Goal: Task Accomplishment & Management: Manage account settings

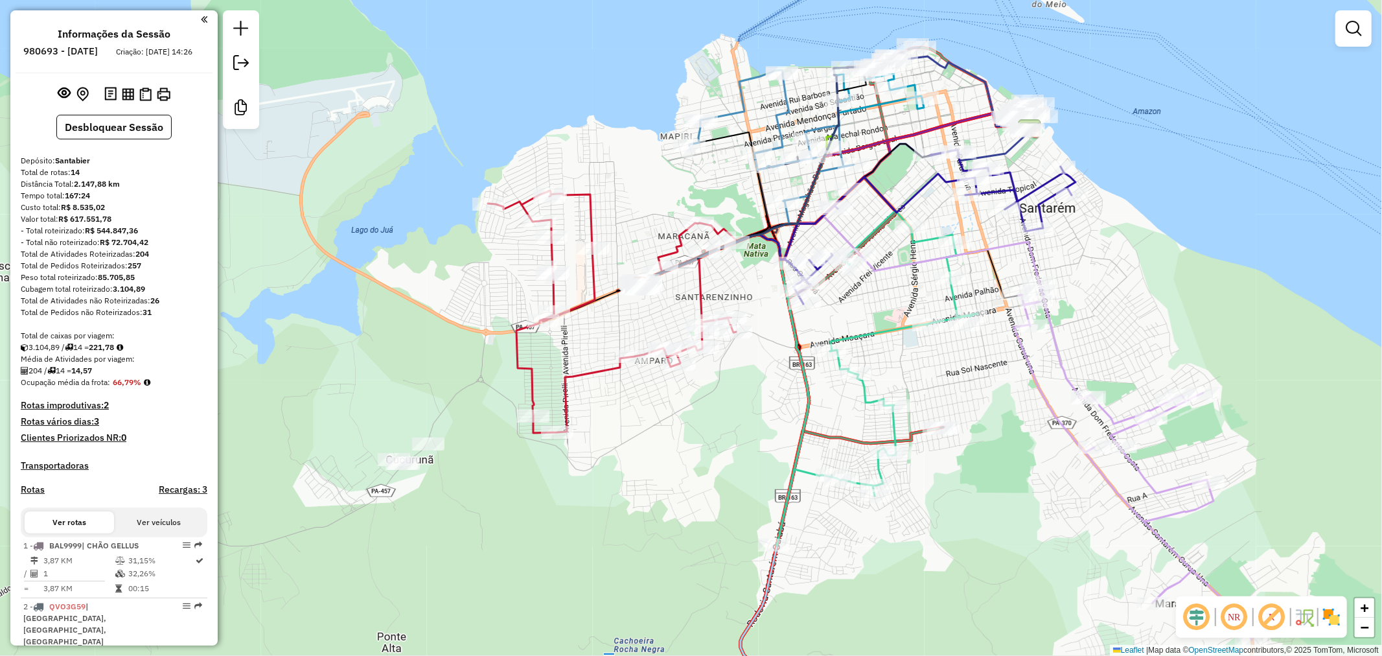
scroll to position [360, 0]
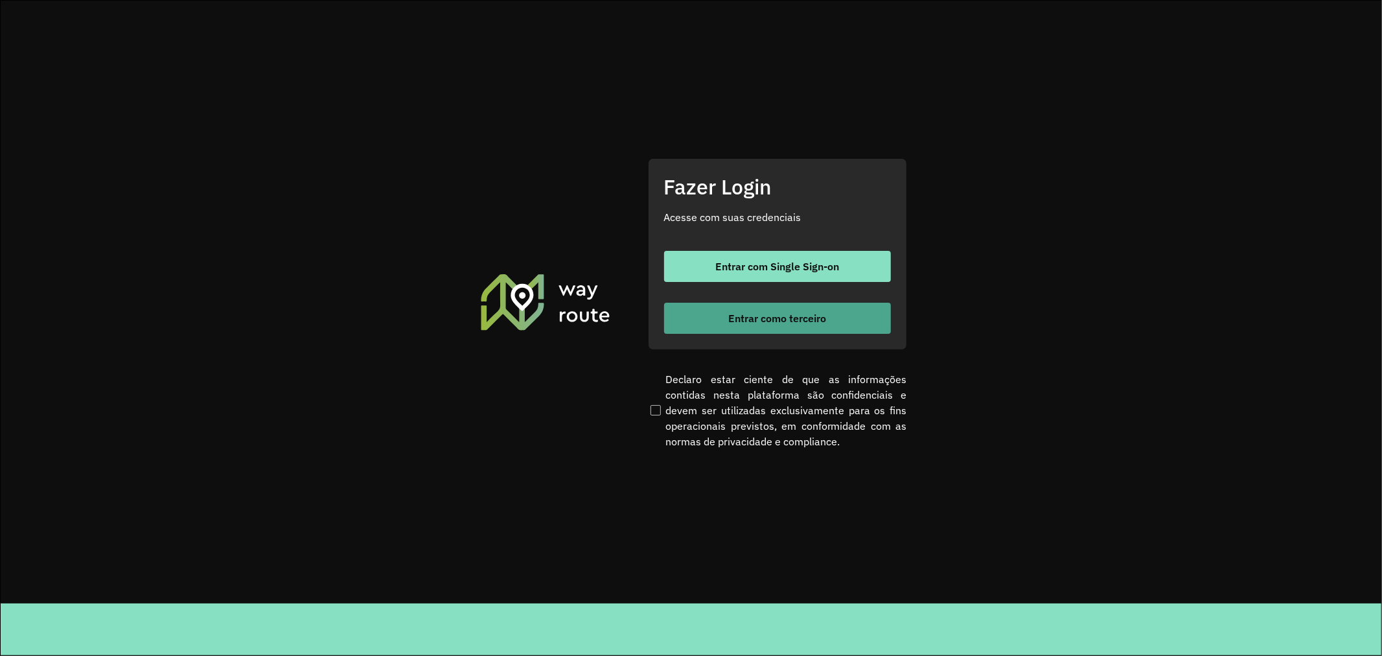
click at [711, 316] on button "Entrar como terceiro" at bounding box center [777, 318] width 227 height 31
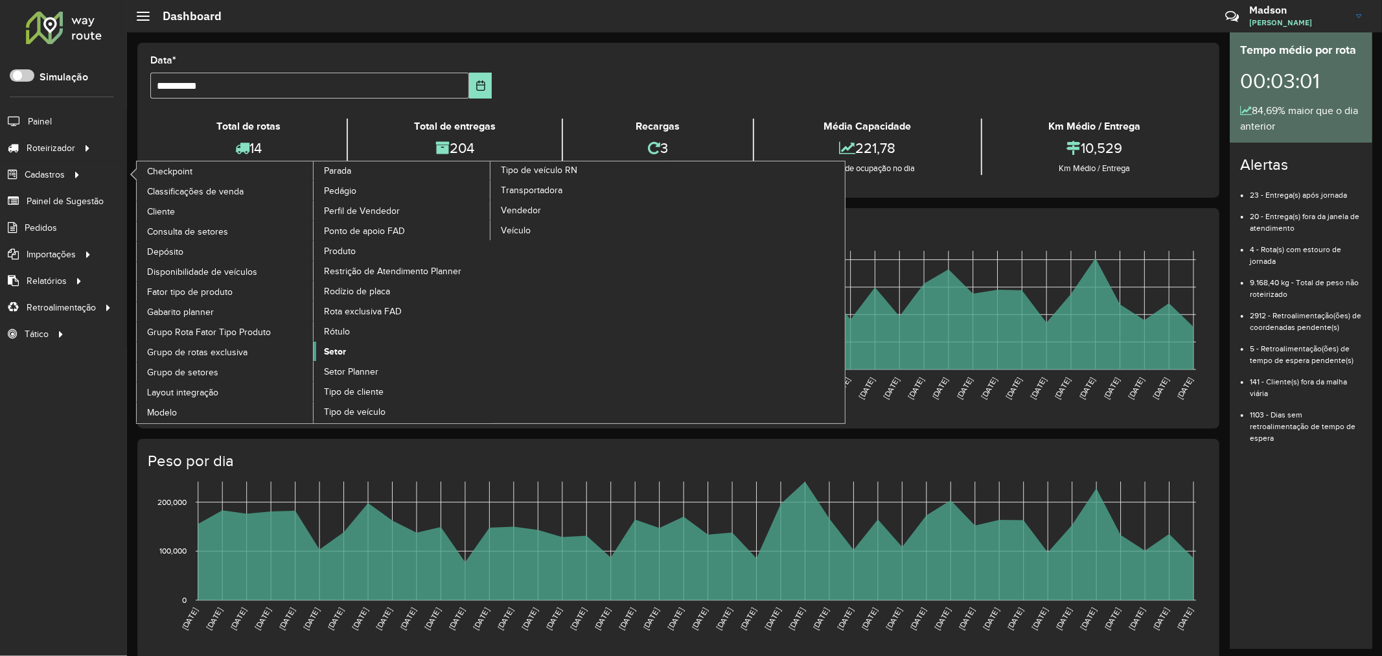
click at [338, 358] on span "Setor" at bounding box center [335, 352] width 22 height 14
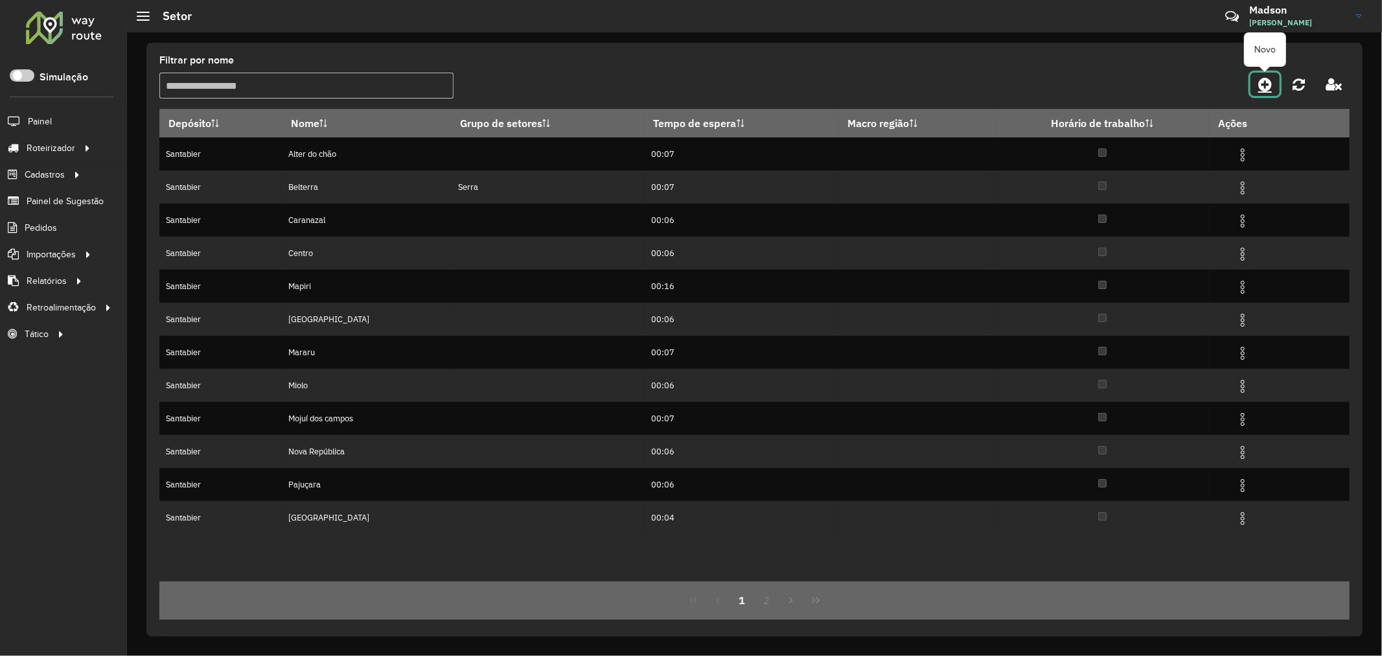
click at [1272, 86] on icon at bounding box center [1265, 84] width 14 height 16
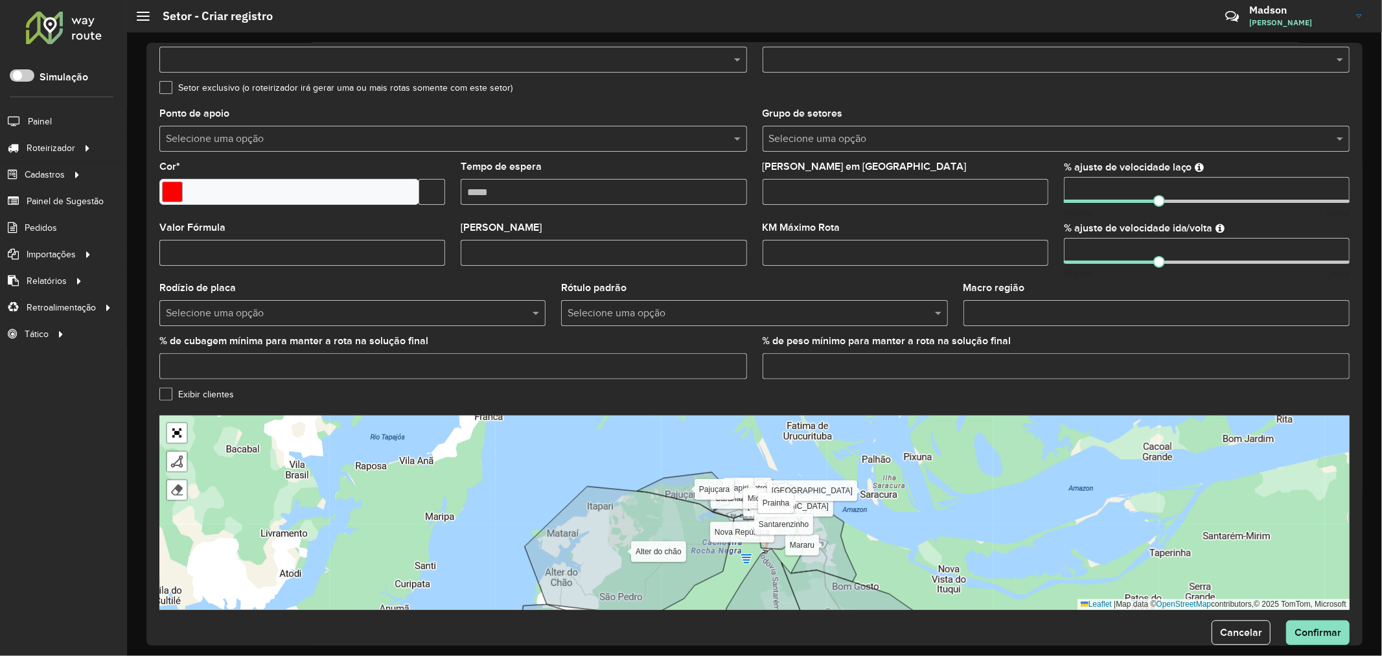
scroll to position [235, 0]
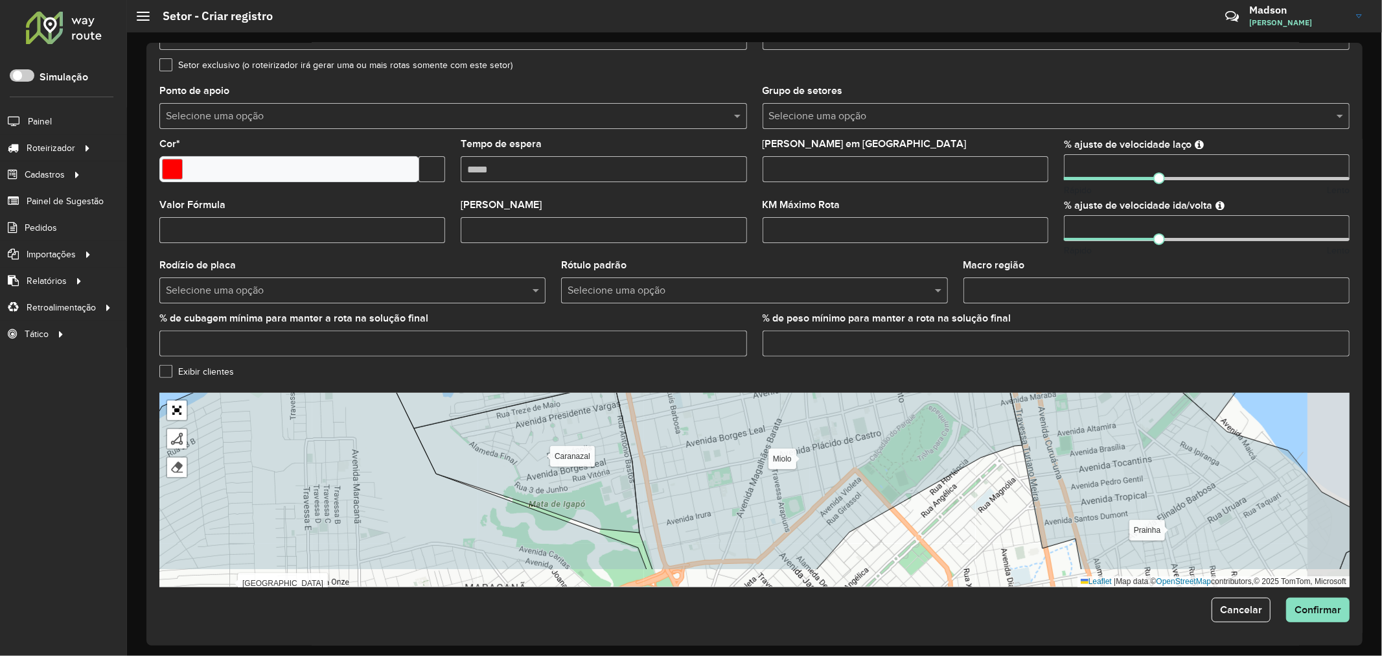
drag, startPoint x: 754, startPoint y: 467, endPoint x: 675, endPoint y: 429, distance: 87.2
click at [675, 429] on icon at bounding box center [818, 452] width 408 height 235
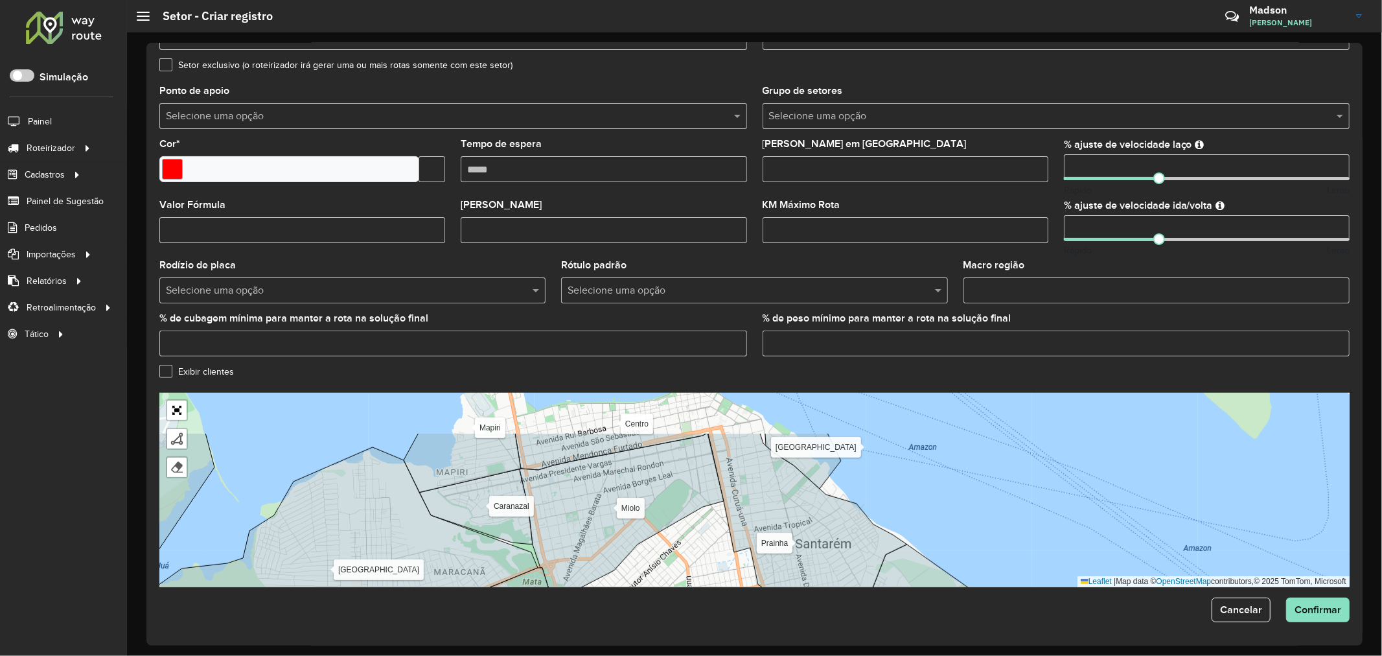
drag, startPoint x: 742, startPoint y: 424, endPoint x: 616, endPoint y: 474, distance: 135.5
click at [617, 479] on icon at bounding box center [622, 528] width 204 height 191
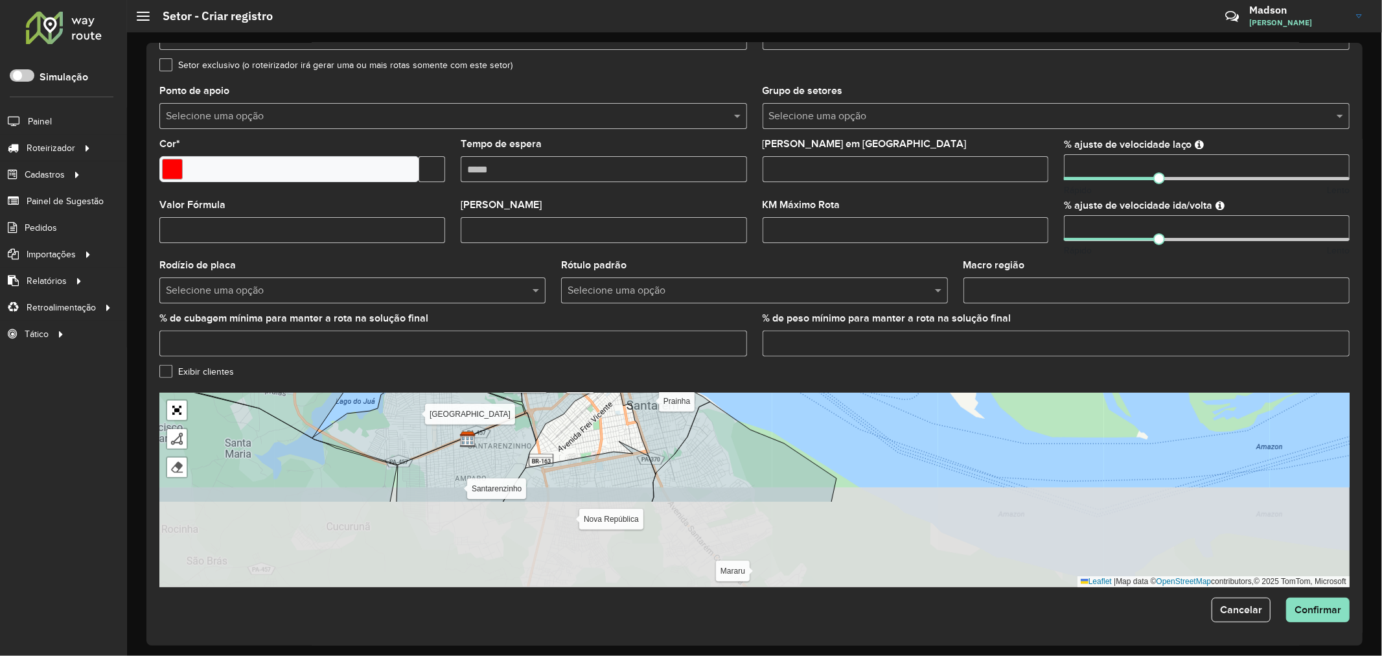
drag, startPoint x: 671, startPoint y: 536, endPoint x: 617, endPoint y: 431, distance: 117.9
click at [617, 431] on div "Alter do chão [PERSON_NAME] Centro Mapiri [GEOGRAPHIC_DATA] Mararu [GEOGRAPHIC_…" at bounding box center [754, 490] width 1190 height 194
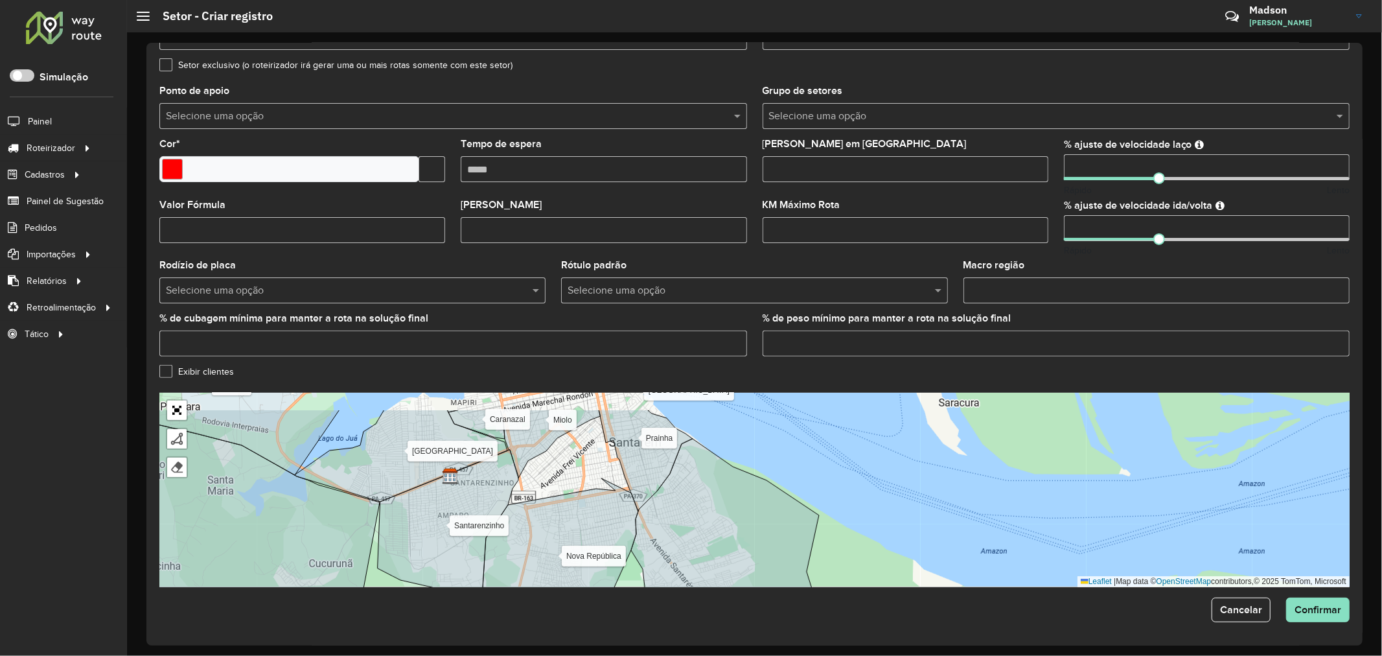
drag, startPoint x: 592, startPoint y: 466, endPoint x: 574, endPoint y: 502, distance: 39.7
click at [574, 502] on icon at bounding box center [560, 551] width 155 height 146
click at [577, 465] on div "Alter do chão [PERSON_NAME] Centro Mapiri [GEOGRAPHIC_DATA] Mararu [GEOGRAPHIC_…" at bounding box center [754, 490] width 1190 height 194
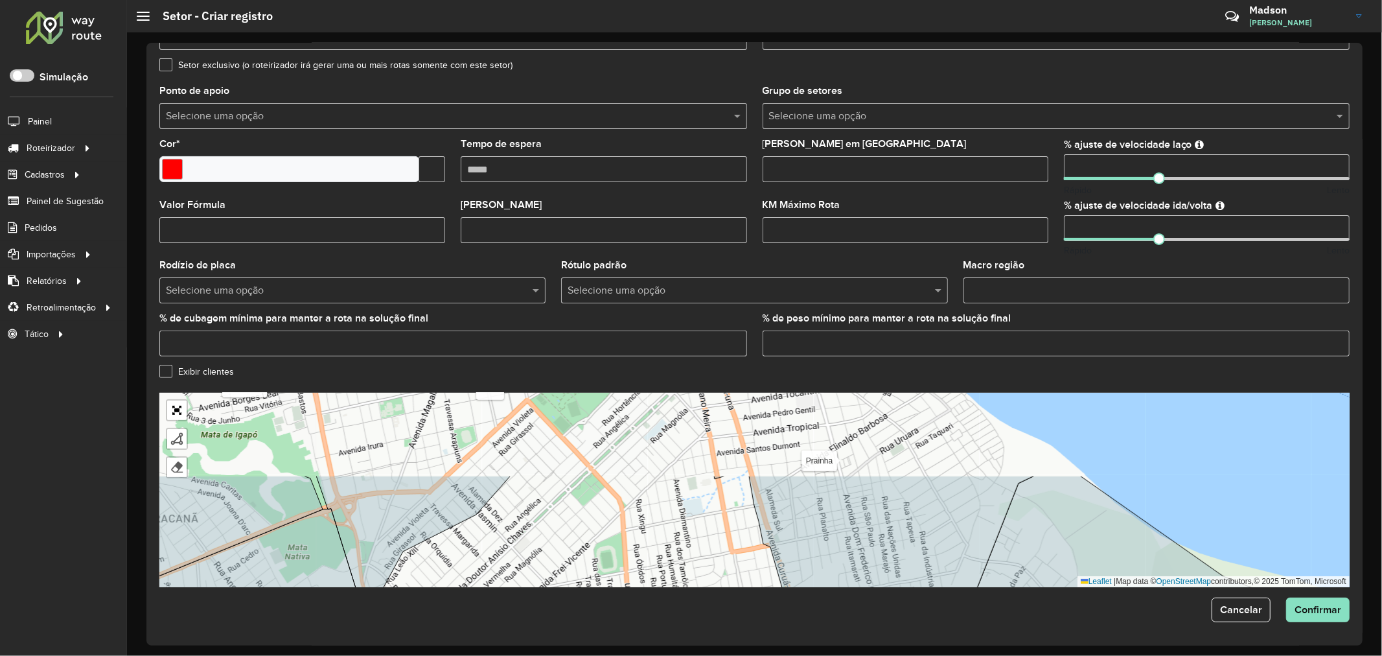
drag, startPoint x: 597, startPoint y: 458, endPoint x: 625, endPoint y: 561, distance: 106.7
click at [625, 561] on div "Alter do chão [PERSON_NAME] Centro Mapiri [GEOGRAPHIC_DATA] Mararu [GEOGRAPHIC_…" at bounding box center [754, 490] width 1190 height 194
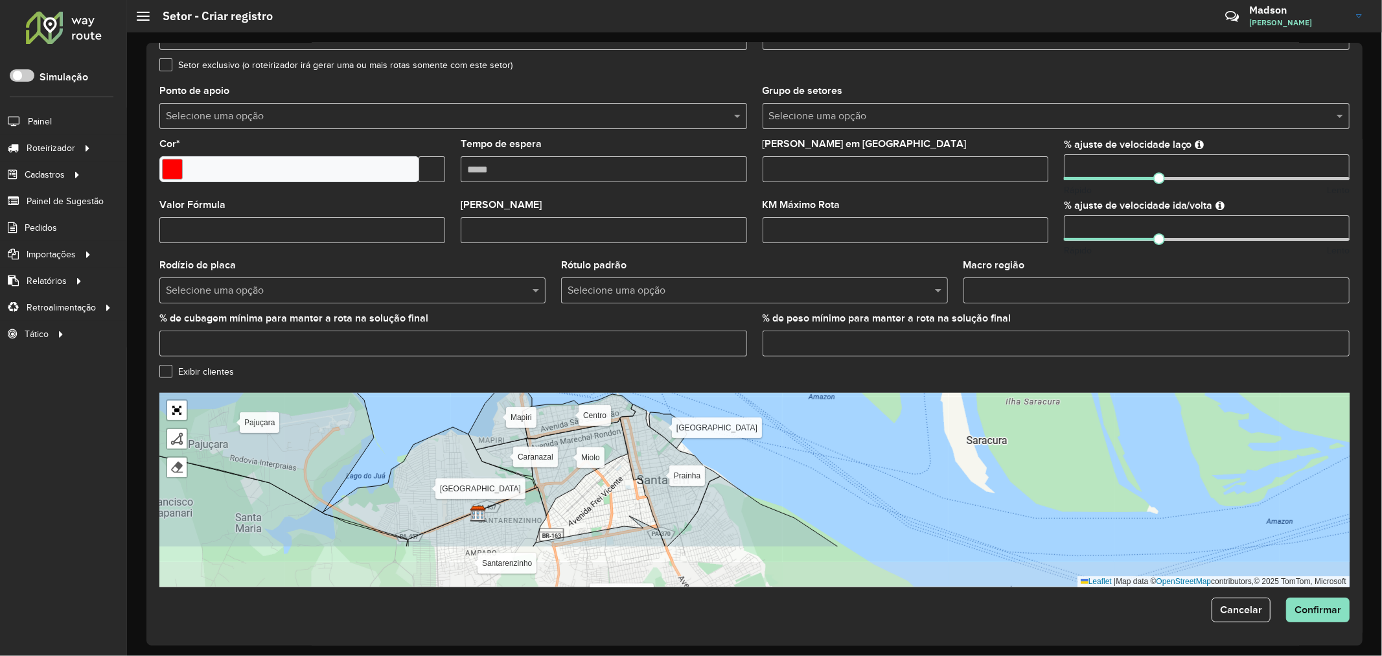
drag, startPoint x: 627, startPoint y: 557, endPoint x: 613, endPoint y: 497, distance: 61.8
click at [613, 497] on div "Alter do chão [PERSON_NAME] Centro Mapiri [GEOGRAPHIC_DATA] Mararu [GEOGRAPHIC_…" at bounding box center [754, 490] width 1190 height 194
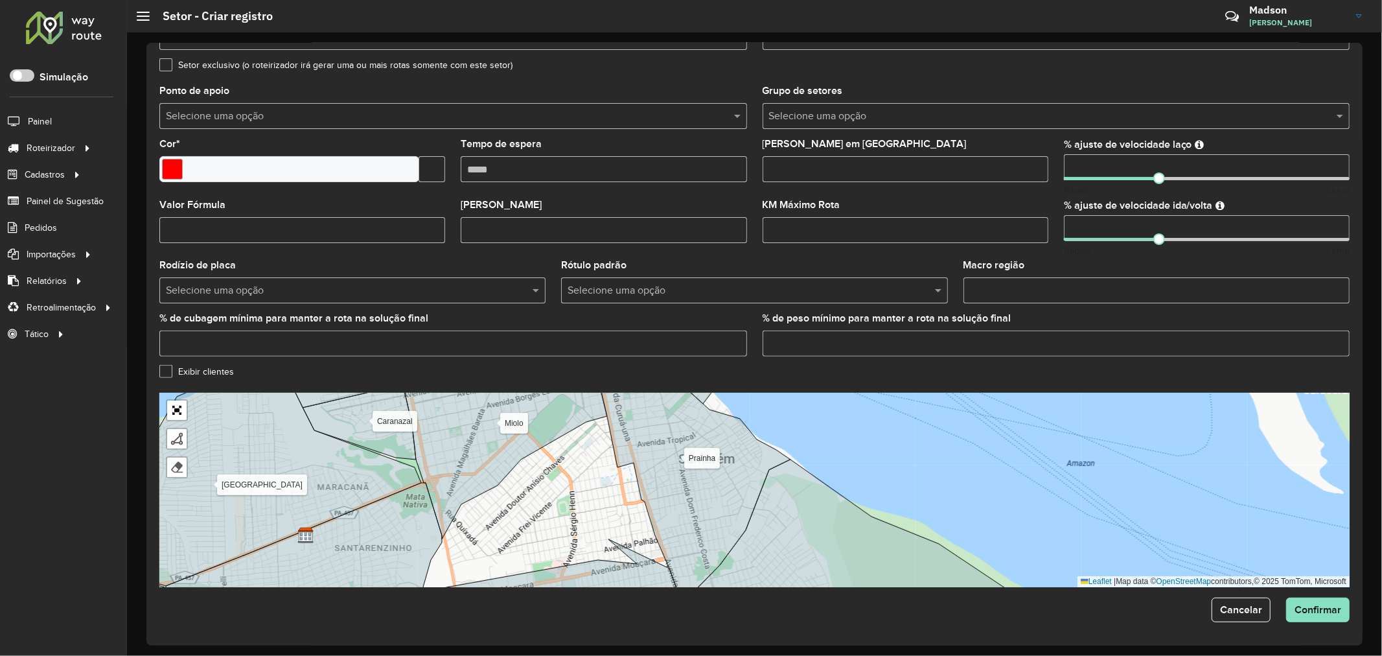
drag, startPoint x: 621, startPoint y: 475, endPoint x: 573, endPoint y: 498, distance: 53.0
click at [574, 497] on div "Alter do chão [PERSON_NAME] Centro Mapiri [GEOGRAPHIC_DATA] Mararu [GEOGRAPHIC_…" at bounding box center [754, 490] width 1190 height 194
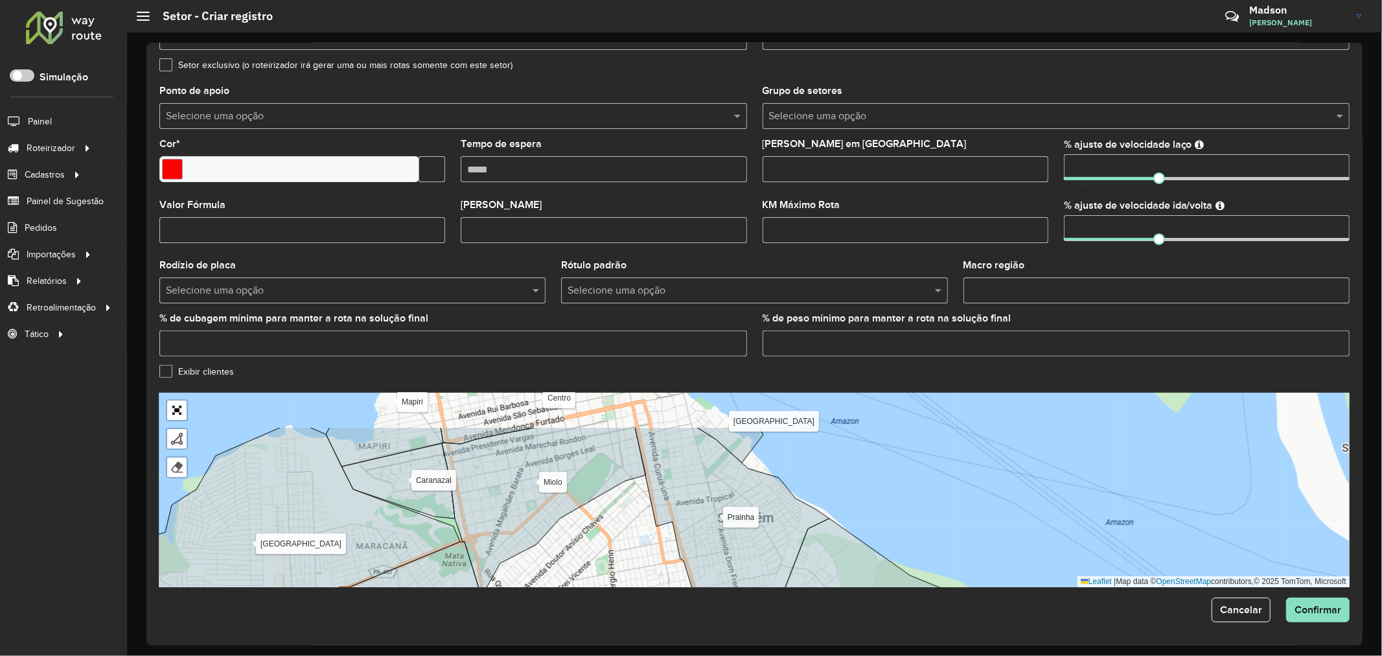
drag, startPoint x: 555, startPoint y: 493, endPoint x: 605, endPoint y: 567, distance: 89.1
click at [605, 567] on div "Alter do chão [PERSON_NAME] Centro Mapiri [GEOGRAPHIC_DATA] Mararu [GEOGRAPHIC_…" at bounding box center [754, 490] width 1190 height 194
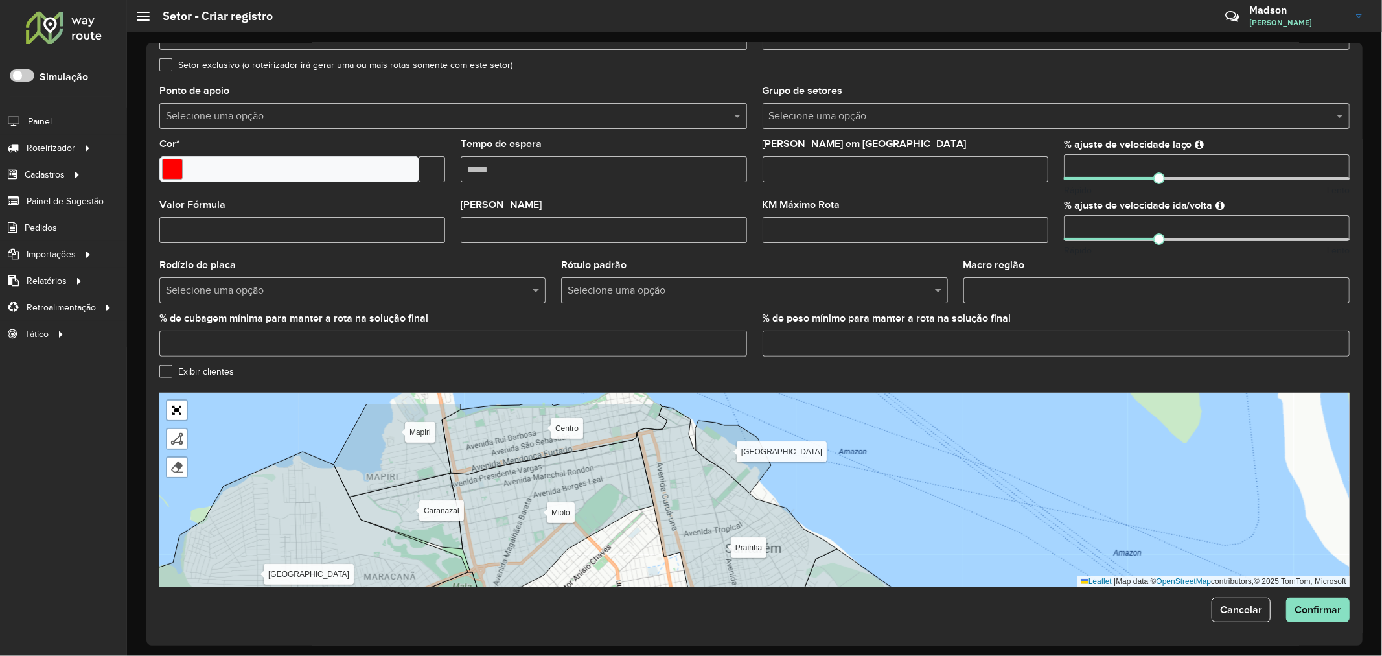
drag, startPoint x: 616, startPoint y: 542, endPoint x: 623, endPoint y: 573, distance: 31.4
click at [623, 573] on div "Alter do chão [PERSON_NAME] Centro Mapiri [GEOGRAPHIC_DATA] Mararu [GEOGRAPHIC_…" at bounding box center [754, 490] width 1190 height 194
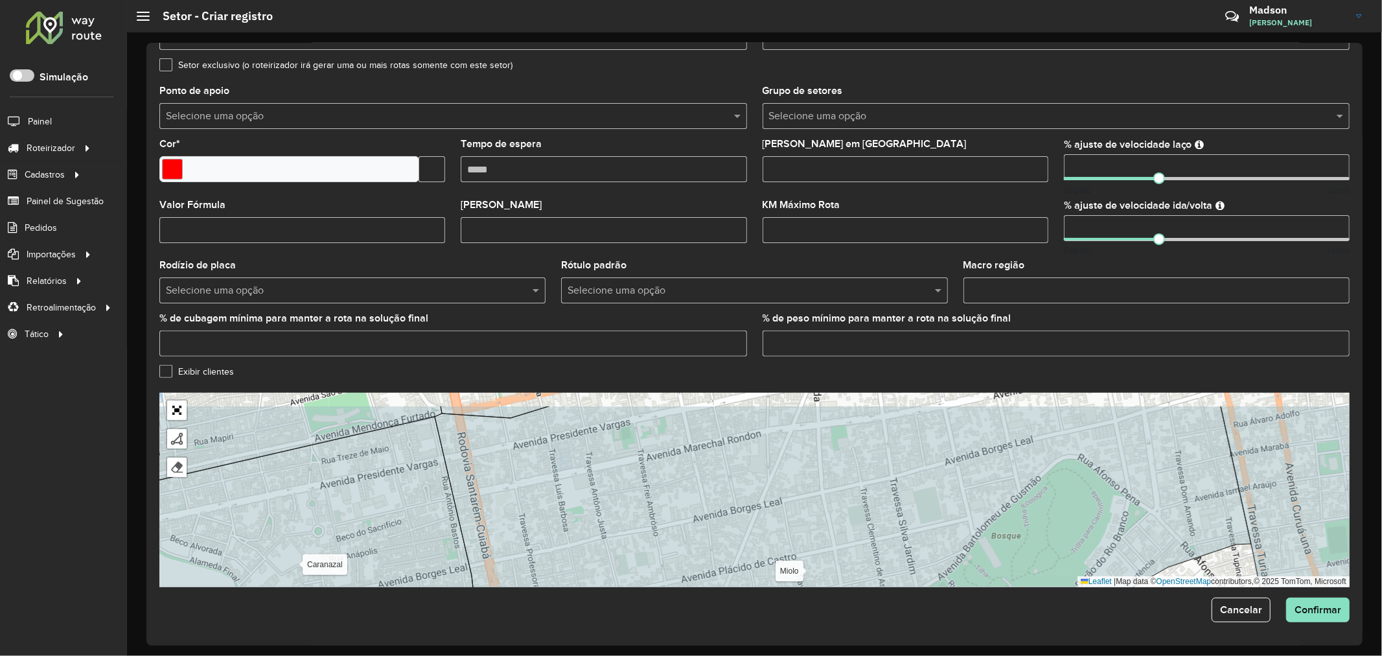
drag, startPoint x: 500, startPoint y: 465, endPoint x: 441, endPoint y: 498, distance: 67.6
click at [441, 498] on icon at bounding box center [256, 529] width 444 height 224
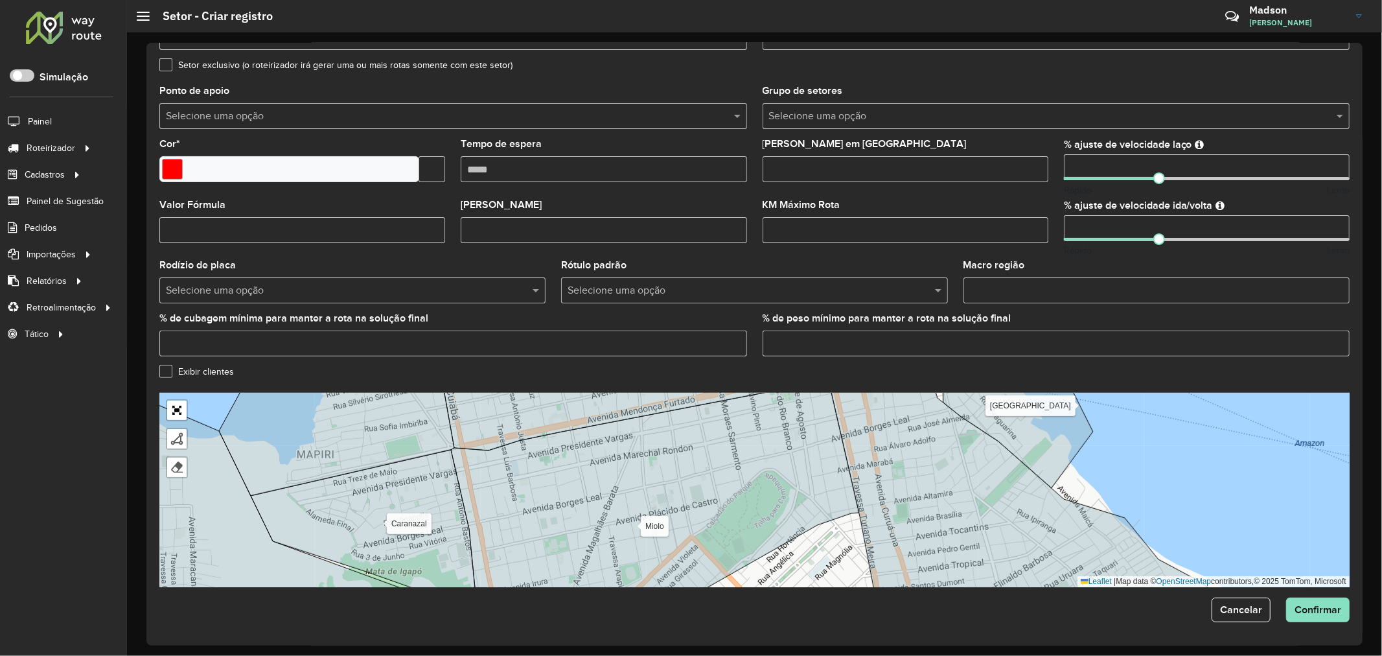
drag, startPoint x: 612, startPoint y: 479, endPoint x: 564, endPoint y: 480, distance: 48.6
click at [564, 480] on icon at bounding box center [655, 492] width 408 height 235
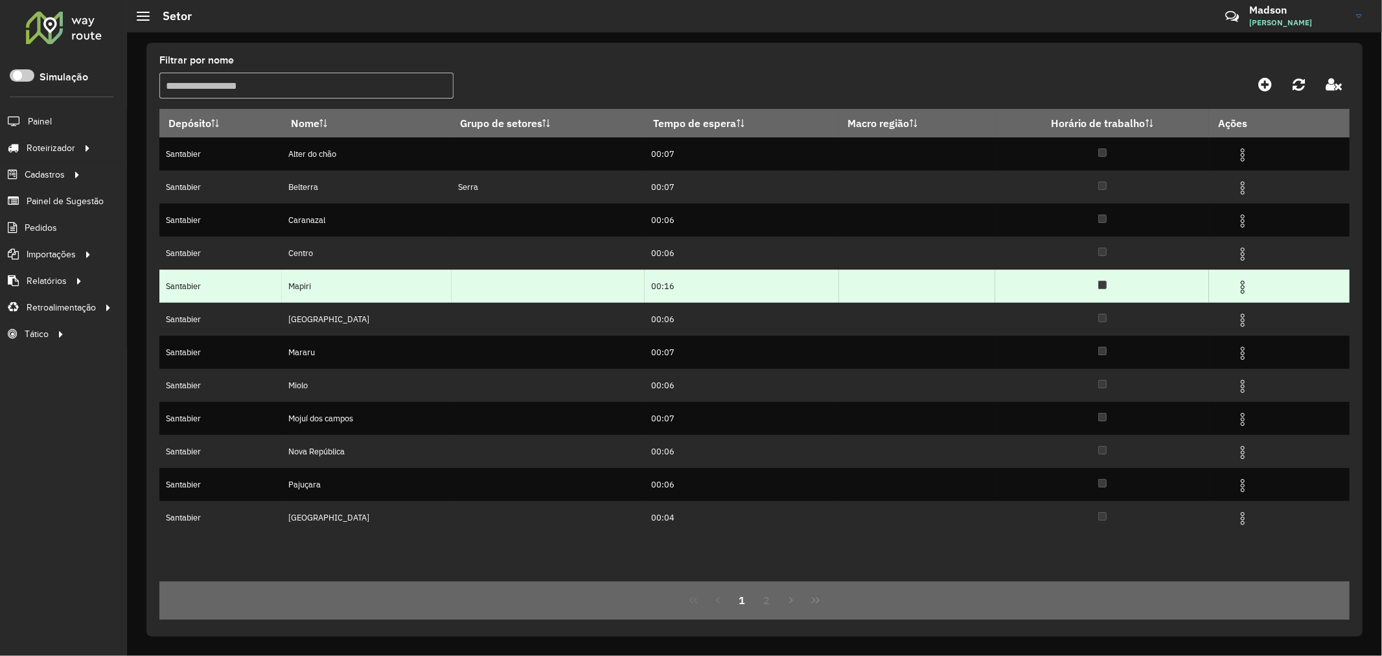
click at [1250, 287] on td at bounding box center [1249, 286] width 78 height 32
click at [1244, 286] on img at bounding box center [1243, 287] width 16 height 16
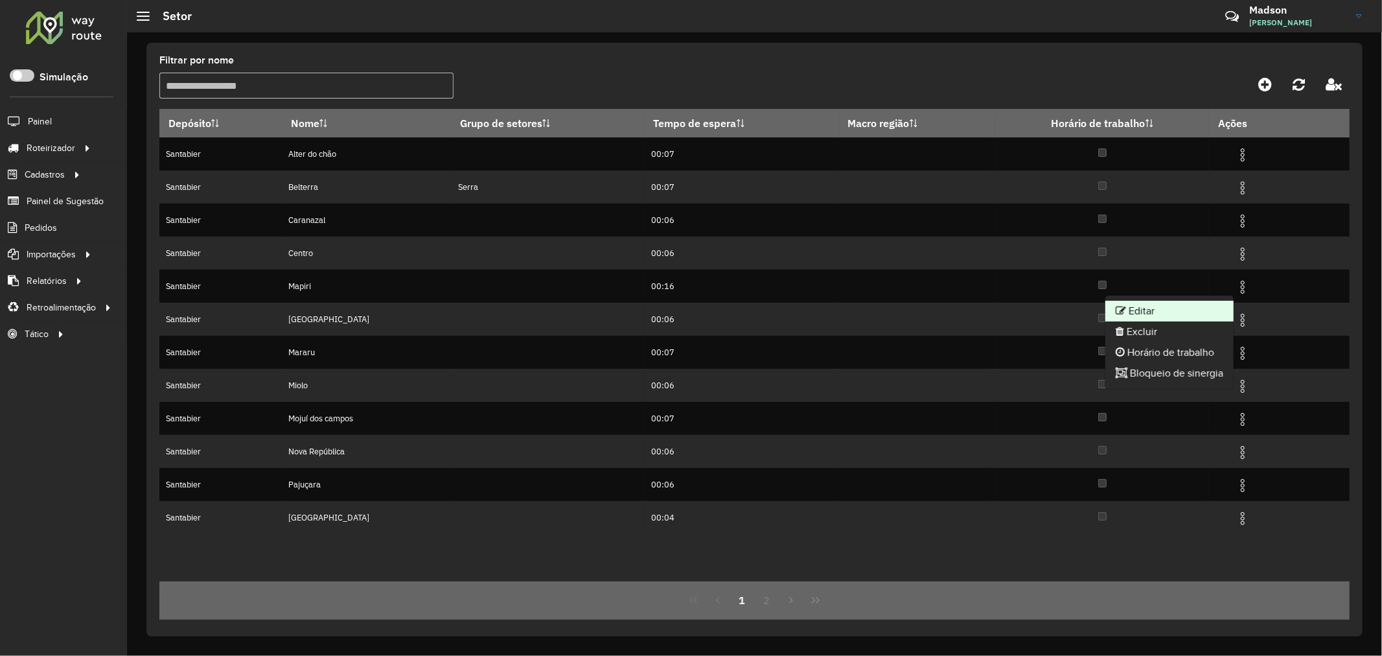
click at [1171, 305] on li "Editar" at bounding box center [1169, 311] width 128 height 21
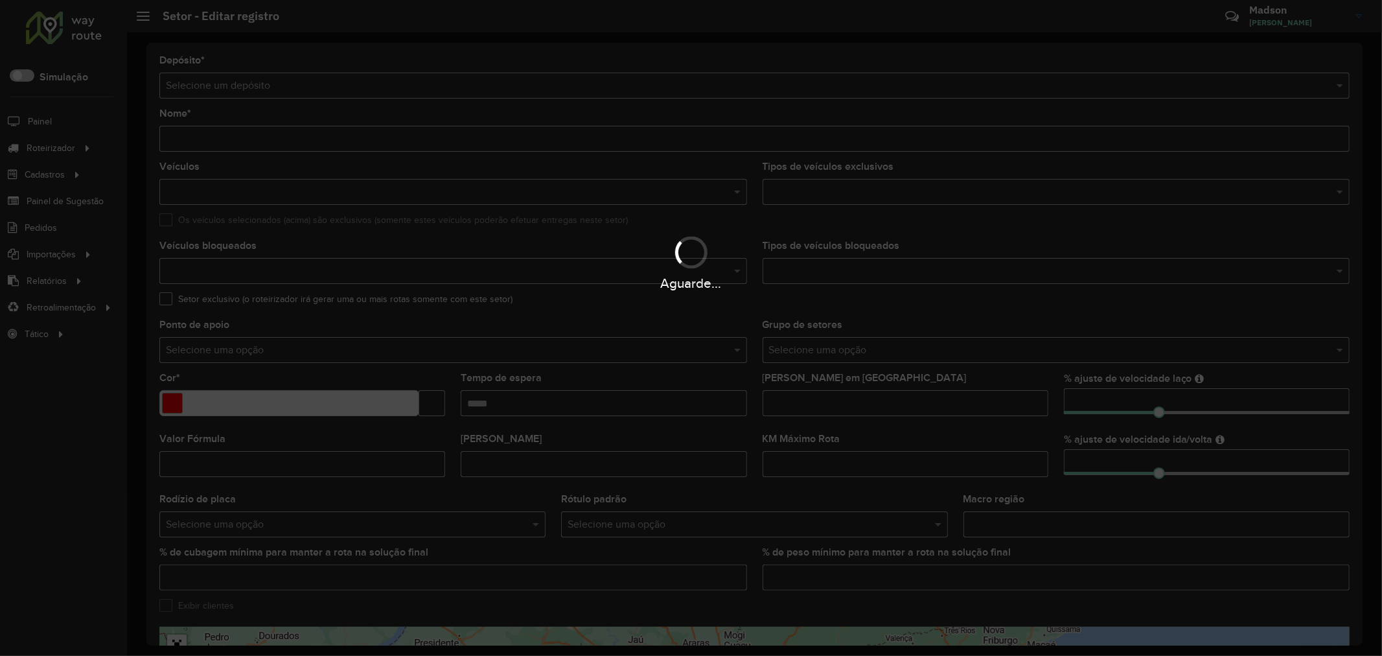
type input "******"
type input "*******"
type input "*****"
type input "*"
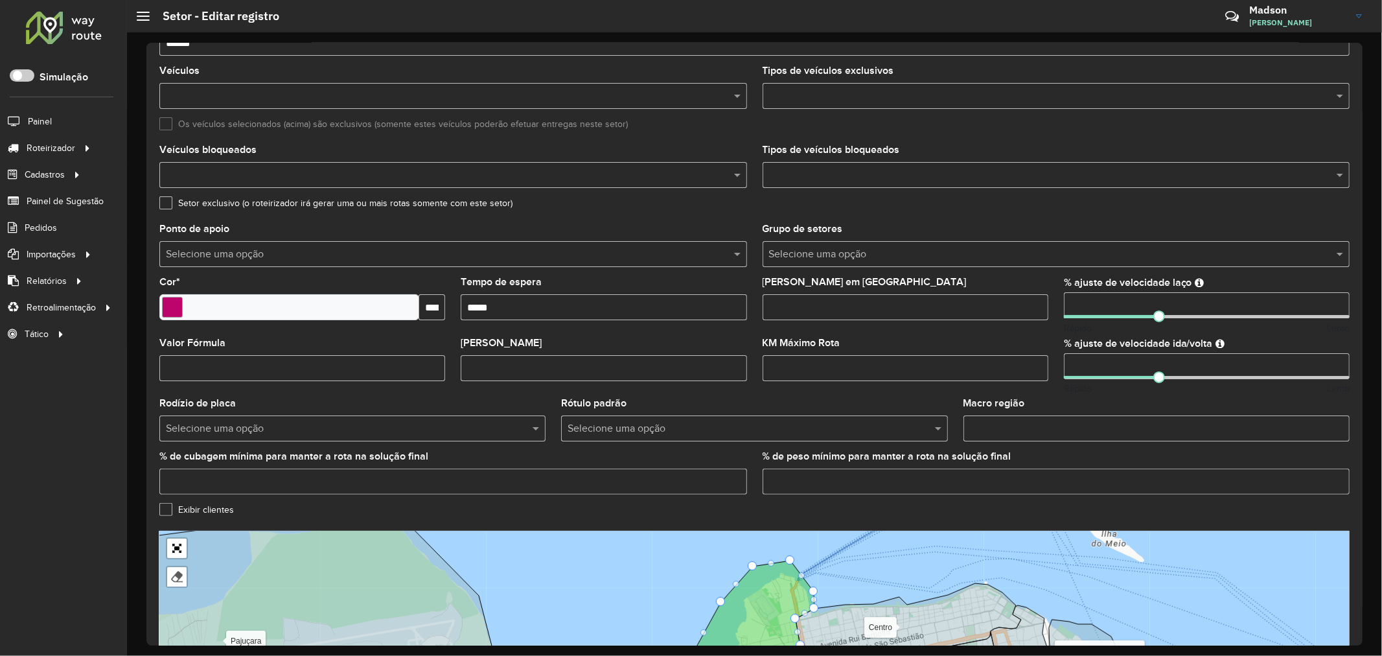
scroll to position [235, 0]
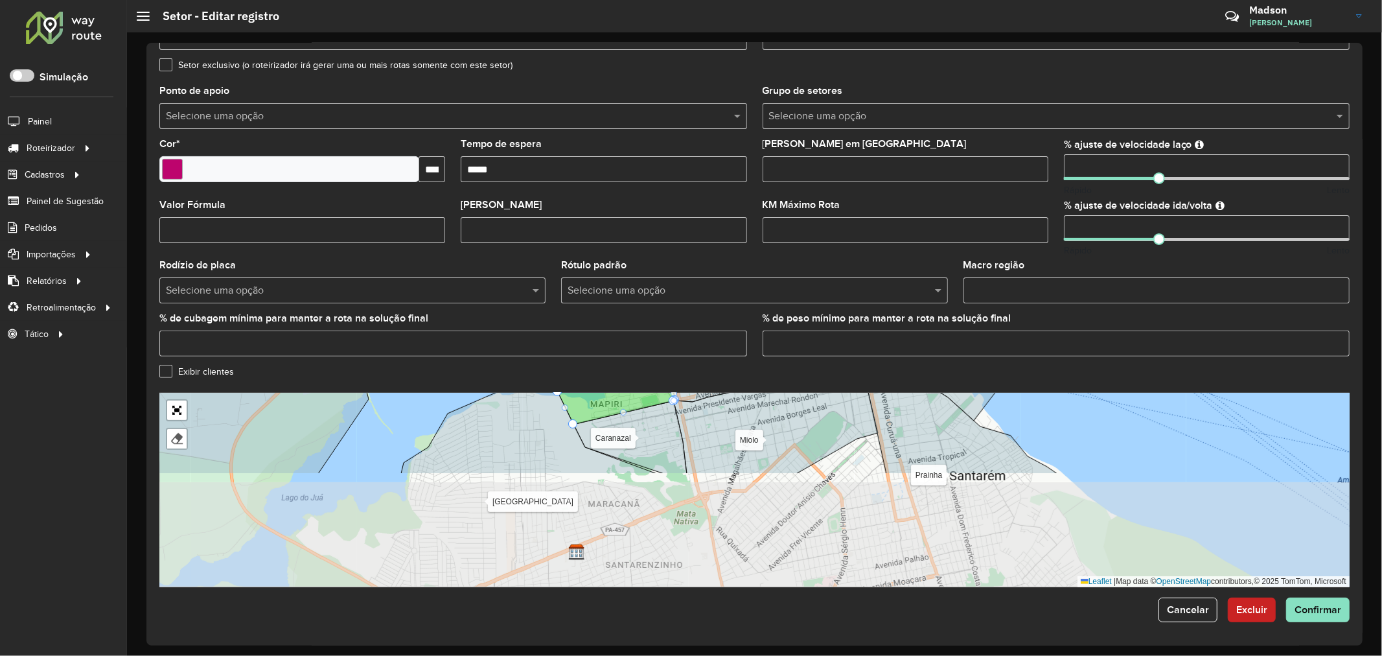
drag, startPoint x: 1074, startPoint y: 525, endPoint x: 937, endPoint y: 381, distance: 199.4
click at [937, 381] on formly-group "Depósito * Selecione um depósito × Santabier Nome * ****** Veículos Tipos de ve…" at bounding box center [754, 204] width 1190 height 765
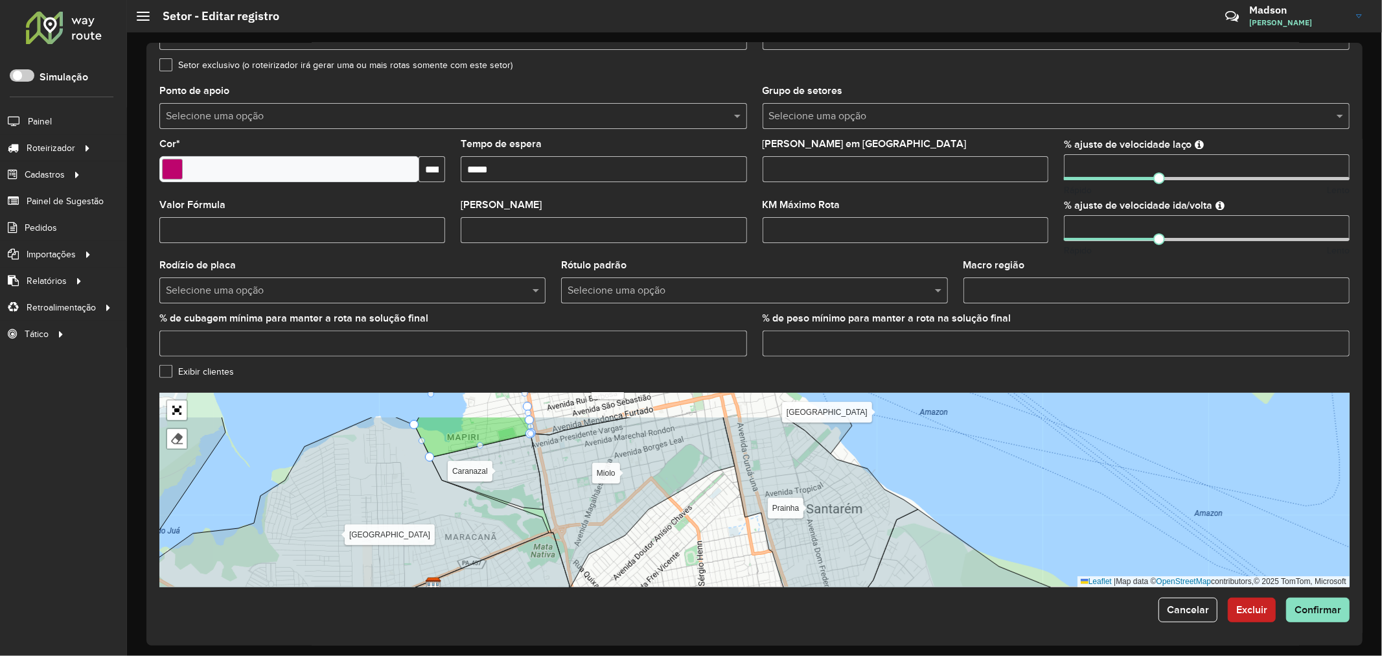
drag, startPoint x: 918, startPoint y: 457, endPoint x: 782, endPoint y: 501, distance: 143.2
click at [782, 501] on icon at bounding box center [820, 534] width 195 height 235
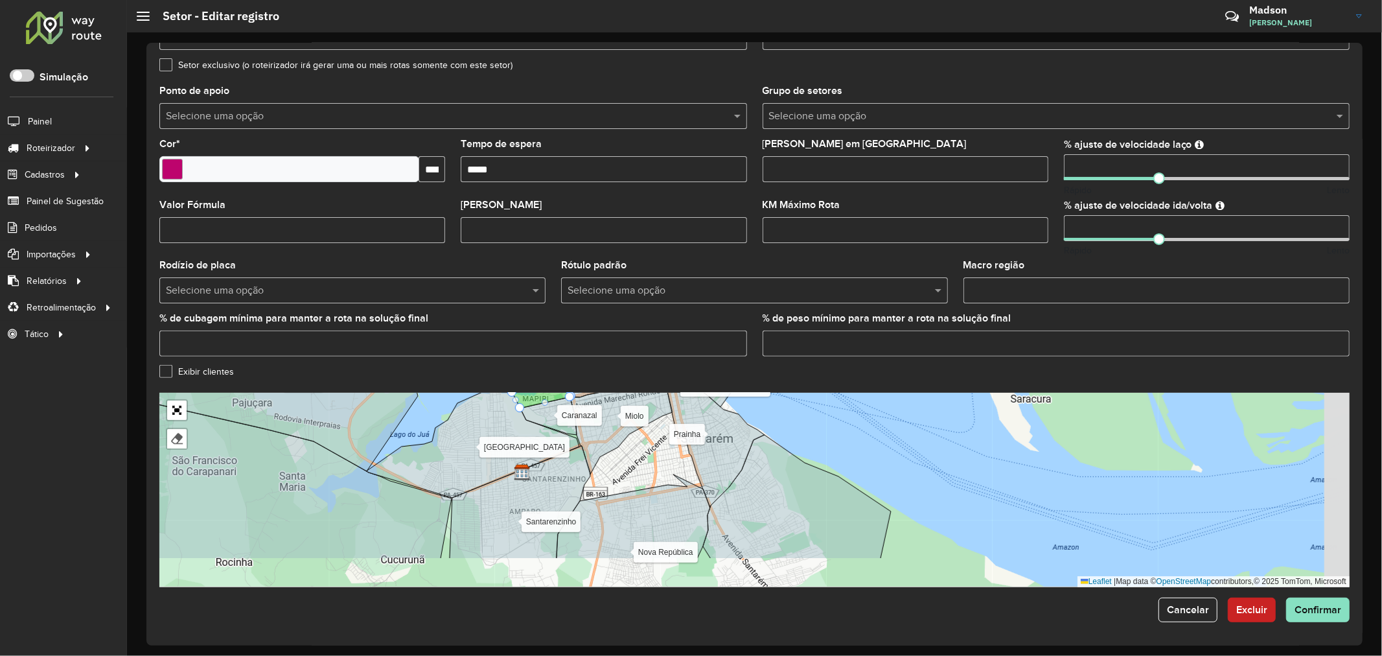
drag, startPoint x: 715, startPoint y: 455, endPoint x: 653, endPoint y: 406, distance: 78.9
click at [653, 406] on icon at bounding box center [621, 425] width 102 height 97
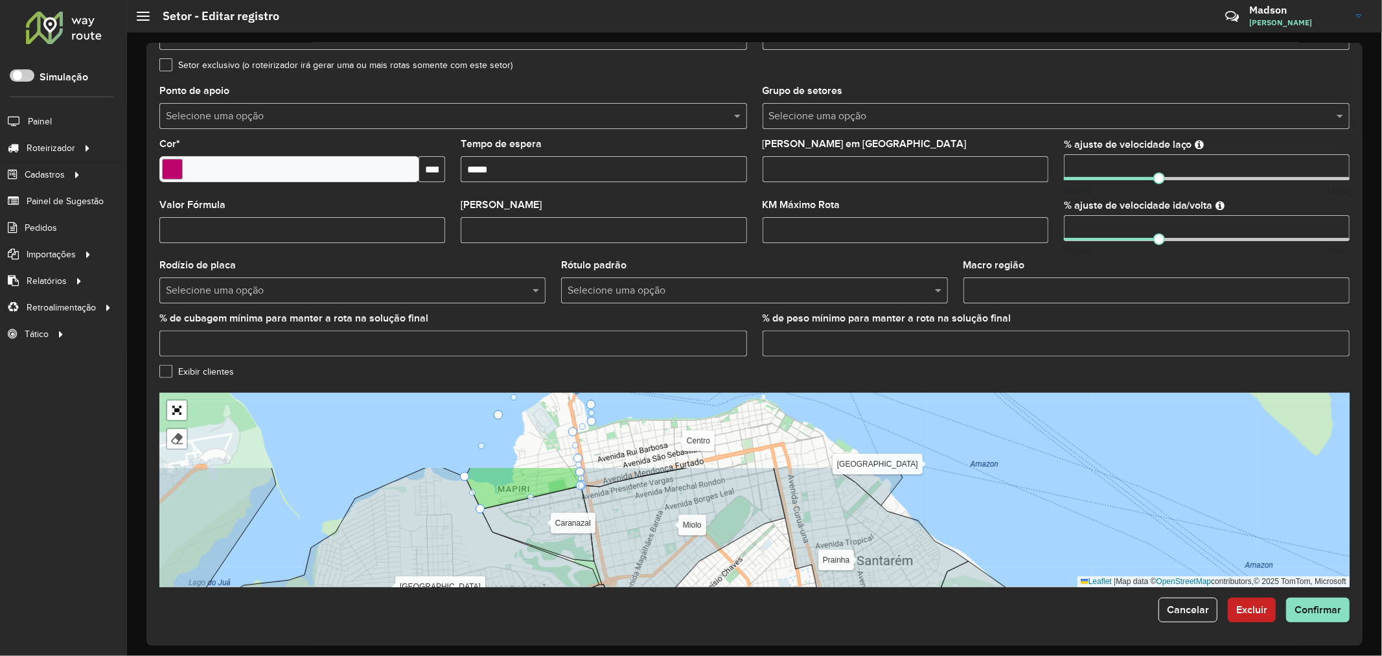
drag, startPoint x: 653, startPoint y: 402, endPoint x: 746, endPoint y: 497, distance: 132.9
click at [746, 497] on icon at bounding box center [683, 554] width 204 height 174
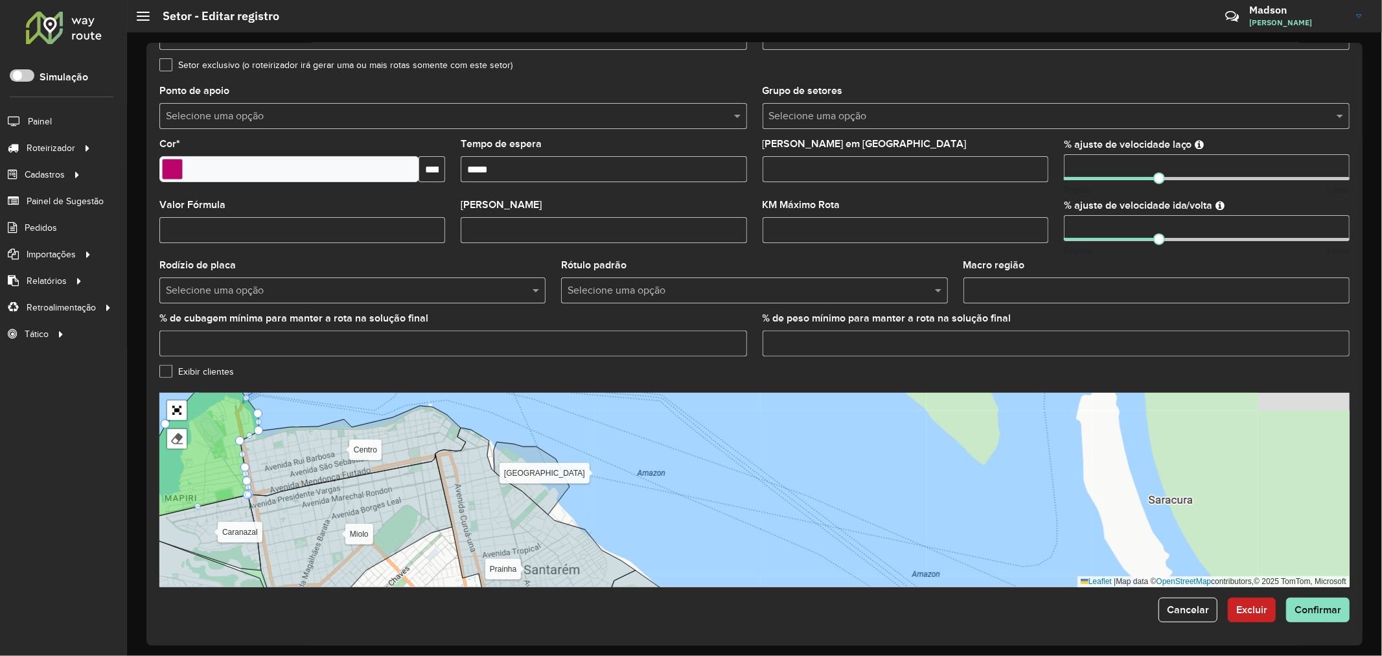
drag, startPoint x: 621, startPoint y: 491, endPoint x: 290, endPoint y: 476, distance: 331.4
click at [288, 500] on icon at bounding box center [350, 535] width 204 height 161
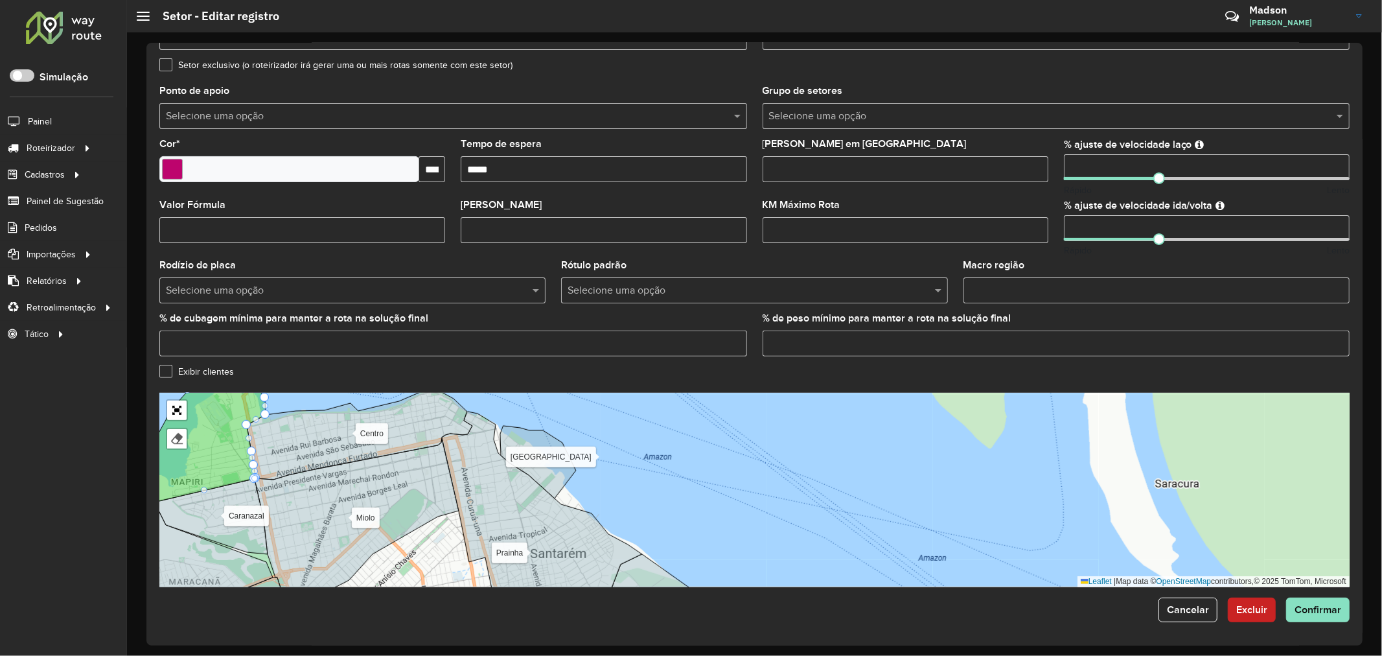
drag, startPoint x: 293, startPoint y: 543, endPoint x: 303, endPoint y: 514, distance: 30.7
click at [303, 514] on icon at bounding box center [357, 515] width 204 height 153
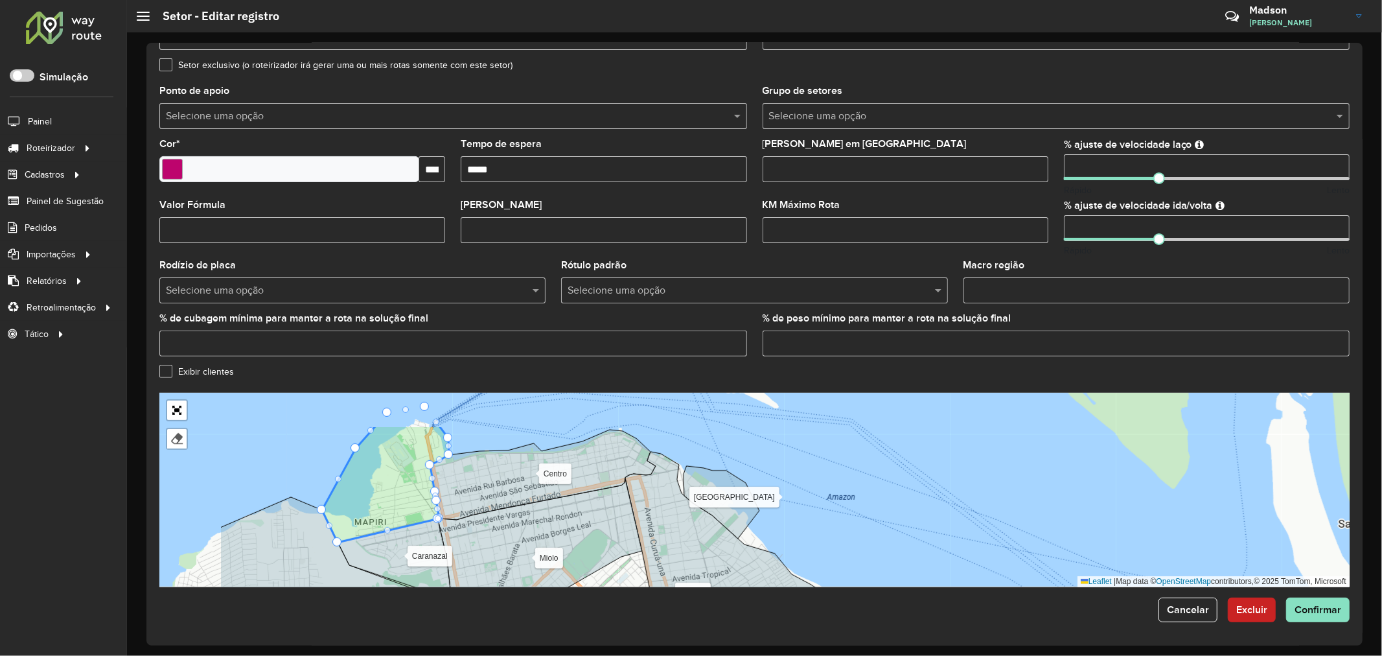
drag, startPoint x: 295, startPoint y: 441, endPoint x: 472, endPoint y: 494, distance: 184.9
click at [472, 494] on icon at bounding box center [542, 475] width 225 height 90
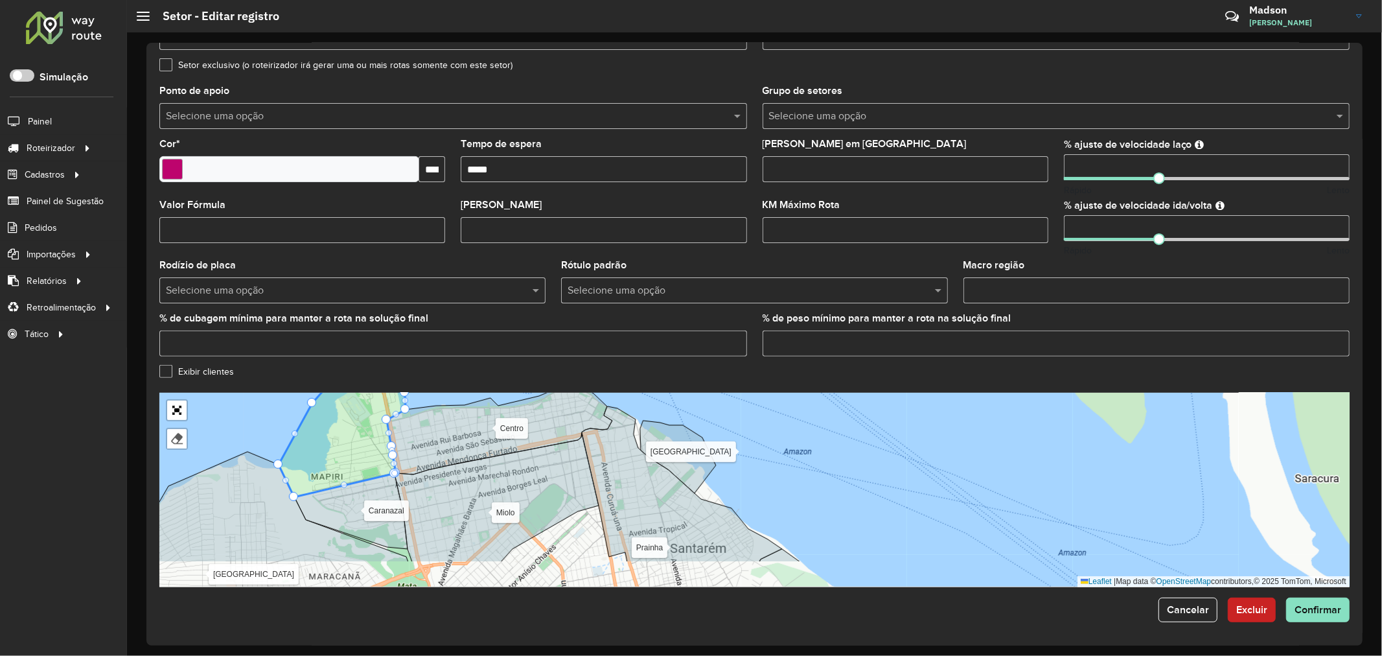
drag, startPoint x: 472, startPoint y: 494, endPoint x: 406, endPoint y: 423, distance: 97.2
click at [406, 423] on icon at bounding box center [499, 429] width 225 height 90
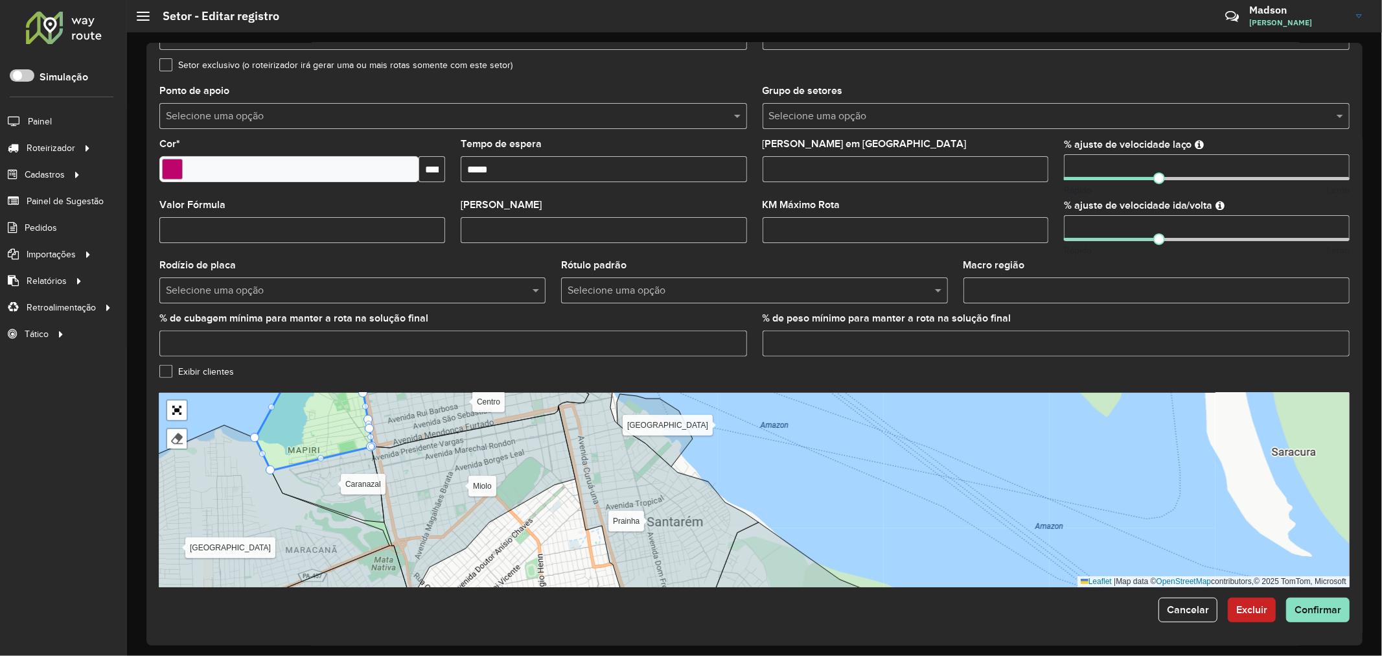
drag, startPoint x: 463, startPoint y: 515, endPoint x: 477, endPoint y: 507, distance: 15.7
click at [476, 509] on icon at bounding box center [473, 504] width 204 height 195
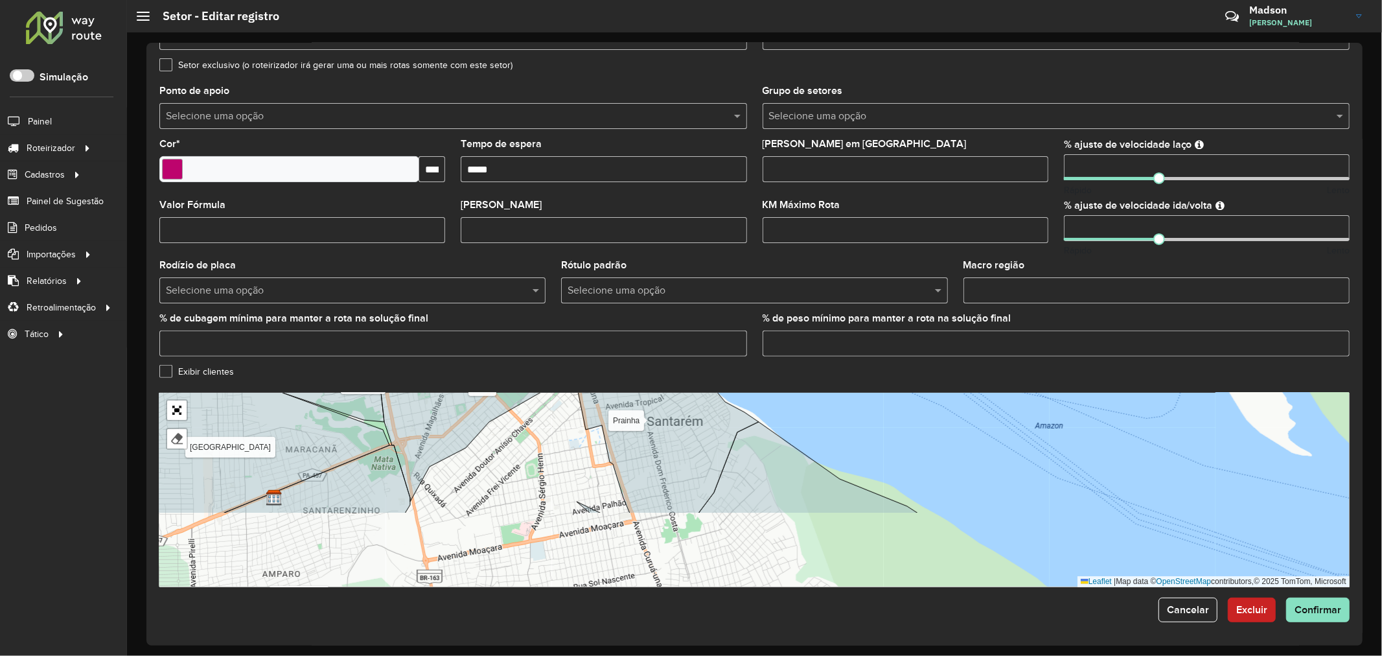
drag, startPoint x: 588, startPoint y: 555, endPoint x: 575, endPoint y: 461, distance: 94.8
click at [575, 461] on div "Alter do chão Belterra Caranazal [GEOGRAPHIC_DATA] Mararu [GEOGRAPHIC_DATA] Moj…" at bounding box center [754, 490] width 1190 height 194
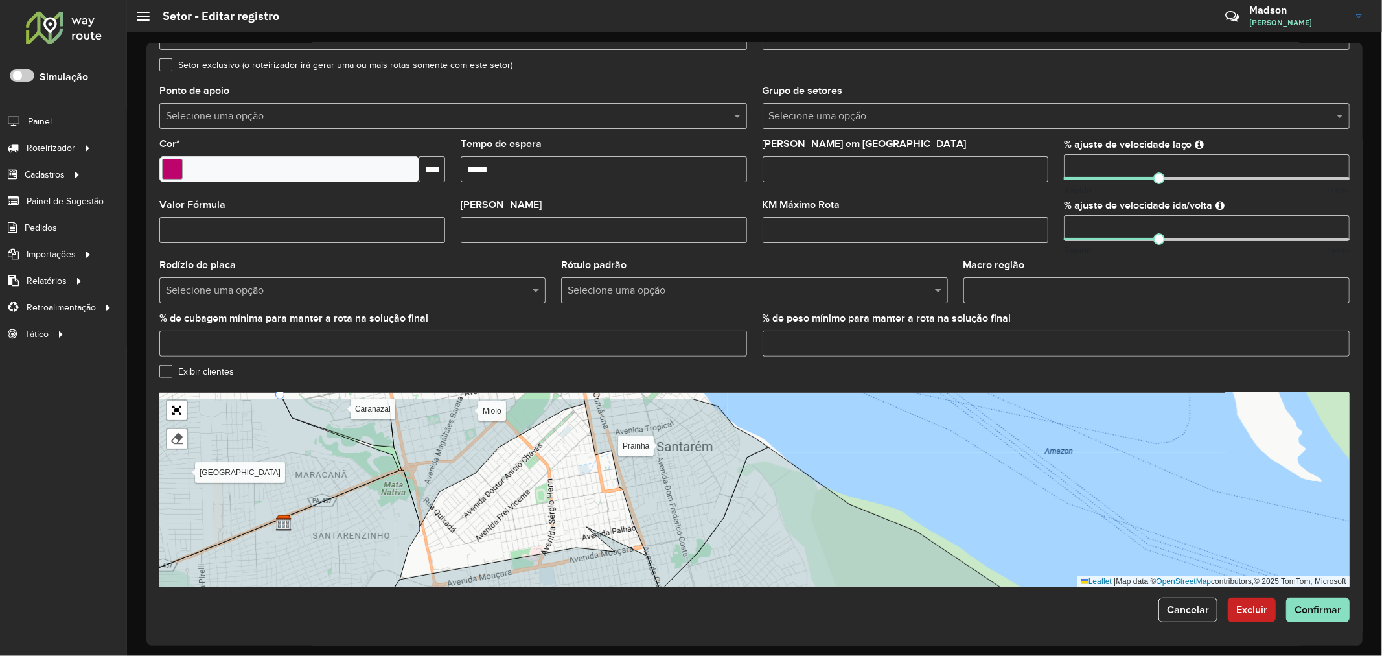
drag, startPoint x: 541, startPoint y: 464, endPoint x: 551, endPoint y: 489, distance: 27.1
click at [551, 489] on div "Alter do chão Belterra Caranazal [GEOGRAPHIC_DATA] Mararu [GEOGRAPHIC_DATA] Moj…" at bounding box center [754, 490] width 1190 height 194
click at [527, 481] on div "Alter do chão Belterra Caranazal [GEOGRAPHIC_DATA] Mararu [GEOGRAPHIC_DATA] Moj…" at bounding box center [754, 490] width 1190 height 194
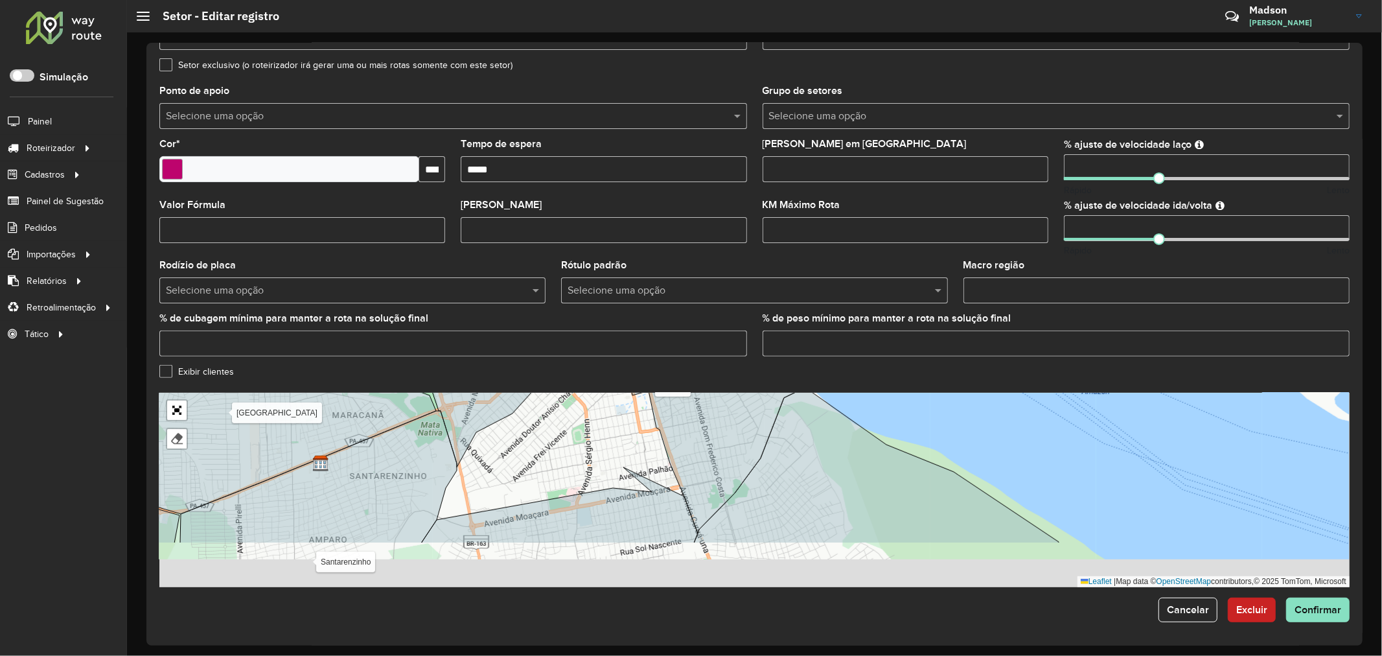
drag, startPoint x: 565, startPoint y: 552, endPoint x: 605, endPoint y: 485, distance: 78.1
click at [605, 485] on div "Alter do chão Belterra Caranazal [GEOGRAPHIC_DATA] Mararu [GEOGRAPHIC_DATA] Moj…" at bounding box center [754, 490] width 1190 height 194
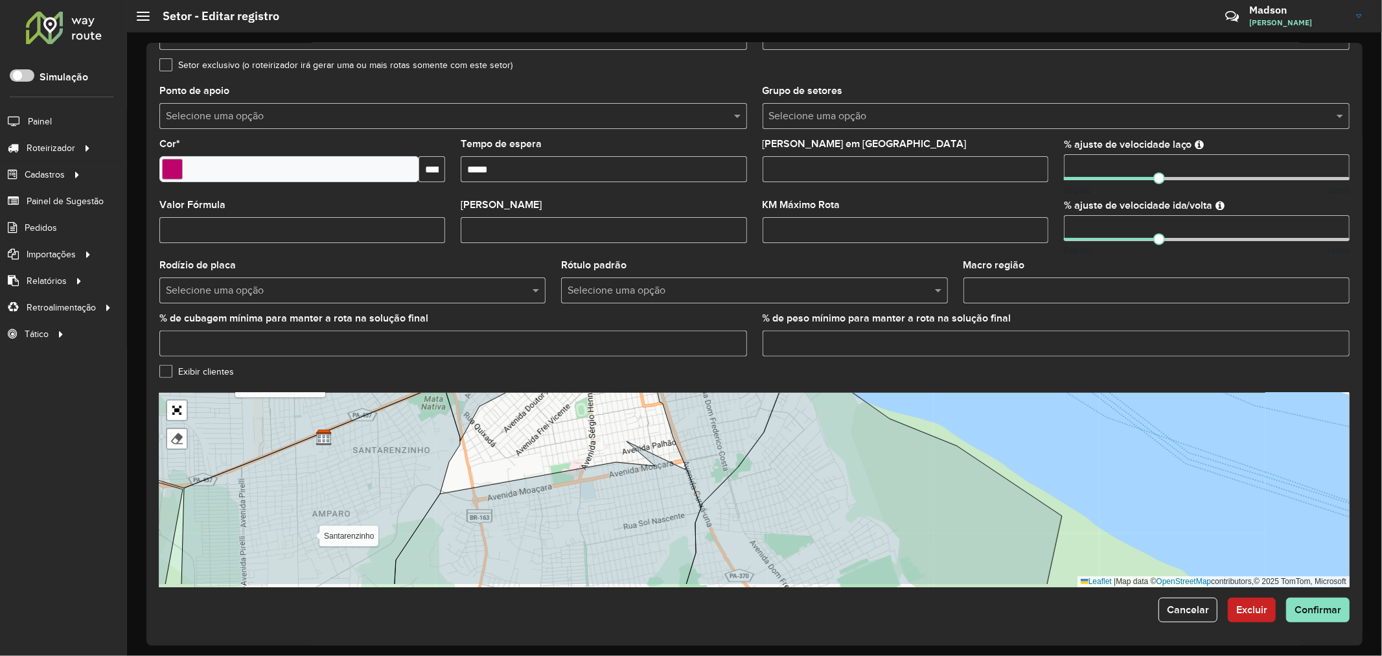
drag, startPoint x: 608, startPoint y: 498, endPoint x: 610, endPoint y: 475, distance: 22.8
click at [610, 475] on icon at bounding box center [548, 512] width 306 height 143
click at [610, 475] on icon at bounding box center [547, 524] width 308 height 166
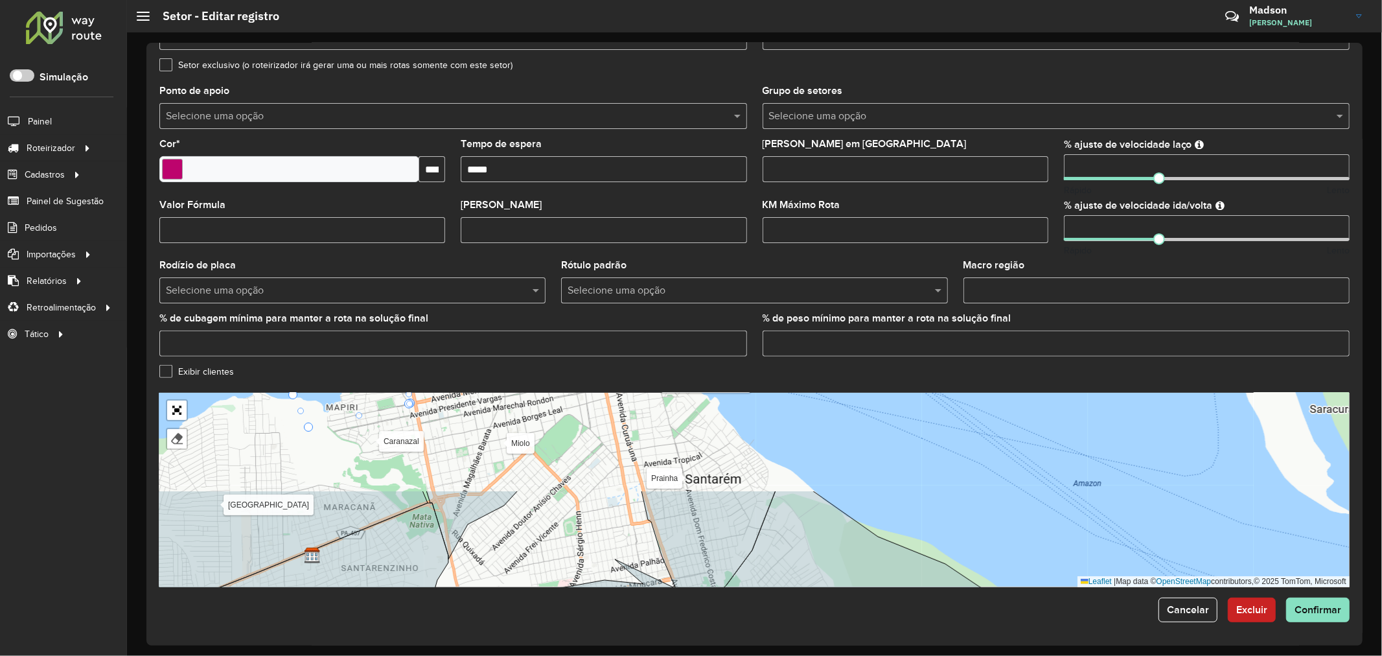
drag, startPoint x: 610, startPoint y: 475, endPoint x: 599, endPoint y: 593, distance: 118.5
click at [599, 593] on form "Depósito * Selecione um depósito × Santabier Nome * ****** Veículos Tipos de ve…" at bounding box center [754, 222] width 1190 height 800
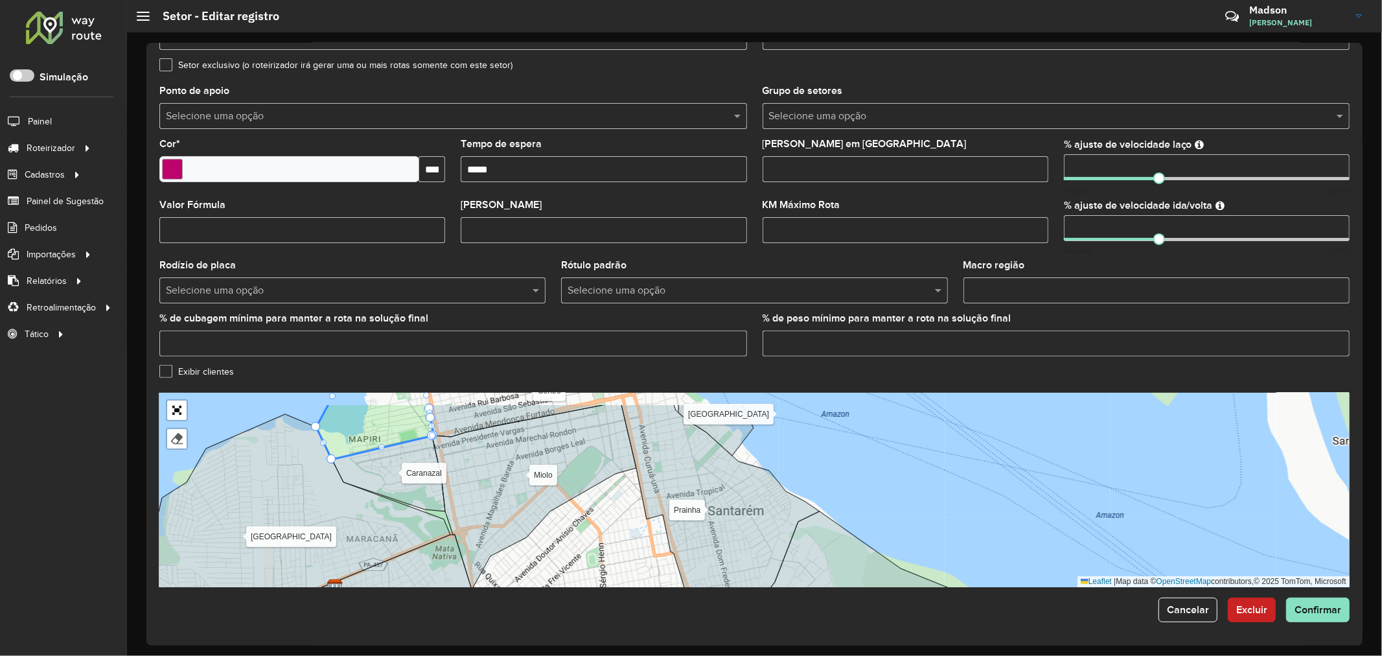
drag, startPoint x: 558, startPoint y: 491, endPoint x: 578, endPoint y: 534, distance: 47.2
click at [578, 534] on div "Alter do chão Belterra Caranazal [GEOGRAPHIC_DATA] Mararu [GEOGRAPHIC_DATA] Moj…" at bounding box center [754, 490] width 1190 height 194
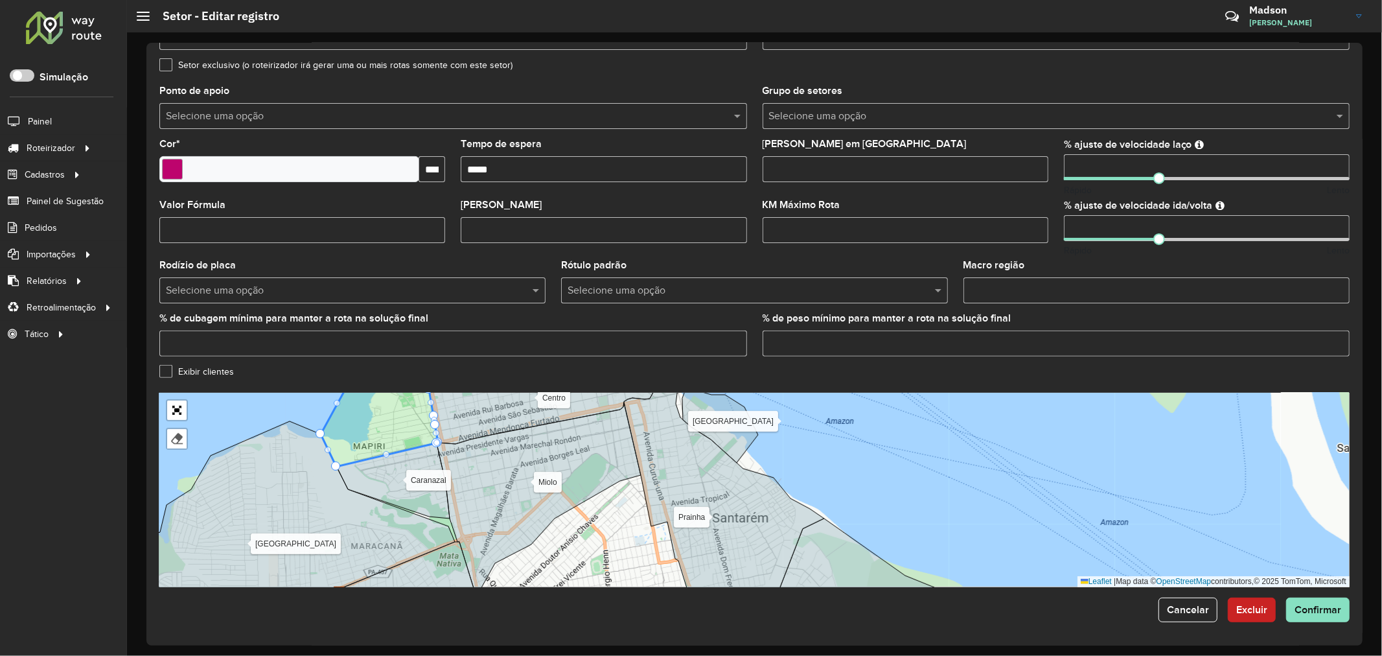
drag, startPoint x: 501, startPoint y: 467, endPoint x: 473, endPoint y: 415, distance: 58.8
click at [473, 415] on icon at bounding box center [539, 500] width 204 height 195
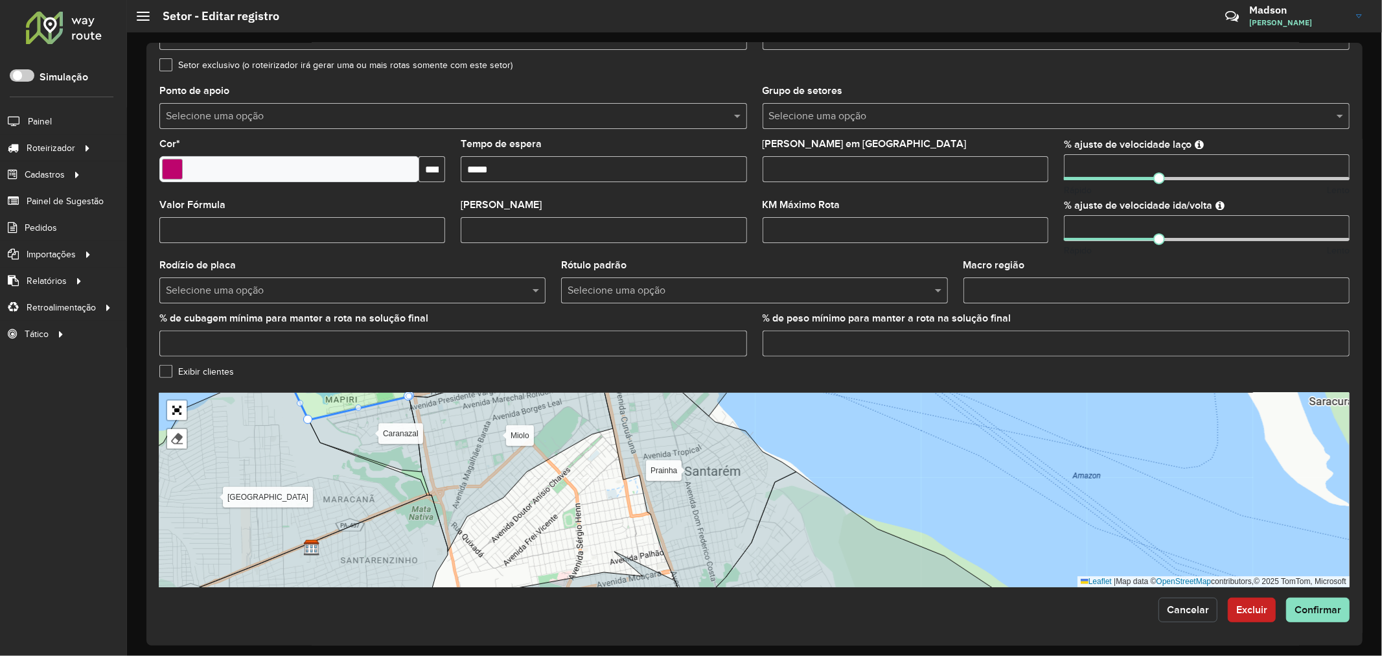
click at [1186, 613] on span "Cancelar" at bounding box center [1188, 609] width 42 height 11
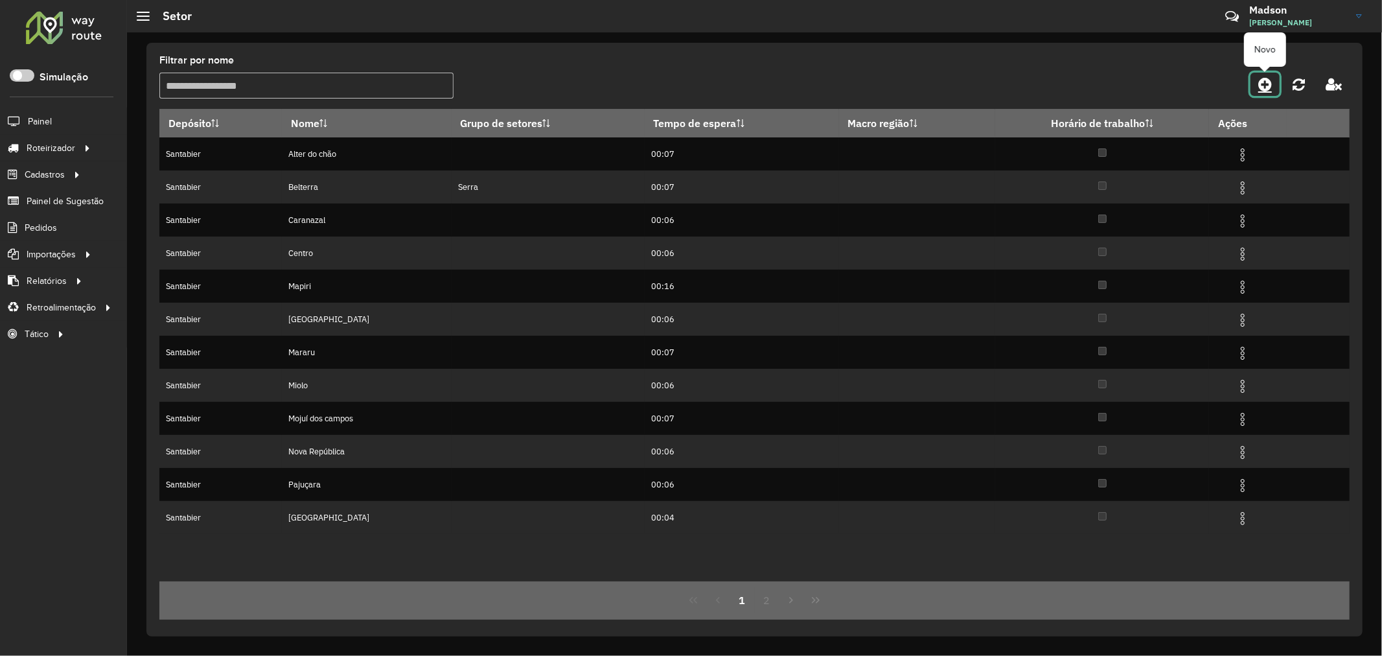
click at [1261, 78] on icon at bounding box center [1265, 84] width 14 height 16
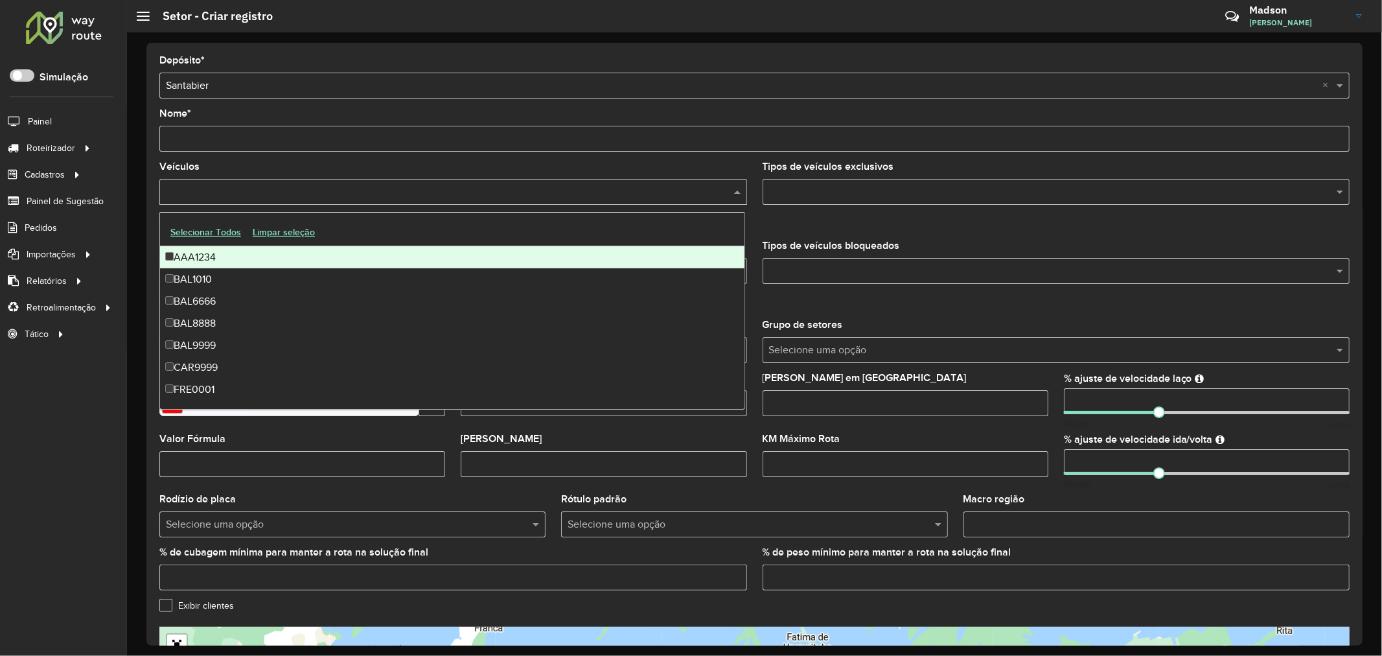
click at [307, 196] on input "text" at bounding box center [447, 193] width 568 height 16
click at [358, 137] on input "Nome *" at bounding box center [754, 139] width 1190 height 26
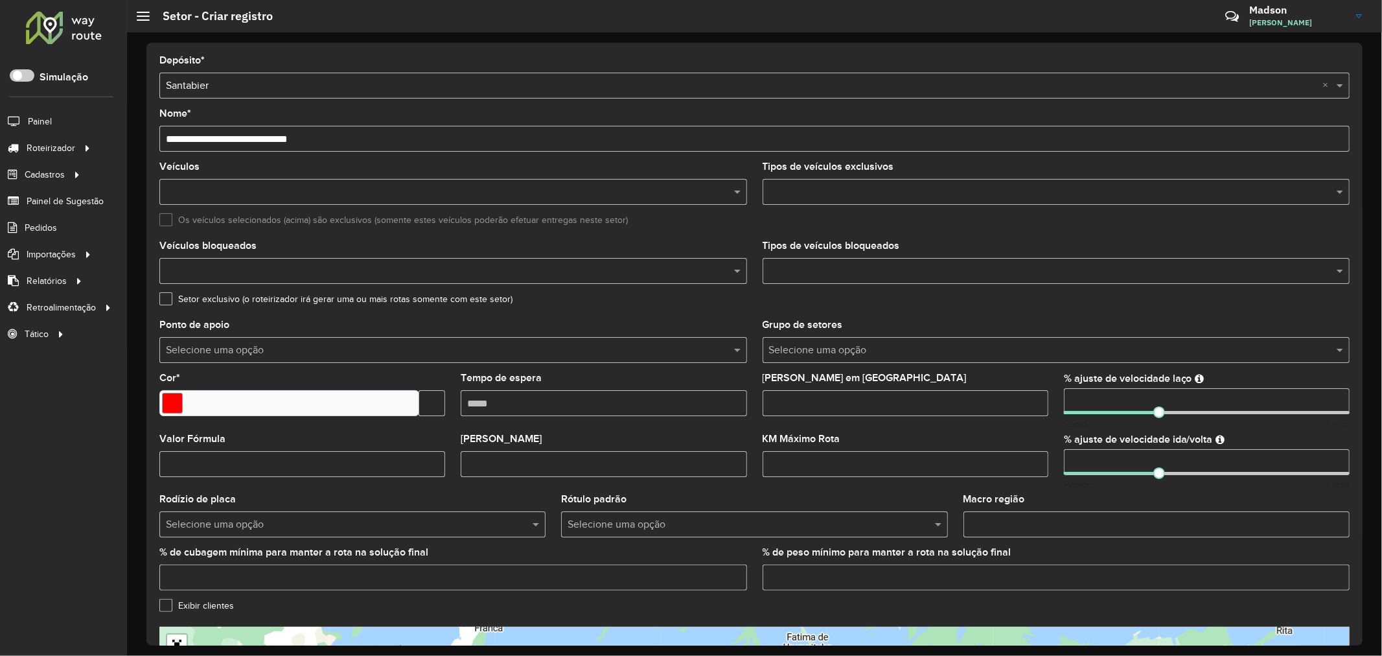
click at [205, 137] on input "**********" at bounding box center [754, 139] width 1190 height 26
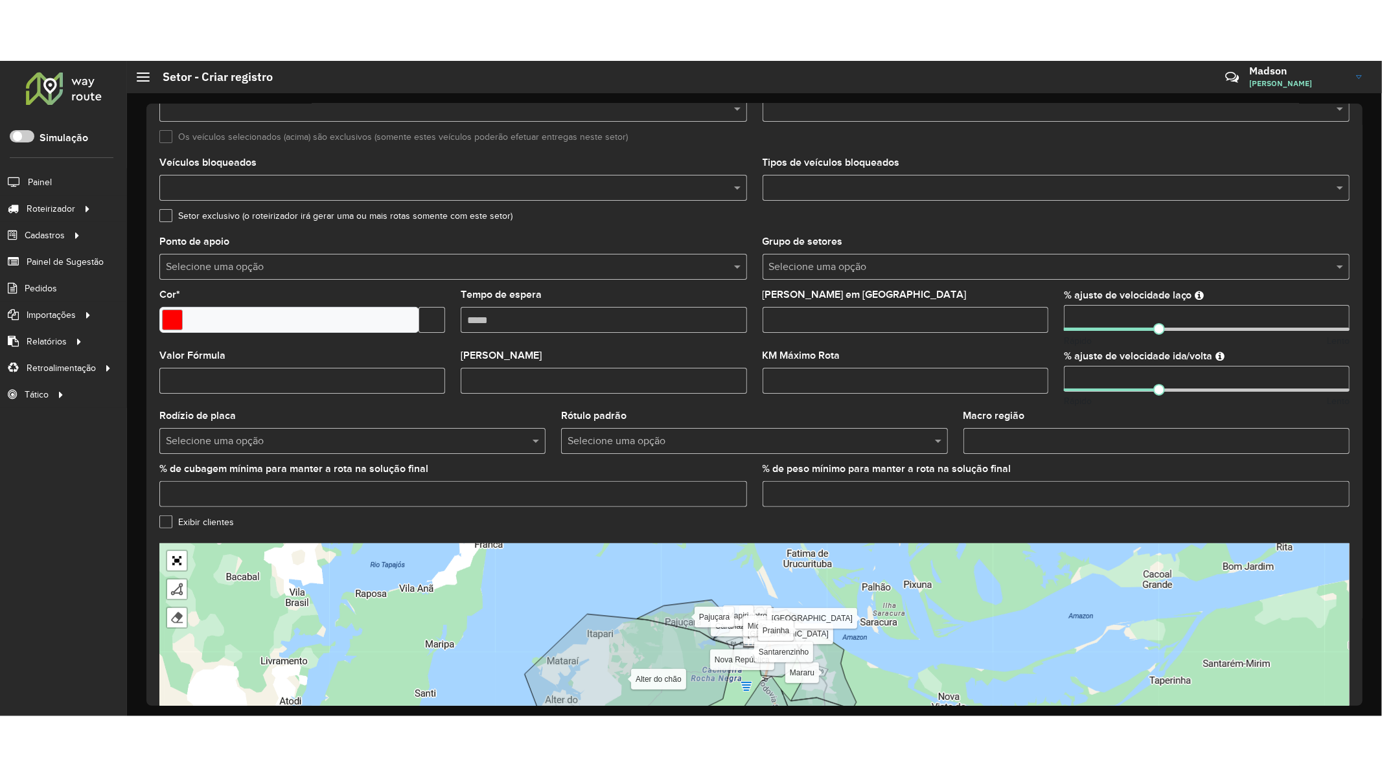
scroll to position [235, 0]
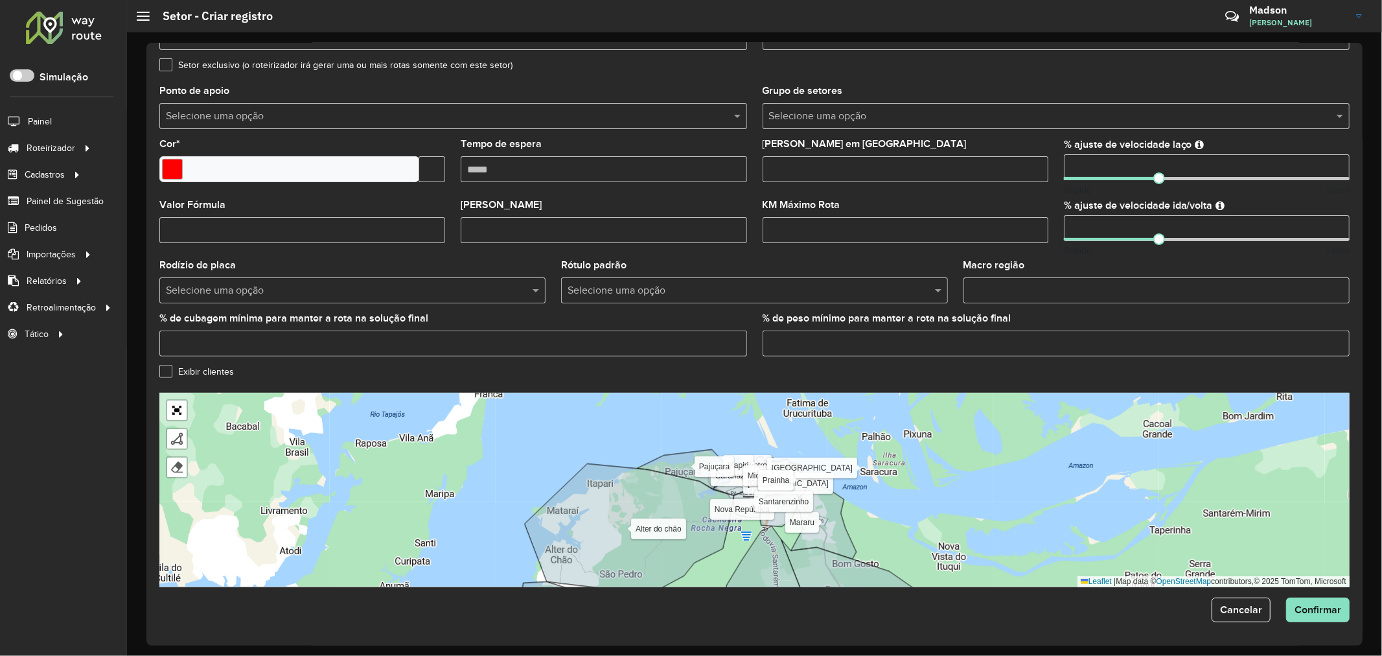
type input "**********"
drag, startPoint x: 1041, startPoint y: 511, endPoint x: 939, endPoint y: 483, distance: 105.5
click at [943, 484] on div "Alter do chão [PERSON_NAME] Centro Mapiri [GEOGRAPHIC_DATA] Mararu [GEOGRAPHIC_…" at bounding box center [754, 490] width 1190 height 194
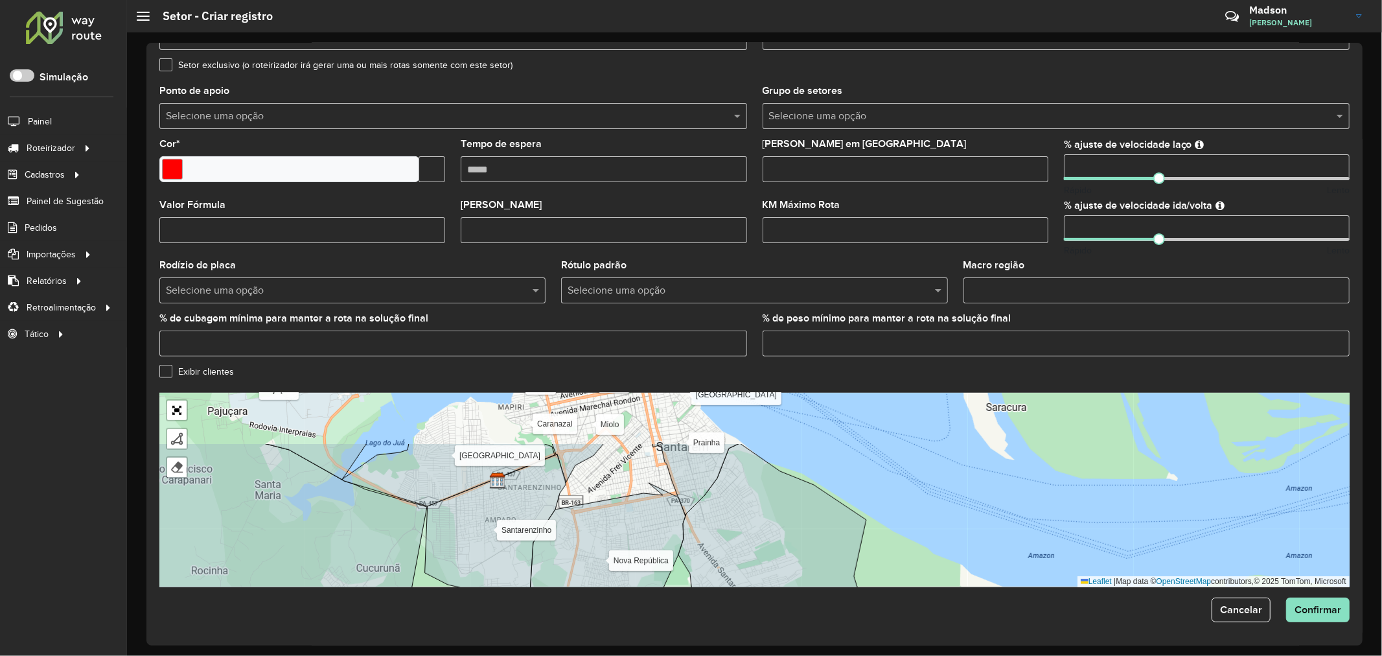
drag, startPoint x: 691, startPoint y: 411, endPoint x: 649, endPoint y: 481, distance: 81.7
click at [649, 481] on div "Alter do chão [PERSON_NAME] Centro Mapiri [GEOGRAPHIC_DATA] Mararu [GEOGRAPHIC_…" at bounding box center [754, 490] width 1190 height 194
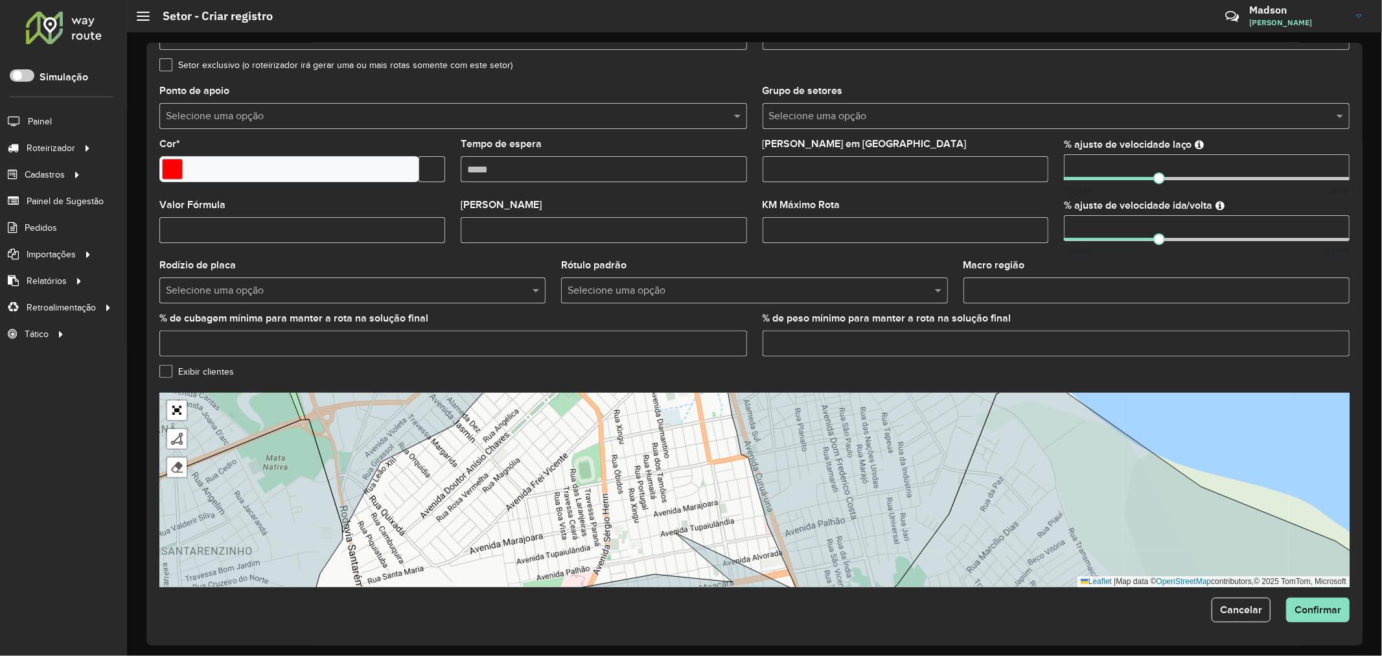
drag, startPoint x: 645, startPoint y: 469, endPoint x: 642, endPoint y: 494, distance: 24.8
click at [642, 494] on div "Alter do chão [PERSON_NAME] Centro Mapiri [GEOGRAPHIC_DATA] Mararu [GEOGRAPHIC_…" at bounding box center [754, 490] width 1190 height 194
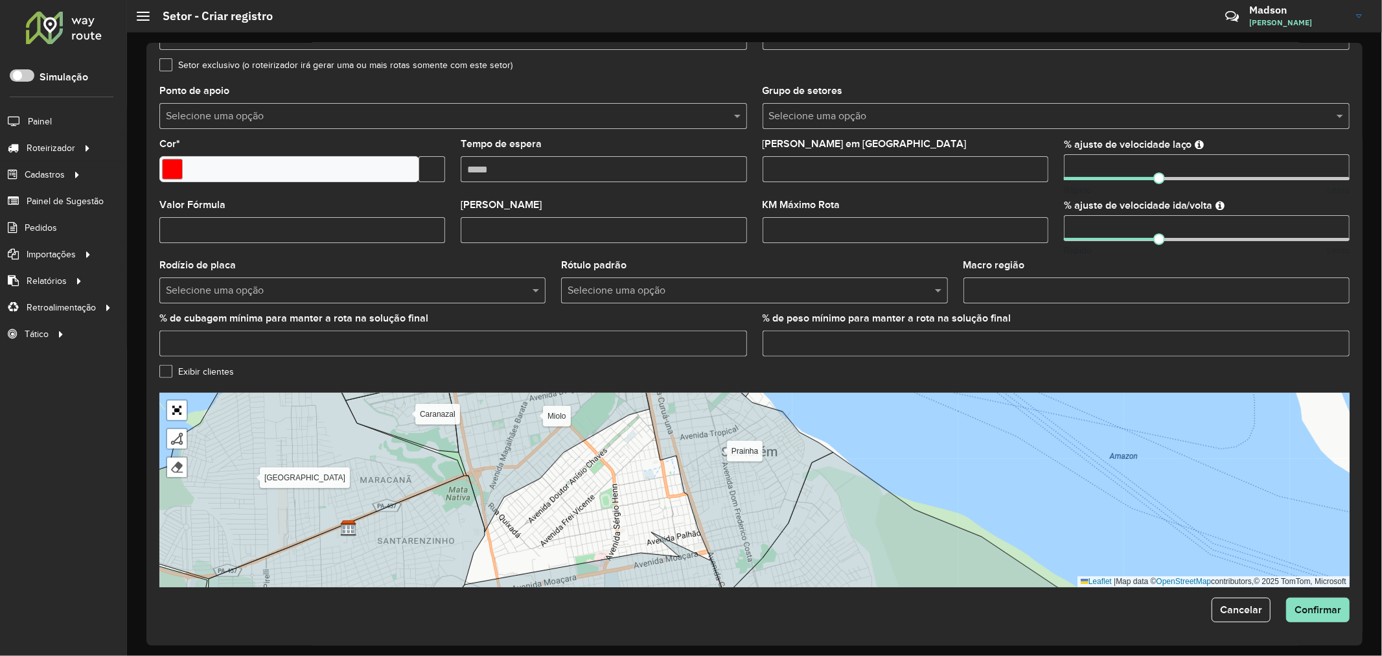
drag, startPoint x: 658, startPoint y: 483, endPoint x: 652, endPoint y: 497, distance: 15.1
click at [652, 497] on div "Alter do chão [PERSON_NAME] Centro Mapiri [GEOGRAPHIC_DATA] Mararu [GEOGRAPHIC_…" at bounding box center [754, 490] width 1190 height 194
drag, startPoint x: 177, startPoint y: 416, endPoint x: 177, endPoint y: 503, distance: 86.8
click at [177, 416] on link "Abrir mapa em tela cheia" at bounding box center [176, 409] width 19 height 19
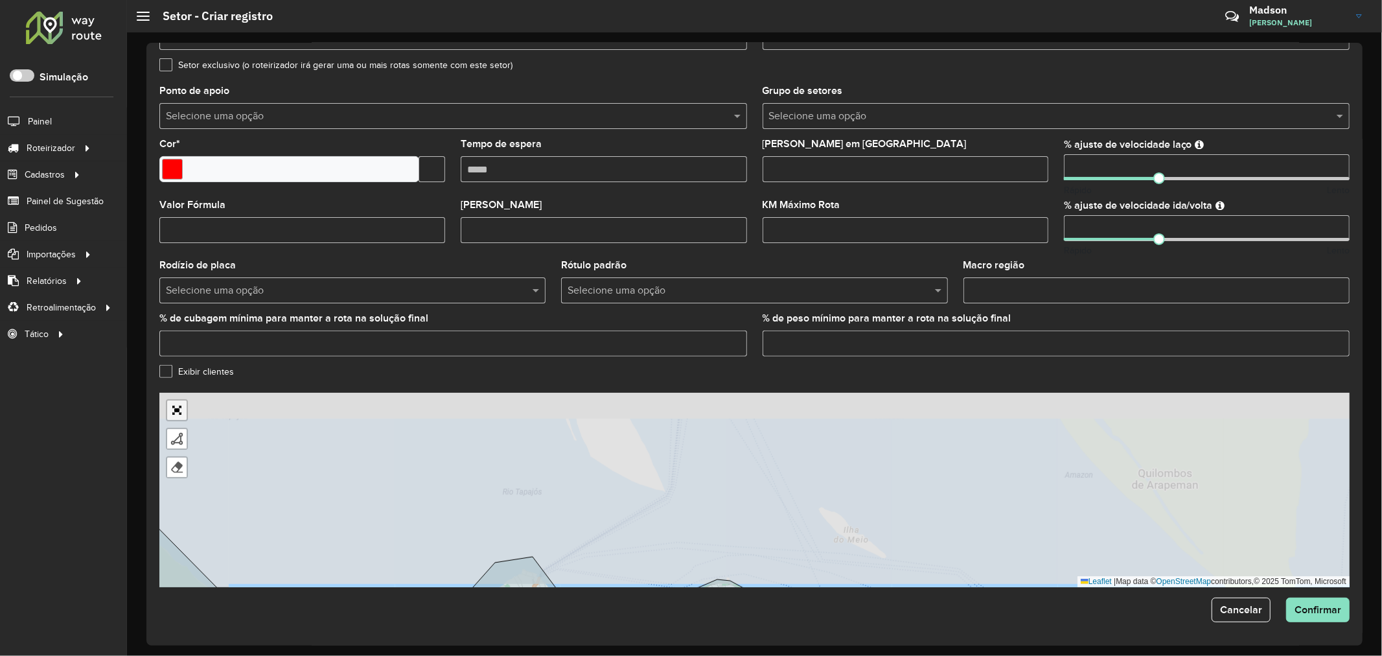
scroll to position [0, 0]
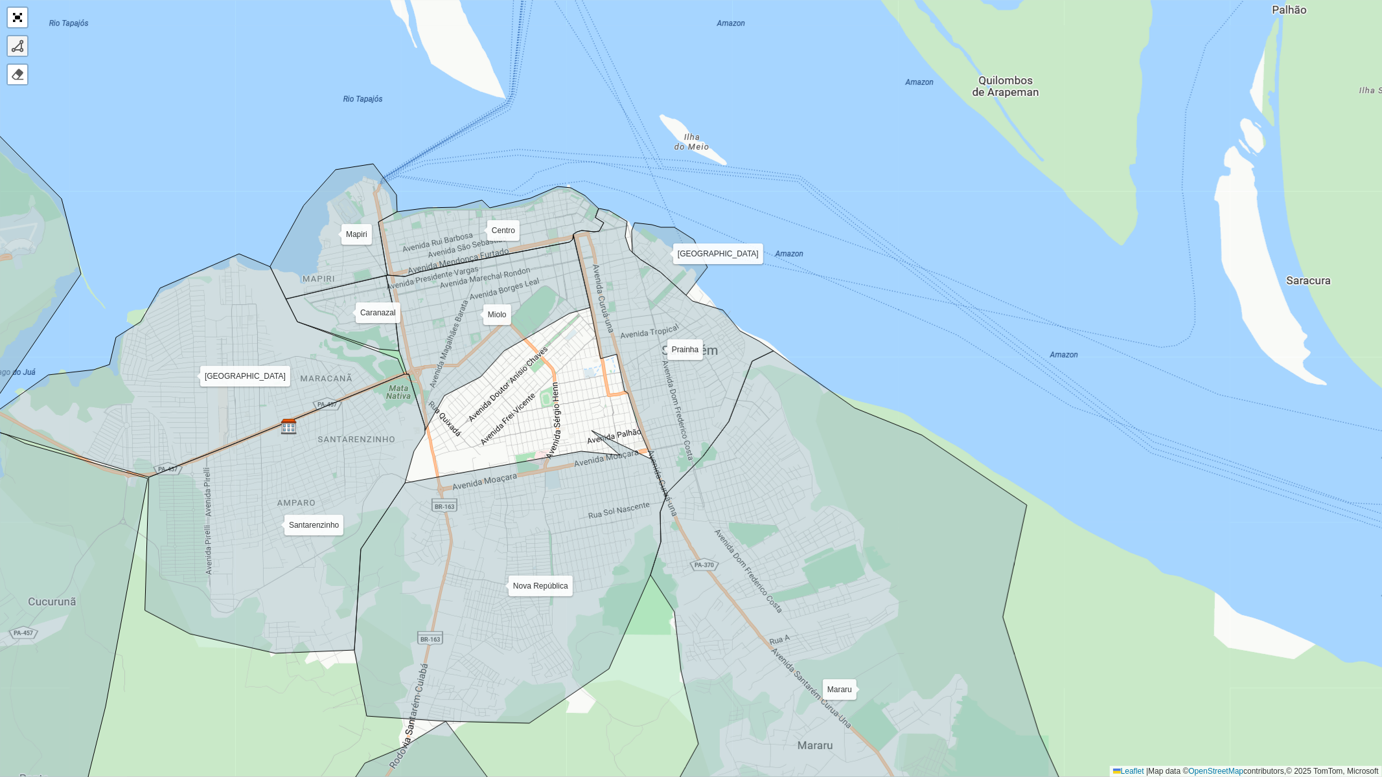
drag, startPoint x: 18, startPoint y: 43, endPoint x: 99, endPoint y: 124, distance: 115.0
click at [18, 43] on div at bounding box center [17, 46] width 13 height 13
click at [455, 393] on div "Alter do chão [PERSON_NAME] Centro Mapiri [GEOGRAPHIC_DATA] Mararu [GEOGRAPHIC_…" at bounding box center [691, 388] width 1382 height 777
click at [436, 426] on div "Alter do chão [PERSON_NAME] Centro Mapiri [GEOGRAPHIC_DATA] Mararu [GEOGRAPHIC_…" at bounding box center [691, 388] width 1382 height 777
click at [437, 469] on div "Alter do chão [PERSON_NAME] Centro Mapiri [GEOGRAPHIC_DATA] Mararu [GEOGRAPHIC_…" at bounding box center [691, 388] width 1382 height 777
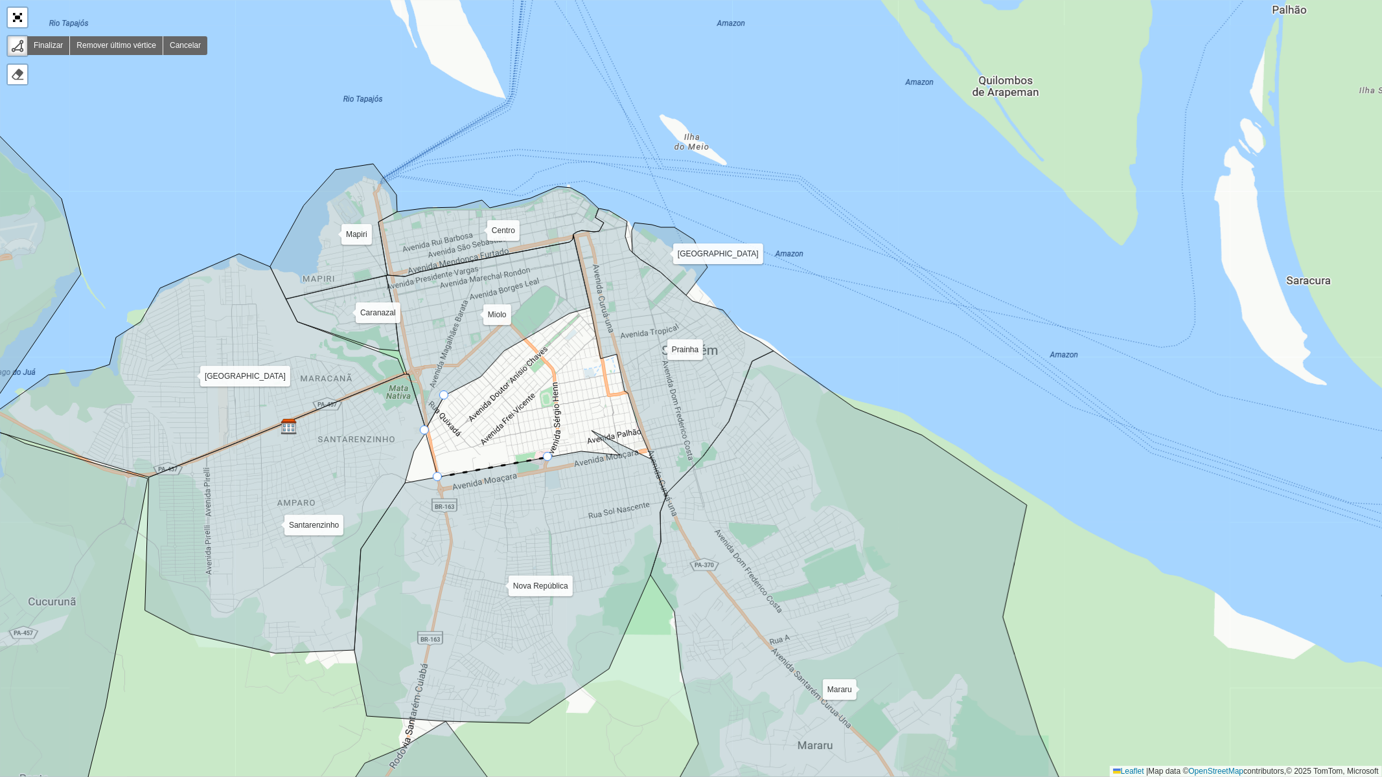
click at [547, 452] on div "Alter do chão [PERSON_NAME] Centro Mapiri [GEOGRAPHIC_DATA] Mararu [GEOGRAPHIC_…" at bounding box center [691, 388] width 1382 height 777
click at [581, 432] on div "Alter do chão [PERSON_NAME] Centro Mapiri [GEOGRAPHIC_DATA] Mararu [GEOGRAPHIC_…" at bounding box center [691, 388] width 1382 height 777
click at [591, 398] on div "Alter do chão [PERSON_NAME] Centro Mapiri [GEOGRAPHIC_DATA] Mararu [GEOGRAPHIC_…" at bounding box center [691, 388] width 1382 height 777
click at [586, 358] on icon at bounding box center [588, 378] width 5 height 40
click at [569, 333] on icon at bounding box center [577, 345] width 17 height 25
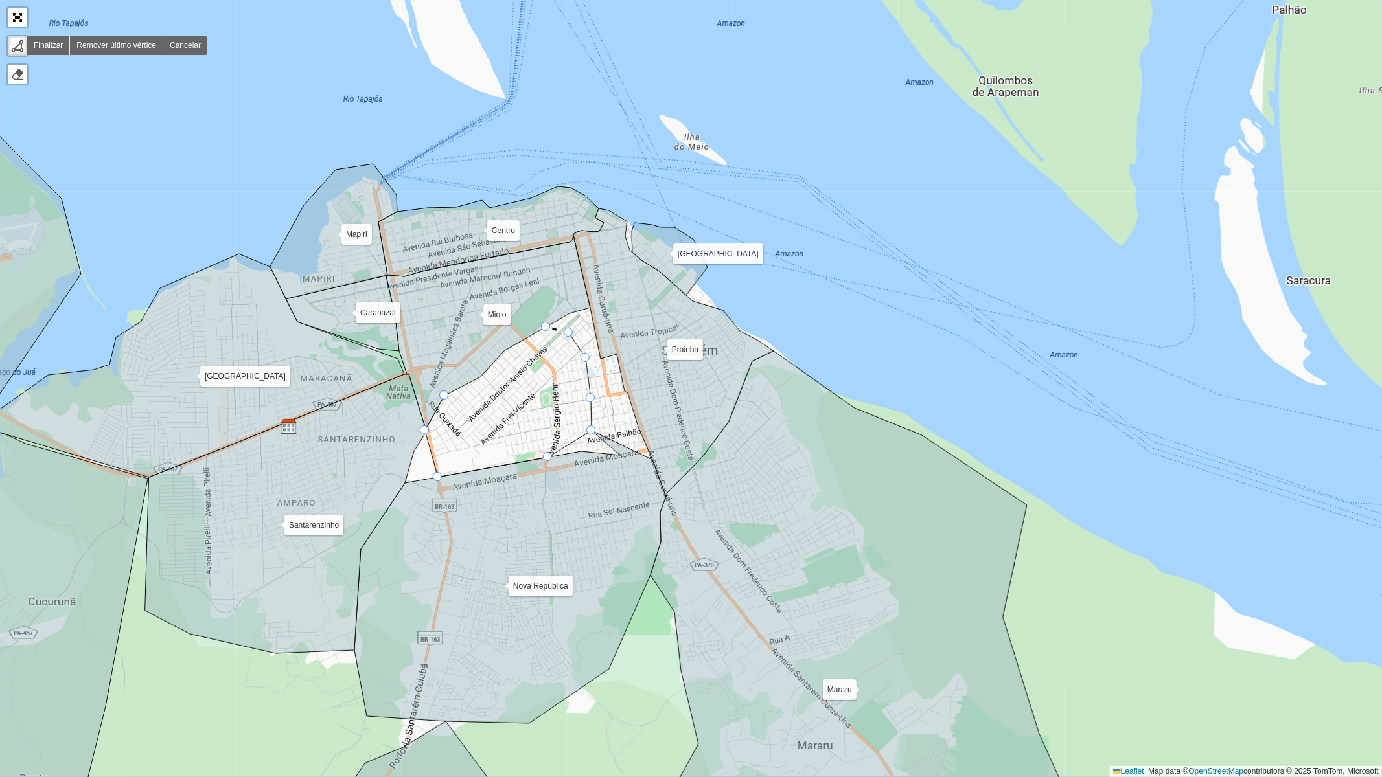
click at [549, 333] on div "Alter do chão [PERSON_NAME] Centro Mapiri [GEOGRAPHIC_DATA] Mararu [GEOGRAPHIC_…" at bounding box center [691, 388] width 1382 height 777
click at [492, 365] on icon at bounding box center [519, 346] width 54 height 38
click at [450, 397] on div "Alter do chão [PERSON_NAME] Centro Mapiri [GEOGRAPHIC_DATA] Mararu [GEOGRAPHIC_…" at bounding box center [691, 388] width 1382 height 777
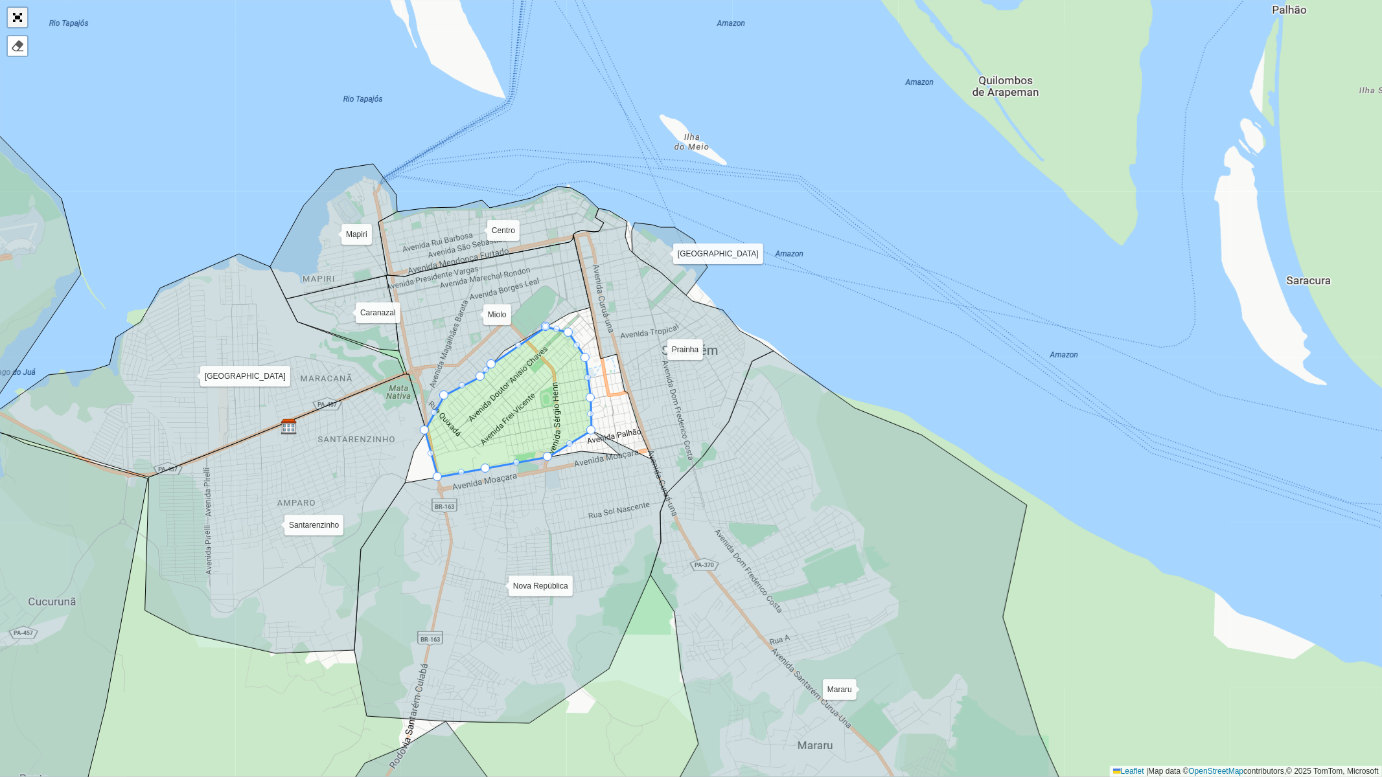
click at [25, 23] on link "Abrir mapa em tela cheia" at bounding box center [17, 17] width 19 height 19
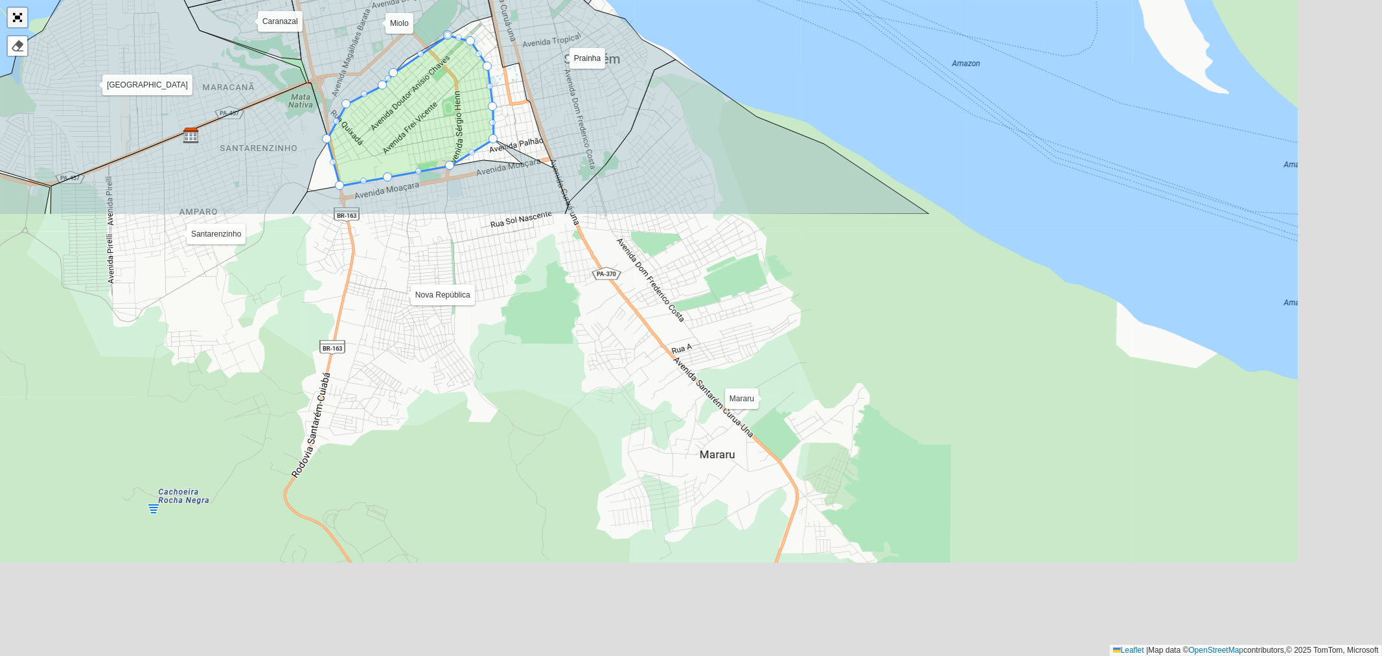
scroll to position [235, 0]
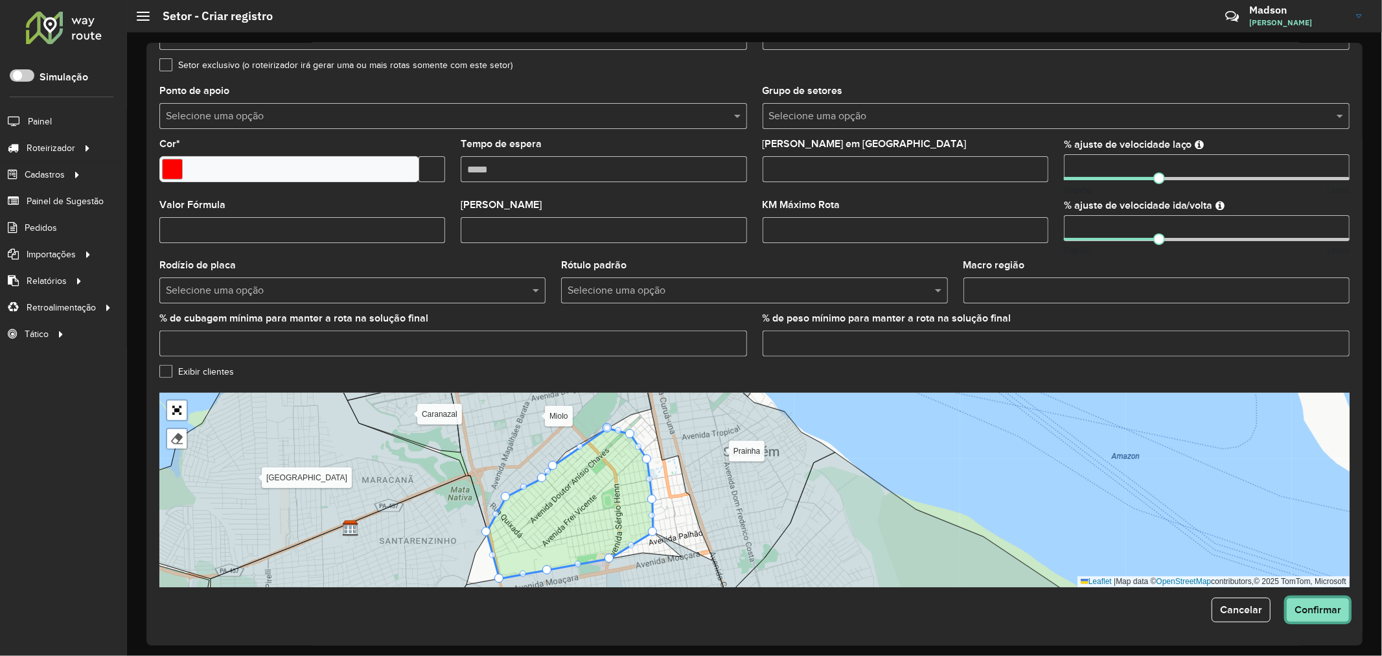
click at [1304, 614] on span "Confirmar" at bounding box center [1318, 609] width 47 height 11
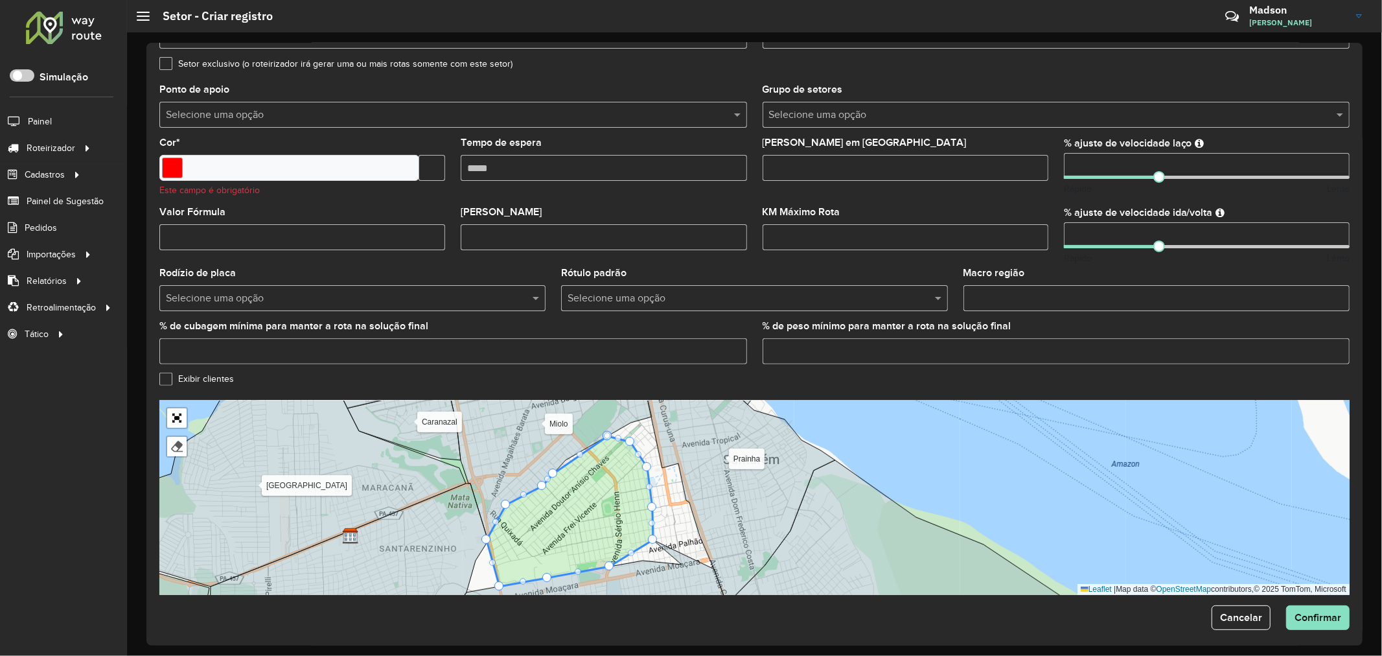
click at [294, 150] on div "Cor * Este campo é obrigatório" at bounding box center [302, 167] width 286 height 59
click at [255, 166] on div at bounding box center [289, 168] width 260 height 26
click at [163, 167] on input "Select a color" at bounding box center [172, 167] width 21 height 21
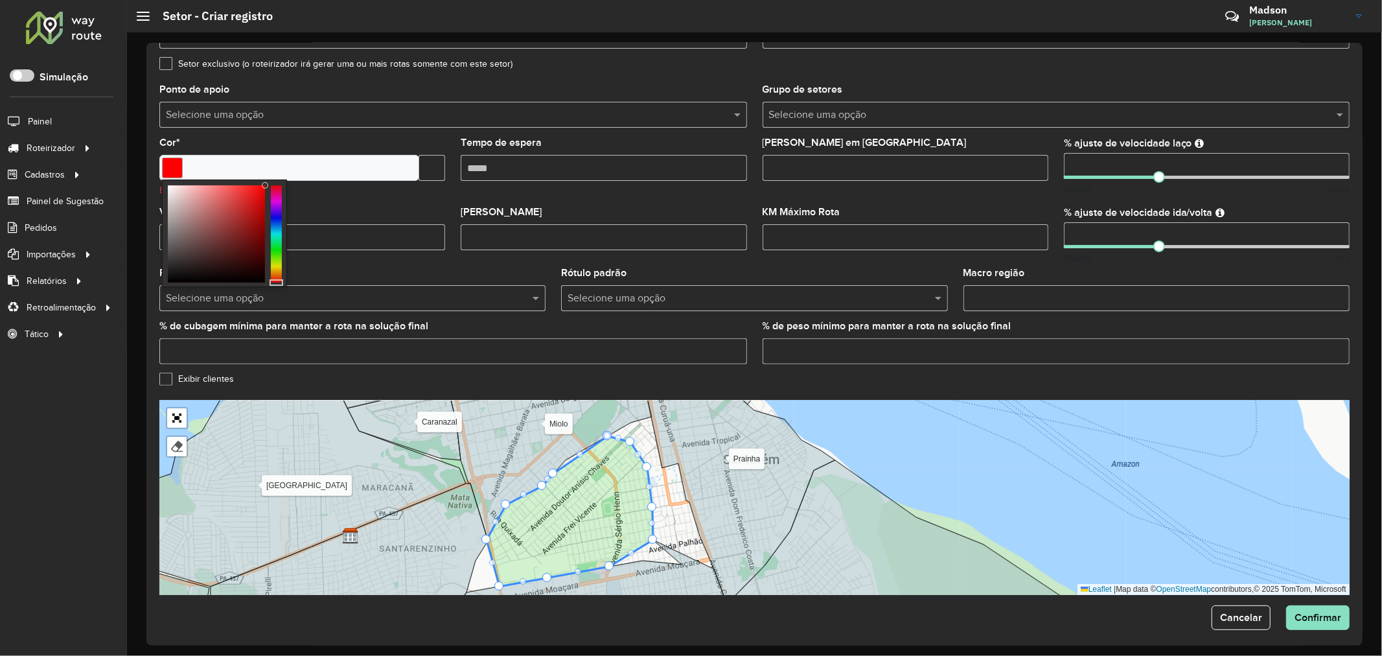
click at [421, 161] on input "text" at bounding box center [432, 168] width 27 height 26
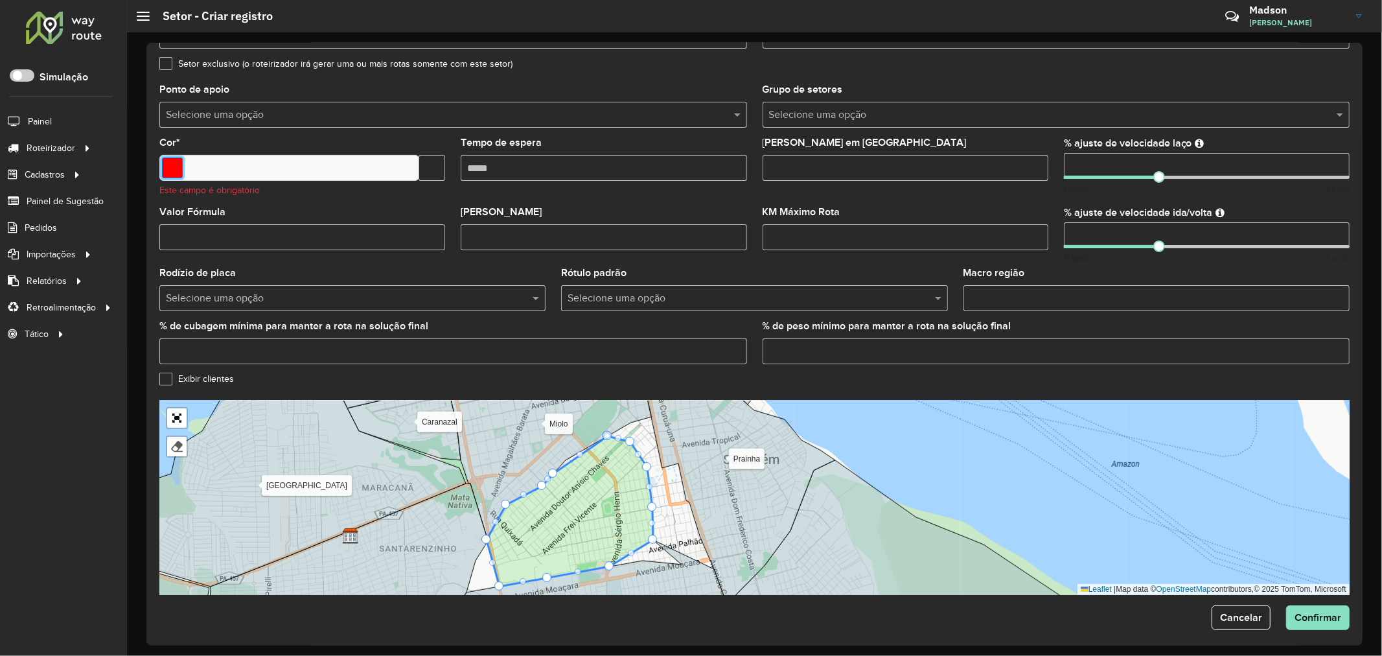
click at [176, 164] on input "Select a color" at bounding box center [172, 167] width 21 height 21
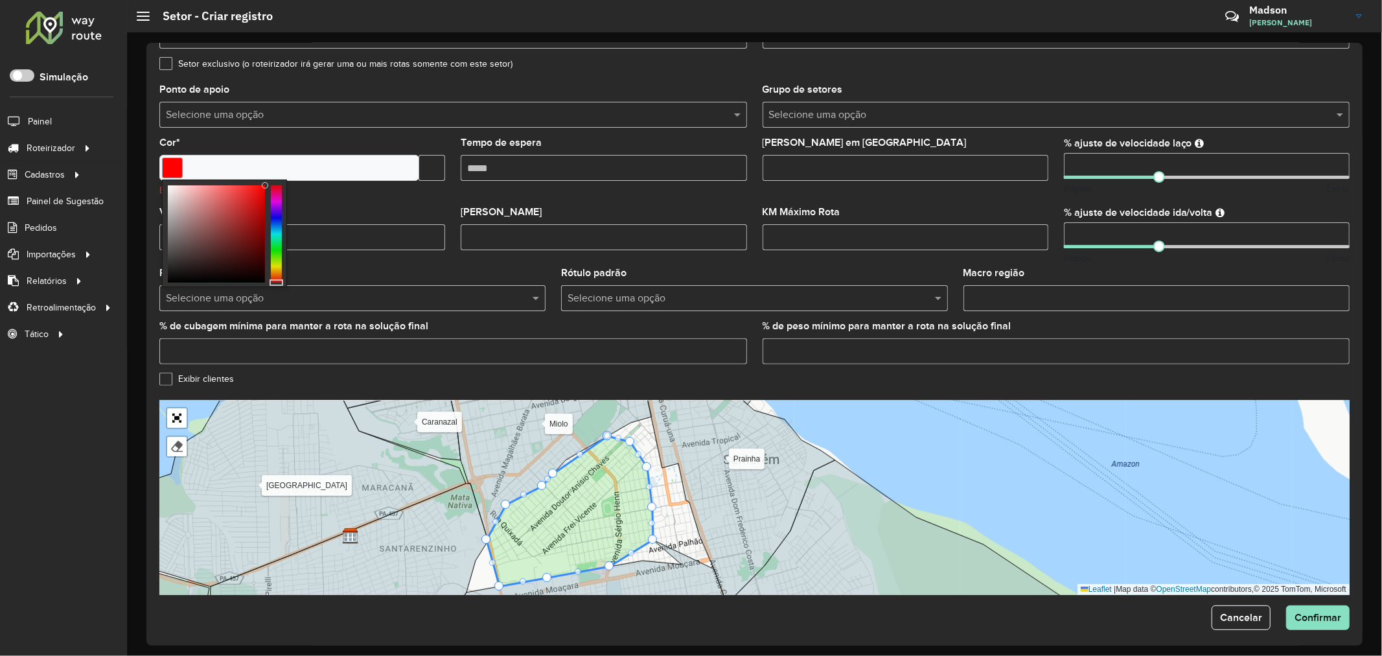
type input "*******"
click at [273, 215] on div at bounding box center [276, 233] width 11 height 97
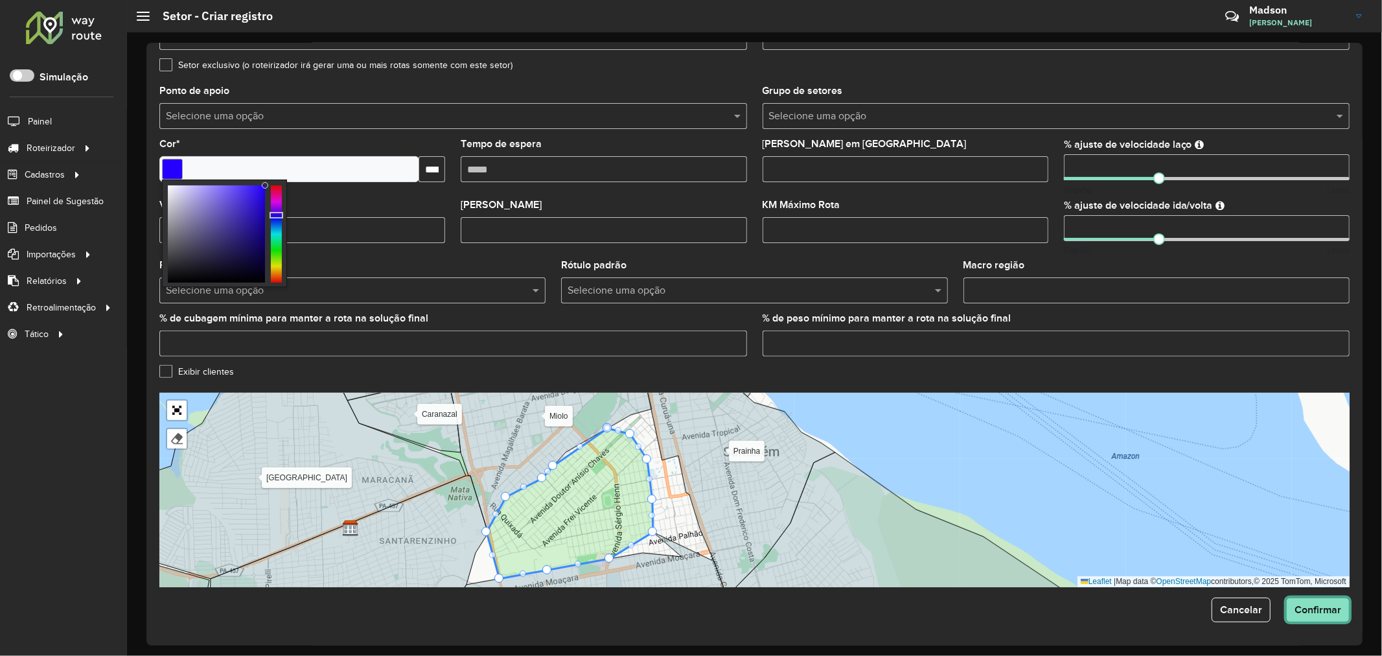
click at [1338, 618] on button "Confirmar" at bounding box center [1317, 609] width 63 height 25
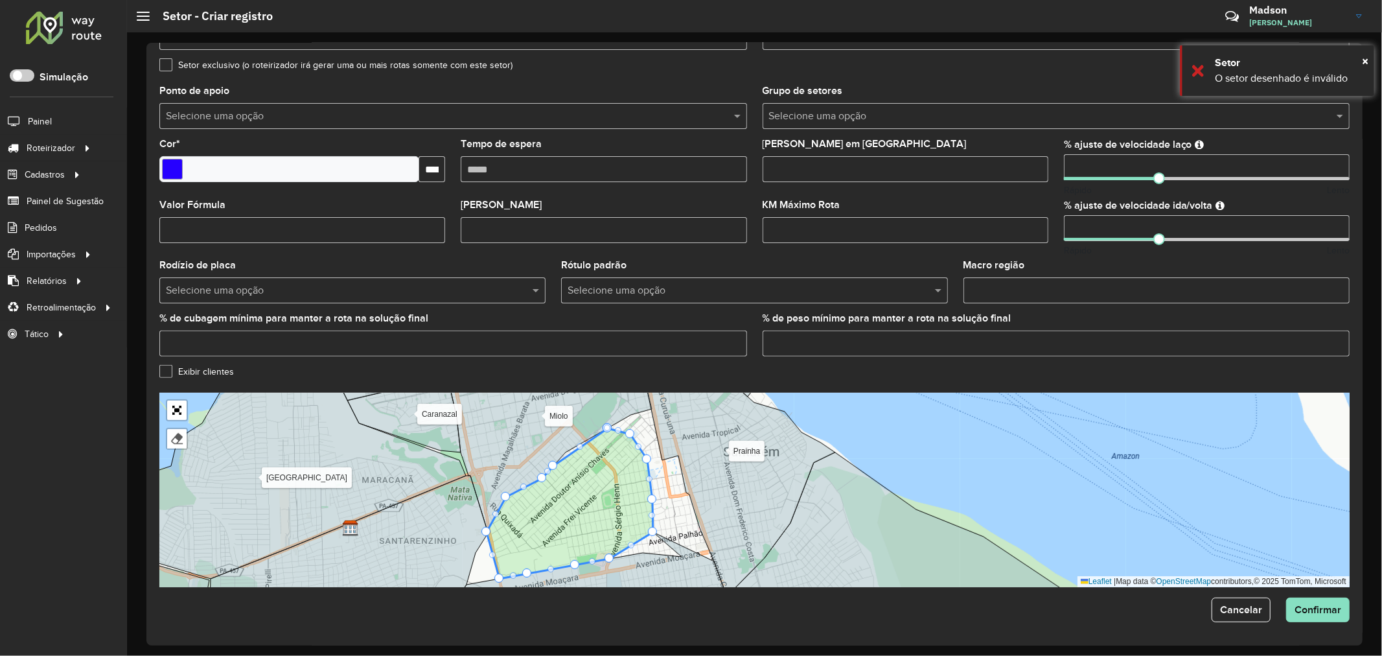
click at [545, 480] on div at bounding box center [541, 477] width 9 height 9
click at [1313, 617] on button "Confirmar" at bounding box center [1317, 609] width 63 height 25
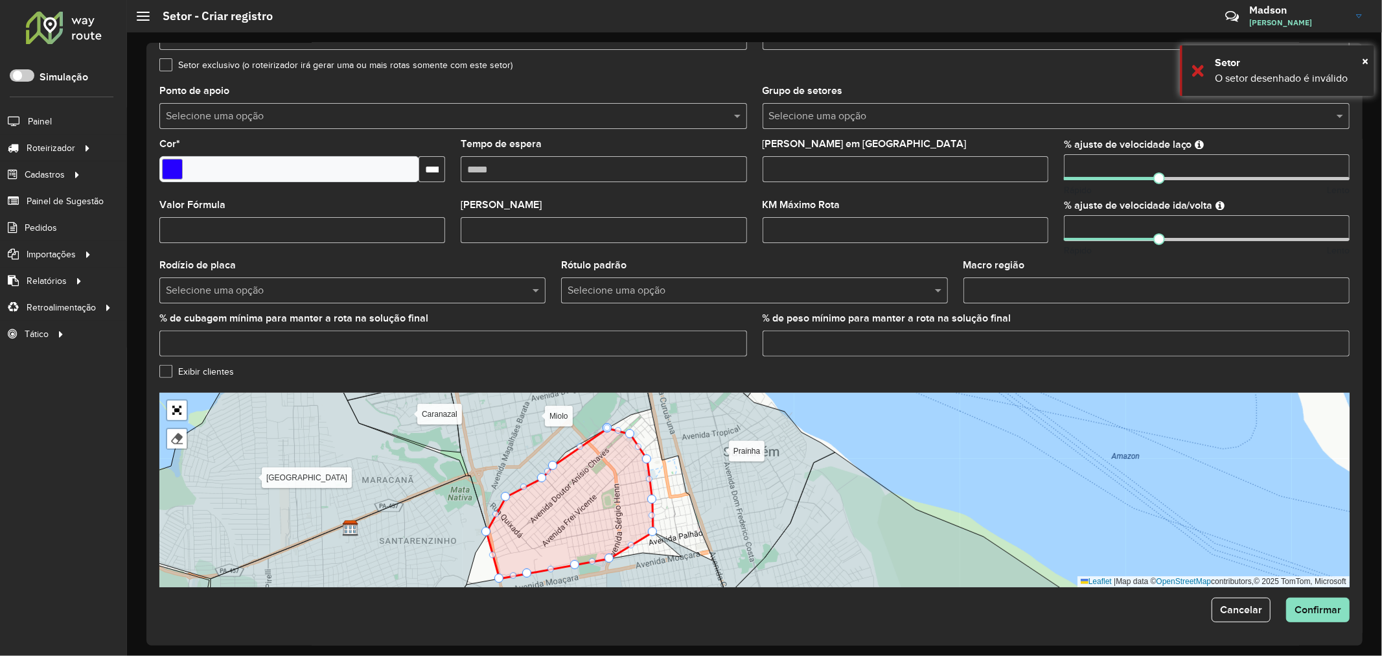
click at [586, 509] on icon at bounding box center [570, 503] width 167 height 150
click at [662, 469] on div "Alter do chão [PERSON_NAME] Centro Mapiri [GEOGRAPHIC_DATA] Mararu [GEOGRAPHIC_…" at bounding box center [754, 490] width 1190 height 194
drag, startPoint x: 542, startPoint y: 477, endPoint x: 542, endPoint y: 485, distance: 7.8
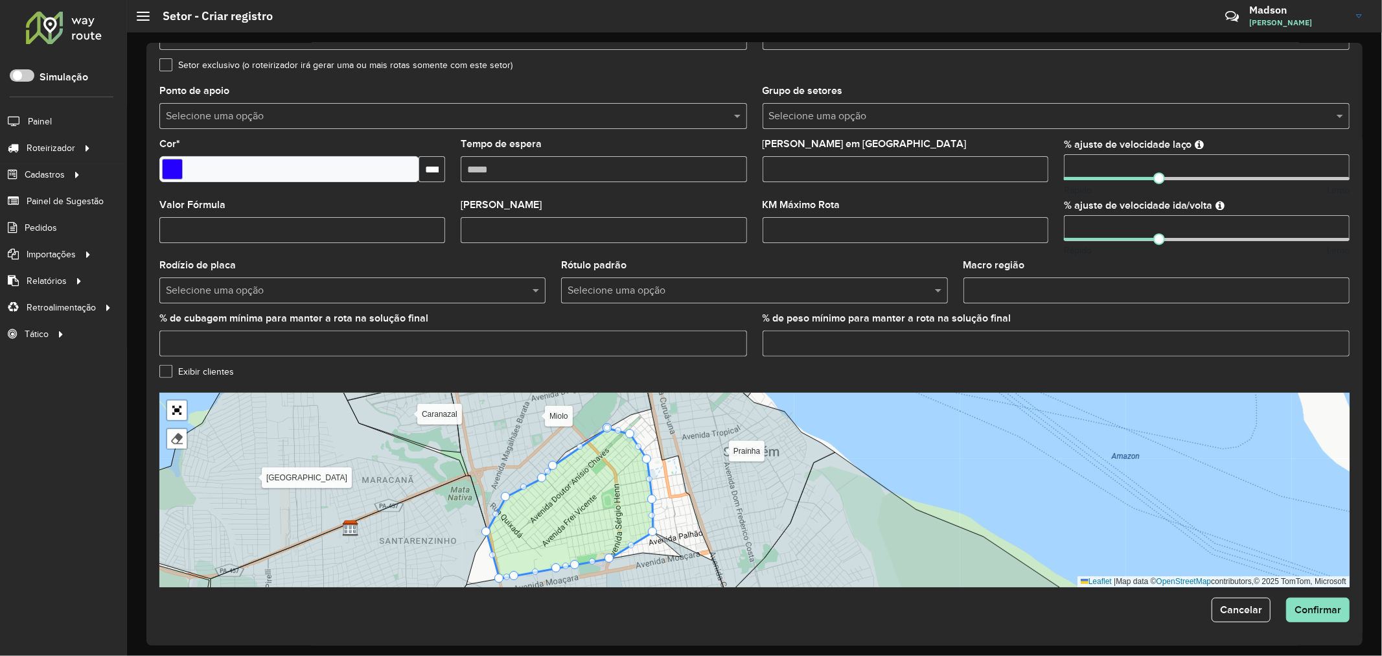
drag, startPoint x: 544, startPoint y: 477, endPoint x: 544, endPoint y: 489, distance: 12.3
drag, startPoint x: 551, startPoint y: 463, endPoint x: 572, endPoint y: 475, distance: 23.8
drag, startPoint x: 573, startPoint y: 476, endPoint x: 574, endPoint y: 461, distance: 14.9
drag, startPoint x: 506, startPoint y: 494, endPoint x: 536, endPoint y: 529, distance: 46.0
click at [533, 520] on div "Alter do chão [PERSON_NAME] Centro Mapiri [GEOGRAPHIC_DATA] Mararu [GEOGRAPHIC_…" at bounding box center [754, 490] width 1190 height 194
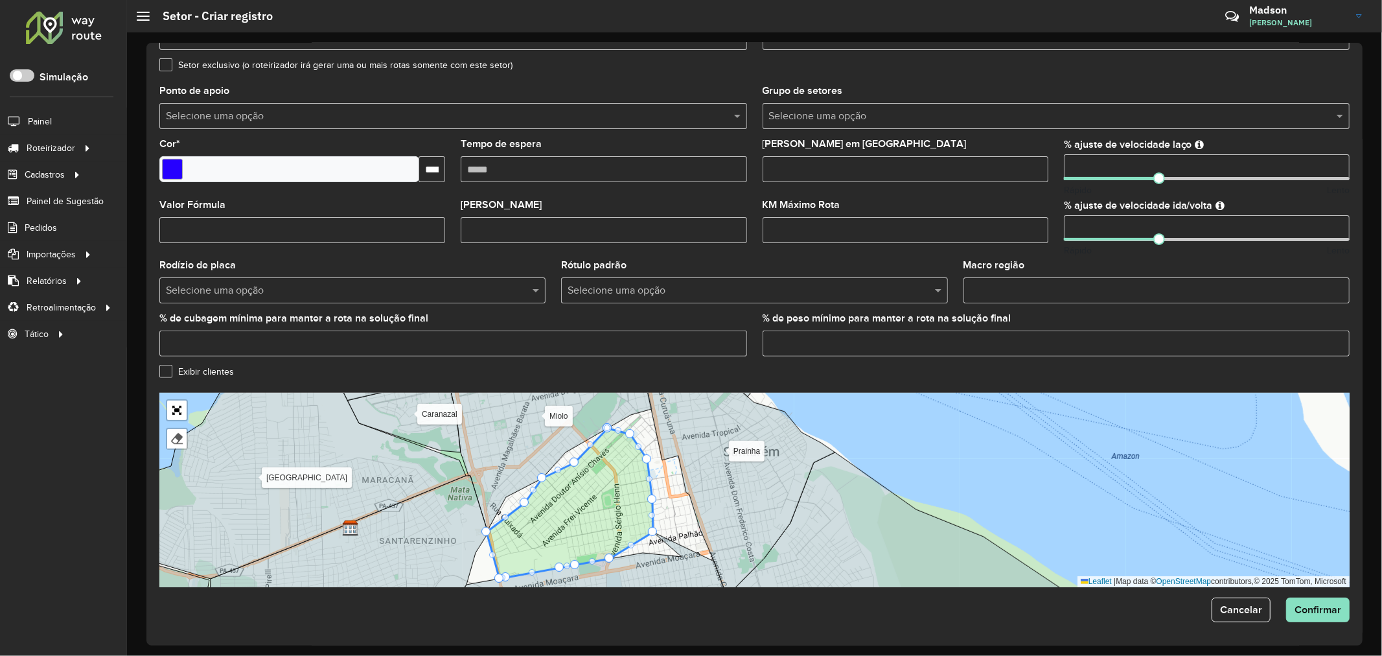
drag, startPoint x: 533, startPoint y: 529, endPoint x: 522, endPoint y: 500, distance: 31.2
drag, startPoint x: 484, startPoint y: 531, endPoint x: 496, endPoint y: 531, distance: 11.7
drag, startPoint x: 484, startPoint y: 529, endPoint x: 504, endPoint y: 518, distance: 22.9
click at [1306, 610] on span "Confirmar" at bounding box center [1318, 609] width 47 height 11
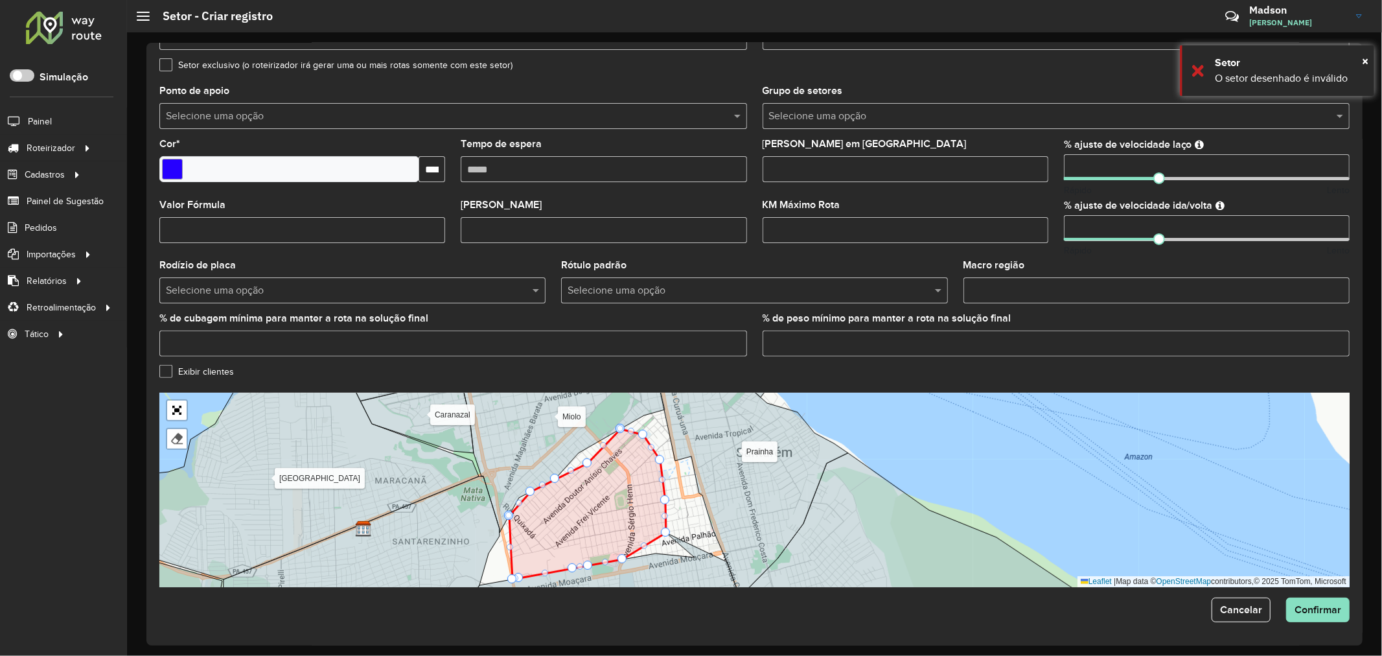
drag, startPoint x: 656, startPoint y: 535, endPoint x: 669, endPoint y: 536, distance: 13.0
click at [669, 536] on div "Alter do chão [PERSON_NAME] Centro Mapiri [GEOGRAPHIC_DATA] Mararu [GEOGRAPHIC_…" at bounding box center [754, 490] width 1190 height 194
click at [739, 546] on icon at bounding box center [752, 486] width 192 height 226
click at [694, 553] on icon at bounding box center [603, 570] width 276 height 75
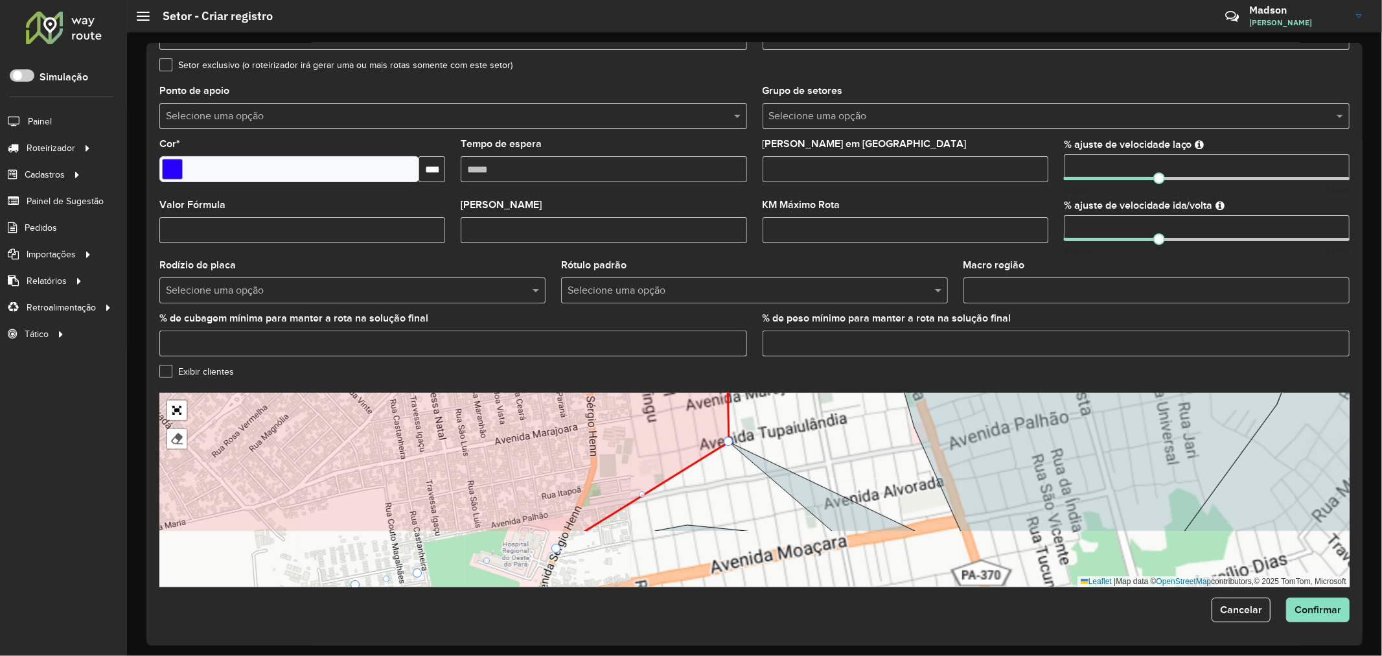
drag, startPoint x: 731, startPoint y: 446, endPoint x: 768, endPoint y: 420, distance: 45.1
click at [759, 424] on div "Alter do chão [PERSON_NAME] Centro Mapiri [GEOGRAPHIC_DATA] Mararu [GEOGRAPHIC_…" at bounding box center [754, 490] width 1190 height 194
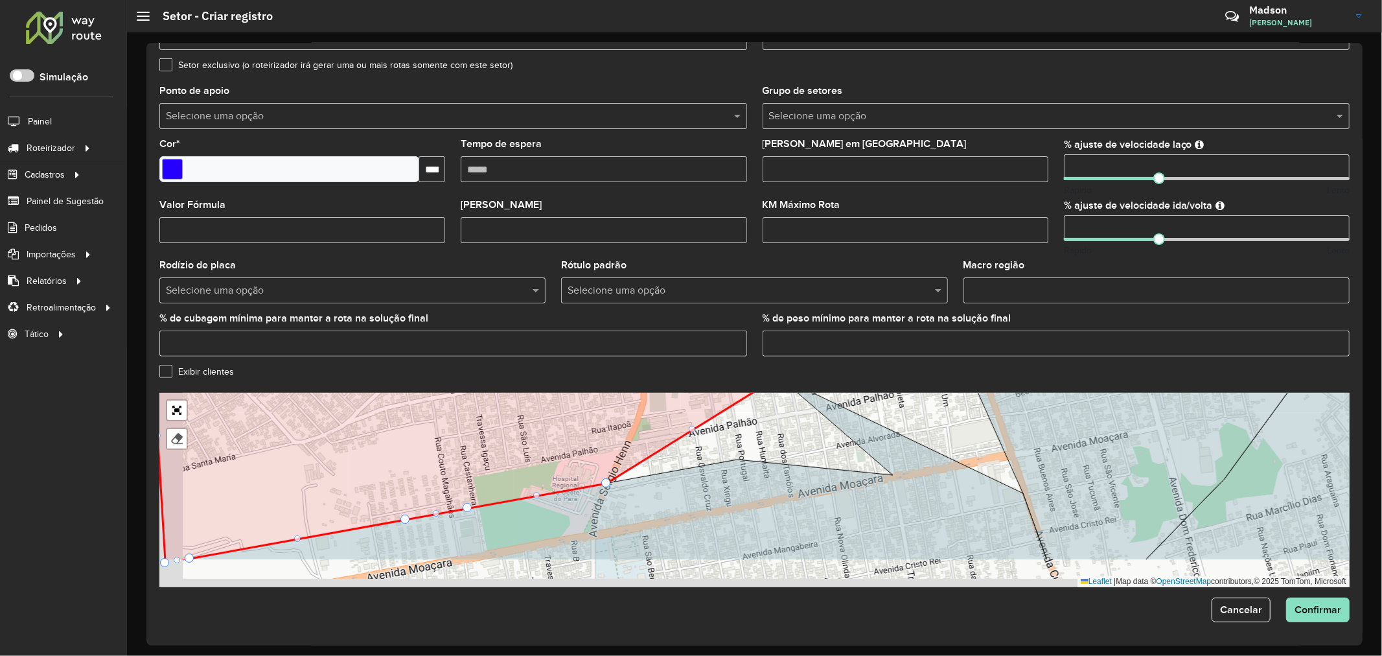
drag, startPoint x: 640, startPoint y: 503, endPoint x: 645, endPoint y: 495, distance: 9.0
click at [645, 495] on icon at bounding box center [615, 467] width 864 height 183
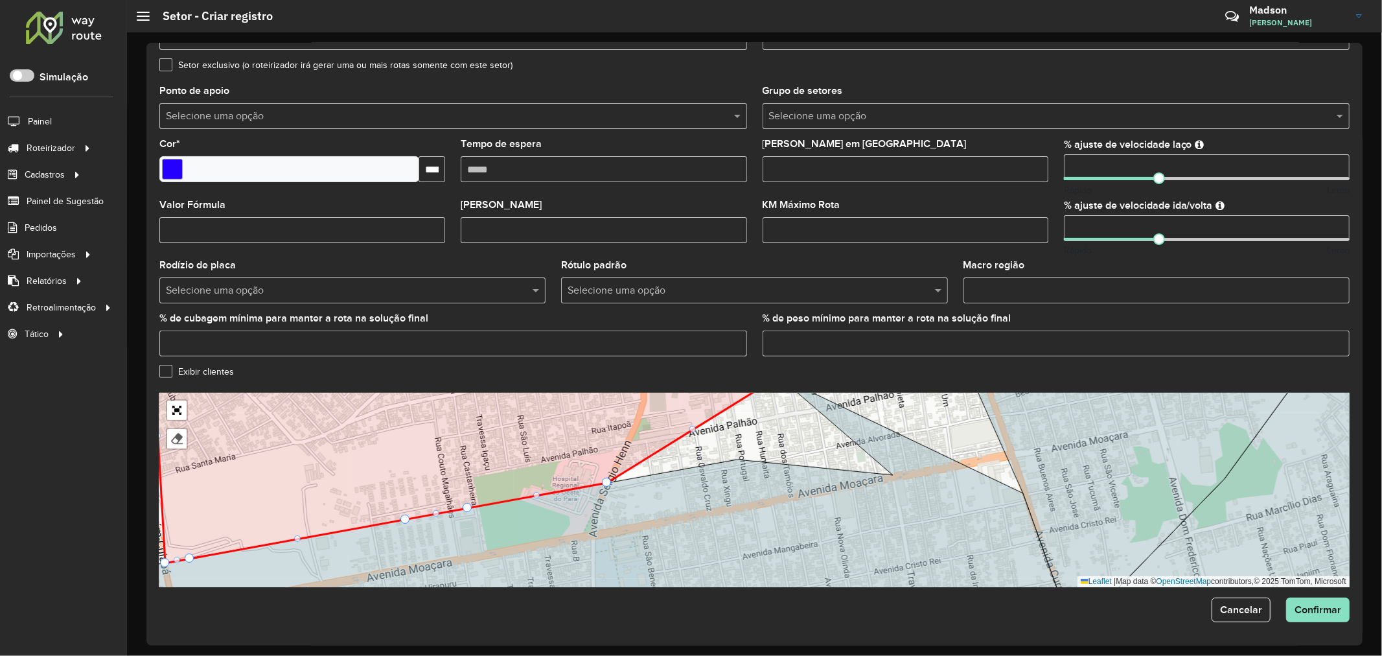
drag, startPoint x: 605, startPoint y: 481, endPoint x: 610, endPoint y: 476, distance: 7.8
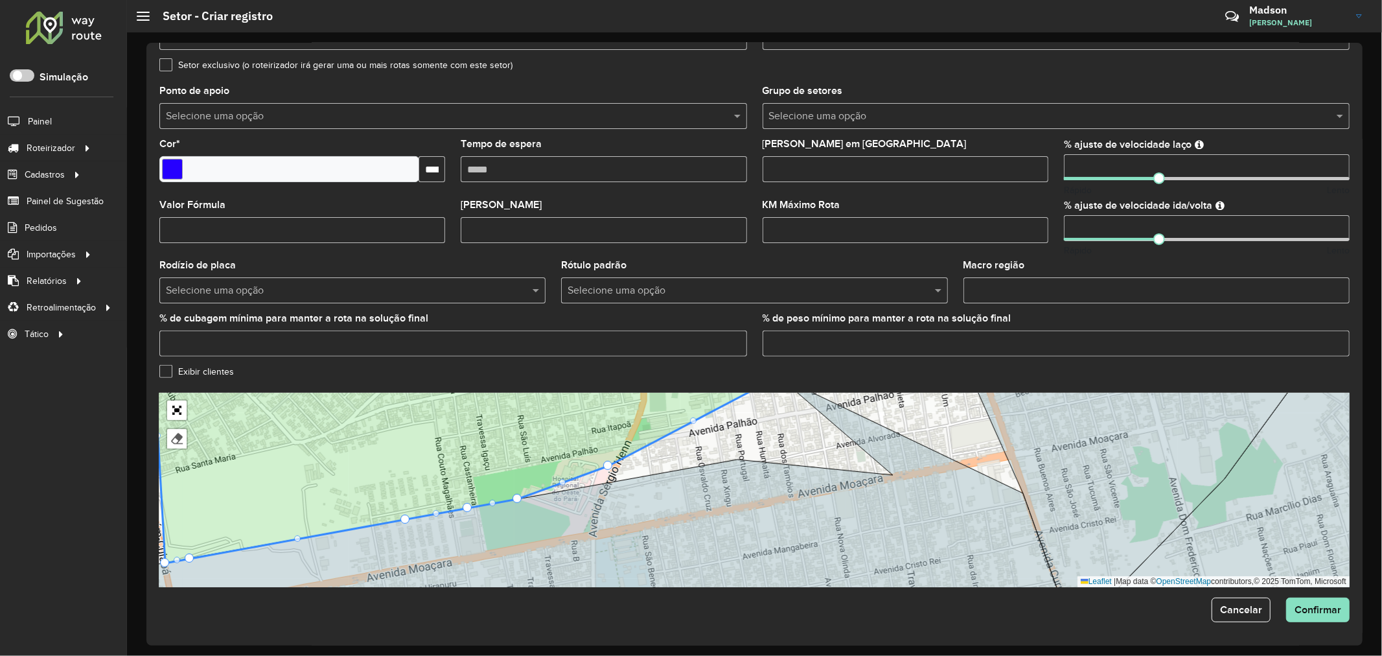
drag, startPoint x: 609, startPoint y: 478, endPoint x: 605, endPoint y: 463, distance: 15.6
drag, startPoint x: 518, startPoint y: 495, endPoint x: 521, endPoint y: 481, distance: 14.5
drag, startPoint x: 502, startPoint y: 498, endPoint x: 500, endPoint y: 482, distance: 15.7
drag, startPoint x: 469, startPoint y: 507, endPoint x: 467, endPoint y: 492, distance: 15.0
drag, startPoint x: 404, startPoint y: 515, endPoint x: 402, endPoint y: 501, distance: 14.5
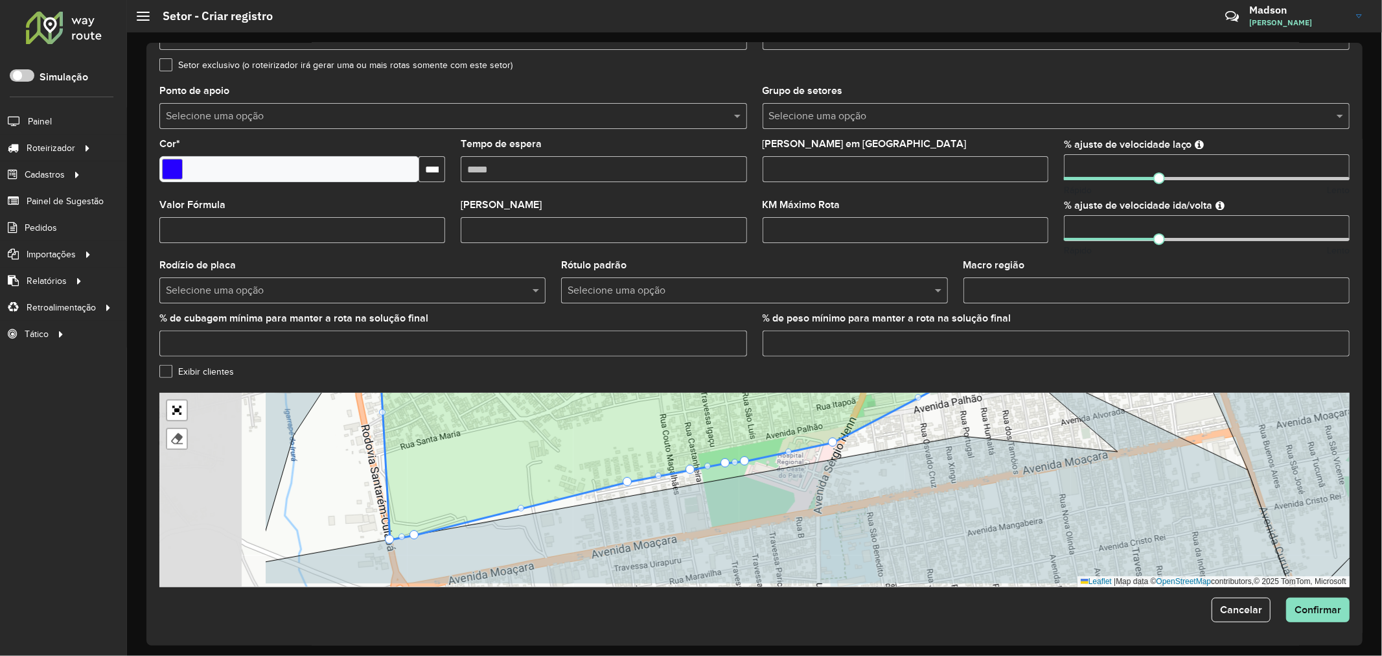
drag, startPoint x: 428, startPoint y: 530, endPoint x: 654, endPoint y: 506, distance: 227.4
click at [654, 506] on icon at bounding box center [777, 468] width 1024 height 231
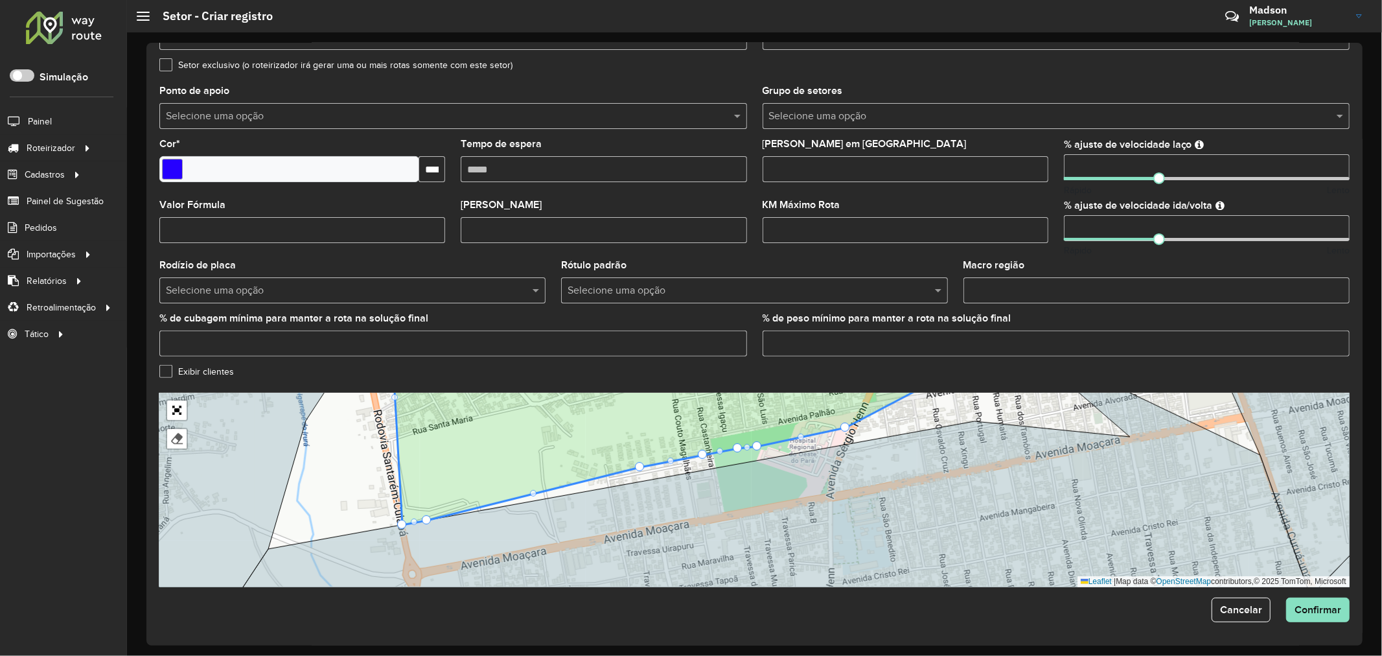
drag, startPoint x: 391, startPoint y: 533, endPoint x: 403, endPoint y: 516, distance: 20.9
click at [403, 516] on icon at bounding box center [687, 441] width 588 height 168
drag, startPoint x: 404, startPoint y: 520, endPoint x: 415, endPoint y: 493, distance: 29.6
drag, startPoint x: 415, startPoint y: 493, endPoint x: 439, endPoint y: 496, distance: 24.2
click at [1303, 613] on span "Confirmar" at bounding box center [1318, 609] width 47 height 11
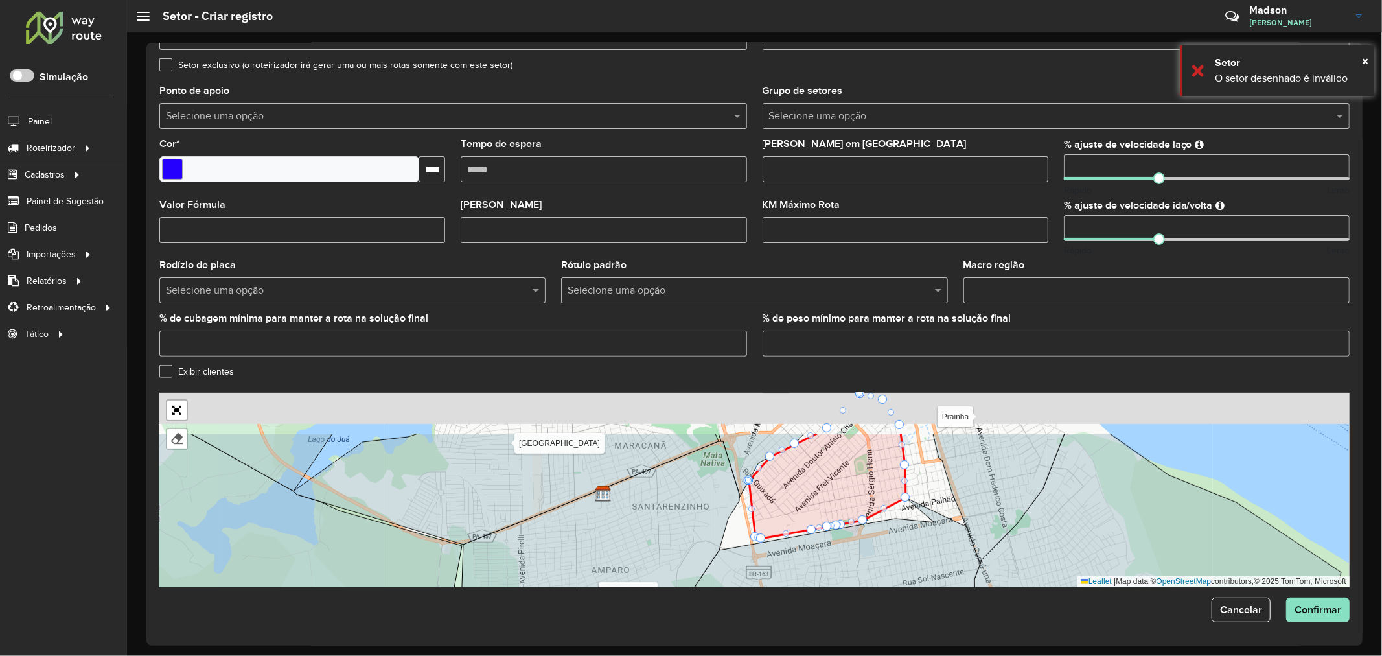
drag, startPoint x: 996, startPoint y: 433, endPoint x: 970, endPoint y: 494, distance: 66.4
click at [970, 494] on icon at bounding box center [999, 498] width 132 height 130
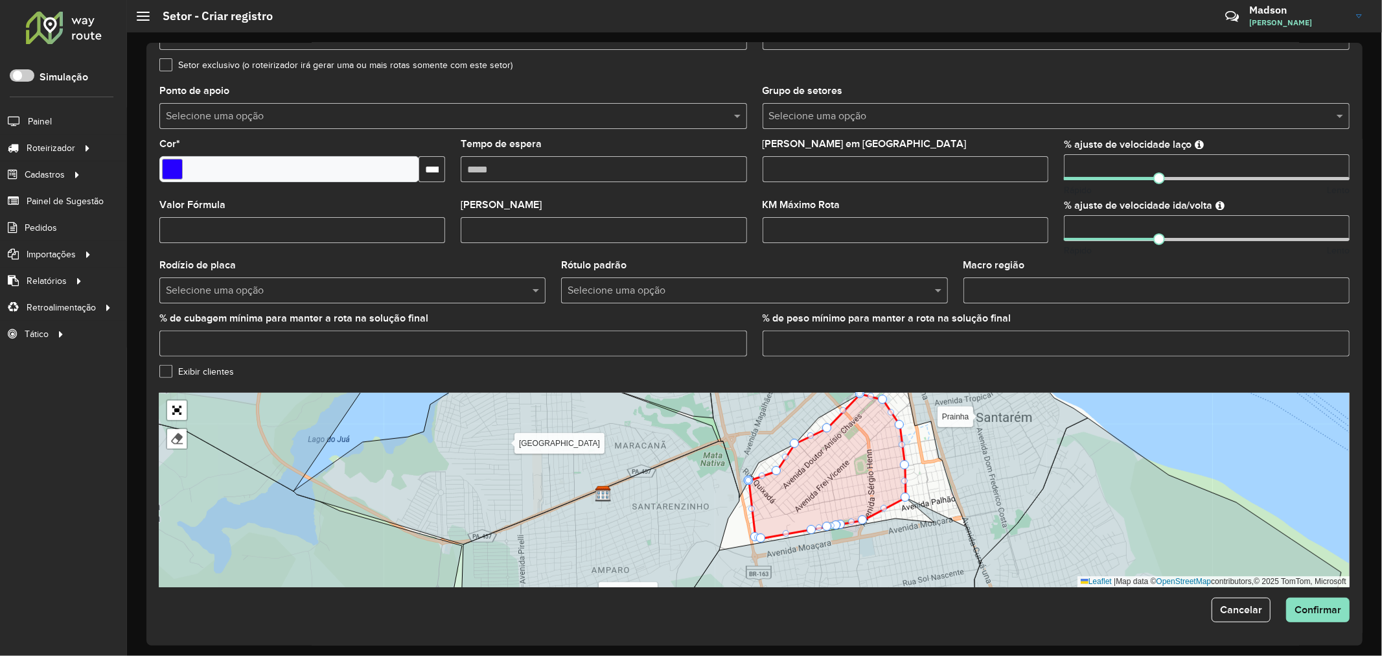
drag, startPoint x: 768, startPoint y: 455, endPoint x: 775, endPoint y: 470, distance: 15.7
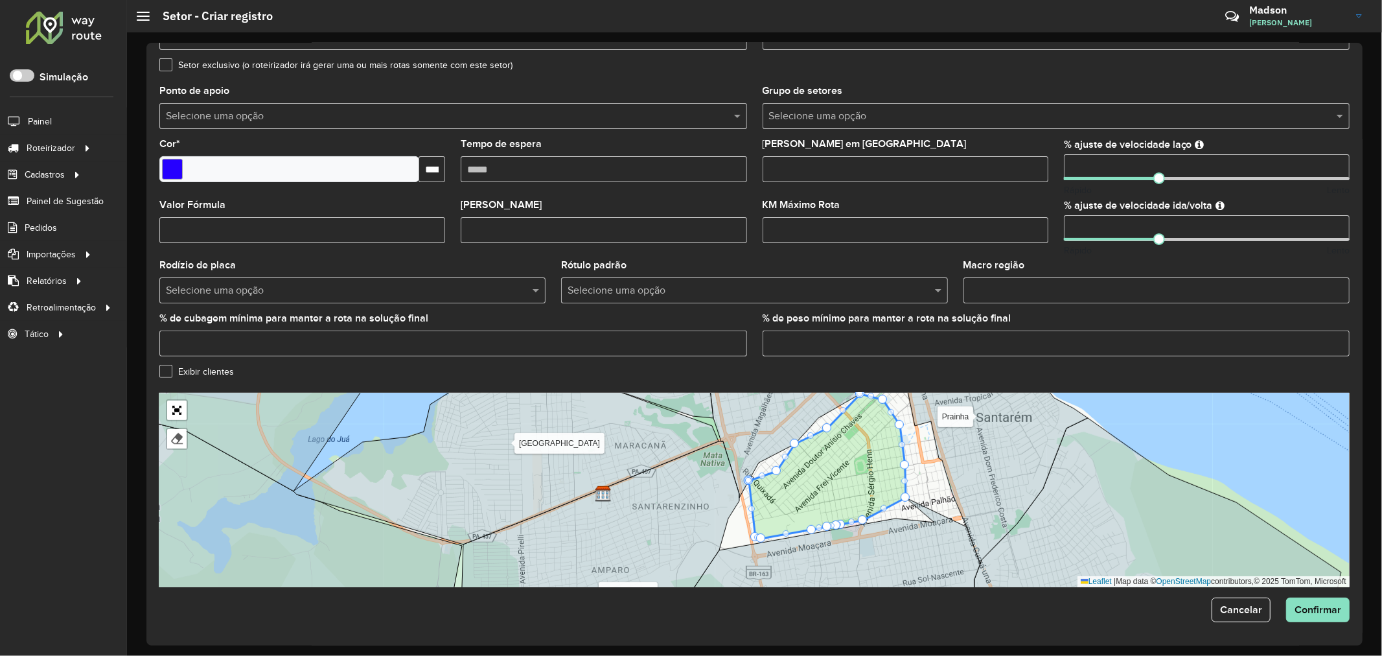
drag, startPoint x: 748, startPoint y: 478, endPoint x: 755, endPoint y: 483, distance: 8.8
click at [1302, 606] on span "Confirmar" at bounding box center [1318, 609] width 47 height 11
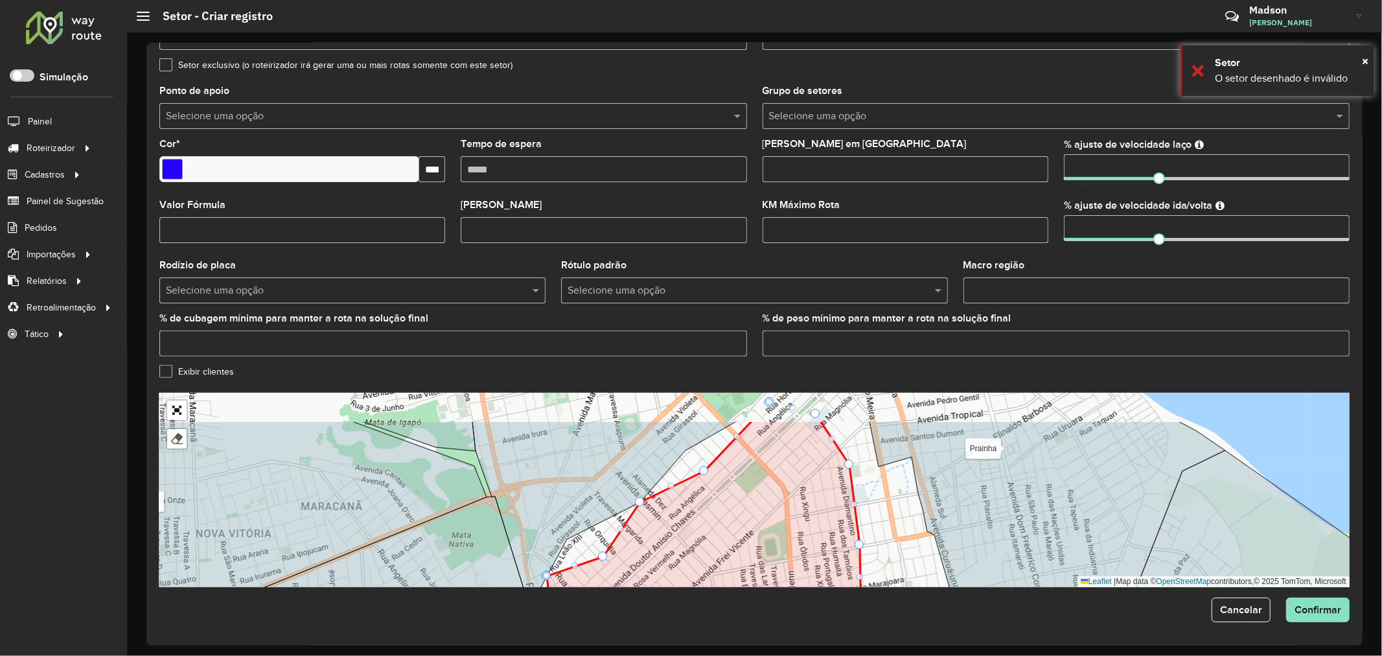
drag, startPoint x: 869, startPoint y: 509, endPoint x: 922, endPoint y: 571, distance: 81.8
click at [922, 571] on div "Alter do chão [PERSON_NAME] Centro Mapiri [GEOGRAPHIC_DATA] Mararu [GEOGRAPHIC_…" at bounding box center [754, 490] width 1190 height 194
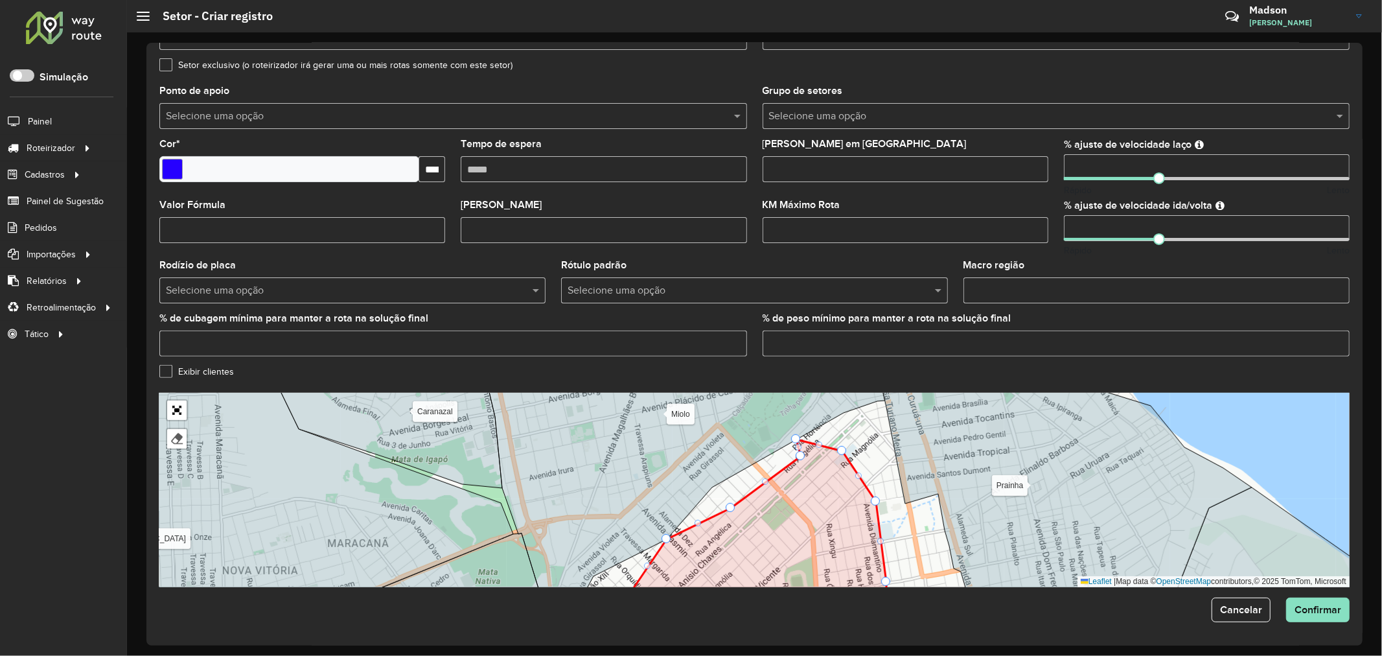
drag, startPoint x: 796, startPoint y: 442, endPoint x: 801, endPoint y: 460, distance: 18.9
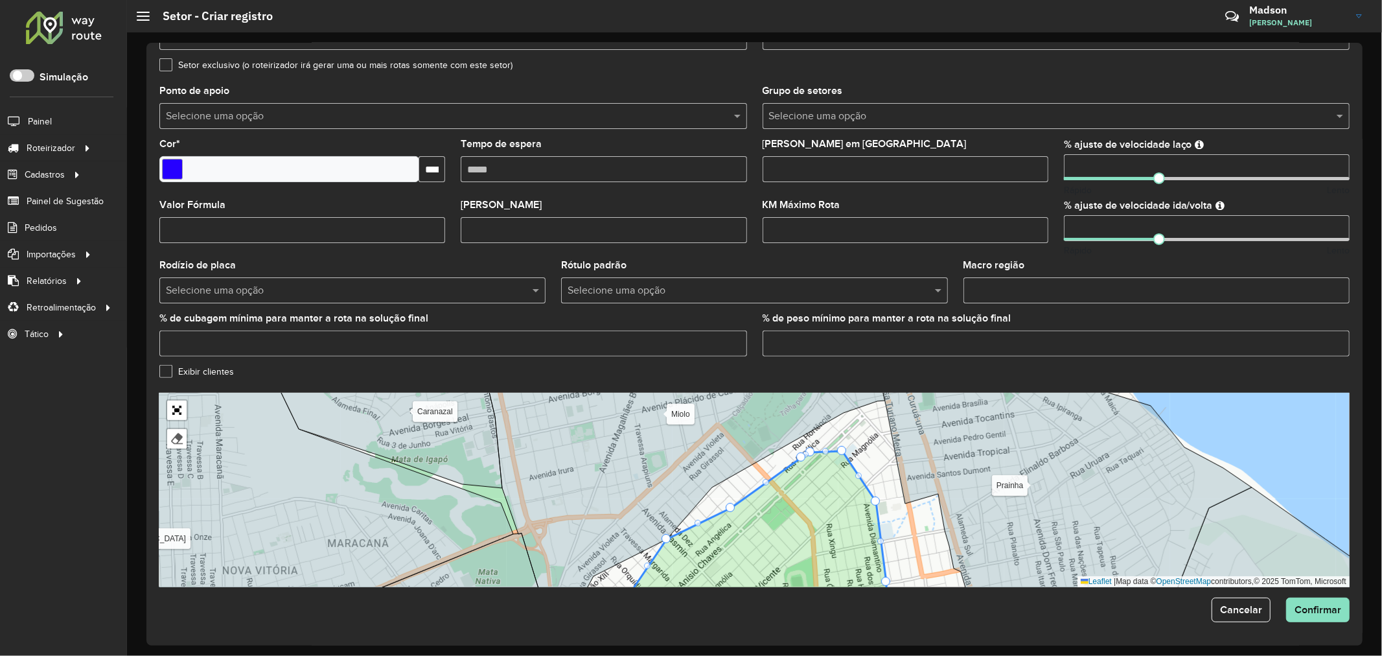
drag, startPoint x: 798, startPoint y: 437, endPoint x: 812, endPoint y: 450, distance: 19.3
click at [1296, 612] on span "Confirmar" at bounding box center [1318, 609] width 47 height 11
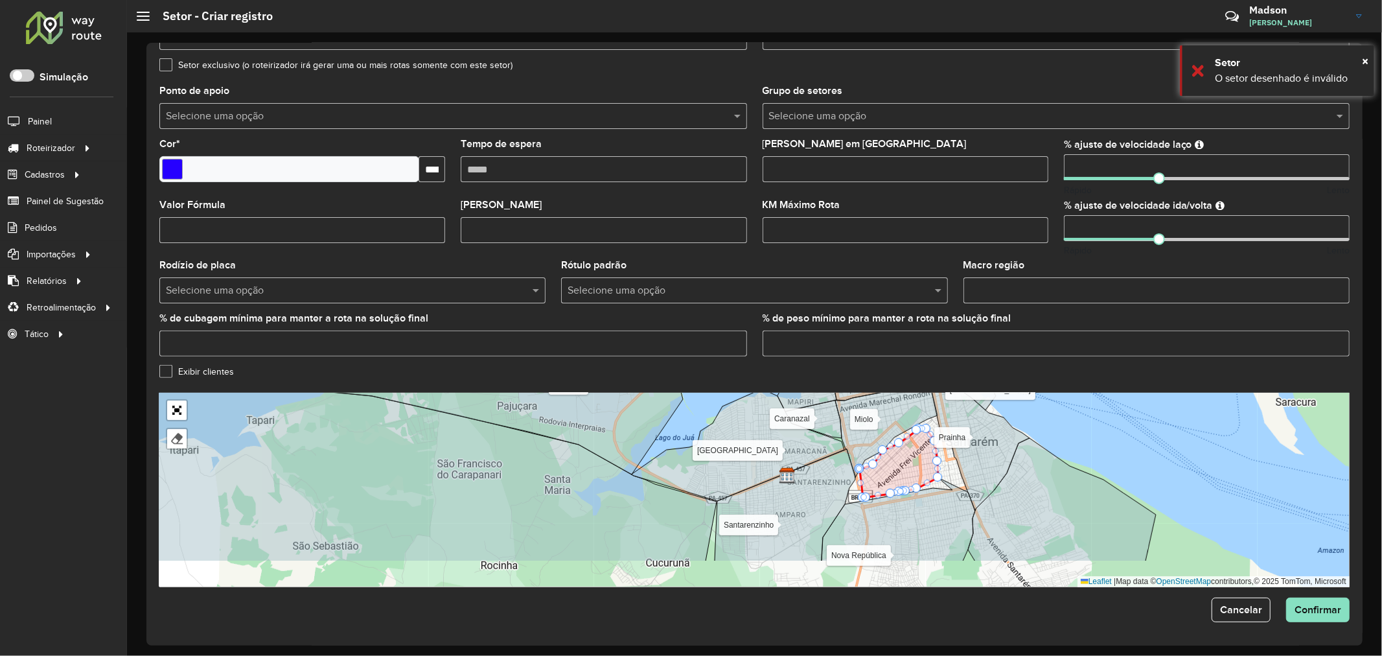
drag, startPoint x: 1032, startPoint y: 511, endPoint x: 983, endPoint y: 462, distance: 69.2
click at [983, 462] on icon at bounding box center [979, 438] width 100 height 144
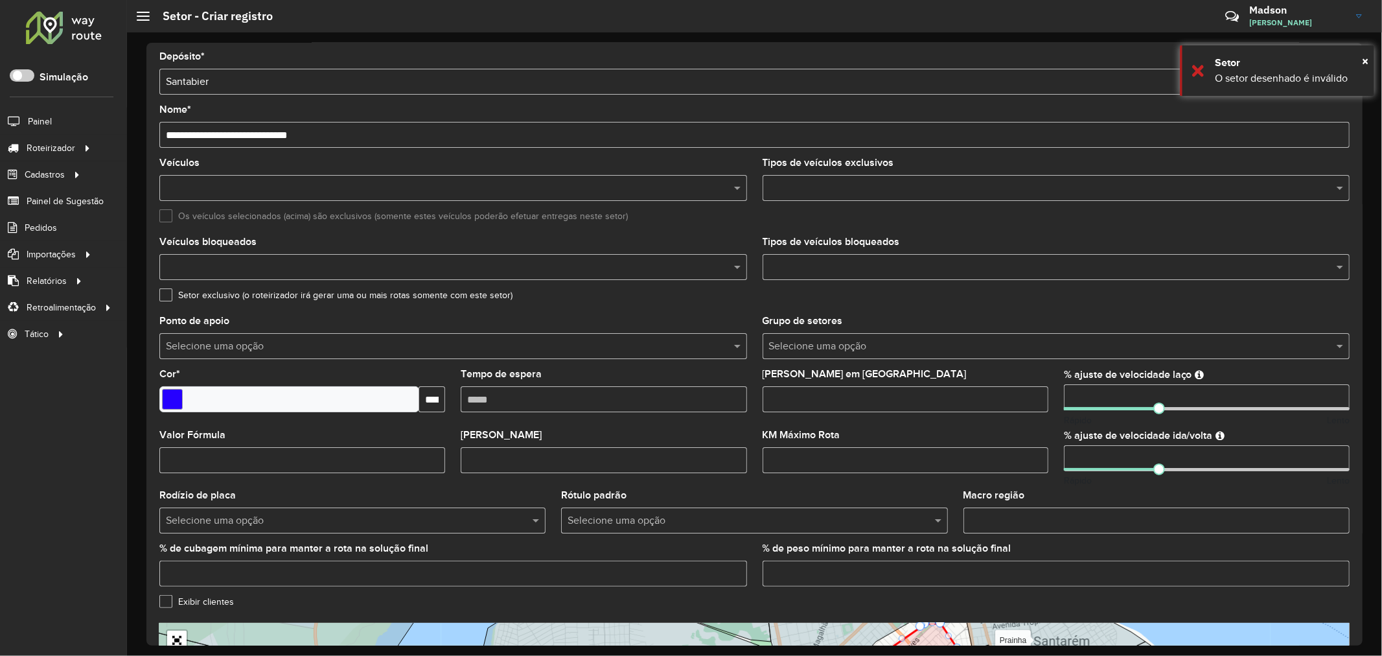
scroll to position [0, 0]
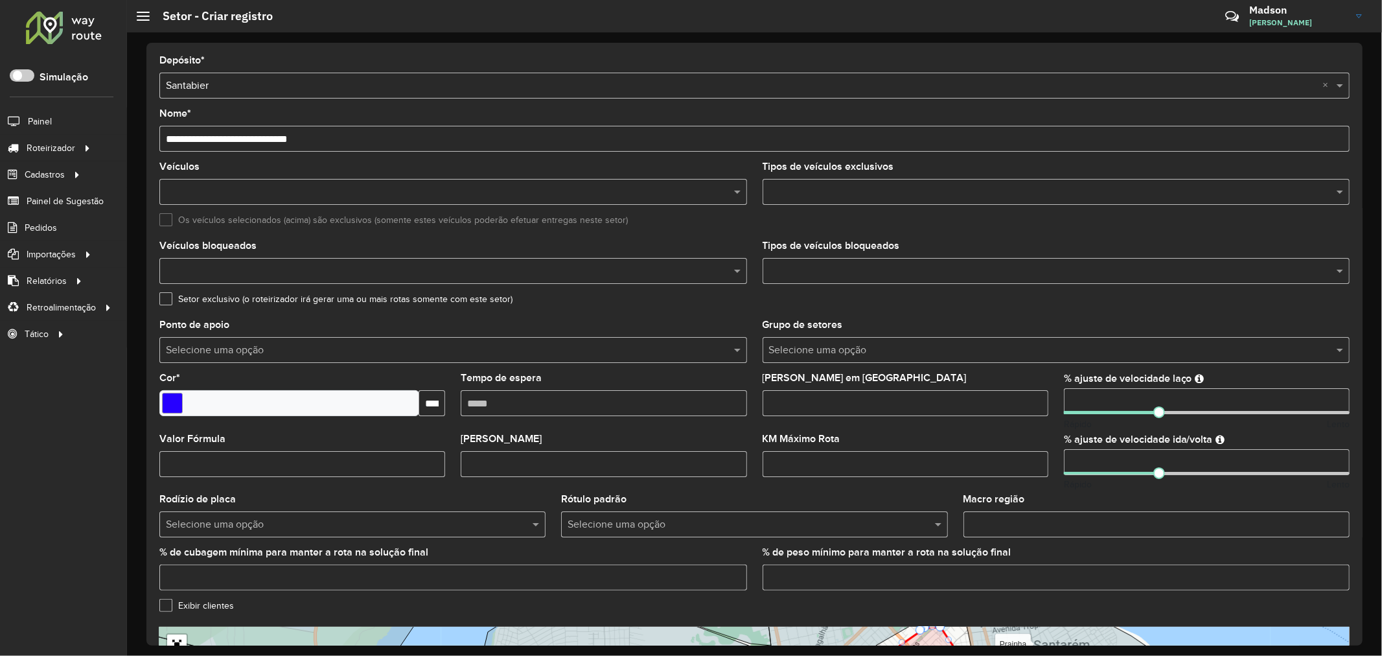
click at [236, 136] on input "**********" at bounding box center [754, 139] width 1190 height 26
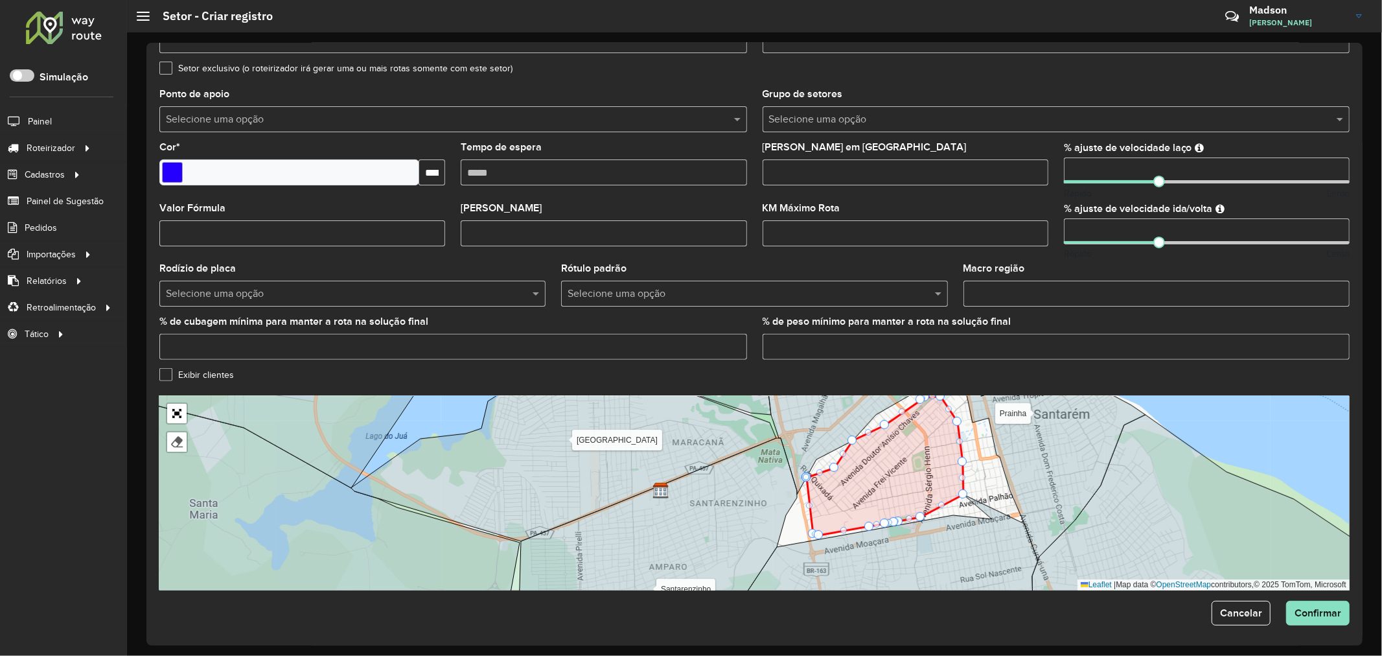
scroll to position [235, 0]
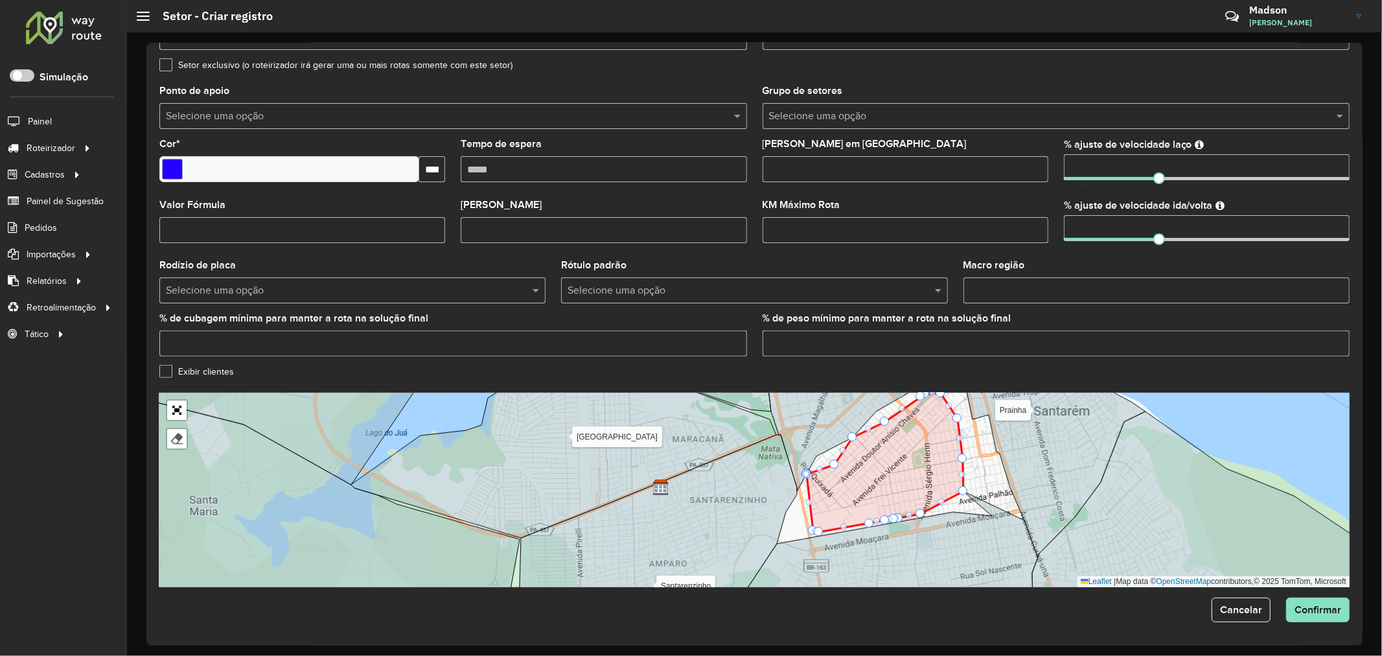
drag, startPoint x: 854, startPoint y: 436, endPoint x: 863, endPoint y: 442, distance: 10.8
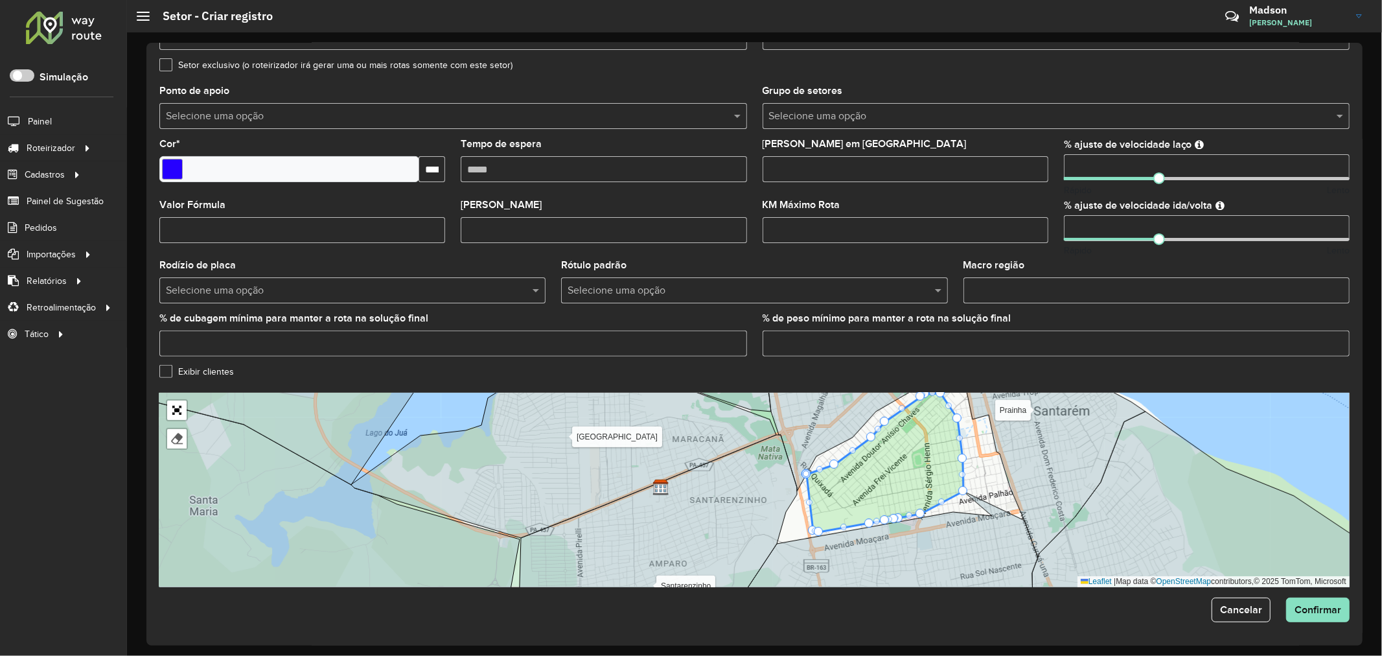
drag, startPoint x: 853, startPoint y: 436, endPoint x: 871, endPoint y: 436, distance: 18.8
click at [1307, 617] on button "Confirmar" at bounding box center [1317, 609] width 63 height 25
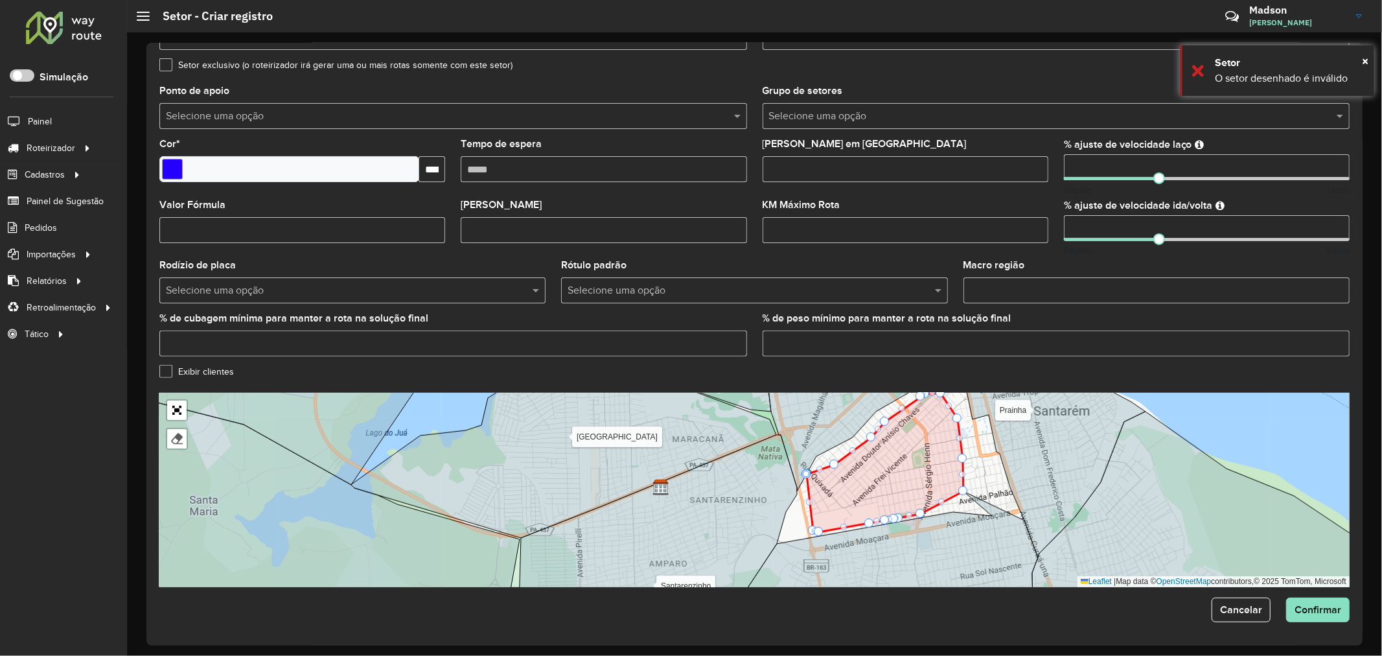
drag, startPoint x: 963, startPoint y: 489, endPoint x: 953, endPoint y: 485, distance: 10.5
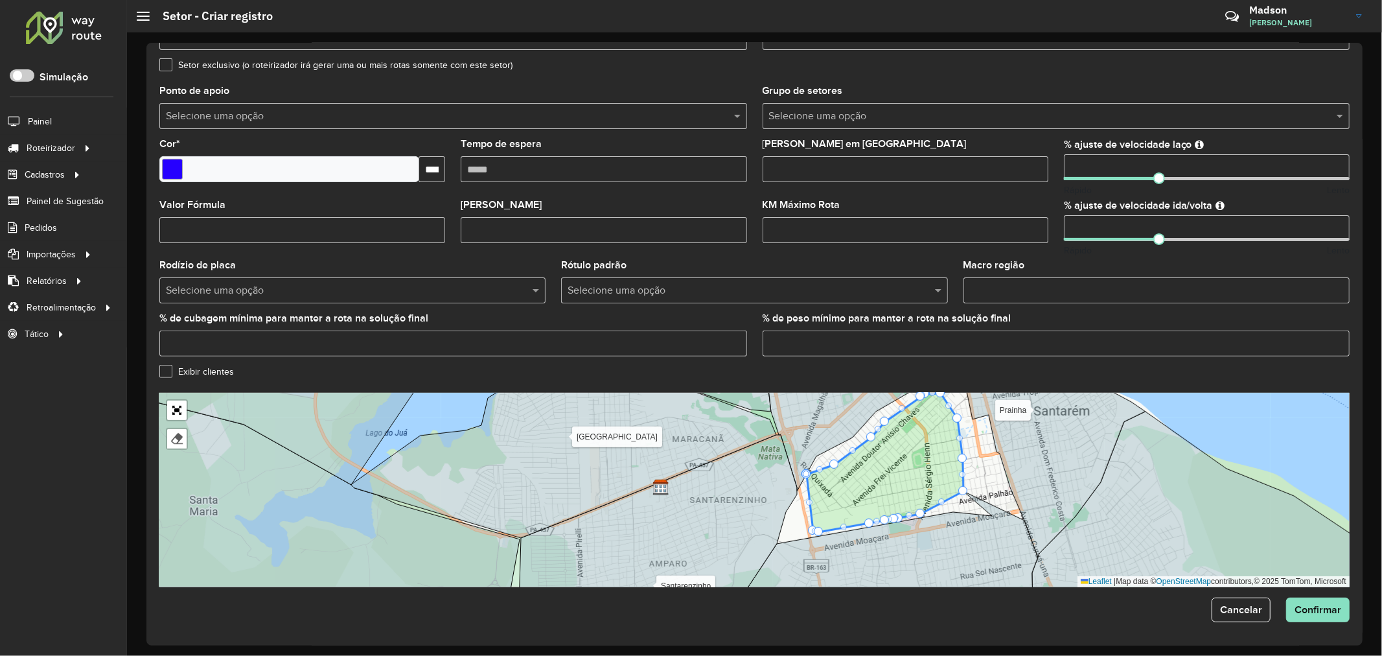
drag, startPoint x: 962, startPoint y: 488, endPoint x: 957, endPoint y: 478, distance: 11.3
drag, startPoint x: 962, startPoint y: 489, endPoint x: 952, endPoint y: 478, distance: 14.3
click at [1295, 592] on form "**********" at bounding box center [754, 222] width 1190 height 800
click at [1302, 601] on button "Confirmar" at bounding box center [1317, 609] width 63 height 25
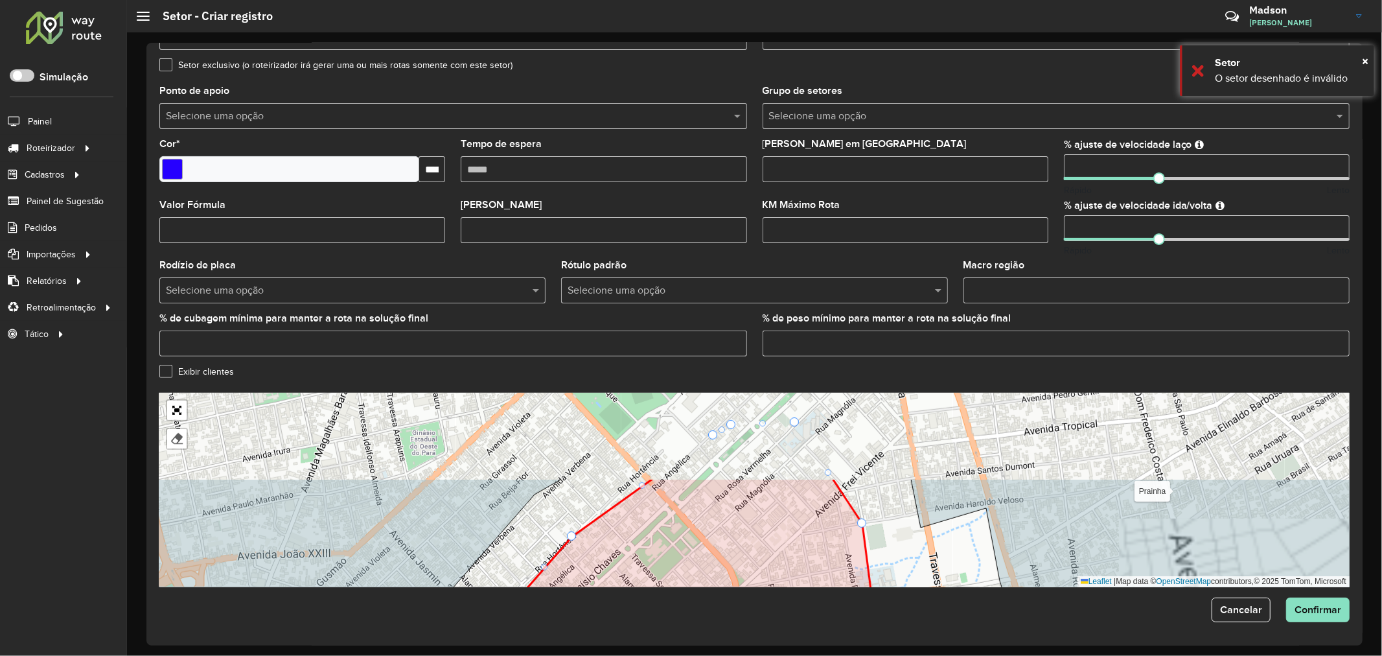
drag, startPoint x: 939, startPoint y: 450, endPoint x: 891, endPoint y: 601, distance: 158.6
click at [904, 606] on form "**********" at bounding box center [754, 222] width 1190 height 800
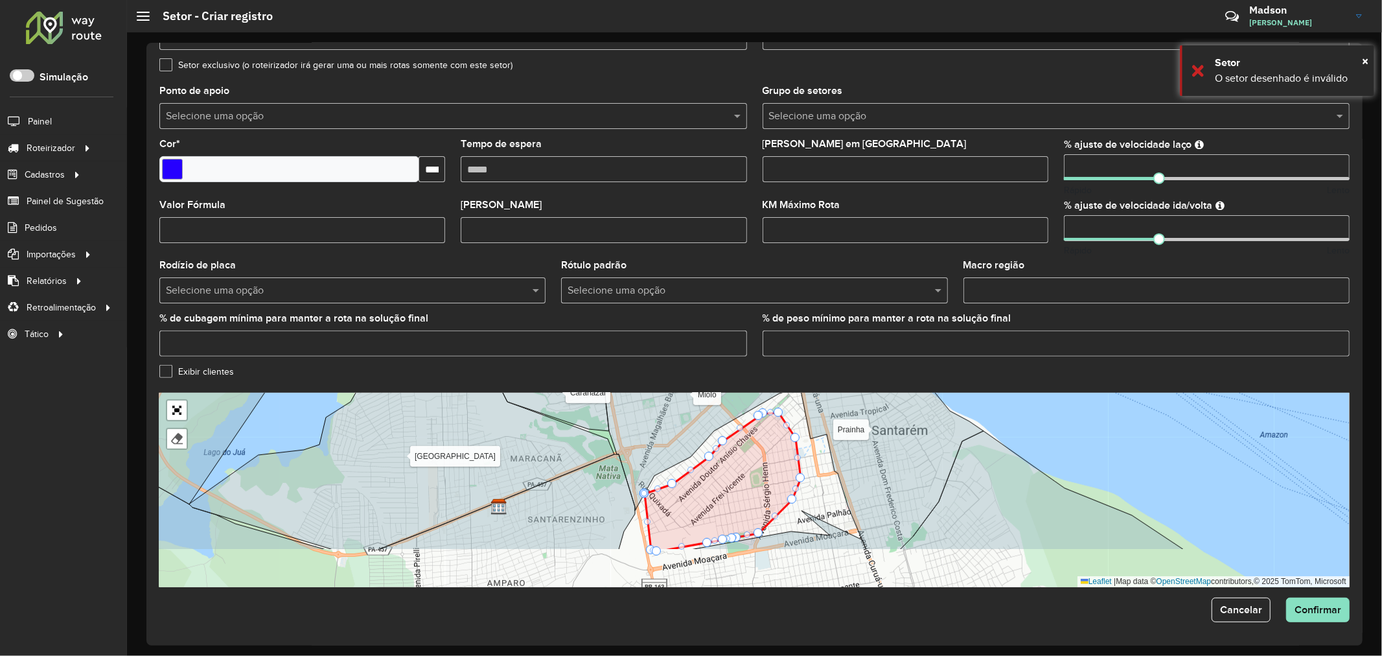
drag, startPoint x: 862, startPoint y: 492, endPoint x: 843, endPoint y: 435, distance: 60.6
click at [843, 435] on icon at bounding box center [883, 432] width 200 height 235
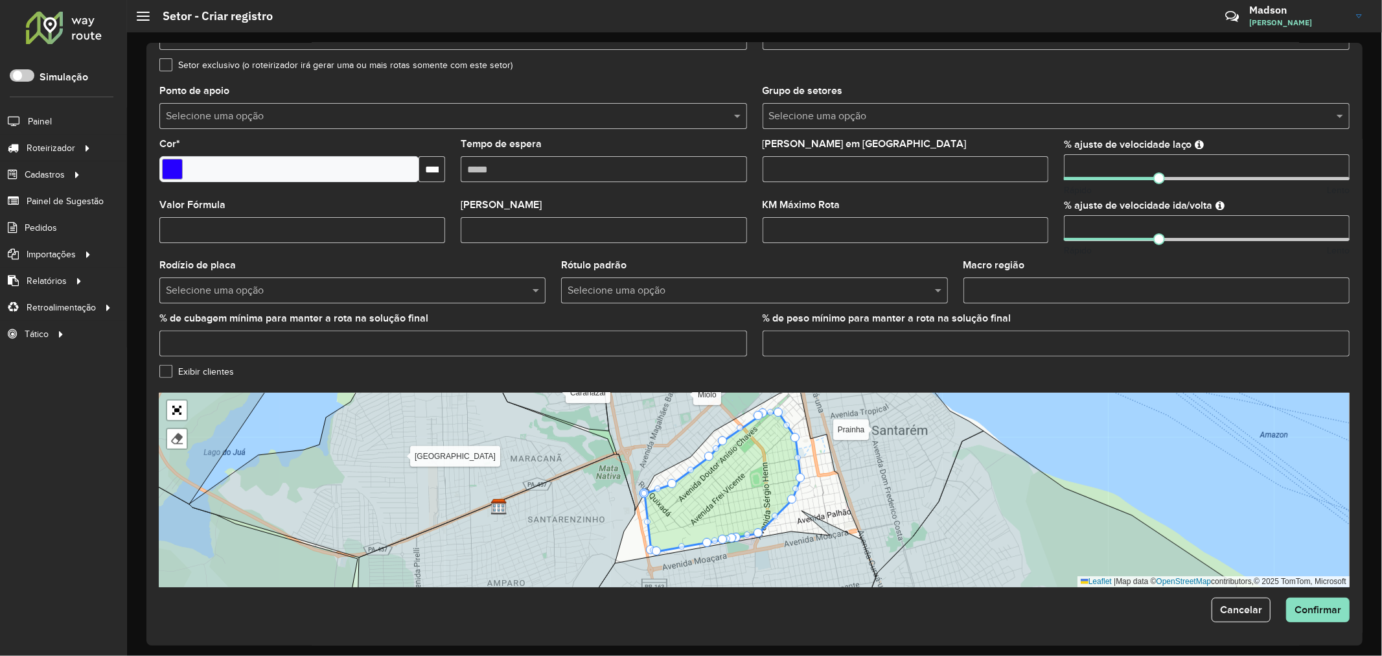
drag, startPoint x: 645, startPoint y: 494, endPoint x: 658, endPoint y: 497, distance: 13.9
drag, startPoint x: 646, startPoint y: 497, endPoint x: 656, endPoint y: 500, distance: 10.9
drag, startPoint x: 645, startPoint y: 494, endPoint x: 665, endPoint y: 494, distance: 19.4
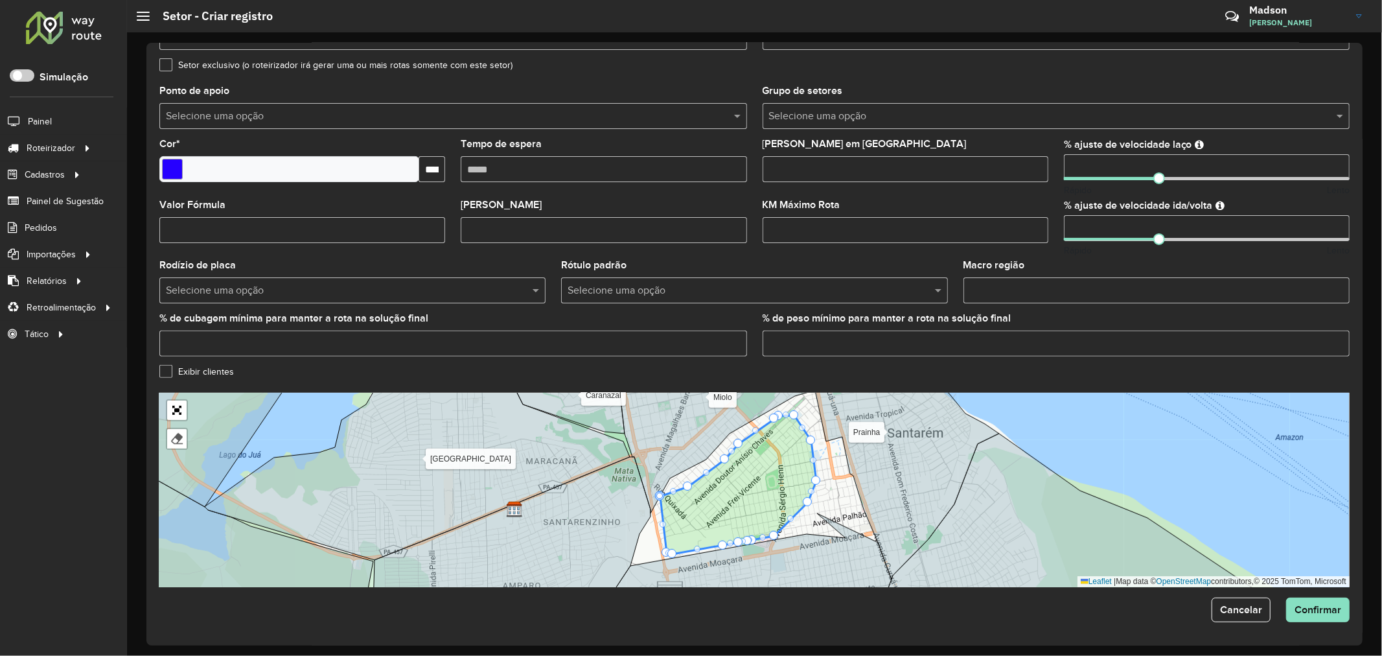
drag, startPoint x: 651, startPoint y: 498, endPoint x: 665, endPoint y: 500, distance: 14.5
click at [665, 500] on icon at bounding box center [738, 484] width 156 height 139
drag, startPoint x: 662, startPoint y: 495, endPoint x: 759, endPoint y: 520, distance: 100.9
click at [662, 497] on div at bounding box center [661, 496] width 6 height 6
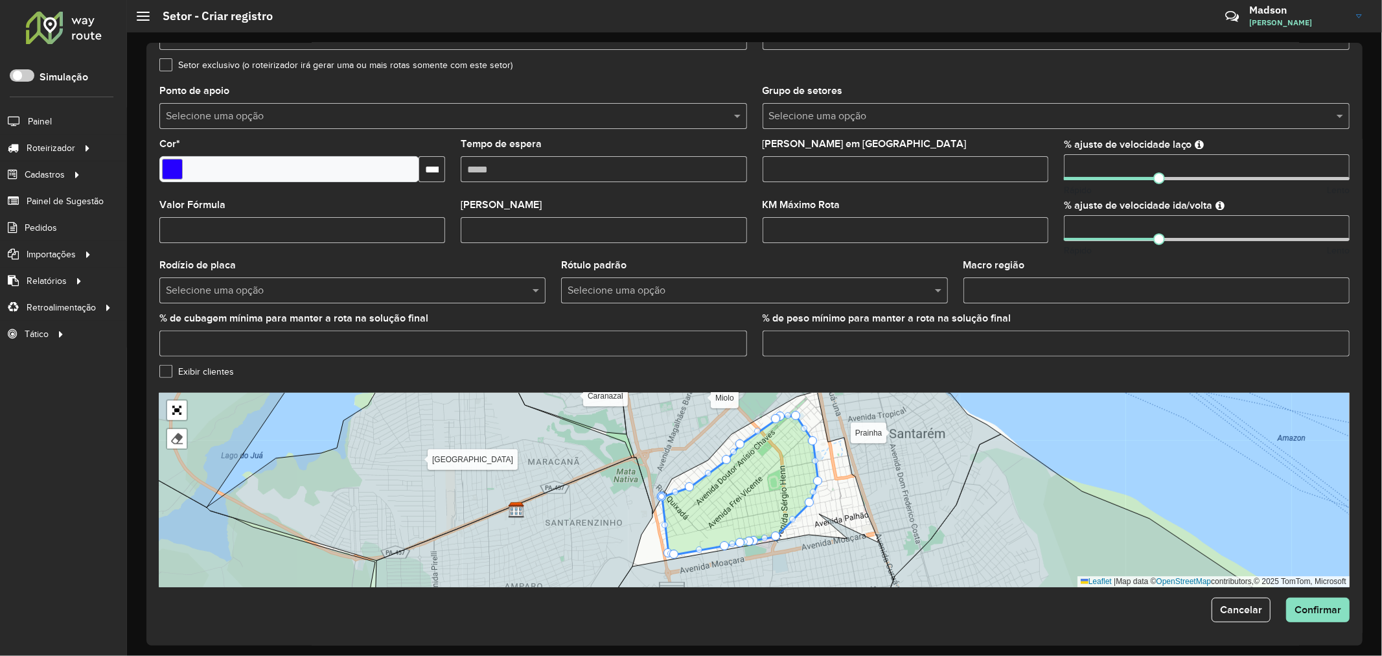
drag, startPoint x: 663, startPoint y: 494, endPoint x: 890, endPoint y: 547, distance: 232.8
drag, startPoint x: 663, startPoint y: 498, endPoint x: 797, endPoint y: 543, distance: 141.0
drag, startPoint x: 663, startPoint y: 496, endPoint x: 676, endPoint y: 512, distance: 21.3
click at [685, 494] on icon at bounding box center [740, 485] width 156 height 139
click at [660, 496] on div at bounding box center [661, 496] width 6 height 6
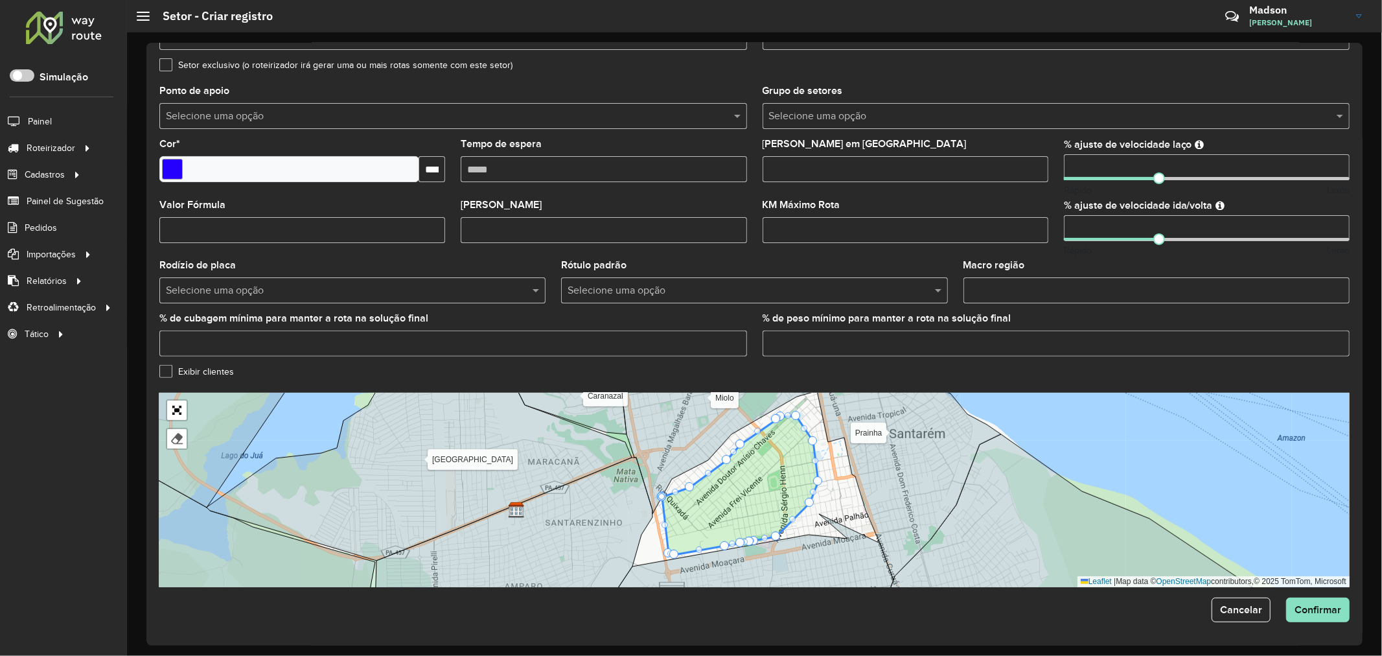
drag, startPoint x: 662, startPoint y: 495, endPoint x: 828, endPoint y: 536, distance: 170.8
drag, startPoint x: 691, startPoint y: 490, endPoint x: 697, endPoint y: 487, distance: 7.6
drag, startPoint x: 662, startPoint y: 494, endPoint x: 736, endPoint y: 535, distance: 84.4
drag, startPoint x: 663, startPoint y: 500, endPoint x: 698, endPoint y: 514, distance: 38.0
drag, startPoint x: 663, startPoint y: 495, endPoint x: 721, endPoint y: 515, distance: 61.7
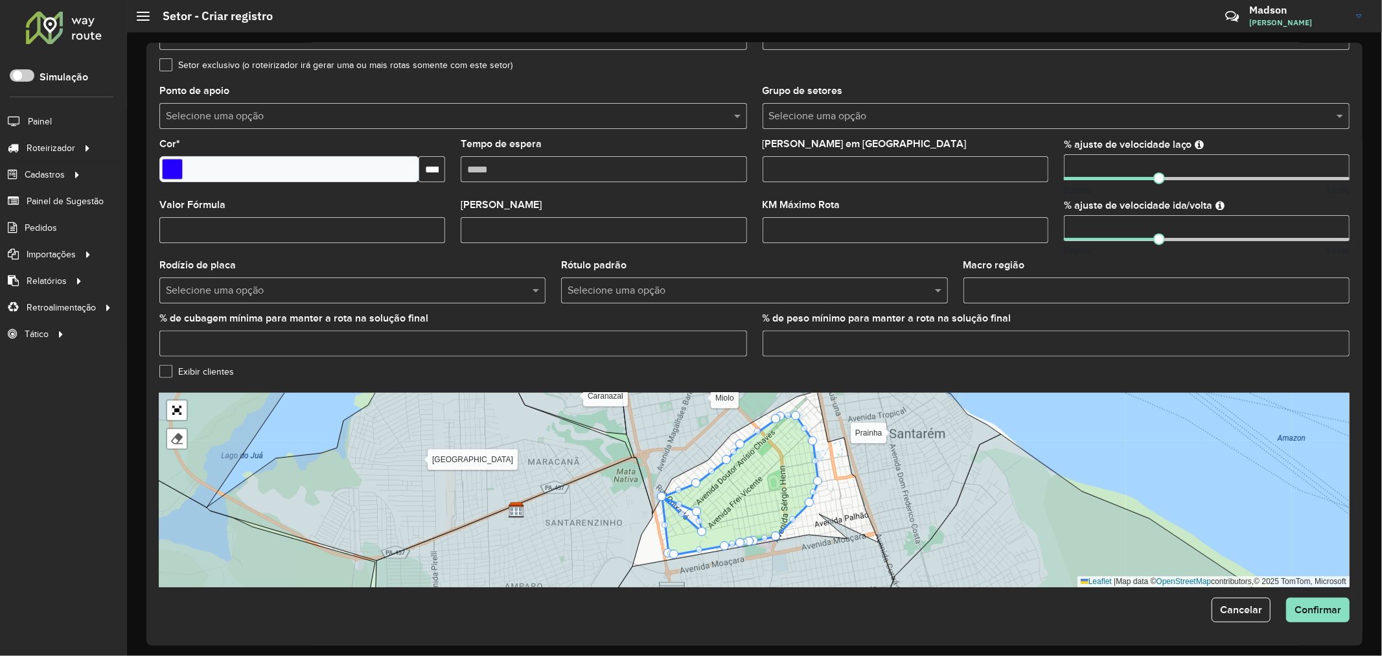
drag, startPoint x: 664, startPoint y: 498, endPoint x: 704, endPoint y: 533, distance: 53.3
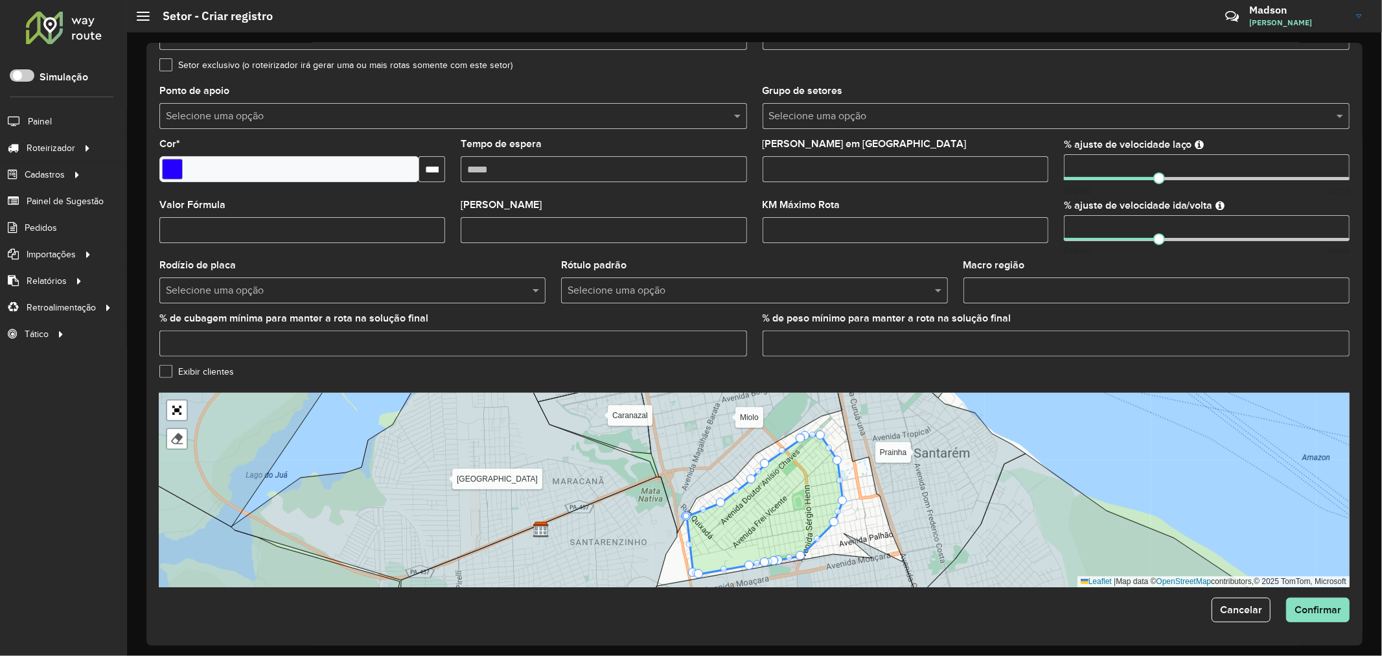
drag, startPoint x: 659, startPoint y: 493, endPoint x: 689, endPoint y: 512, distance: 35.2
click at [689, 512] on icon at bounding box center [741, 462] width 201 height 141
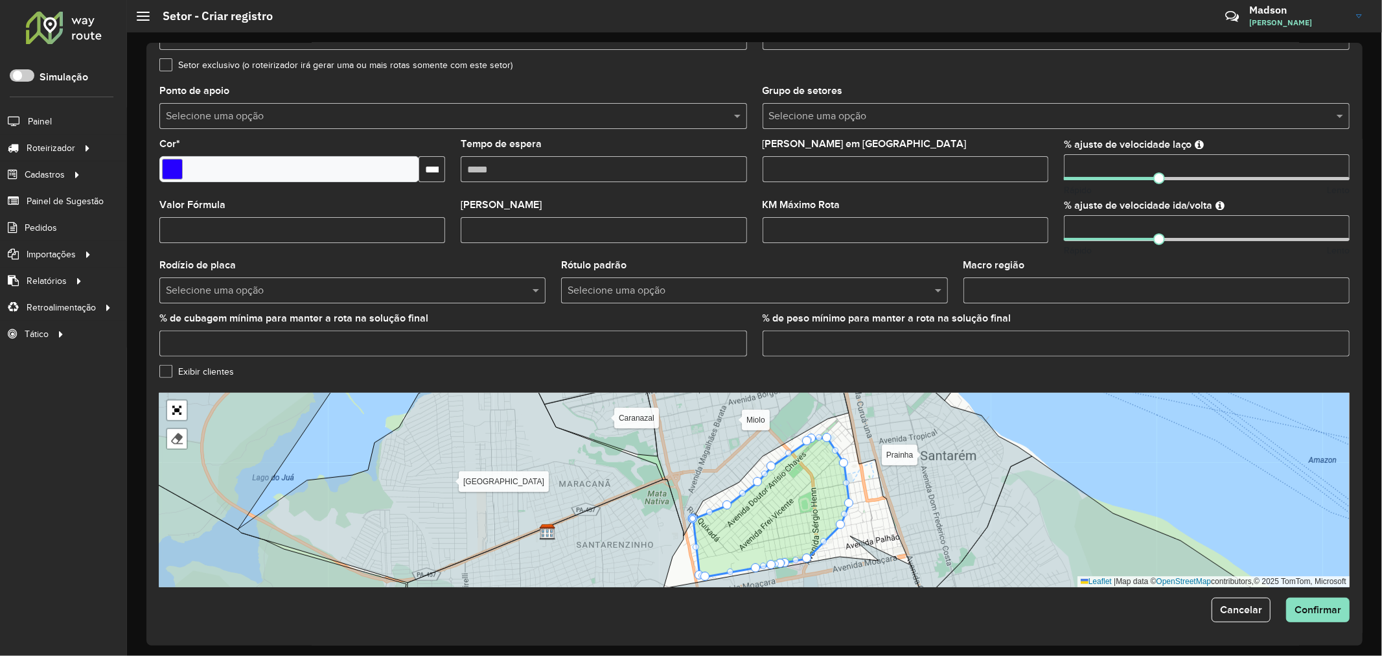
drag, startPoint x: 692, startPoint y: 516, endPoint x: 747, endPoint y: 560, distance: 70.1
click at [1319, 608] on span "Confirmar" at bounding box center [1318, 609] width 47 height 11
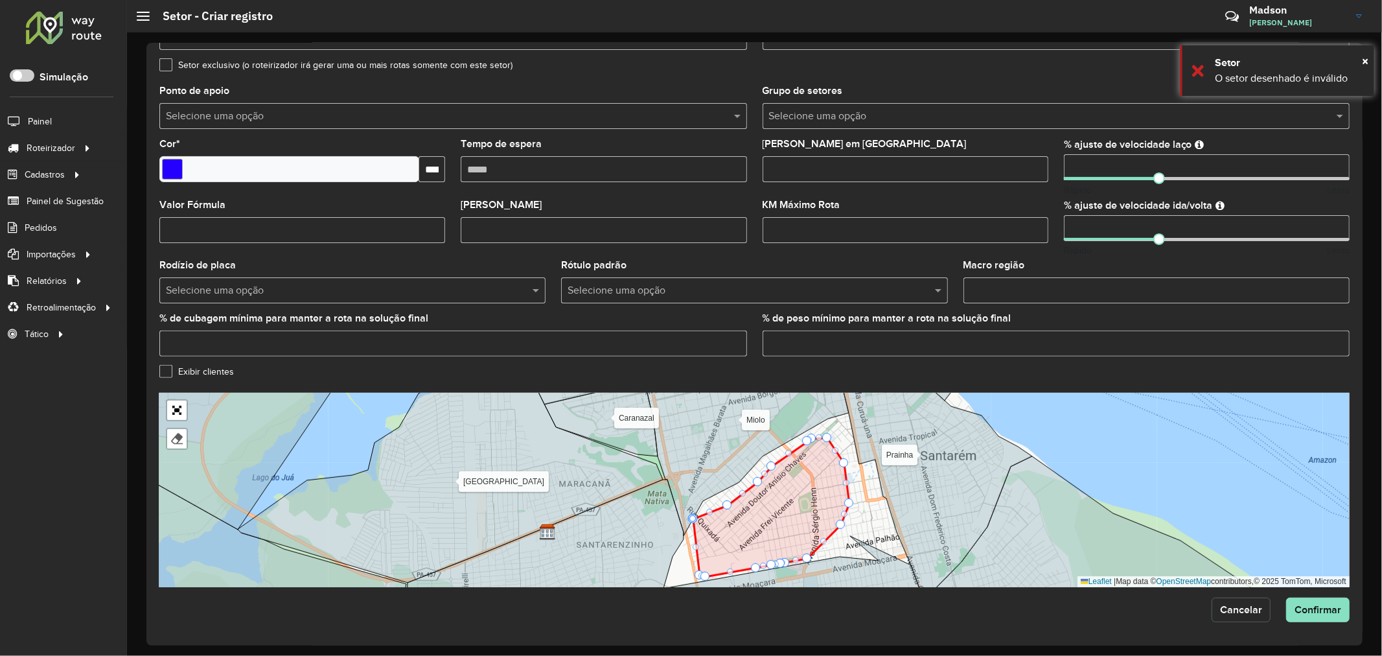
click at [1228, 613] on span "Cancelar" at bounding box center [1241, 609] width 42 height 11
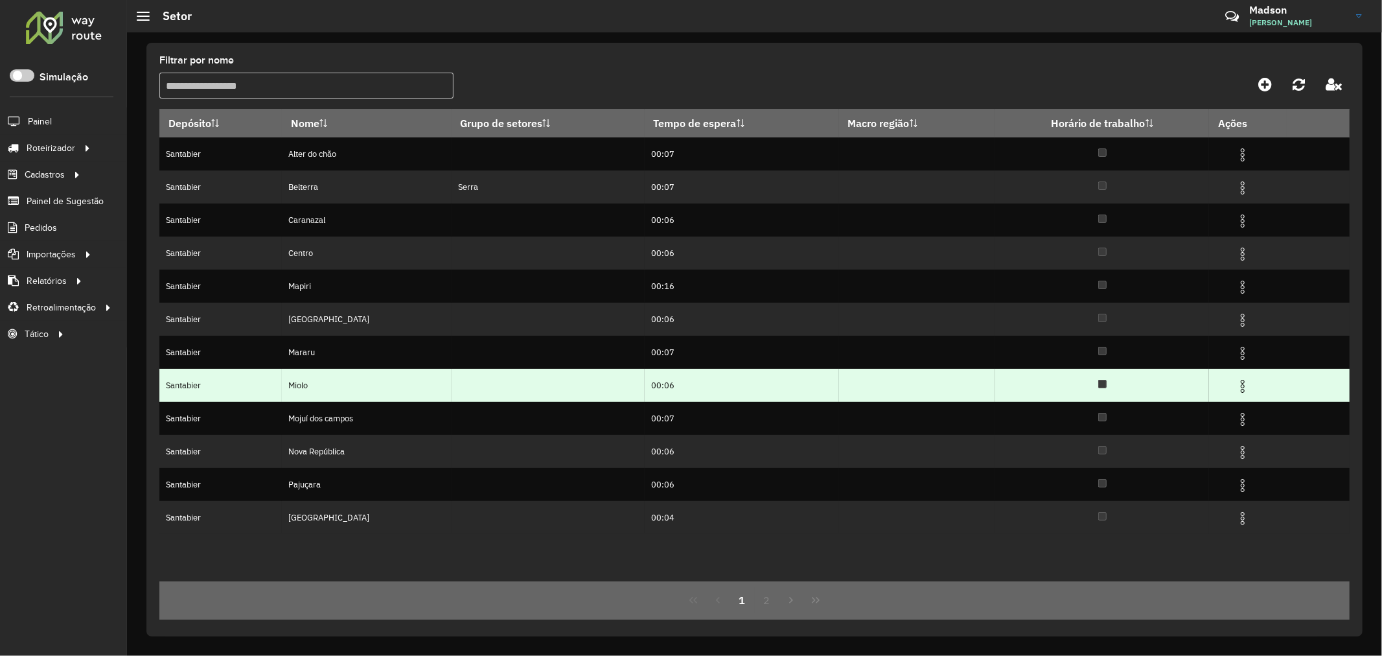
drag, startPoint x: 1241, startPoint y: 389, endPoint x: 1235, endPoint y: 390, distance: 6.6
click at [1241, 389] on img at bounding box center [1243, 386] width 16 height 16
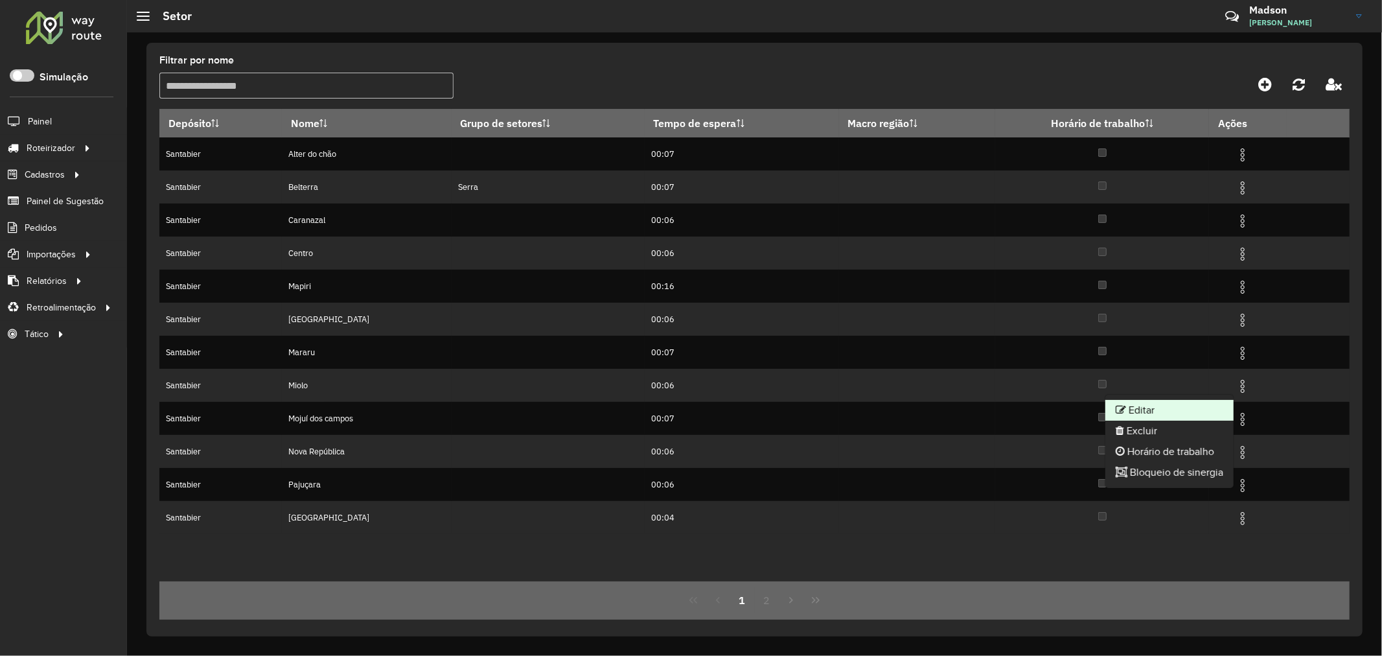
click at [1168, 409] on li "Editar" at bounding box center [1169, 410] width 128 height 21
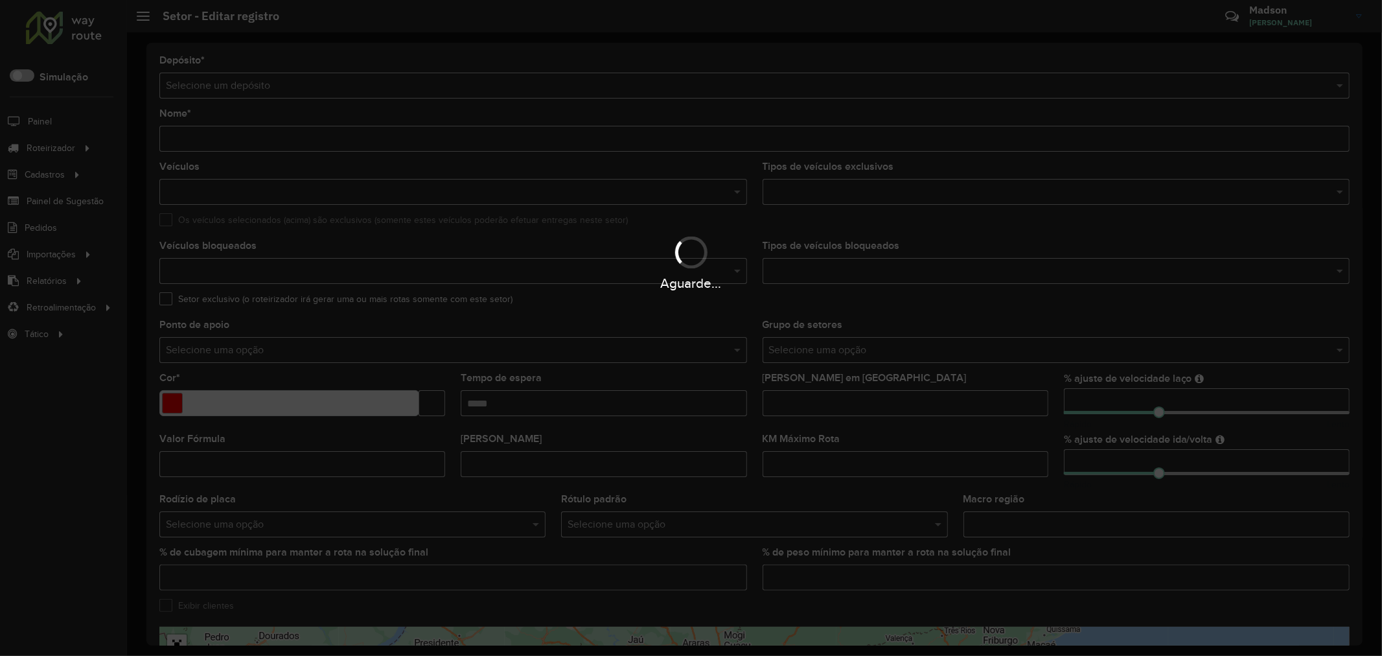
type input "*****"
type input "*******"
type input "*****"
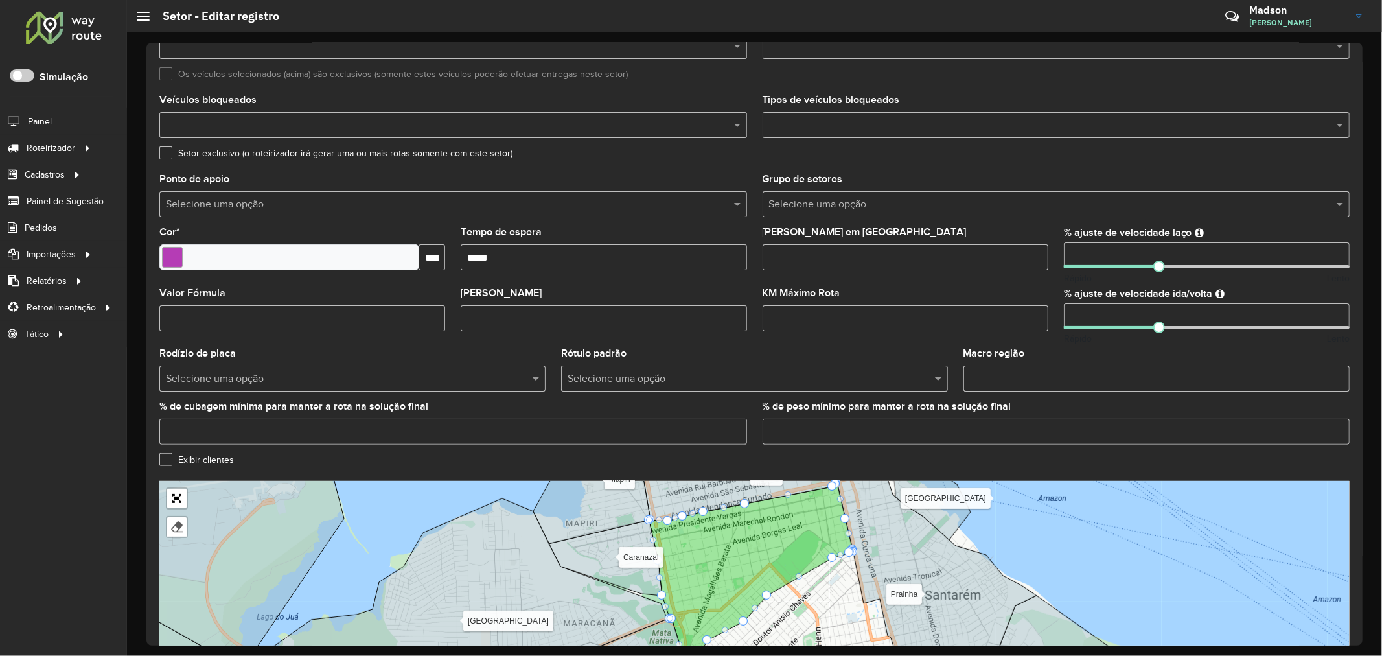
scroll to position [235, 0]
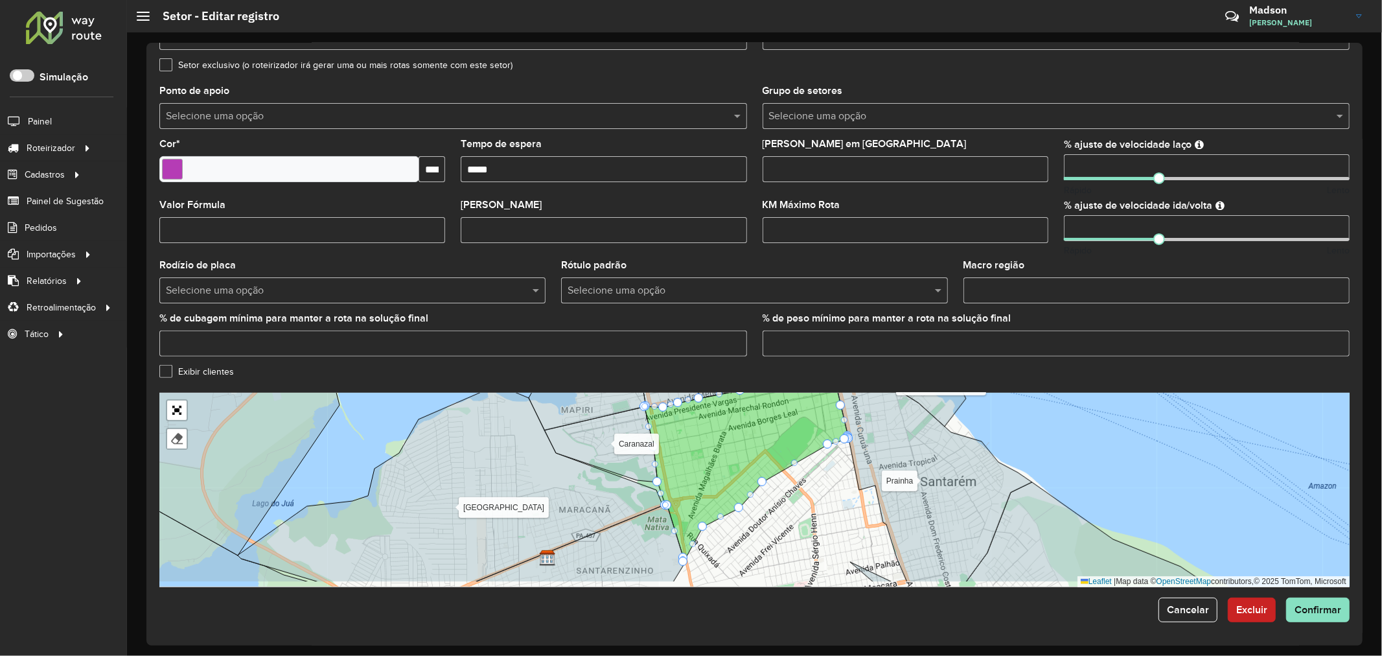
drag, startPoint x: 836, startPoint y: 559, endPoint x: 829, endPoint y: 546, distance: 15.1
click at [829, 546] on div "Alter do chão [PERSON_NAME] Centro Mapiri [GEOGRAPHIC_DATA] Mararu [GEOGRAPHIC_…" at bounding box center [754, 490] width 1190 height 194
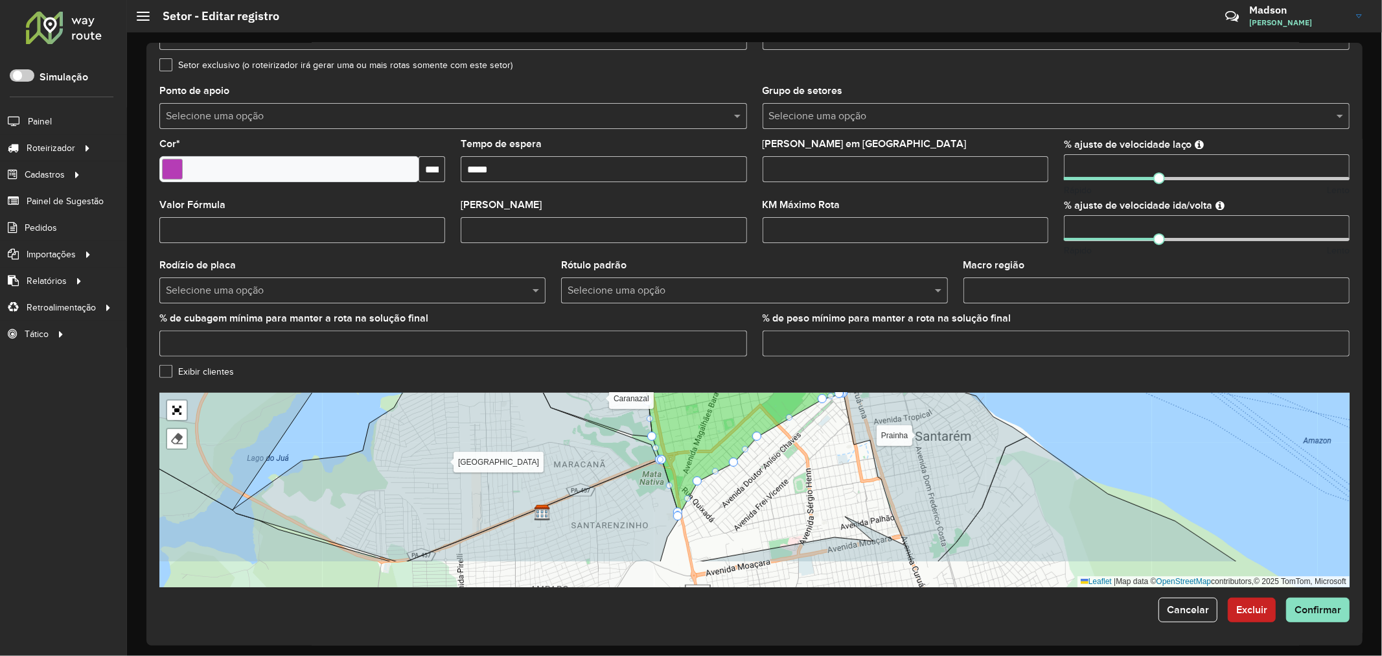
drag, startPoint x: 767, startPoint y: 516, endPoint x: 762, endPoint y: 471, distance: 45.6
click at [762, 471] on div "Alter do chão [PERSON_NAME] Centro Mapiri [GEOGRAPHIC_DATA] Mararu [GEOGRAPHIC_…" at bounding box center [754, 490] width 1190 height 194
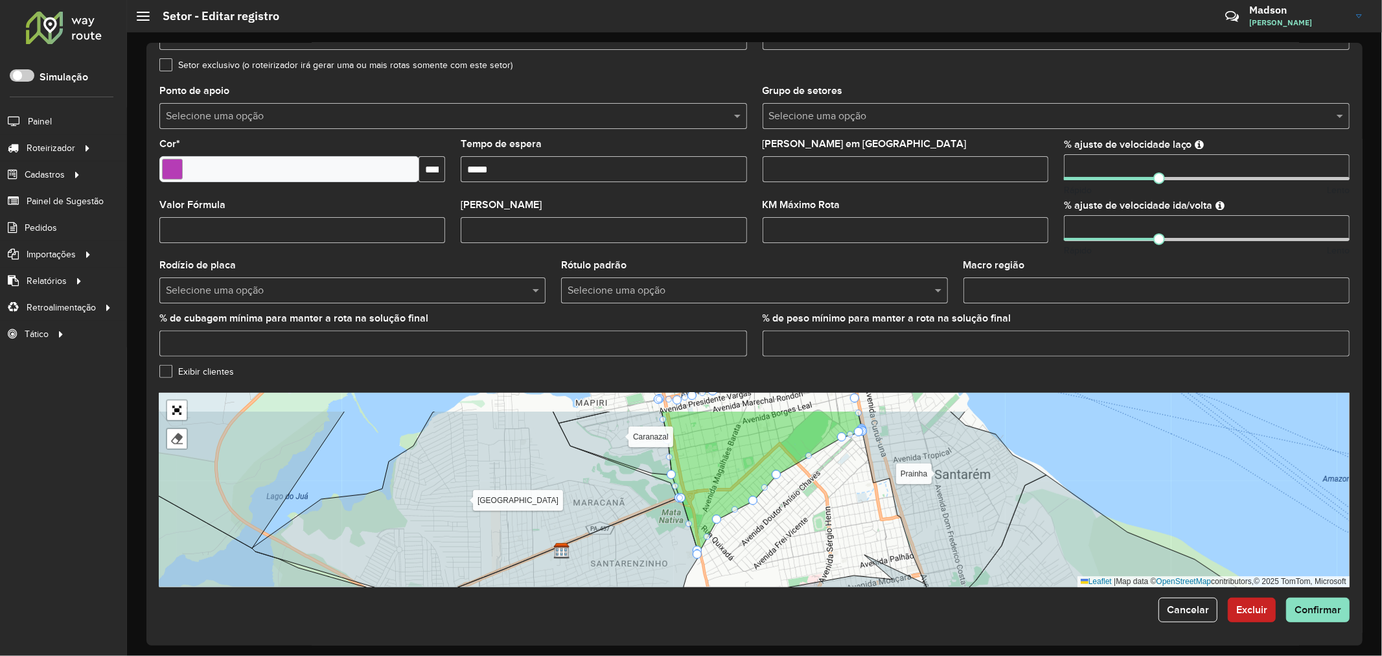
drag, startPoint x: 759, startPoint y: 443, endPoint x: 778, endPoint y: 481, distance: 42.9
click at [778, 481] on div "Alter do chão [PERSON_NAME] Centro Mapiri [GEOGRAPHIC_DATA] Mararu [GEOGRAPHIC_…" at bounding box center [754, 490] width 1190 height 194
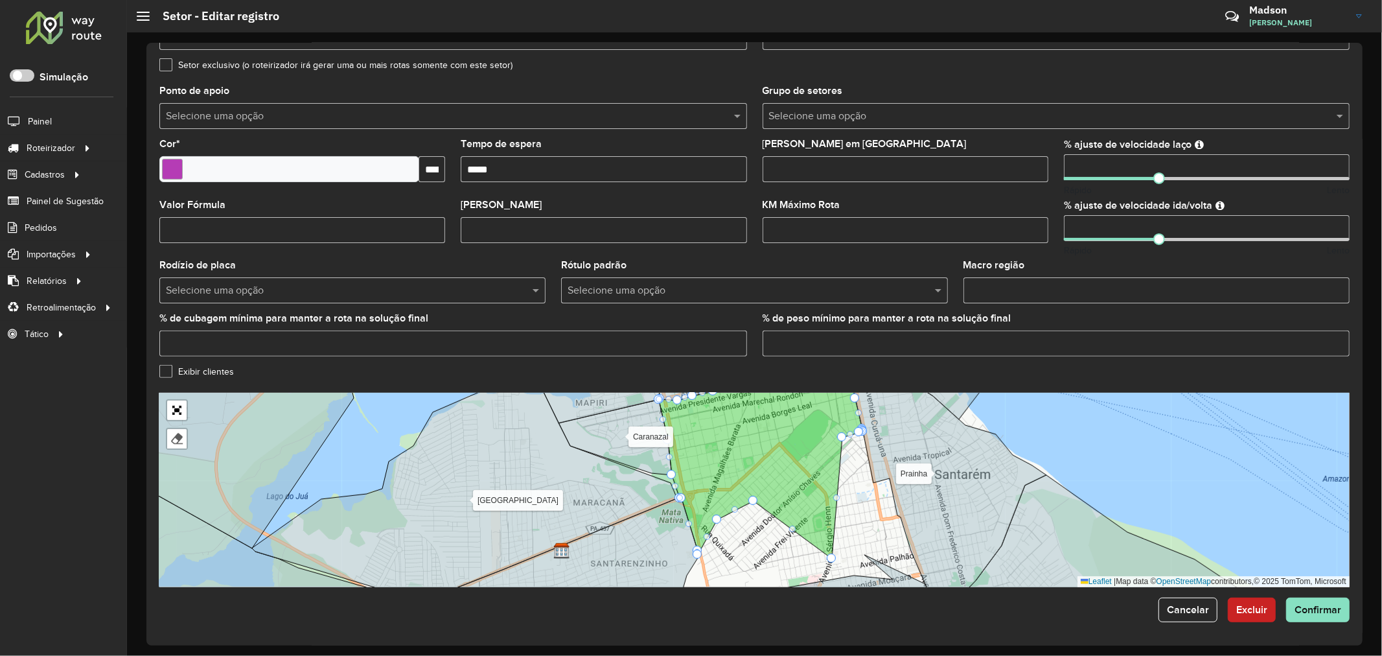
drag, startPoint x: 778, startPoint y: 474, endPoint x: 833, endPoint y: 558, distance: 100.1
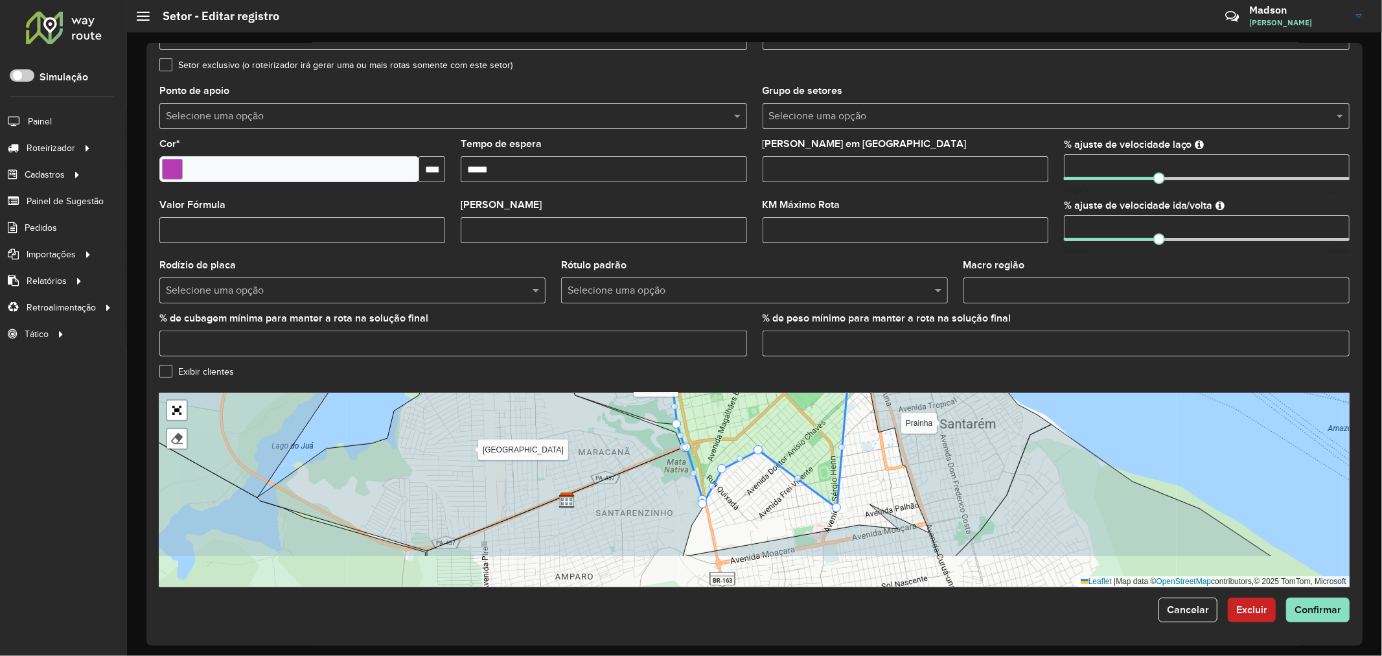
drag, startPoint x: 794, startPoint y: 569, endPoint x: 800, endPoint y: 513, distance: 56.0
click at [800, 515] on div "Alter do chão [PERSON_NAME] Centro Mapiri [GEOGRAPHIC_DATA] Mararu [GEOGRAPHIC_…" at bounding box center [754, 490] width 1190 height 194
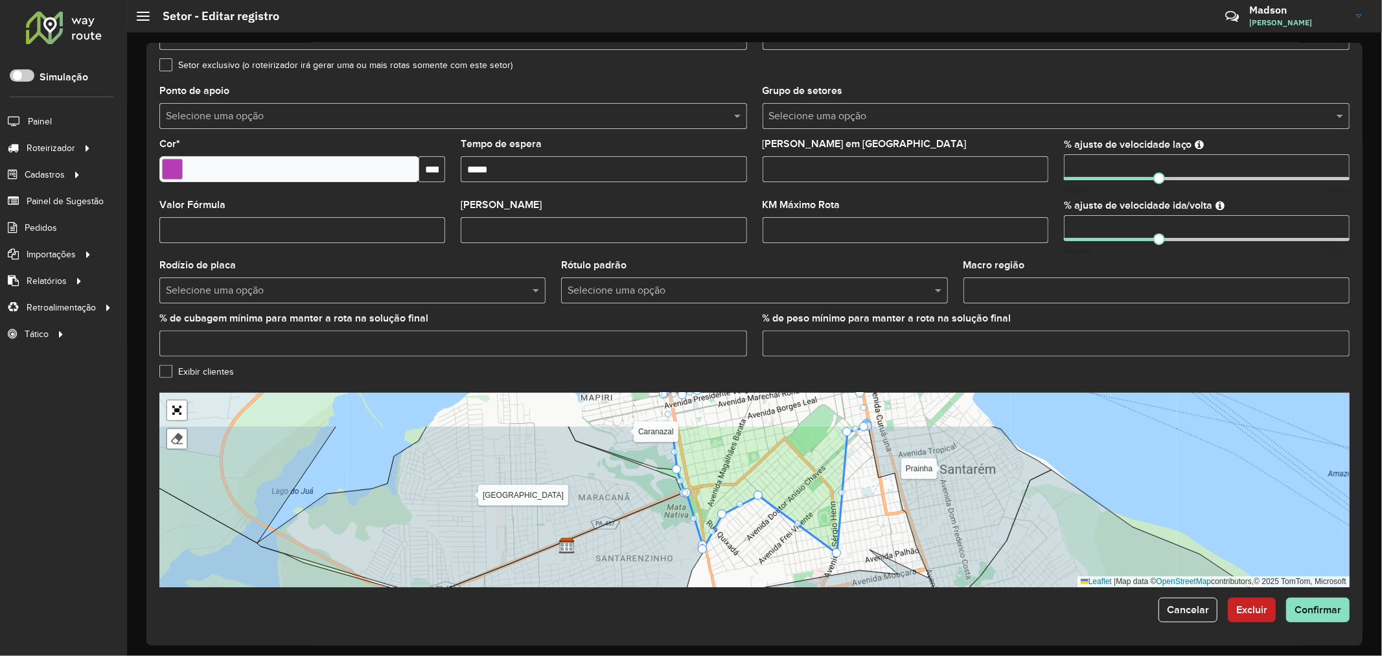
drag, startPoint x: 759, startPoint y: 451, endPoint x: 759, endPoint y: 504, distance: 53.1
click at [759, 504] on div "Alter do chão [PERSON_NAME] Centro Mapiri [GEOGRAPHIC_DATA] Mararu [GEOGRAPHIC_…" at bounding box center [754, 490] width 1190 height 194
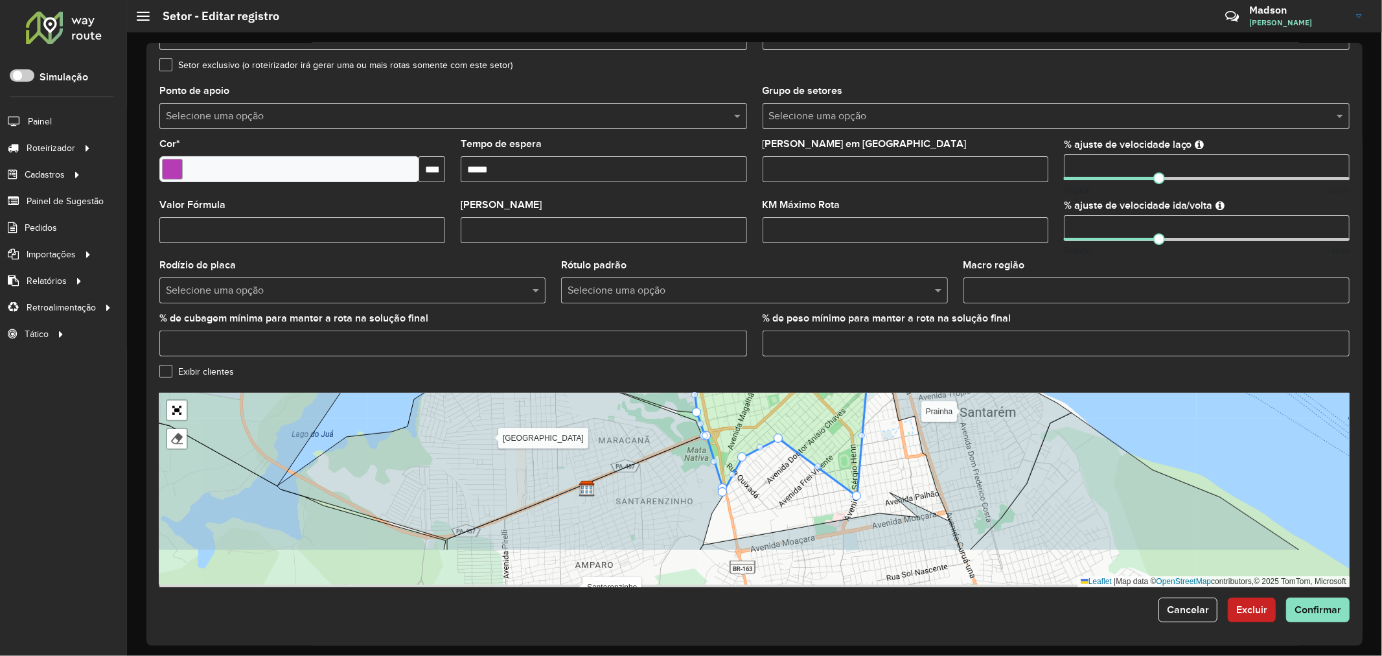
drag, startPoint x: 758, startPoint y: 500, endPoint x: 781, endPoint y: 437, distance: 67.0
click at [781, 437] on div "Alter do chão [PERSON_NAME] Centro Mapiri [GEOGRAPHIC_DATA] Mararu [GEOGRAPHIC_…" at bounding box center [754, 490] width 1190 height 194
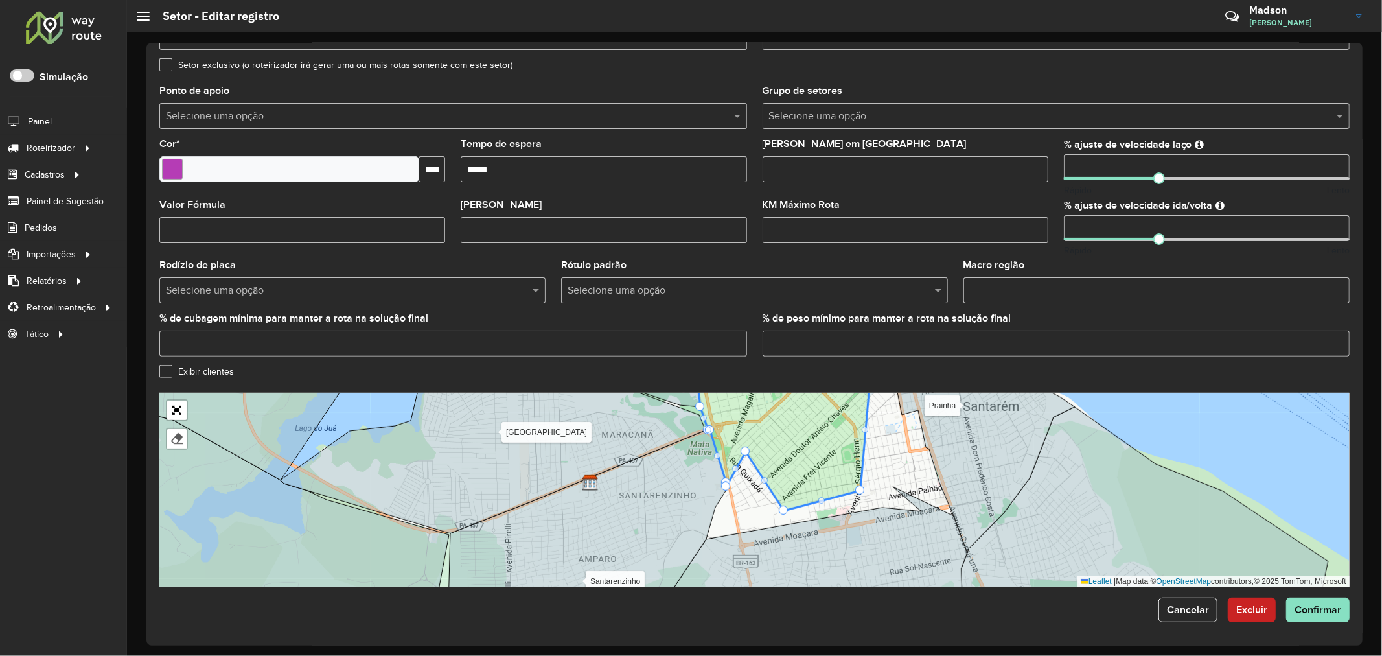
drag, startPoint x: 780, startPoint y: 435, endPoint x: 782, endPoint y: 513, distance: 77.8
drag, startPoint x: 743, startPoint y: 452, endPoint x: 732, endPoint y: 514, distance: 63.2
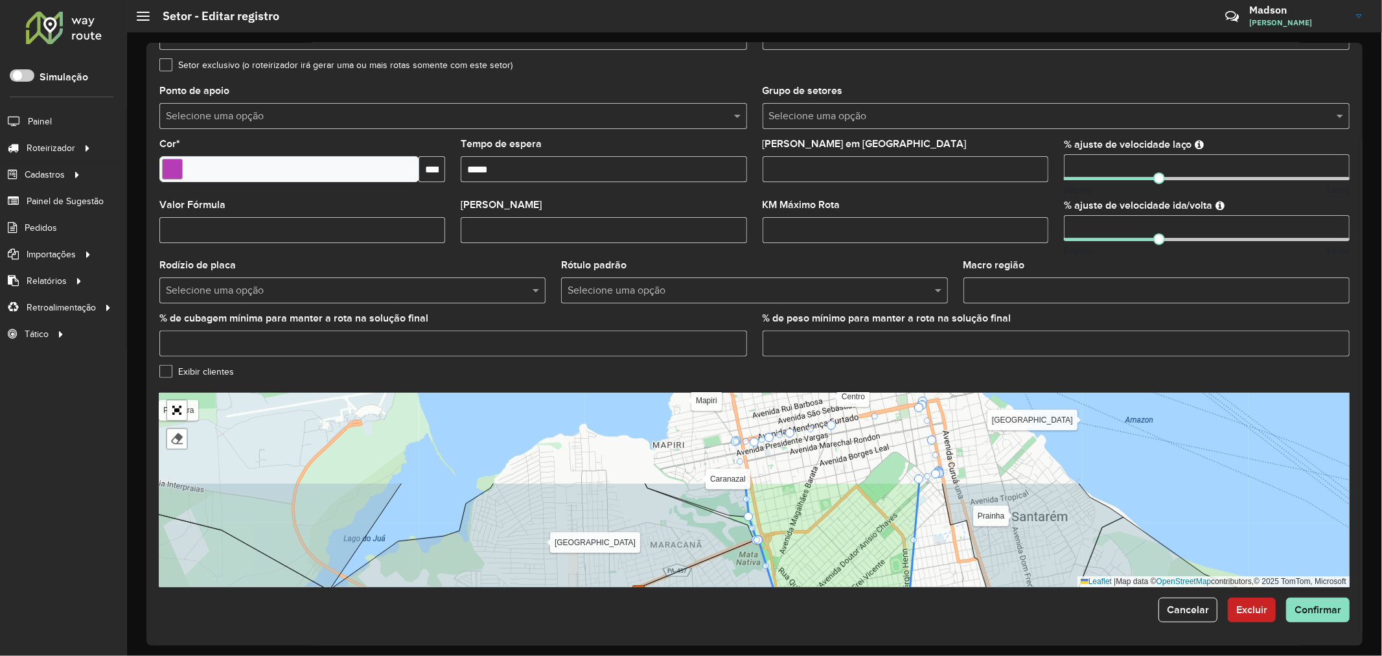
drag, startPoint x: 923, startPoint y: 476, endPoint x: 978, endPoint y: 597, distance: 132.5
click at [978, 597] on form "Depósito * Selecione um depósito × Santabier Nome * ***** Veículos Tipos de veí…" at bounding box center [754, 222] width 1190 height 800
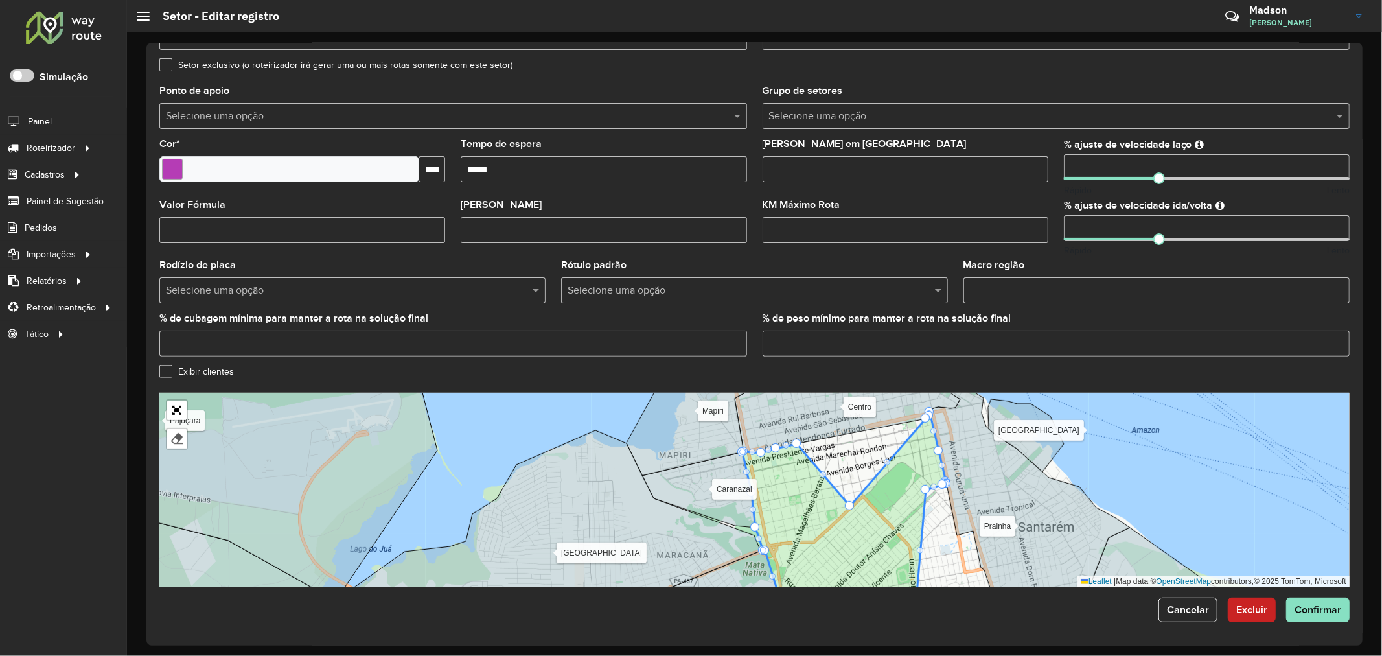
drag, startPoint x: 838, startPoint y: 435, endPoint x: 849, endPoint y: 505, distance: 70.9
drag, startPoint x: 924, startPoint y: 419, endPoint x: 909, endPoint y: 494, distance: 77.3
drag, startPoint x: 928, startPoint y: 418, endPoint x: 938, endPoint y: 477, distance: 59.8
drag, startPoint x: 798, startPoint y: 462, endPoint x: 817, endPoint y: 535, distance: 75.6
drag, startPoint x: 760, startPoint y: 454, endPoint x: 784, endPoint y: 542, distance: 91.3
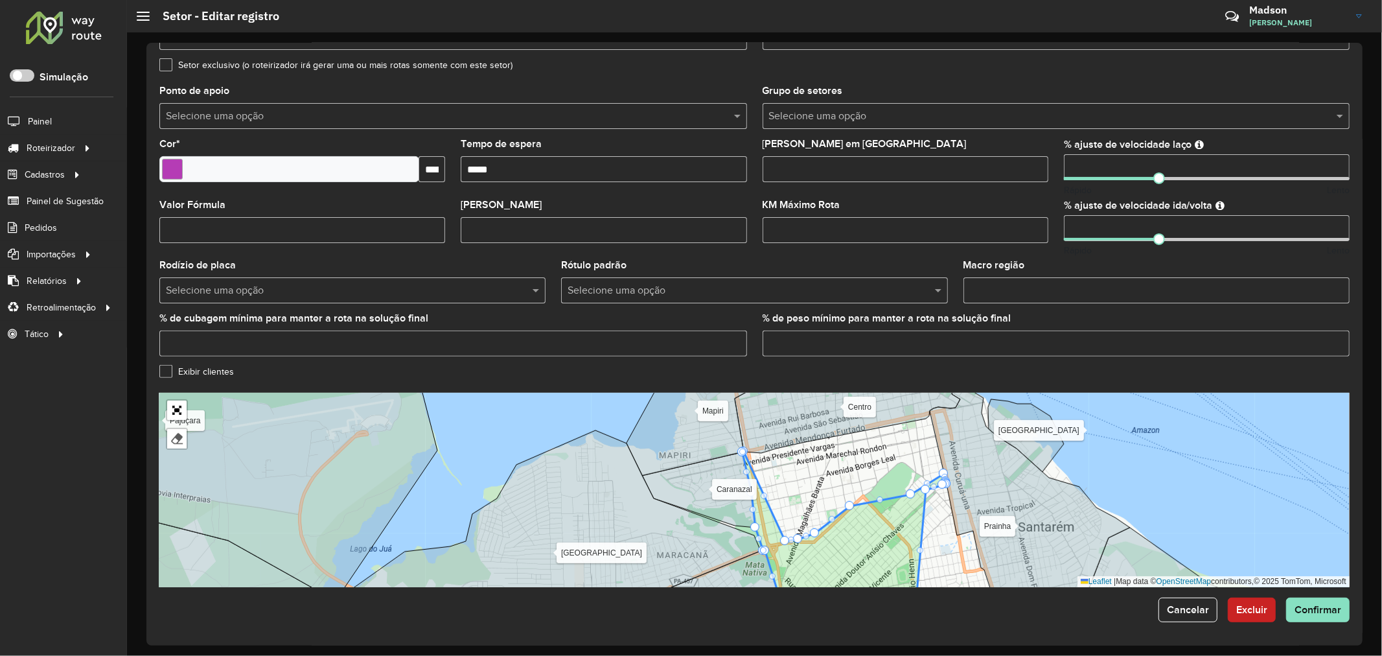
drag, startPoint x: 775, startPoint y: 450, endPoint x: 797, endPoint y: 540, distance: 92.7
drag, startPoint x: 743, startPoint y: 452, endPoint x: 766, endPoint y: 538, distance: 89.3
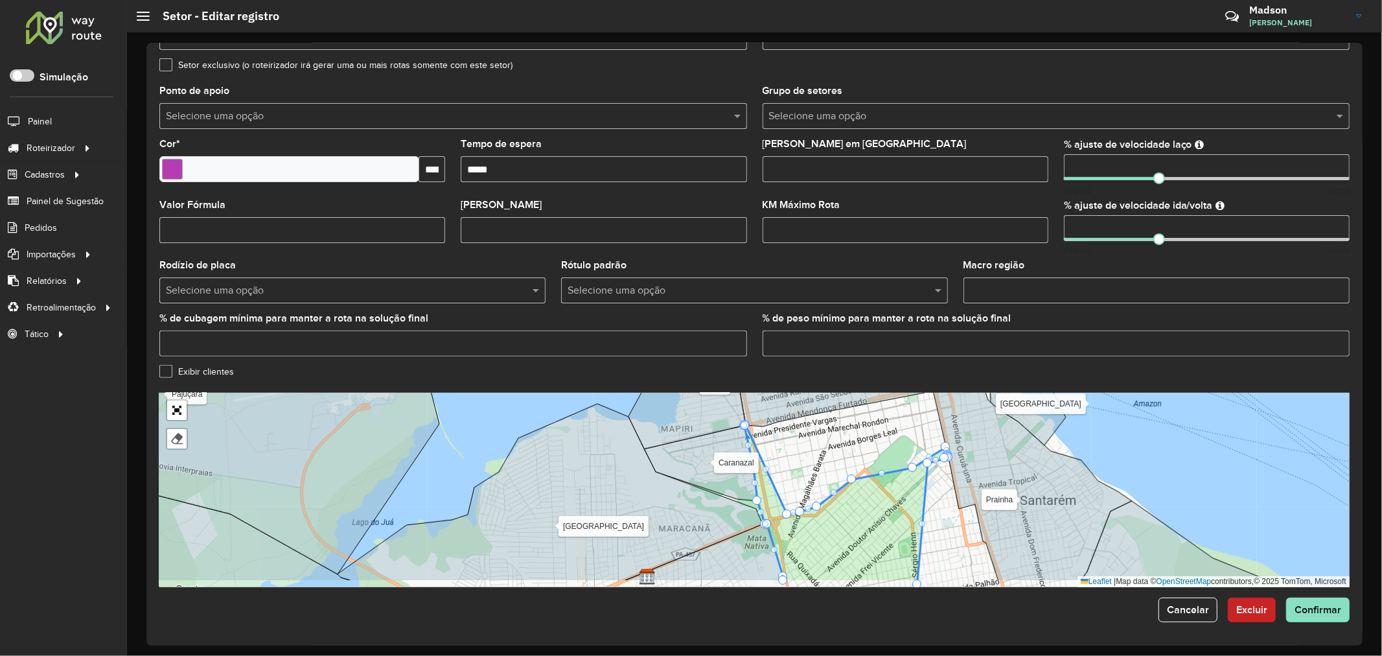
drag, startPoint x: 947, startPoint y: 501, endPoint x: 942, endPoint y: 470, distance: 31.4
click at [944, 471] on div "Alter do chão [PERSON_NAME] Centro Mapiri [GEOGRAPHIC_DATA] Mararu [GEOGRAPHIC_…" at bounding box center [754, 490] width 1190 height 194
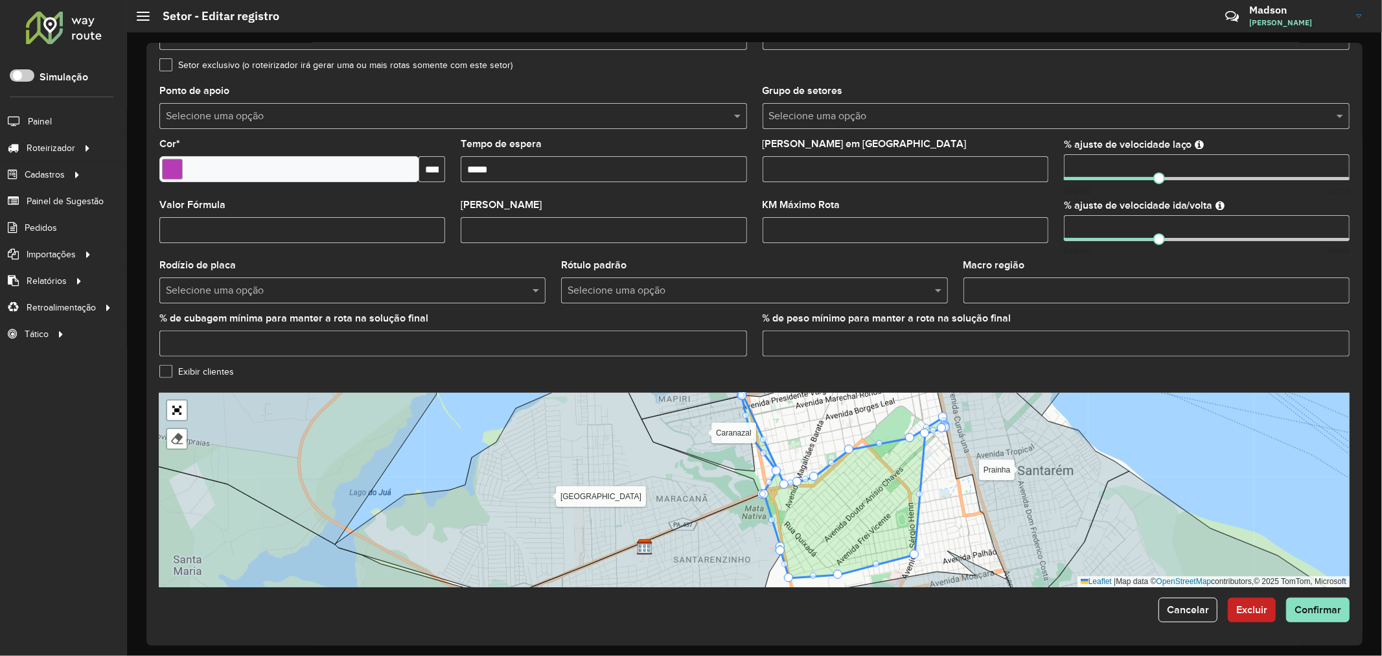
drag, startPoint x: 754, startPoint y: 474, endPoint x: 776, endPoint y: 474, distance: 22.0
drag, startPoint x: 778, startPoint y: 470, endPoint x: 791, endPoint y: 470, distance: 13.0
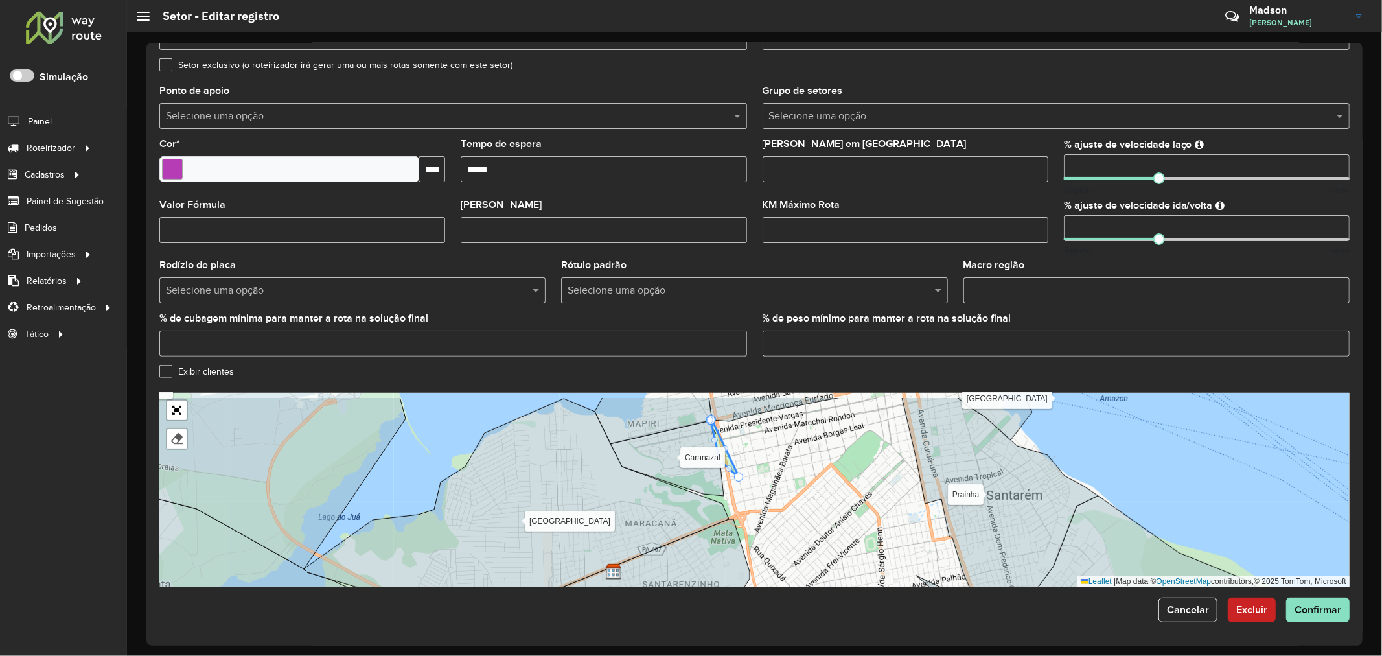
drag, startPoint x: 818, startPoint y: 459, endPoint x: 794, endPoint y: 474, distance: 28.2
click at [794, 474] on div "Alter do chão [PERSON_NAME] Centro Mapiri [GEOGRAPHIC_DATA] Mararu [GEOGRAPHIC_…" at bounding box center [754, 490] width 1190 height 194
drag, startPoint x: 711, startPoint y: 422, endPoint x: 765, endPoint y: 479, distance: 78.8
click at [173, 439] on div at bounding box center [176, 438] width 13 height 13
click at [720, 443] on icon at bounding box center [725, 449] width 29 height 58
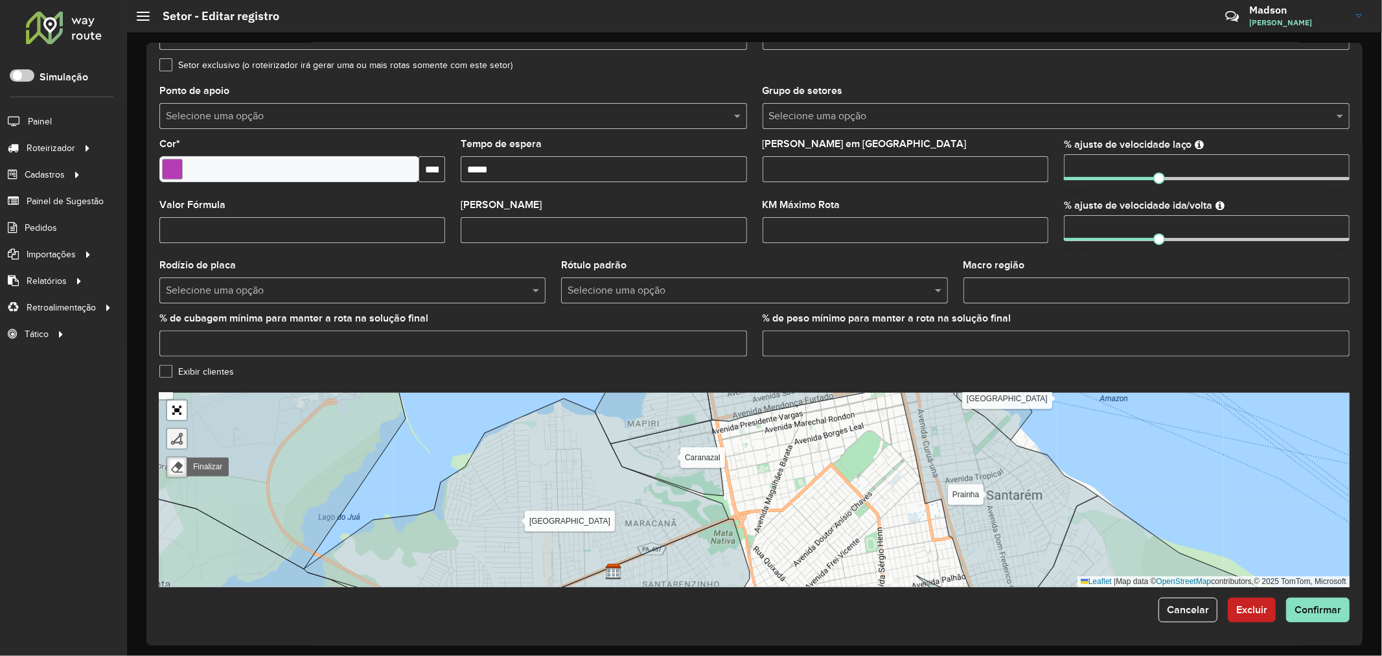
click at [168, 432] on link at bounding box center [176, 438] width 19 height 19
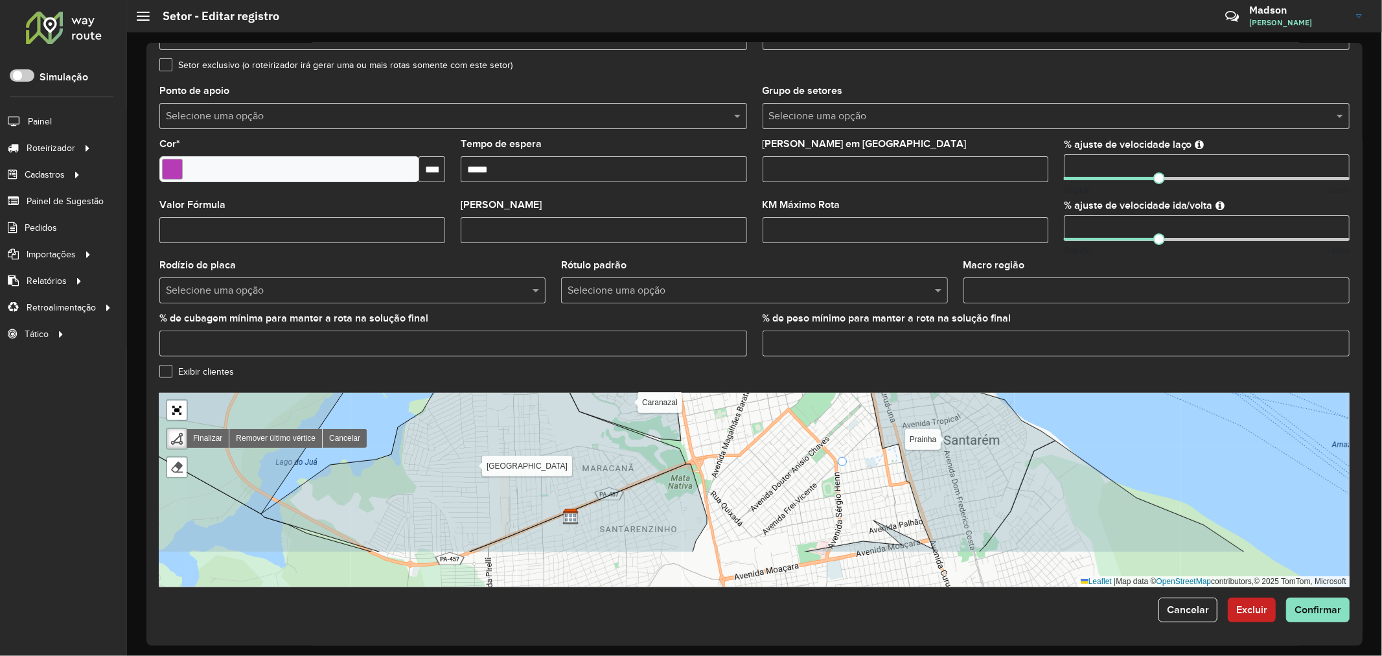
drag, startPoint x: 886, startPoint y: 517, endPoint x: 843, endPoint y: 461, distance: 70.6
click at [843, 461] on div "Alter do chão [PERSON_NAME] Centro Mapiri [GEOGRAPHIC_DATA] Mararu Mojuí dos ca…" at bounding box center [754, 490] width 1190 height 194
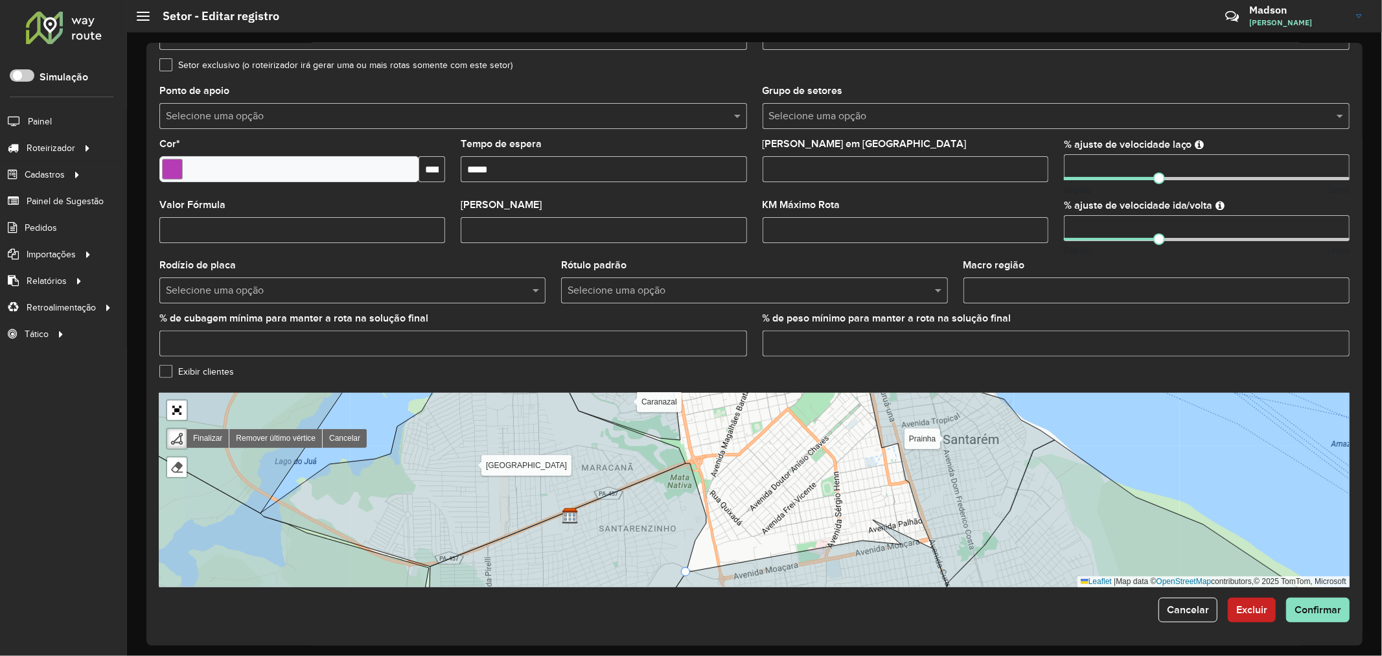
drag, startPoint x: 694, startPoint y: 566, endPoint x: 705, endPoint y: 561, distance: 11.9
click at [698, 564] on div "Alter do chão [PERSON_NAME] Centro Mapiri [GEOGRAPHIC_DATA] Mararu Mojuí dos ca…" at bounding box center [754, 490] width 1190 height 194
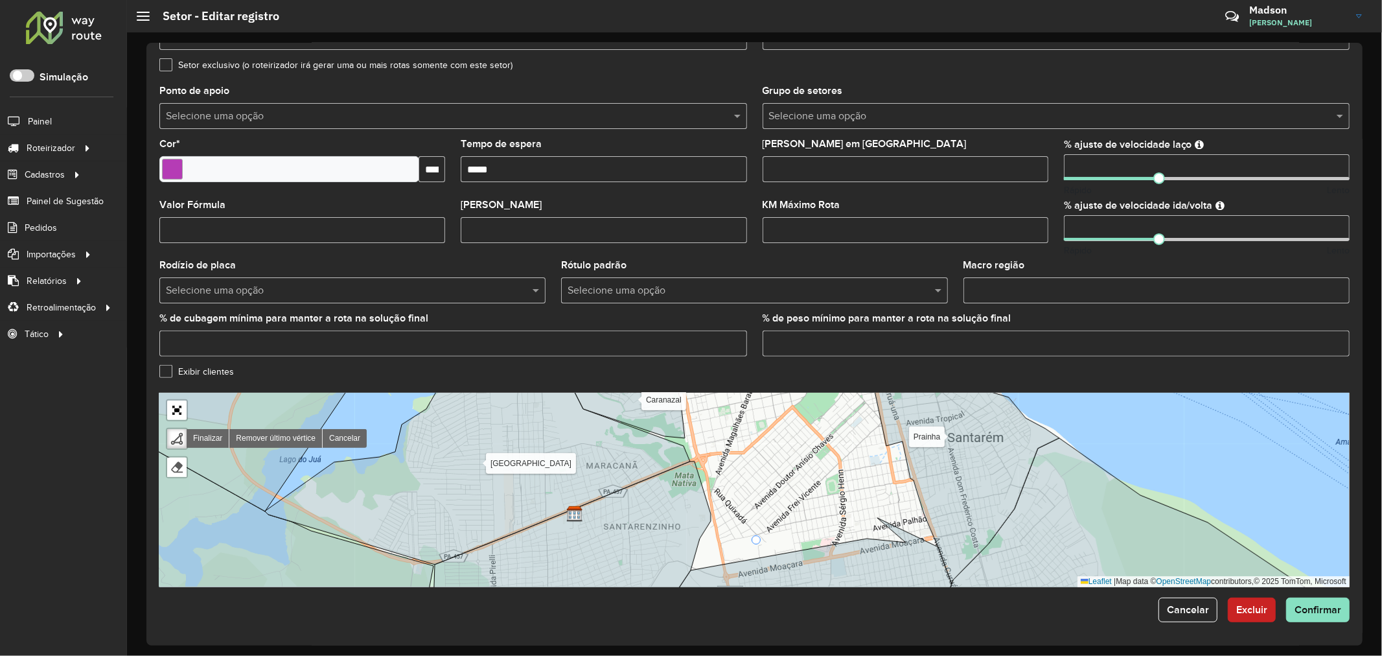
click at [757, 540] on div "Alter do chão [PERSON_NAME] Centro Mapiri [GEOGRAPHIC_DATA] Mararu Mojuí dos ca…" at bounding box center [754, 490] width 1190 height 194
click at [855, 529] on div "Alter do chão [PERSON_NAME] Centro Mapiri [GEOGRAPHIC_DATA] Mararu Mojuí dos ca…" at bounding box center [754, 490] width 1190 height 194
click at [873, 455] on div "Alter do chão [PERSON_NAME] Centro Mapiri [GEOGRAPHIC_DATA] Mararu Mojuí dos ca…" at bounding box center [754, 490] width 1190 height 194
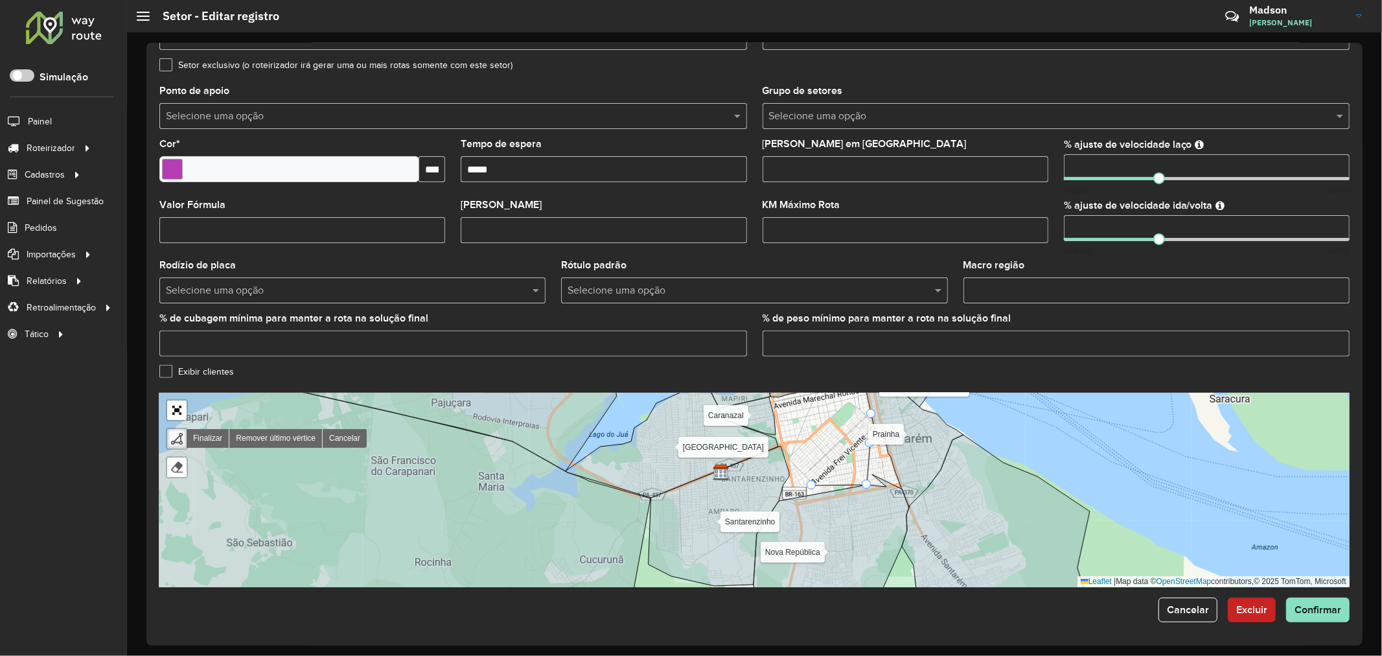
click at [862, 415] on div "Alter do chão [PERSON_NAME] Centro Mapiri [GEOGRAPHIC_DATA] Mararu Mojuí dos ca…" at bounding box center [754, 490] width 1190 height 194
click at [842, 403] on div "Alter do chão [PERSON_NAME] Centro Mapiri [GEOGRAPHIC_DATA] Mararu Mojuí dos ca…" at bounding box center [754, 490] width 1190 height 194
click at [815, 419] on div "Alter do chão [PERSON_NAME] Centro Mapiri [GEOGRAPHIC_DATA] Mararu Mojuí dos ca…" at bounding box center [754, 490] width 1190 height 194
click at [790, 438] on div "Alter do chão [PERSON_NAME] Centro Mapiri [GEOGRAPHIC_DATA] Mararu Mojuí dos ca…" at bounding box center [754, 490] width 1190 height 194
click at [789, 472] on div "Alter do chão [PERSON_NAME] Centro Mapiri [GEOGRAPHIC_DATA] Mararu Mojuí dos ca…" at bounding box center [754, 490] width 1190 height 194
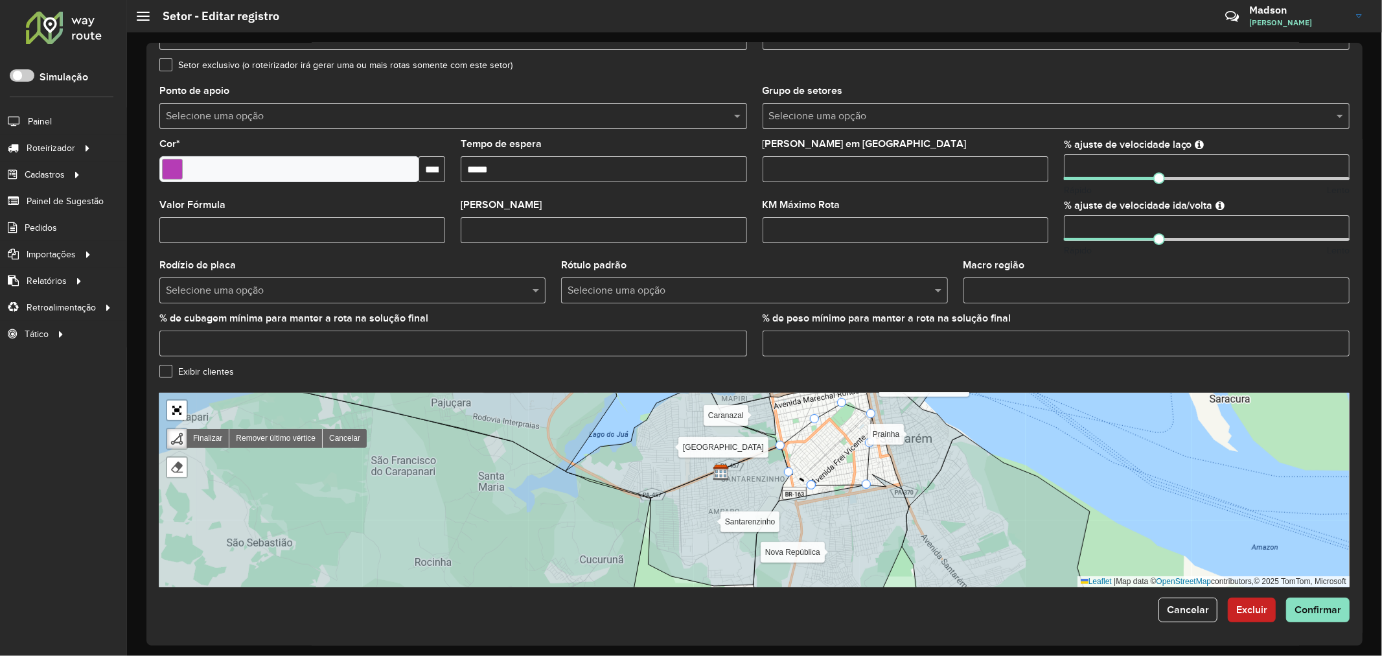
click at [809, 485] on div at bounding box center [811, 484] width 9 height 9
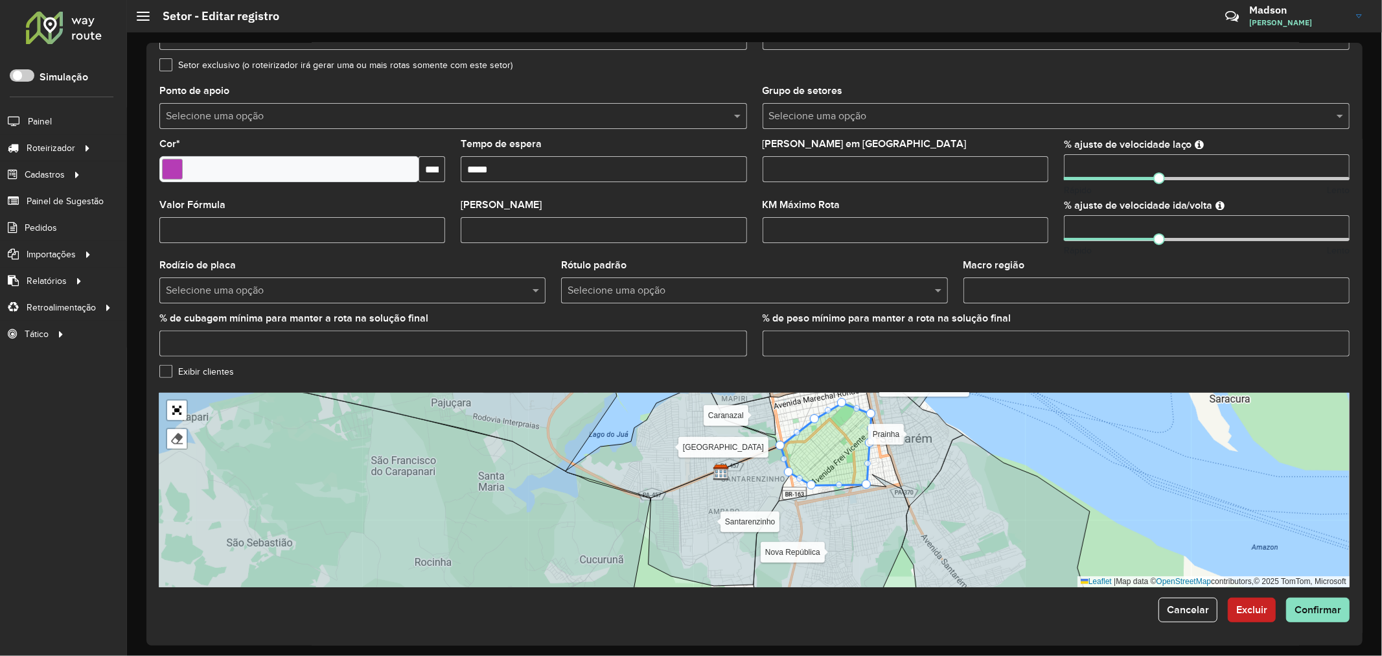
drag, startPoint x: 940, startPoint y: 442, endPoint x: 954, endPoint y: 496, distance: 55.6
click at [954, 496] on icon at bounding box center [913, 440] width 100 height 135
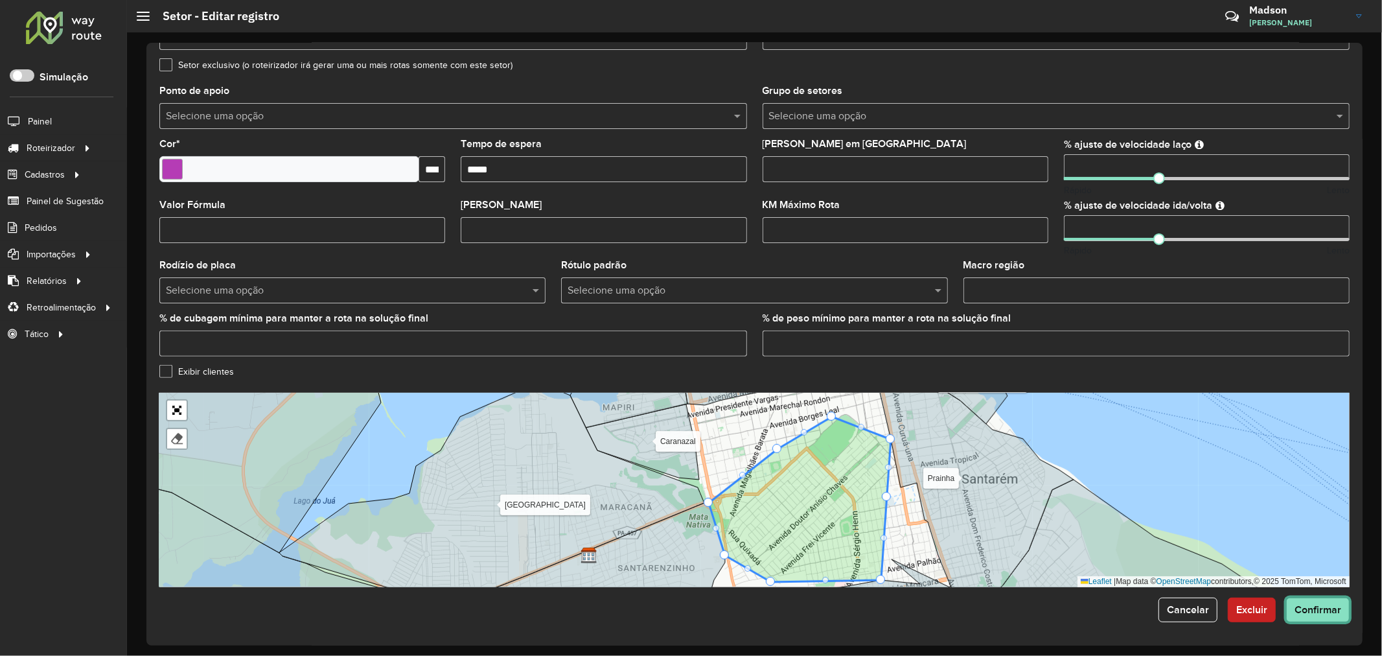
click at [1331, 616] on button "Confirmar" at bounding box center [1317, 609] width 63 height 25
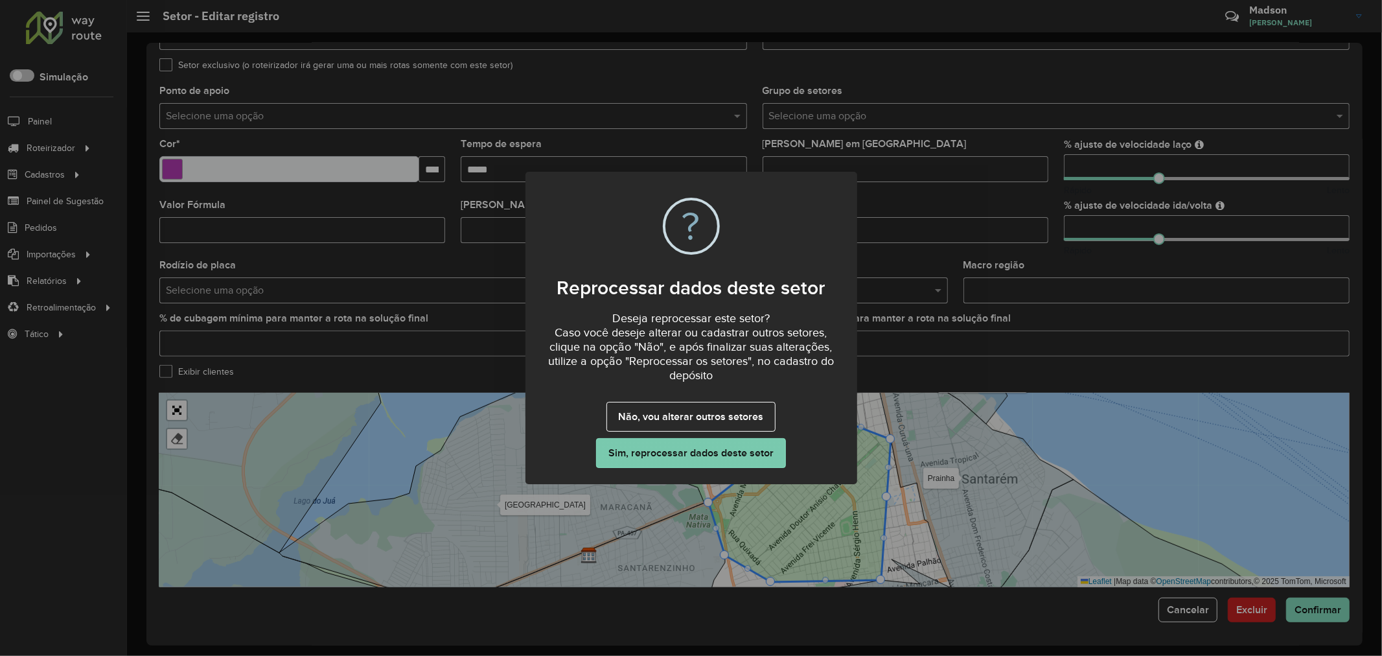
click at [733, 457] on button "Sim, reprocessar dados deste setor" at bounding box center [690, 453] width 189 height 30
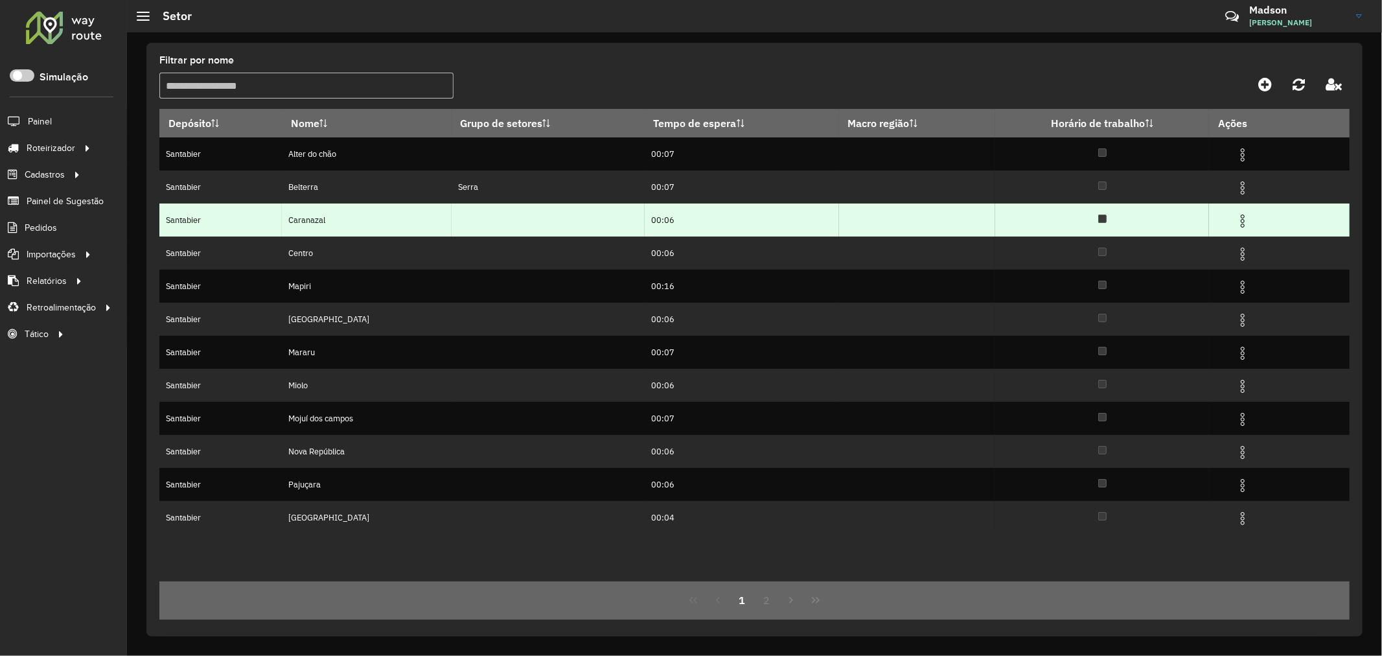
click at [1245, 222] on img at bounding box center [1243, 221] width 16 height 16
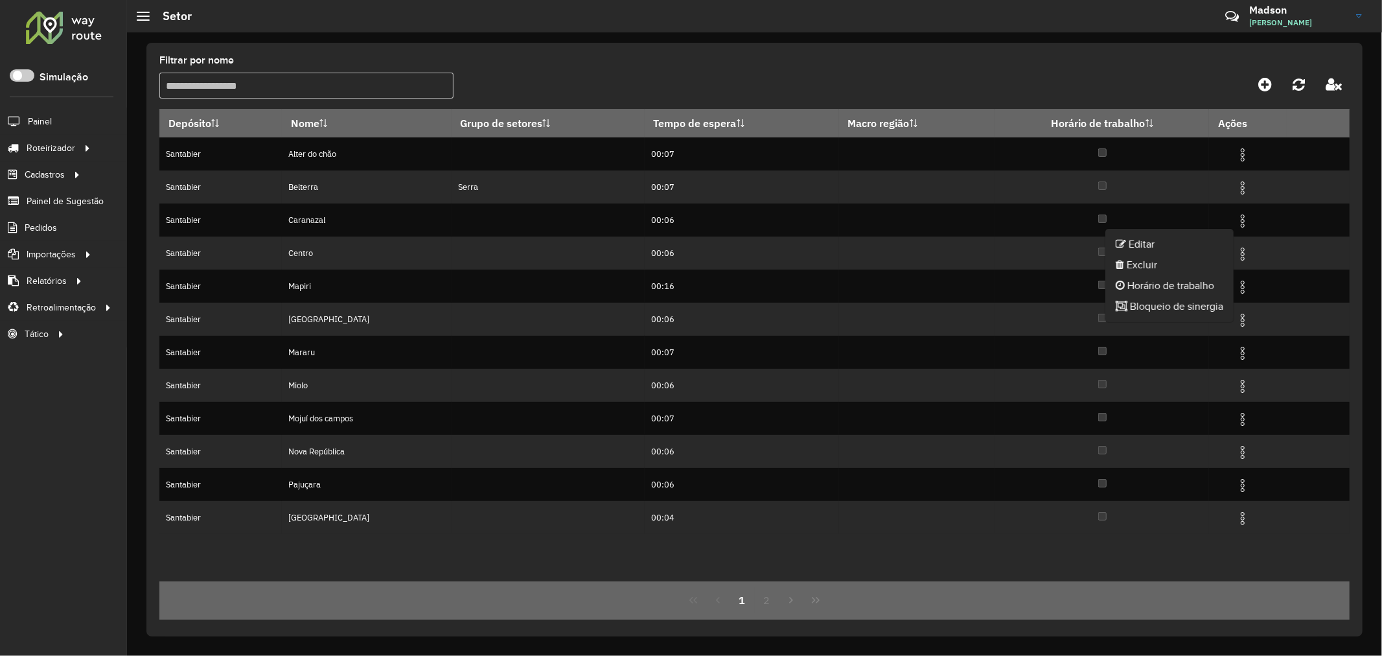
click at [1177, 243] on li "Editar" at bounding box center [1169, 244] width 128 height 21
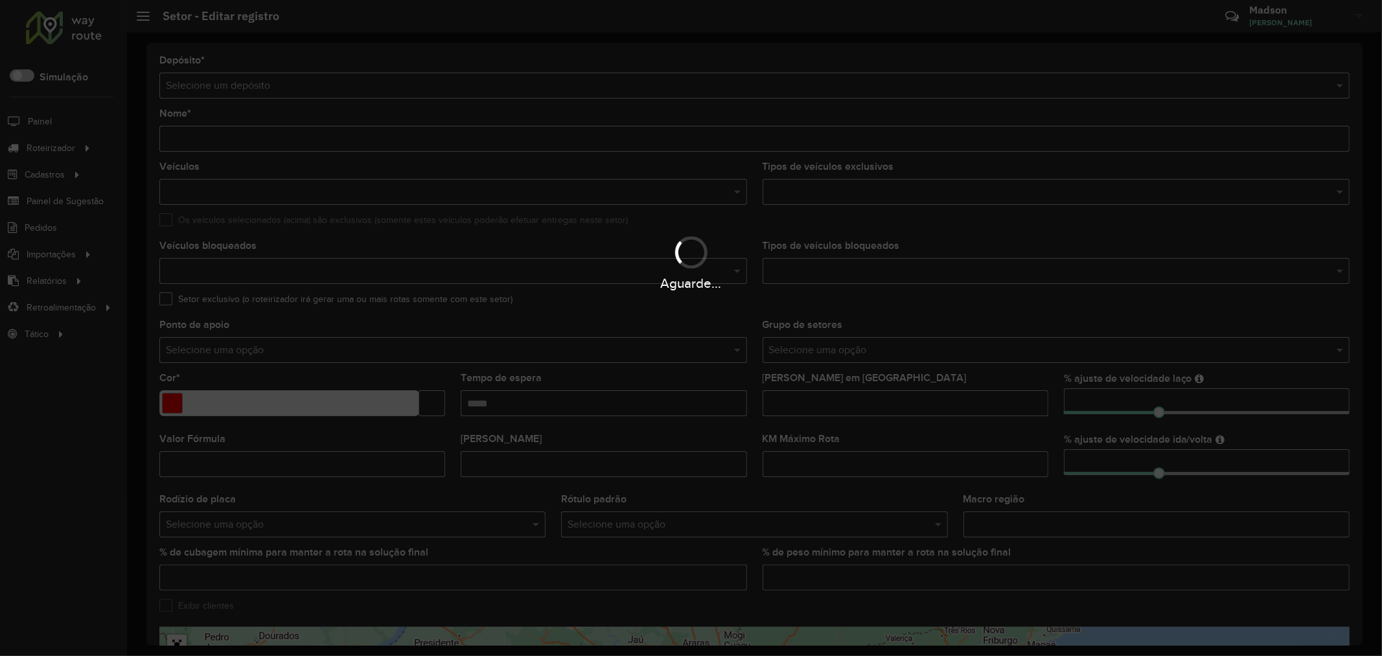
type input "*********"
type input "*******"
type input "*****"
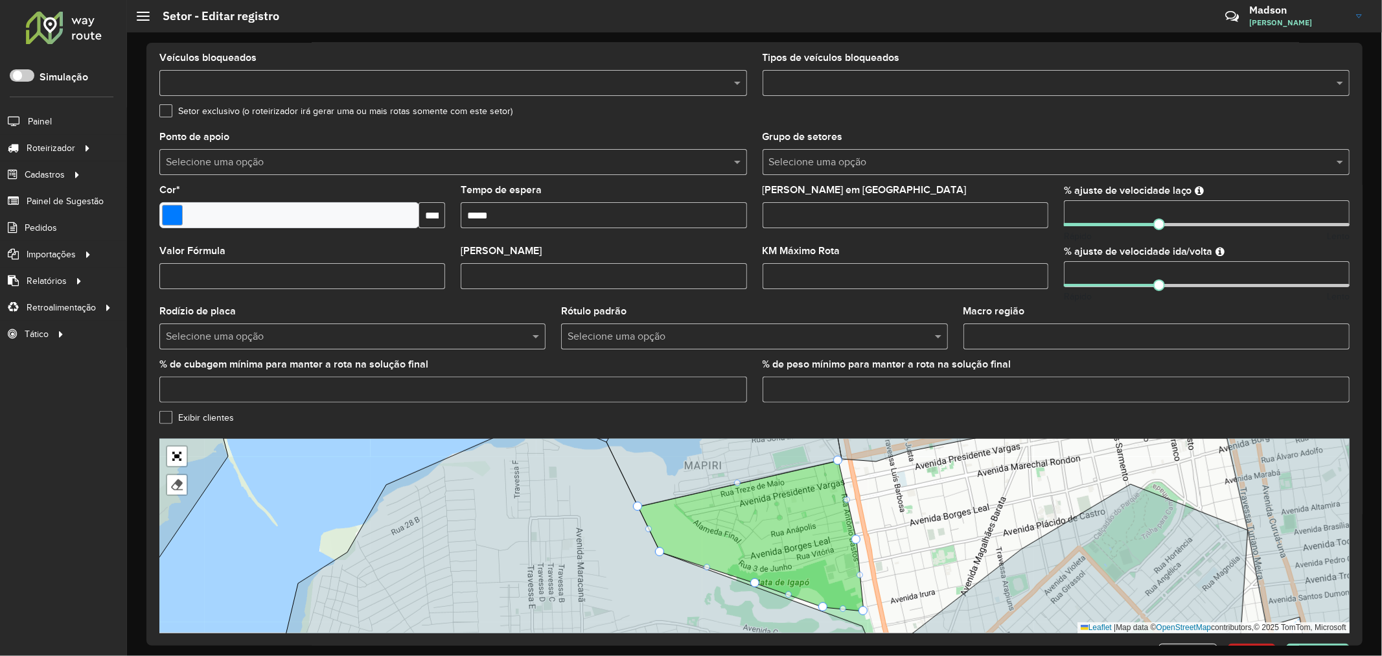
scroll to position [235, 0]
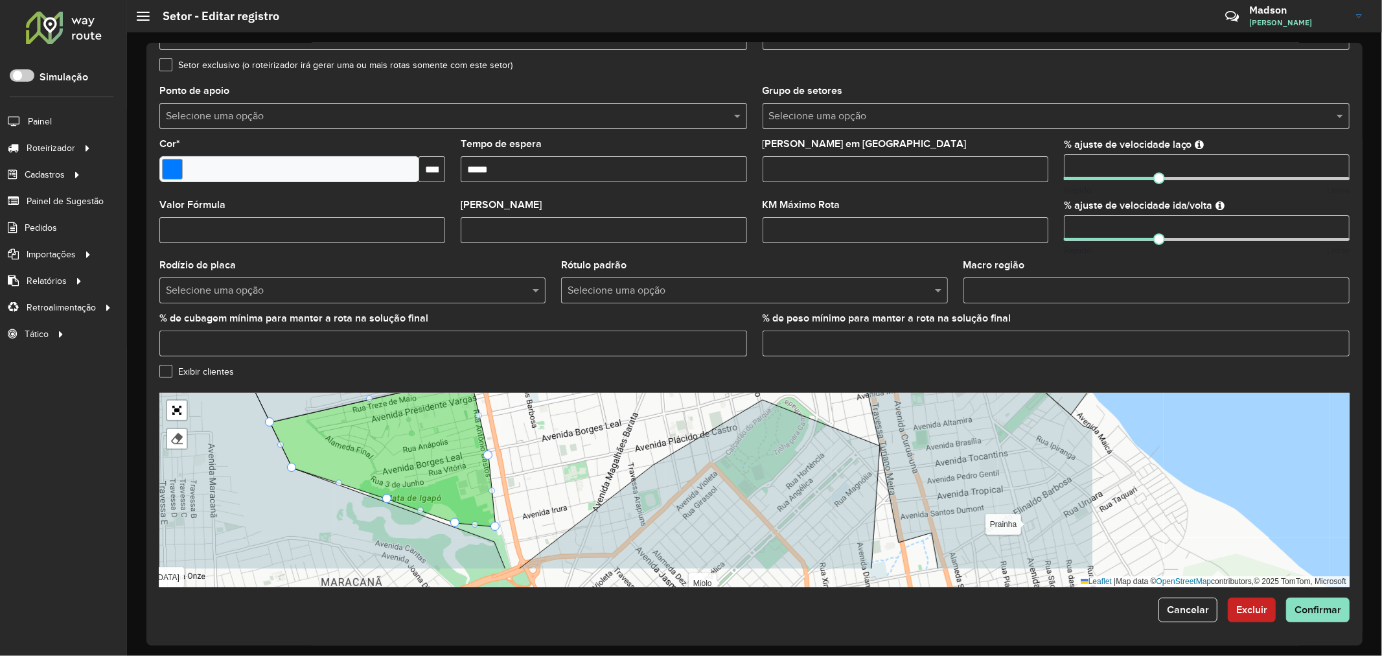
drag, startPoint x: 1022, startPoint y: 520, endPoint x: 656, endPoint y: 482, distance: 368.6
click at [656, 482] on icon at bounding box center [699, 484] width 361 height 169
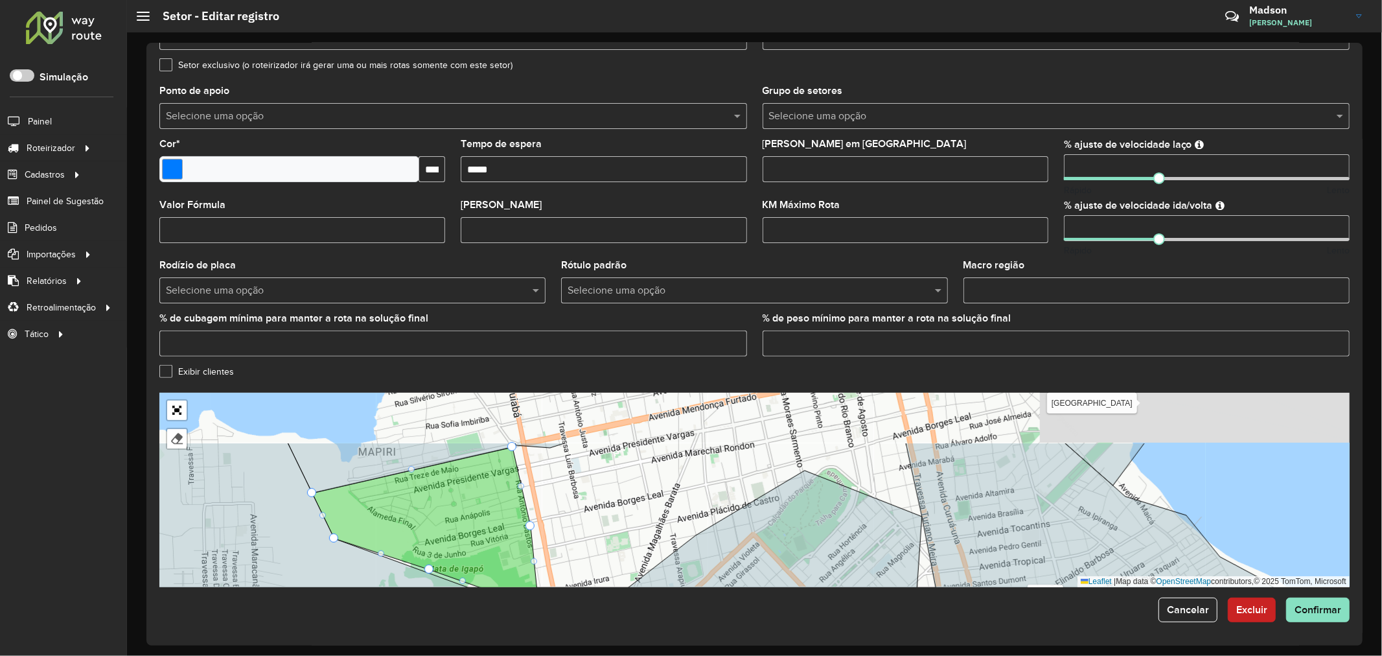
drag, startPoint x: 639, startPoint y: 429, endPoint x: 681, endPoint y: 499, distance: 81.7
click at [681, 499] on div "Alter do chão Belterra Centro Mapiri [GEOGRAPHIC_DATA] Mararu [GEOGRAPHIC_DATA]…" at bounding box center [754, 490] width 1190 height 194
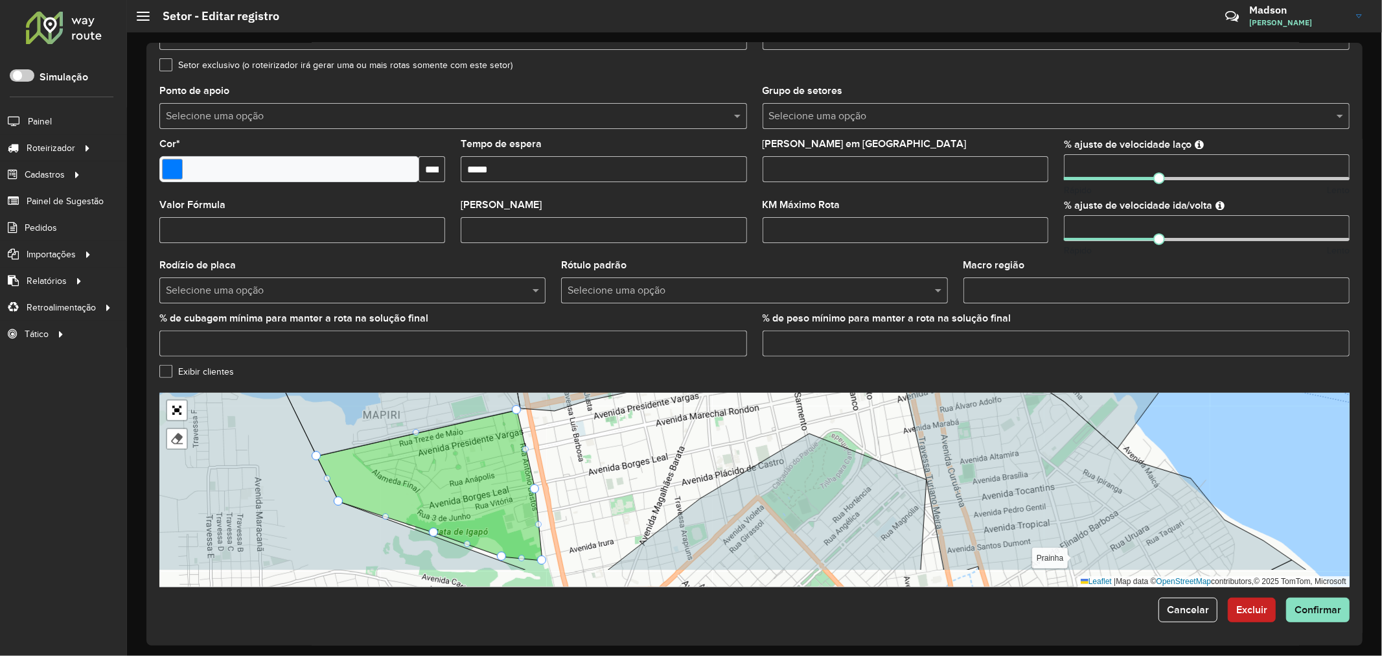
drag, startPoint x: 676, startPoint y: 498, endPoint x: 680, endPoint y: 462, distance: 35.9
click at [680, 462] on div "Alter do chão Belterra Centro Mapiri [GEOGRAPHIC_DATA] Mararu [GEOGRAPHIC_DATA]…" at bounding box center [754, 490] width 1190 height 194
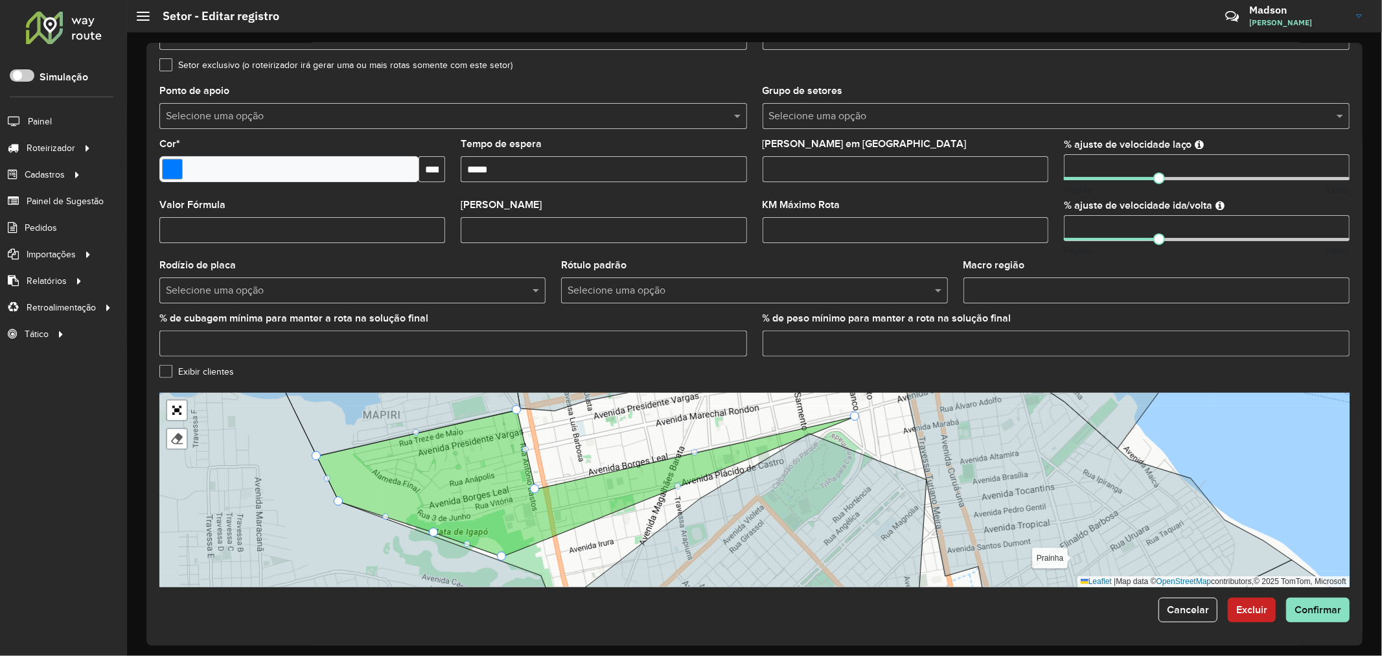
drag, startPoint x: 546, startPoint y: 561, endPoint x: 858, endPoint y: 417, distance: 344.4
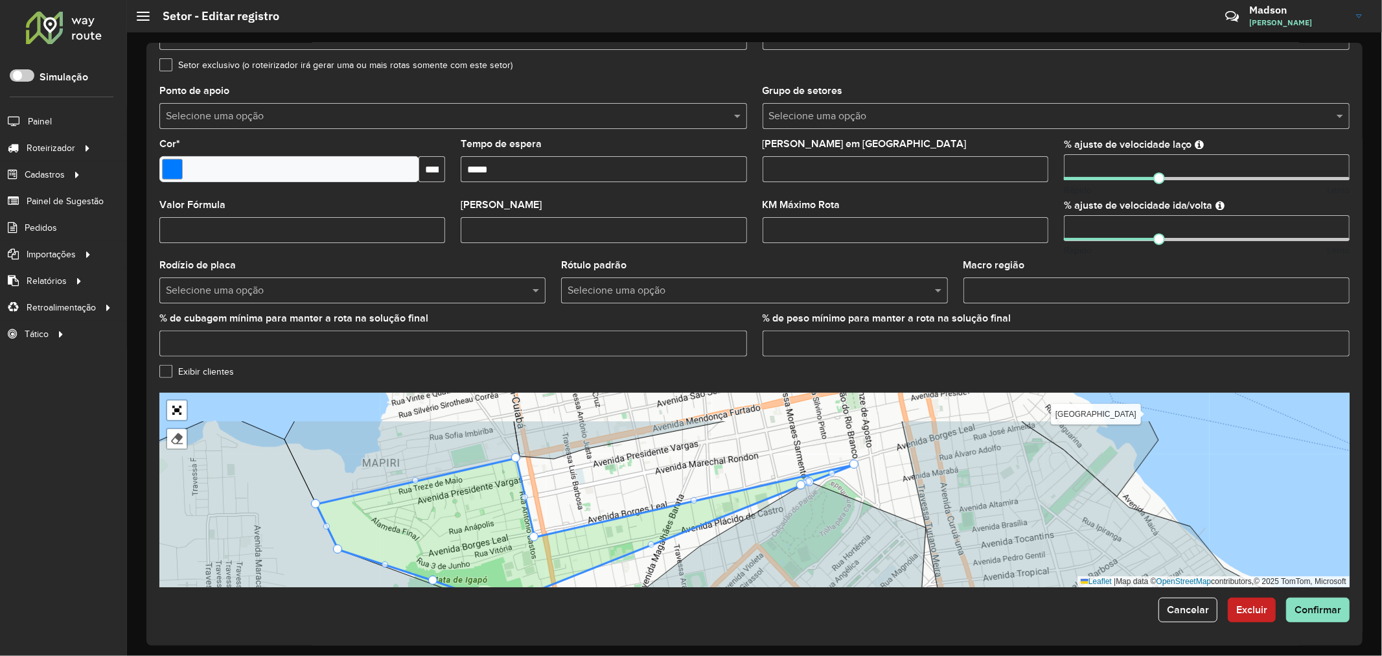
drag, startPoint x: 875, startPoint y: 478, endPoint x: 871, endPoint y: 526, distance: 48.1
click at [871, 526] on div "Alter do chão Belterra Centro Mapiri [GEOGRAPHIC_DATA] Mararu [GEOGRAPHIC_DATA]…" at bounding box center [754, 490] width 1190 height 194
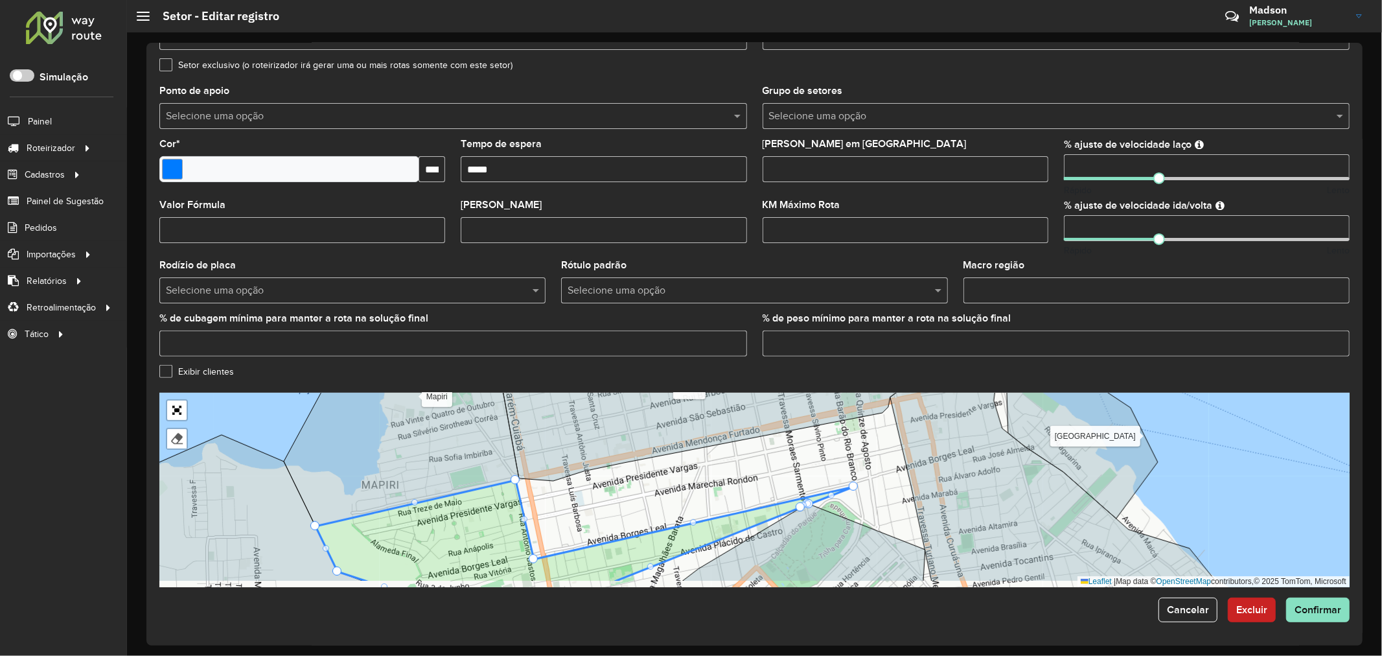
drag, startPoint x: 624, startPoint y: 519, endPoint x: 623, endPoint y: 494, distance: 25.3
click at [623, 494] on div "Alter do chão Belterra Centro Mapiri [GEOGRAPHIC_DATA] Mararu [GEOGRAPHIC_DATA]…" at bounding box center [754, 490] width 1190 height 194
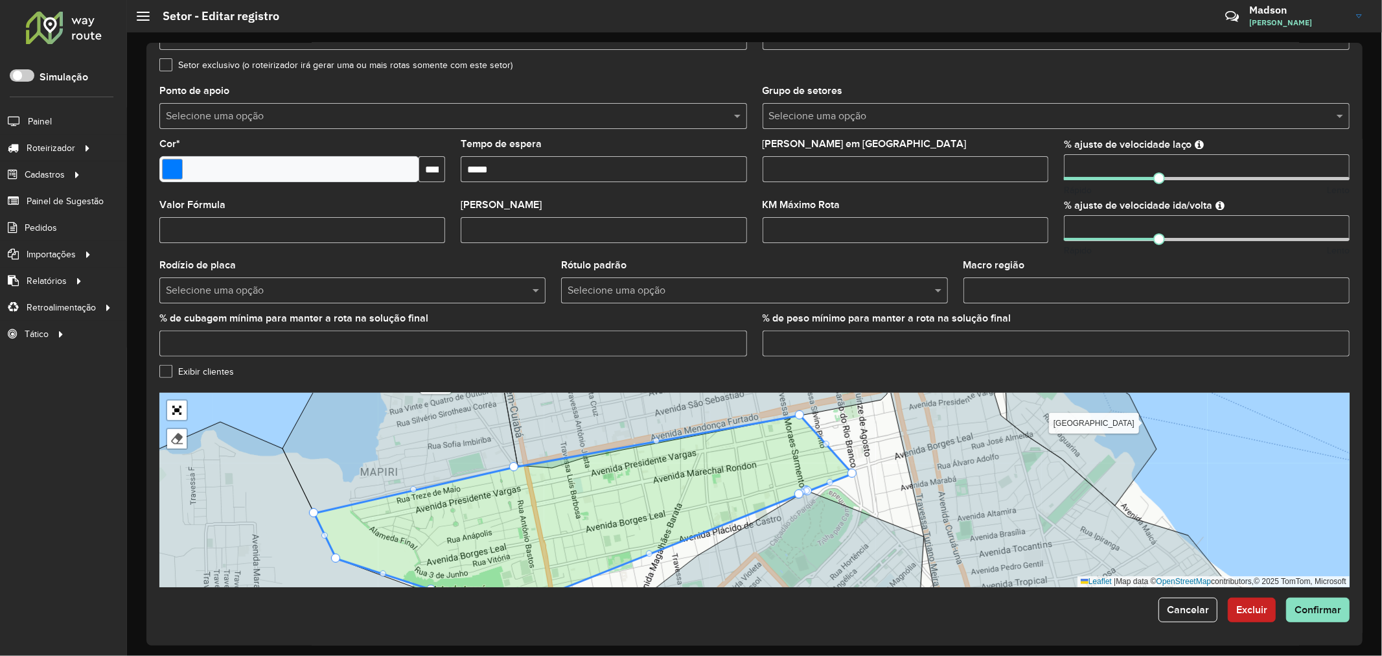
drag, startPoint x: 533, startPoint y: 545, endPoint x: 800, endPoint y: 426, distance: 292.1
drag, startPoint x: 849, startPoint y: 475, endPoint x: 808, endPoint y: 470, distance: 41.1
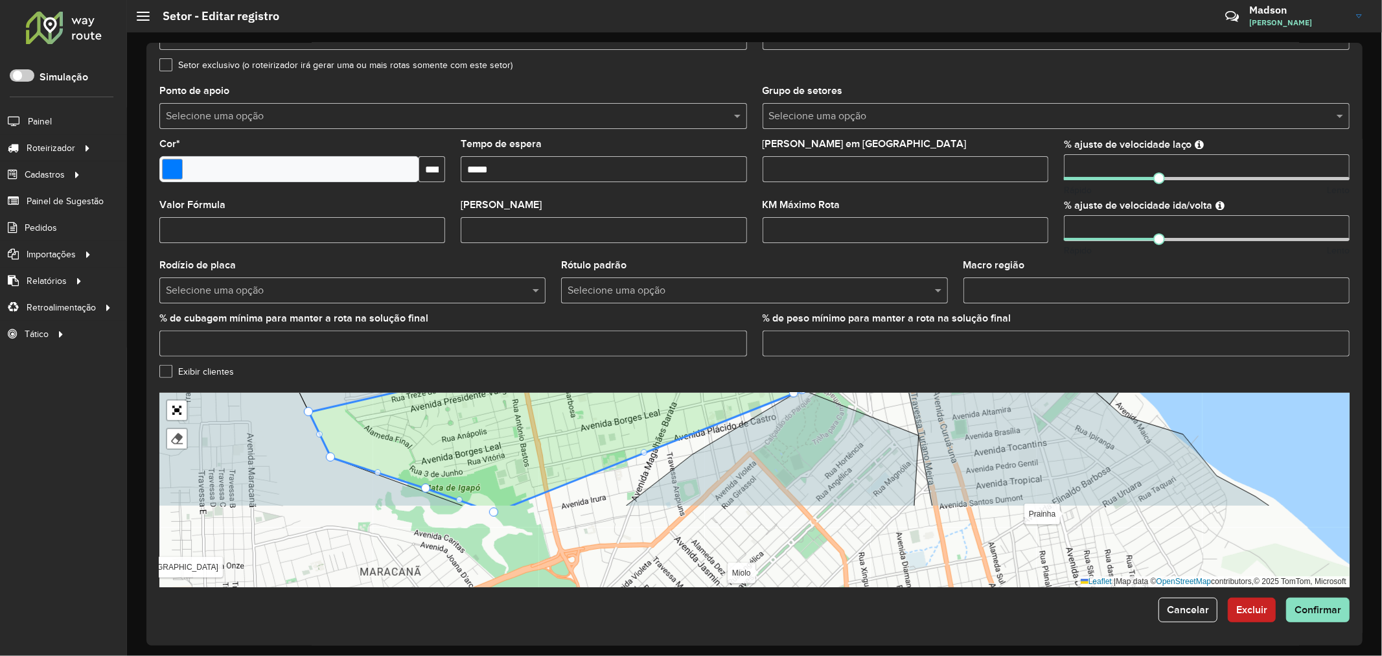
drag, startPoint x: 709, startPoint y: 541, endPoint x: 708, endPoint y: 478, distance: 62.9
click at [708, 478] on icon at bounding box center [772, 447] width 293 height 117
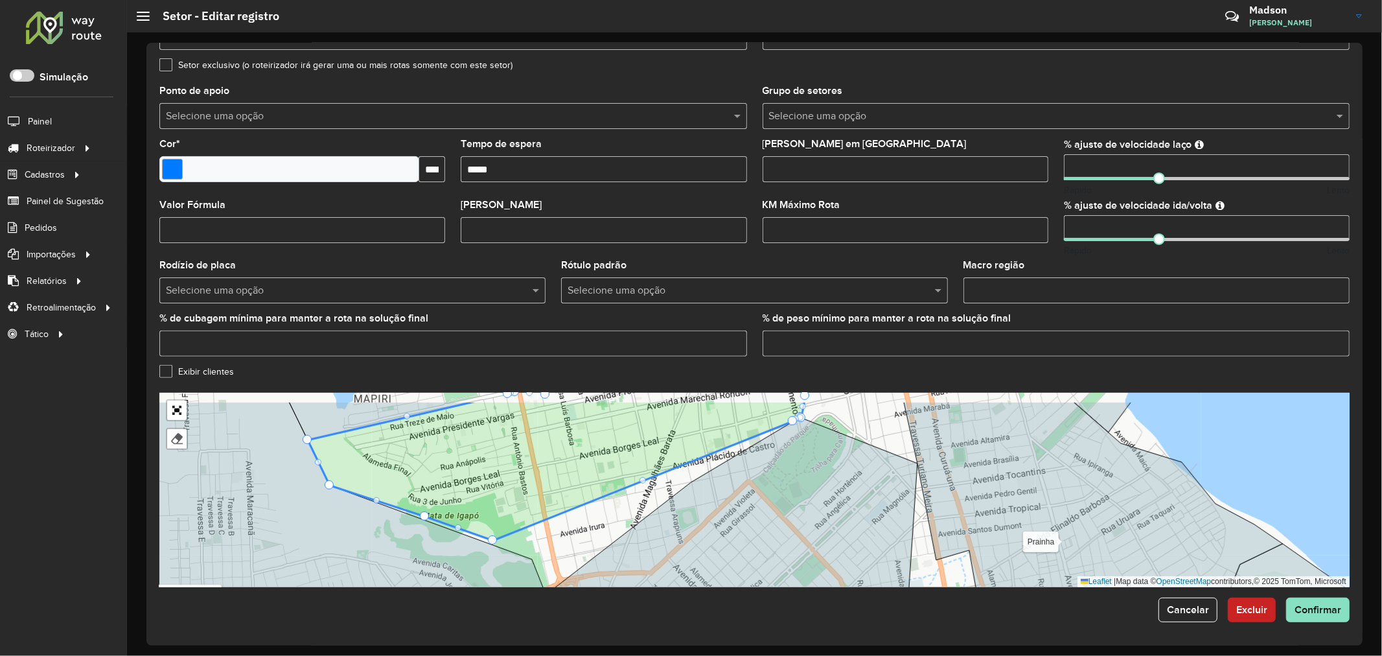
drag, startPoint x: 708, startPoint y: 478, endPoint x: 705, endPoint y: 540, distance: 61.6
click at [705, 540] on icon at bounding box center [735, 526] width 365 height 219
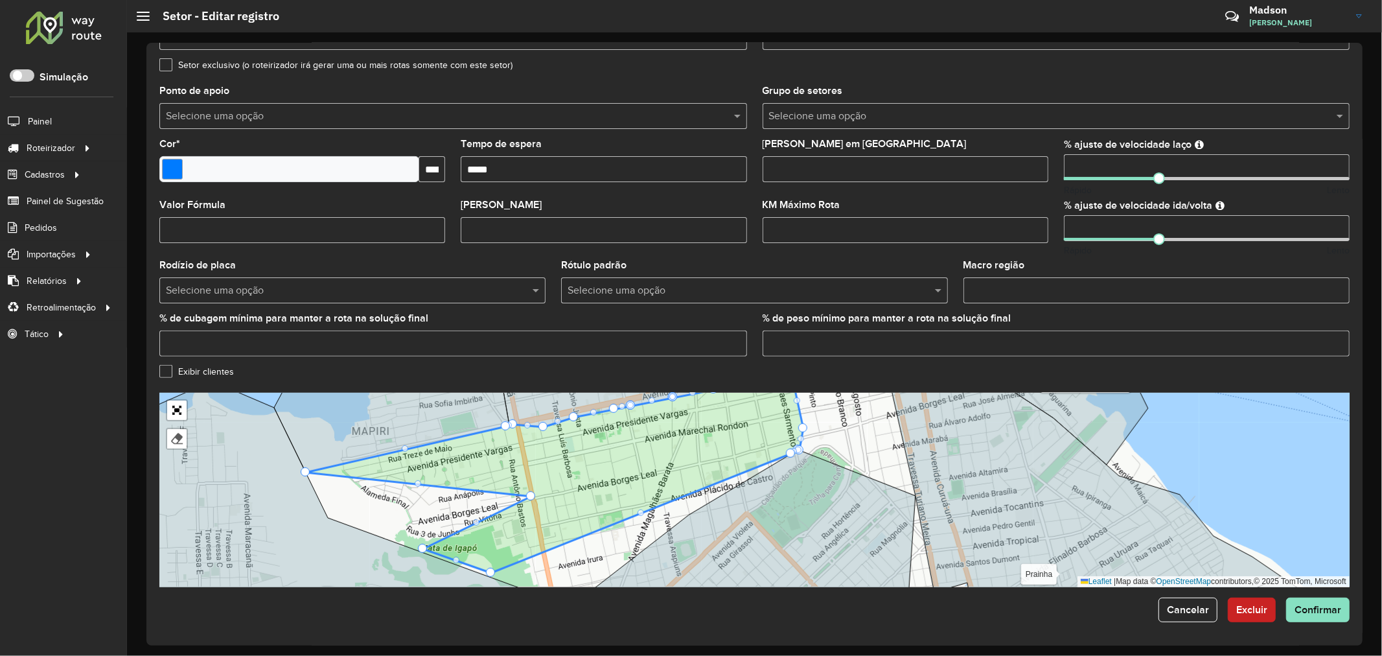
drag, startPoint x: 325, startPoint y: 514, endPoint x: 530, endPoint y: 492, distance: 205.9
drag, startPoint x: 424, startPoint y: 547, endPoint x: 538, endPoint y: 525, distance: 115.5
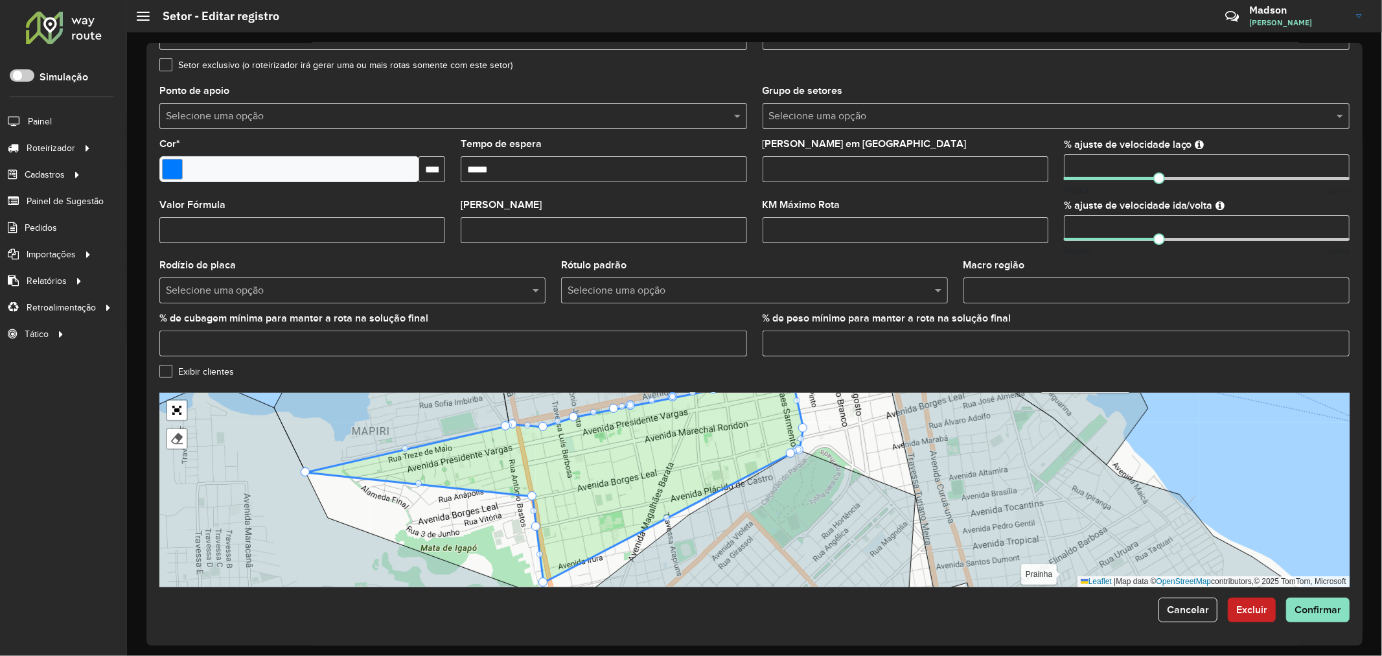
drag, startPoint x: 487, startPoint y: 571, endPoint x: 540, endPoint y: 581, distance: 53.4
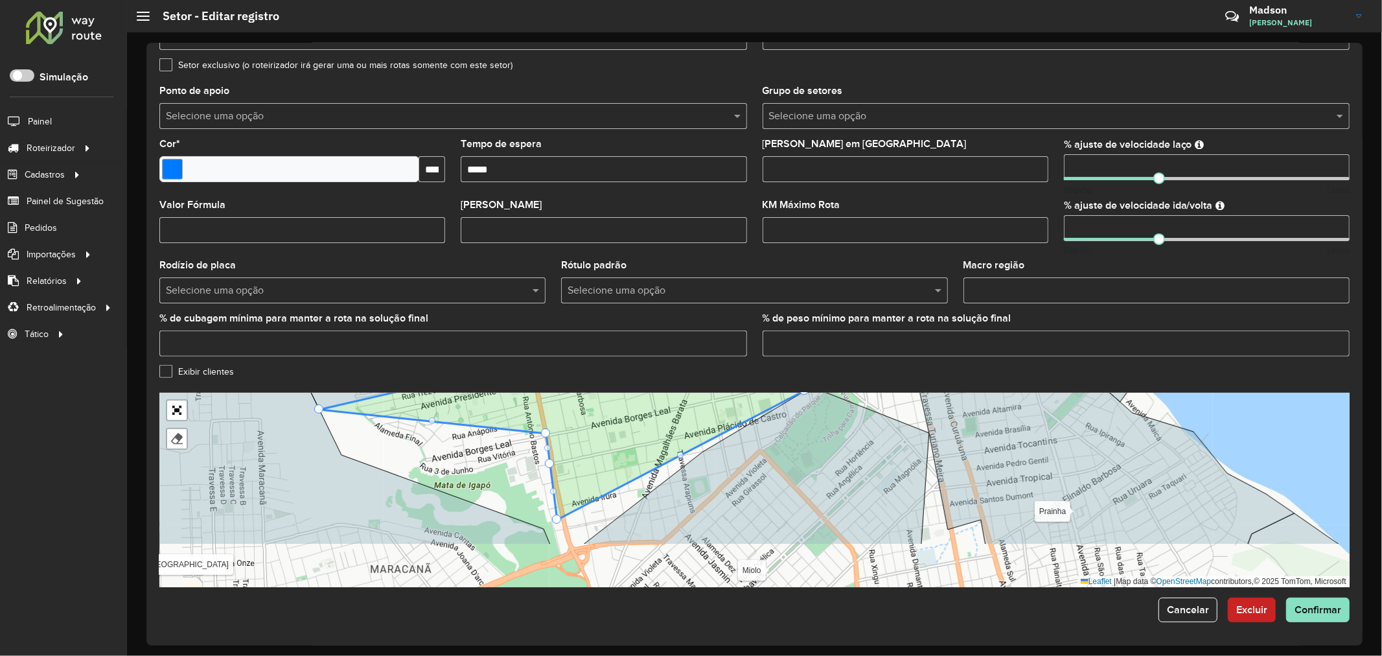
drag, startPoint x: 634, startPoint y: 544, endPoint x: 636, endPoint y: 516, distance: 28.0
click at [636, 516] on icon at bounding box center [756, 465] width 345 height 157
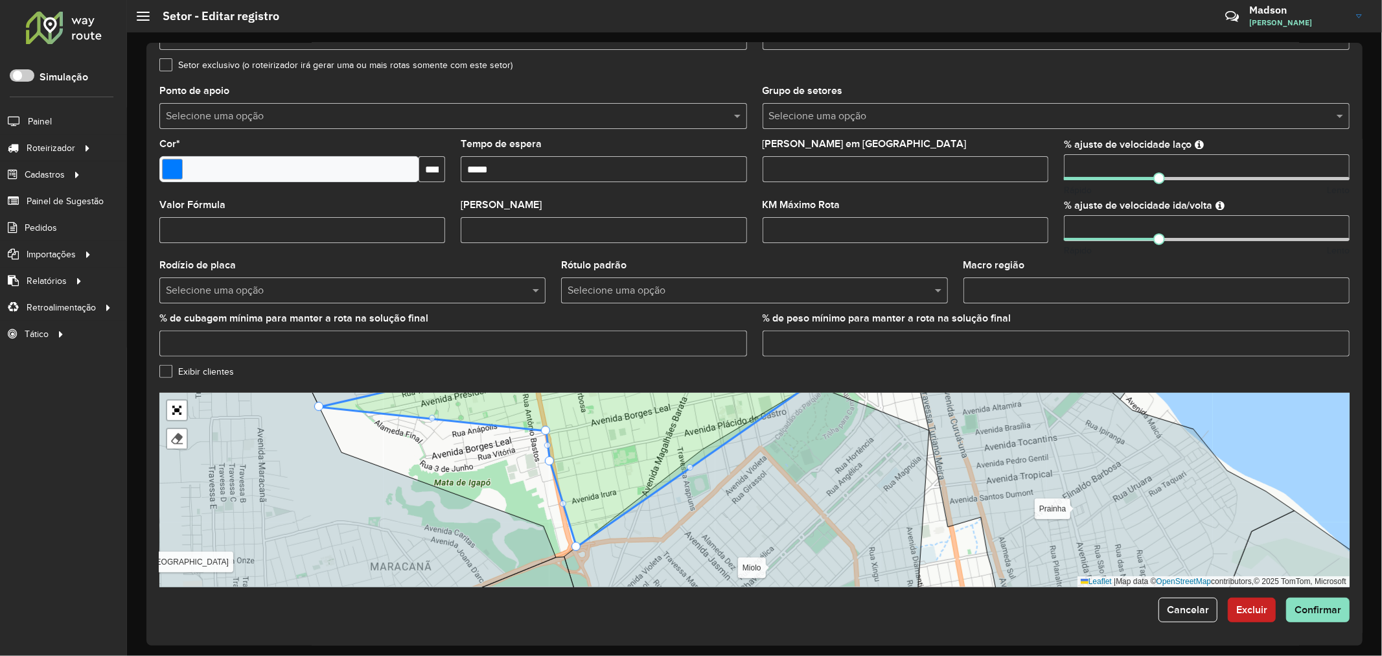
drag, startPoint x: 558, startPoint y: 515, endPoint x: 572, endPoint y: 538, distance: 27.3
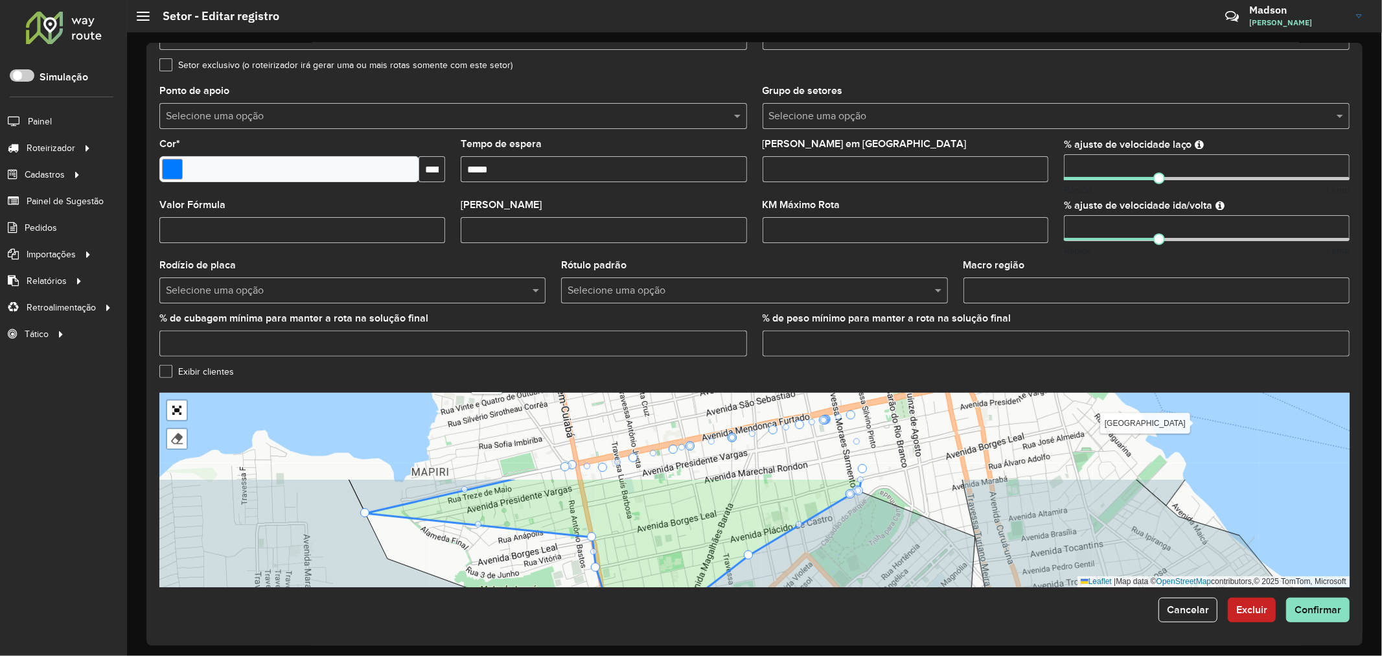
drag, startPoint x: 742, startPoint y: 463, endPoint x: 790, endPoint y: 579, distance: 126.3
click at [790, 579] on icon at bounding box center [792, 601] width 365 height 223
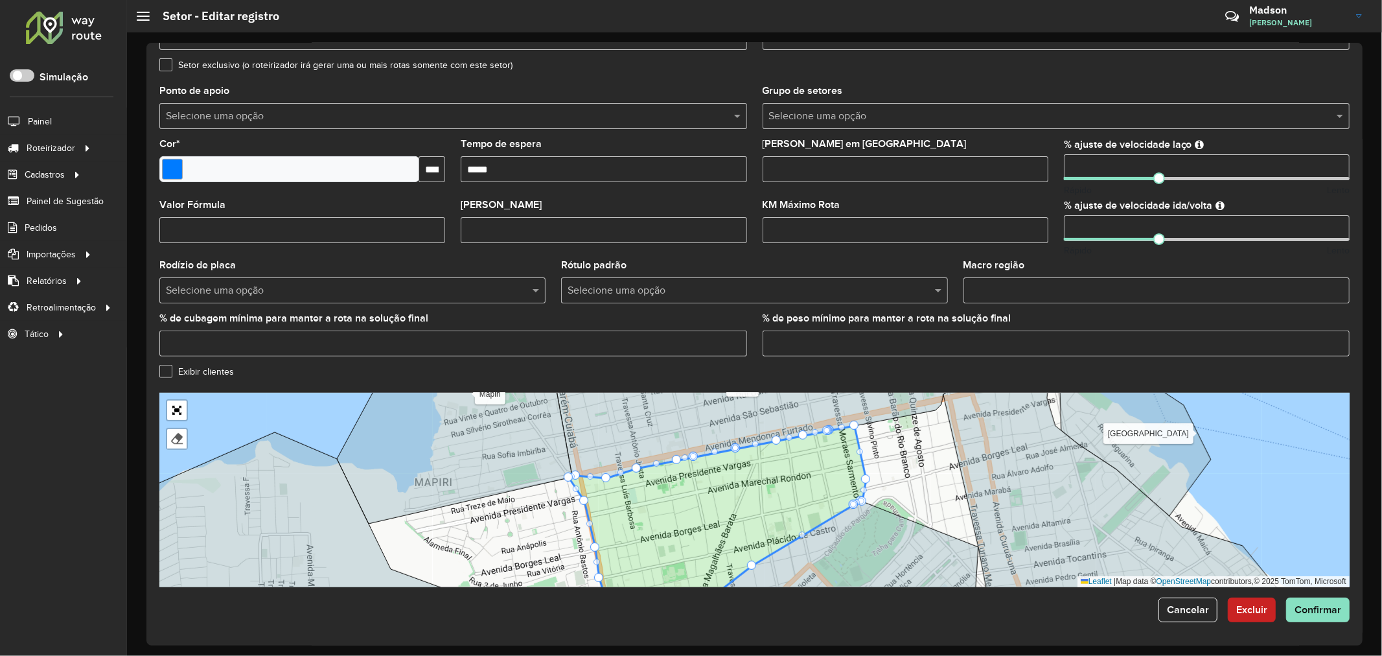
drag, startPoint x: 371, startPoint y: 522, endPoint x: 586, endPoint y: 500, distance: 216.9
drag, startPoint x: 569, startPoint y: 477, endPoint x: 584, endPoint y: 490, distance: 20.2
click at [1331, 612] on span "Confirmar" at bounding box center [1318, 609] width 47 height 11
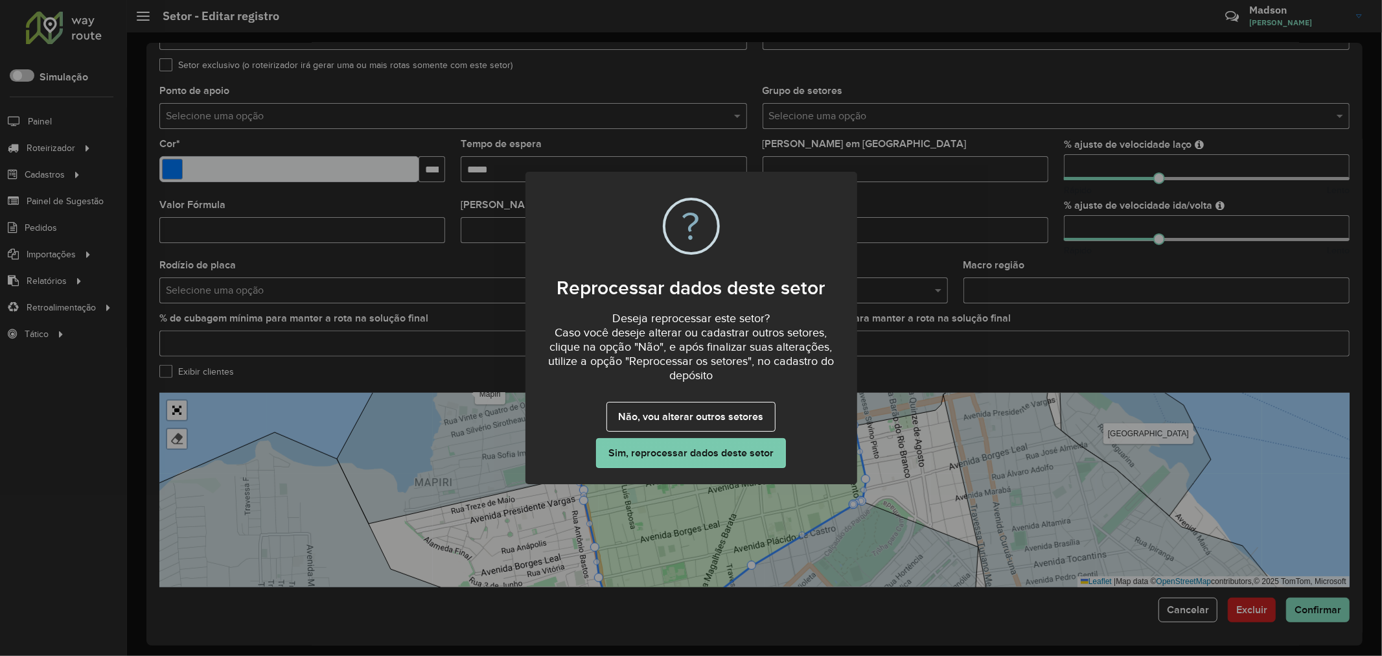
click at [685, 442] on button "Sim, reprocessar dados deste setor" at bounding box center [690, 453] width 189 height 30
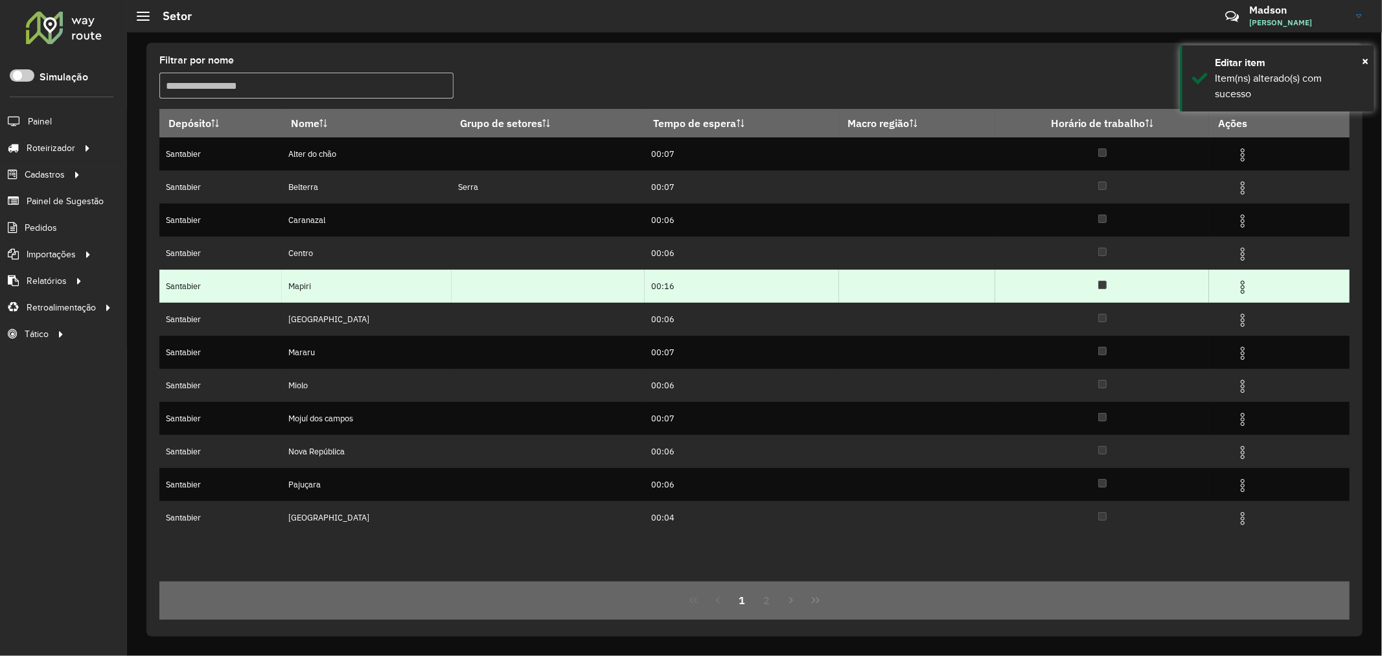
click at [1239, 288] on img at bounding box center [1243, 287] width 16 height 16
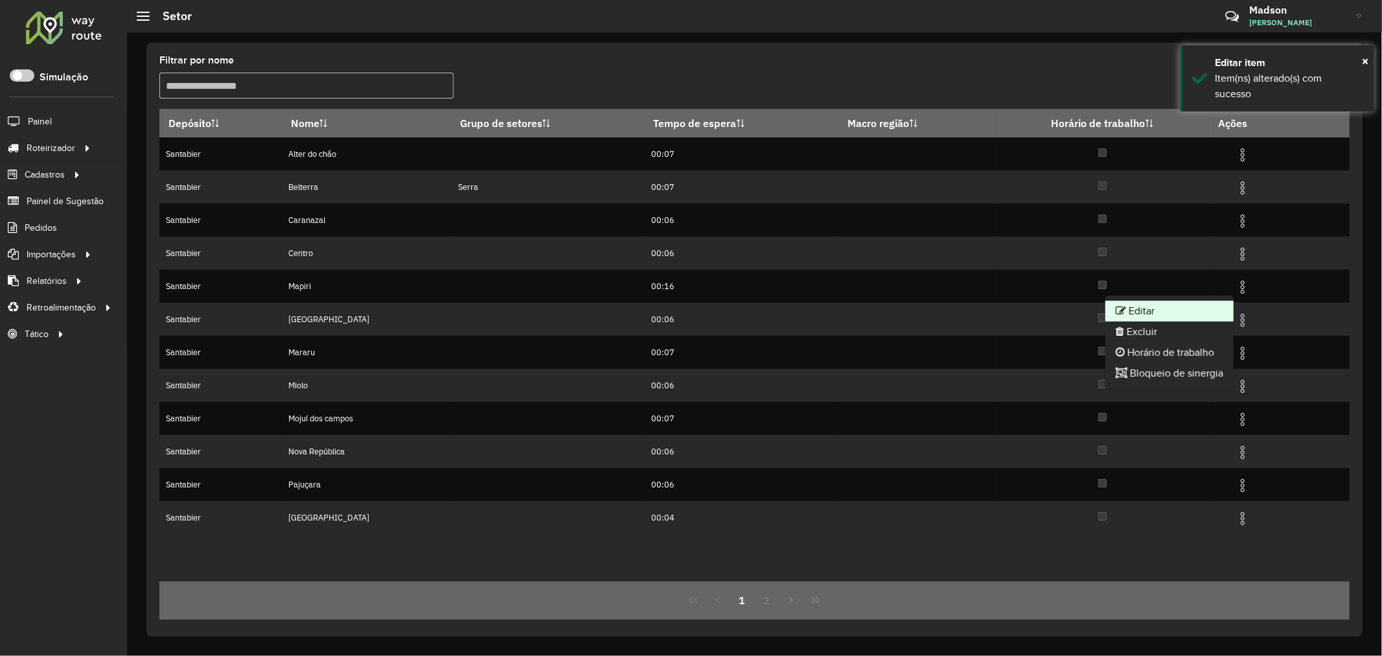
click at [1168, 301] on li "Editar" at bounding box center [1169, 311] width 128 height 21
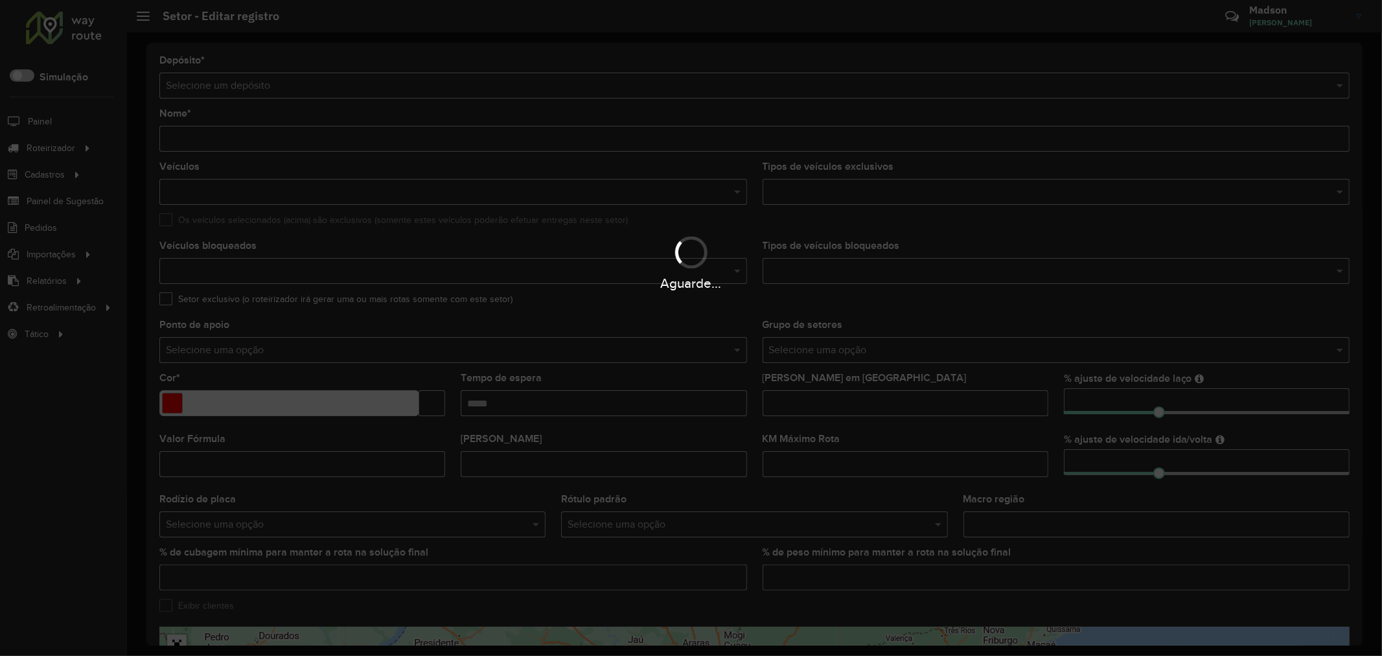
type input "******"
type input "*******"
type input "*****"
type input "*"
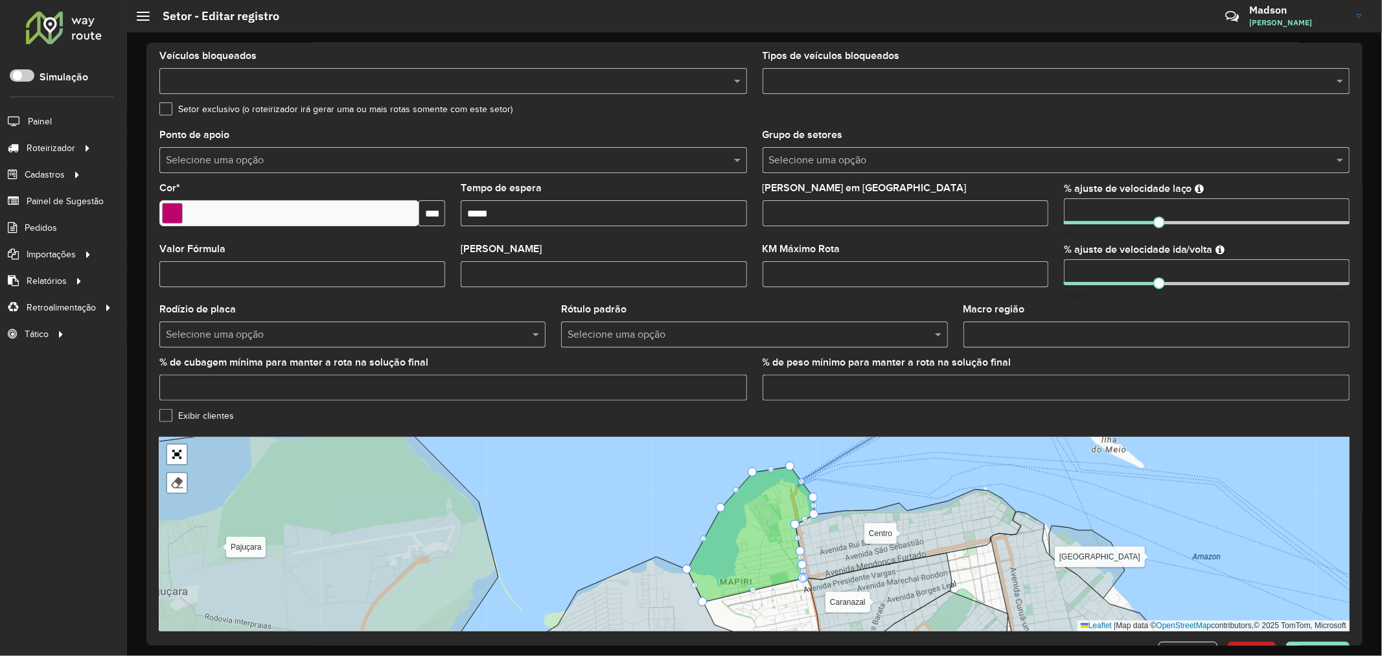
scroll to position [235, 0]
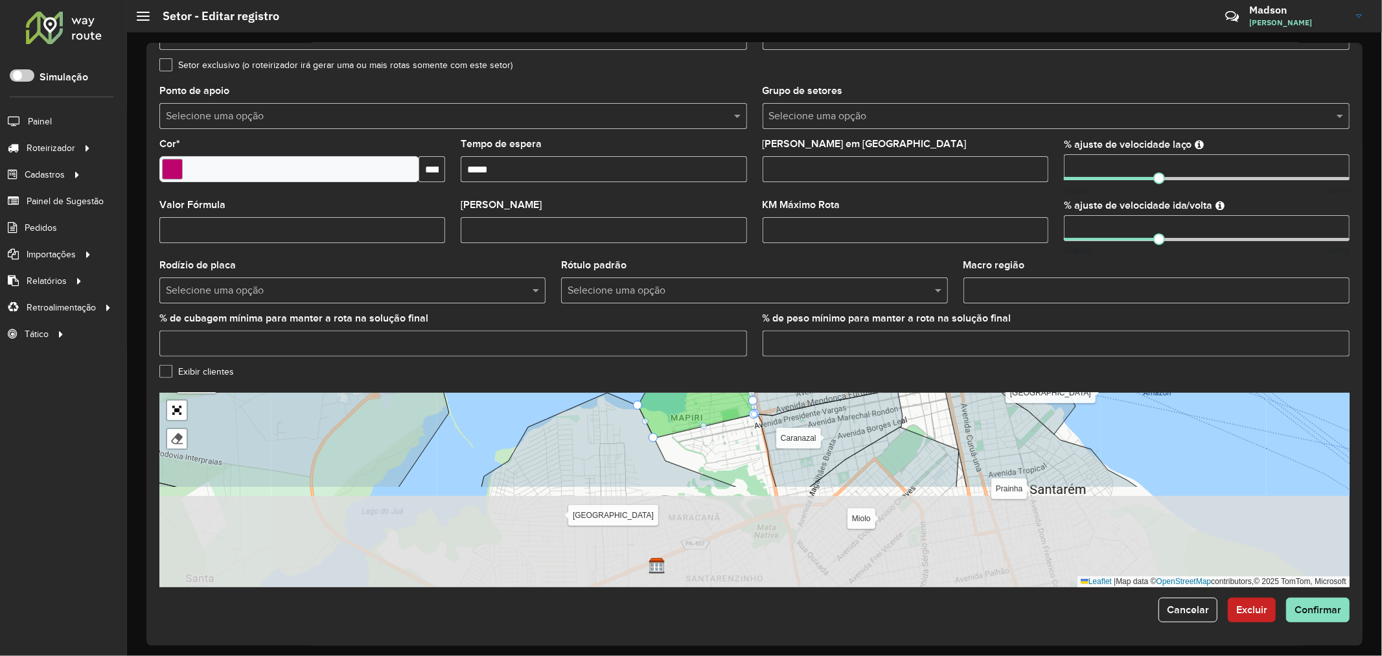
drag, startPoint x: 801, startPoint y: 562, endPoint x: 752, endPoint y: 449, distance: 123.6
click at [752, 449] on div "Alter do chão Belterra Caranazal [GEOGRAPHIC_DATA] Mararu [GEOGRAPHIC_DATA] Moj…" at bounding box center [754, 490] width 1190 height 194
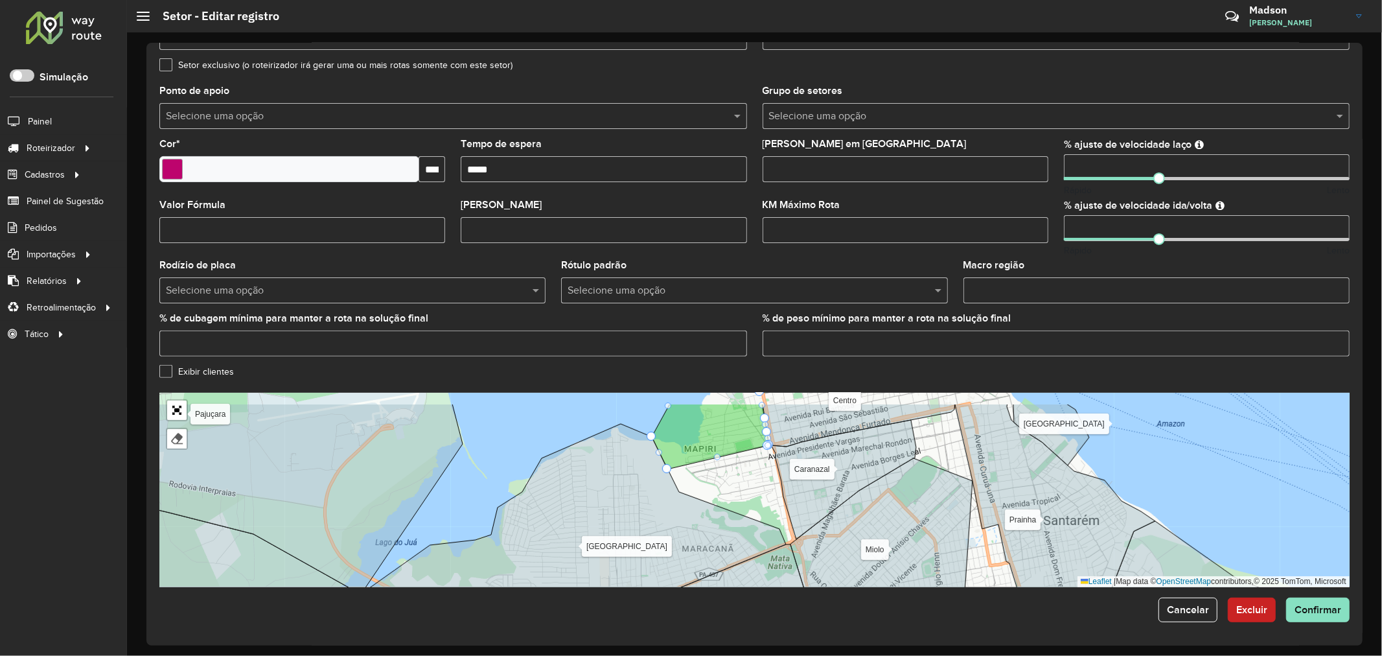
drag, startPoint x: 706, startPoint y: 432, endPoint x: 720, endPoint y: 463, distance: 34.2
click at [720, 463] on div "Alter do chão Belterra Caranazal [GEOGRAPHIC_DATA] Mararu [GEOGRAPHIC_DATA] Moj…" at bounding box center [754, 490] width 1190 height 194
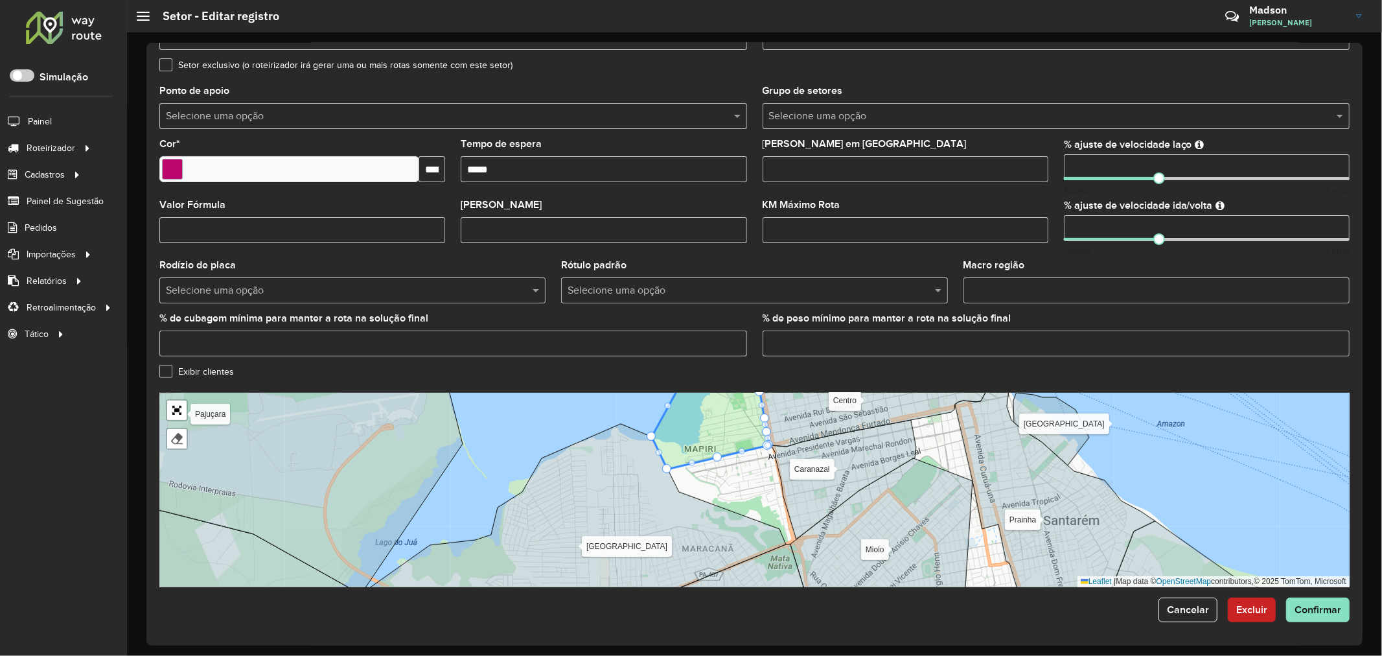
drag, startPoint x: 720, startPoint y: 458, endPoint x: 717, endPoint y: 468, distance: 10.7
drag, startPoint x: 717, startPoint y: 461, endPoint x: 783, endPoint y: 518, distance: 87.2
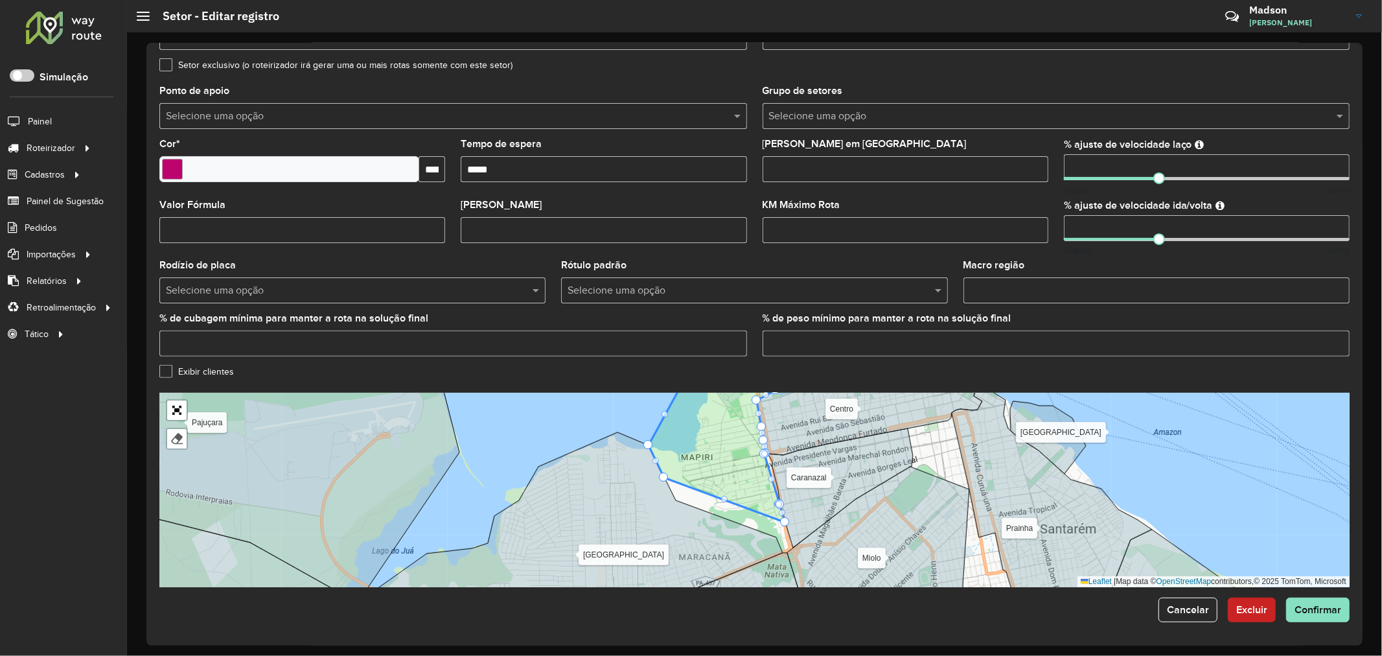
drag, startPoint x: 730, startPoint y: 497, endPoint x: 723, endPoint y: 506, distance: 11.5
click at [723, 506] on div "Alter do chão Belterra Caranazal [GEOGRAPHIC_DATA] Mararu [GEOGRAPHIC_DATA] Moj…" at bounding box center [754, 490] width 1190 height 194
drag, startPoint x: 720, startPoint y: 500, endPoint x: 716, endPoint y: 505, distance: 6.9
drag, startPoint x: 720, startPoint y: 501, endPoint x: 718, endPoint y: 510, distance: 9.3
click at [1320, 614] on button "Confirmar" at bounding box center [1317, 609] width 63 height 25
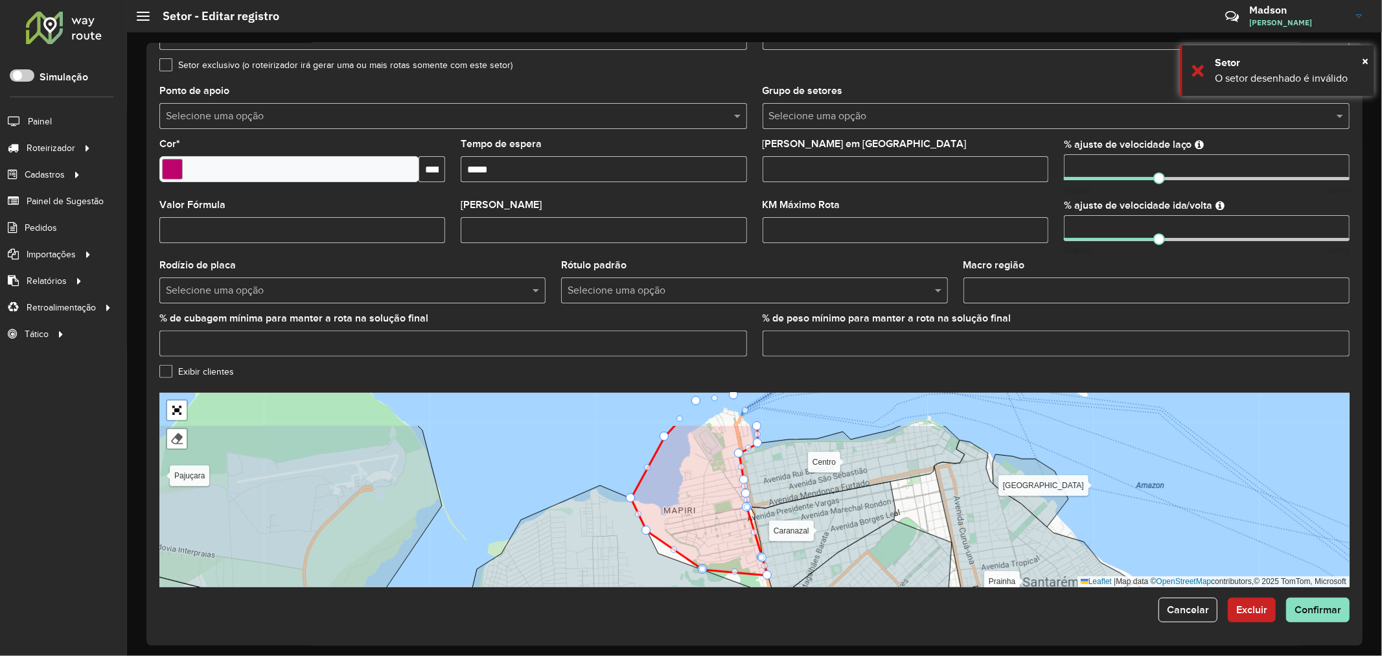
drag, startPoint x: 792, startPoint y: 426, endPoint x: 779, endPoint y: 478, distance: 54.2
click at [779, 478] on icon at bounding box center [851, 466] width 225 height 83
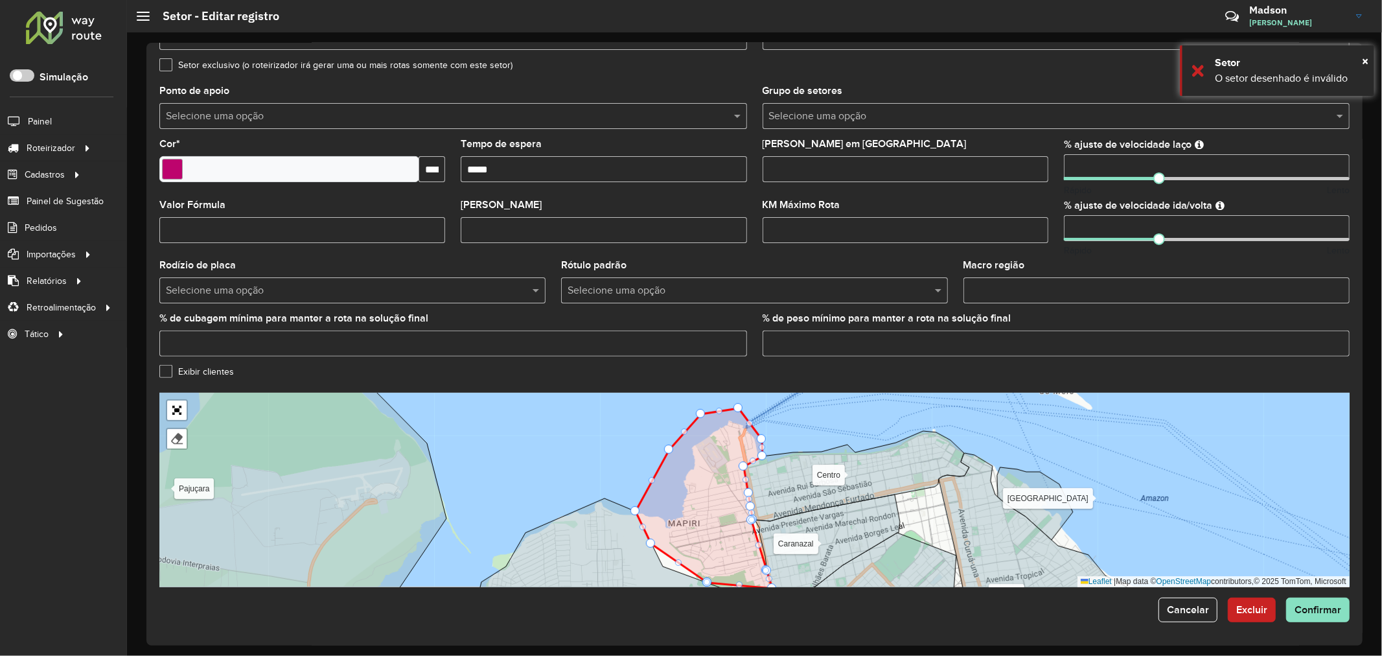
drag, startPoint x: 796, startPoint y: 471, endPoint x: 801, endPoint y: 488, distance: 17.6
click at [801, 488] on icon at bounding box center [856, 476] width 225 height 90
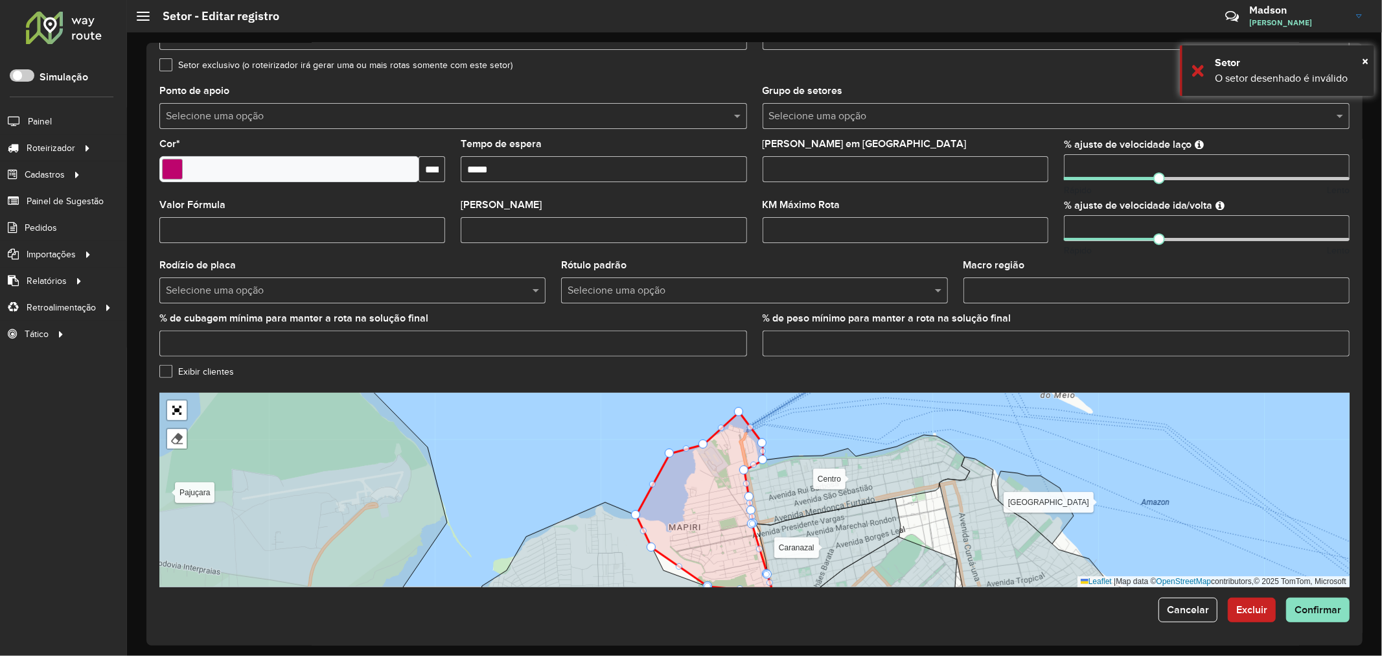
drag, startPoint x: 702, startPoint y: 419, endPoint x: 704, endPoint y: 445, distance: 26.6
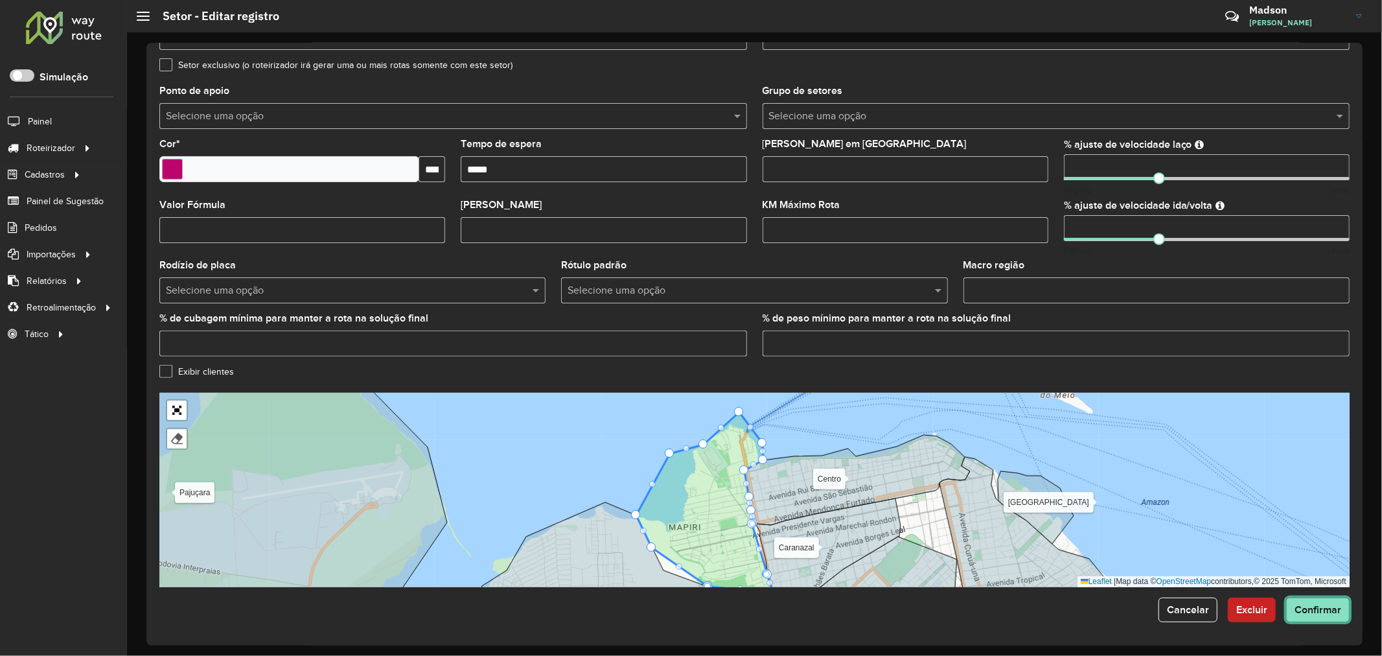
click at [1316, 609] on span "Confirmar" at bounding box center [1318, 609] width 47 height 11
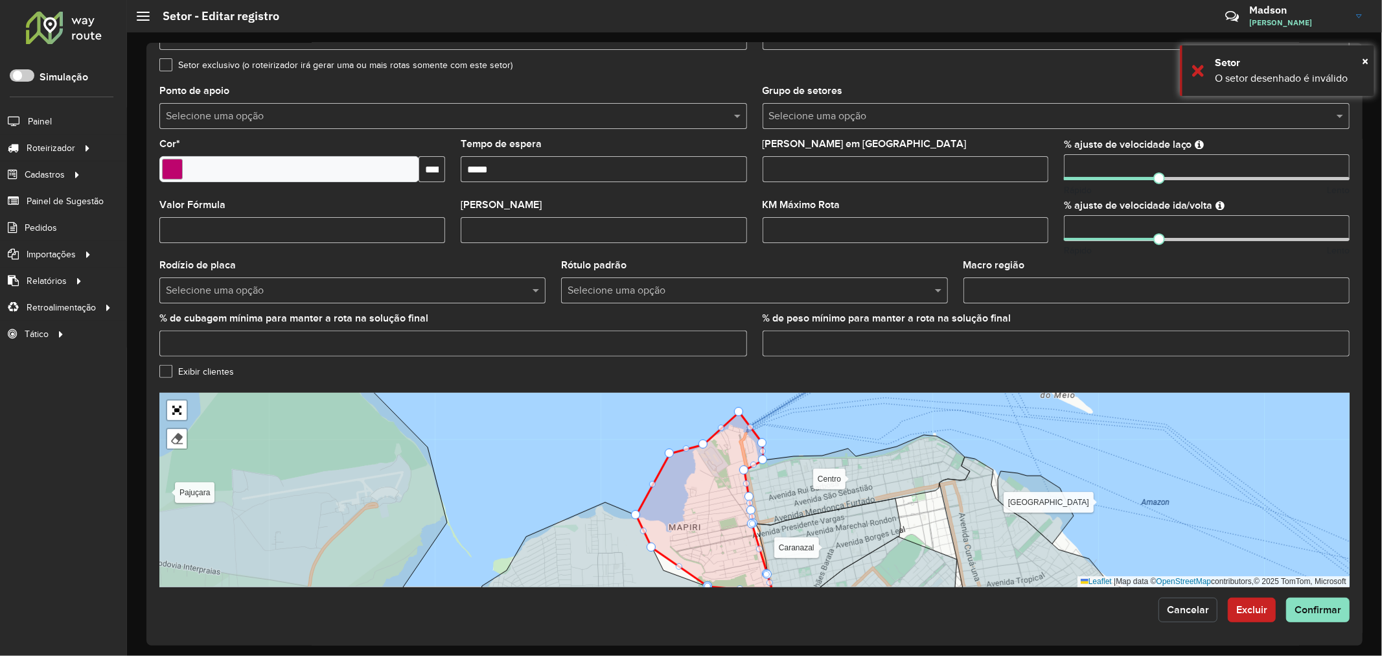
click at [1196, 614] on span "Cancelar" at bounding box center [1188, 609] width 42 height 11
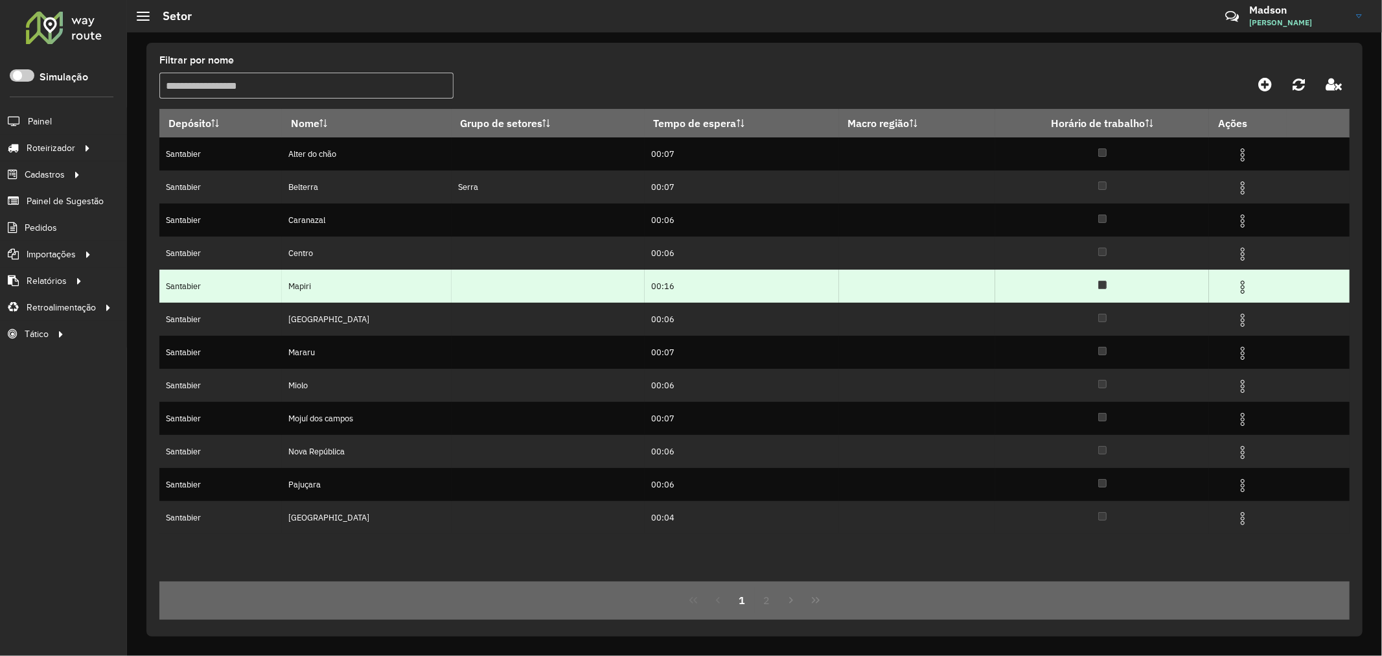
click at [1241, 284] on img at bounding box center [1243, 287] width 16 height 16
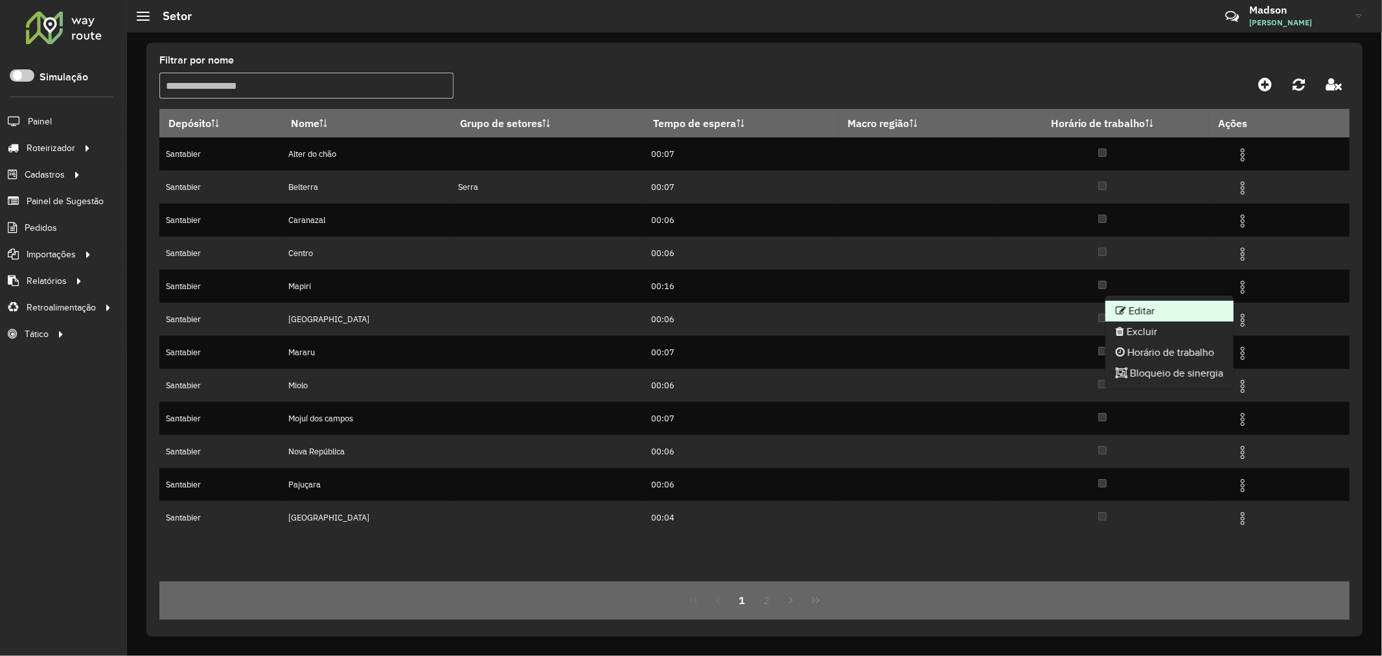
click at [1142, 307] on li "Editar" at bounding box center [1169, 311] width 128 height 21
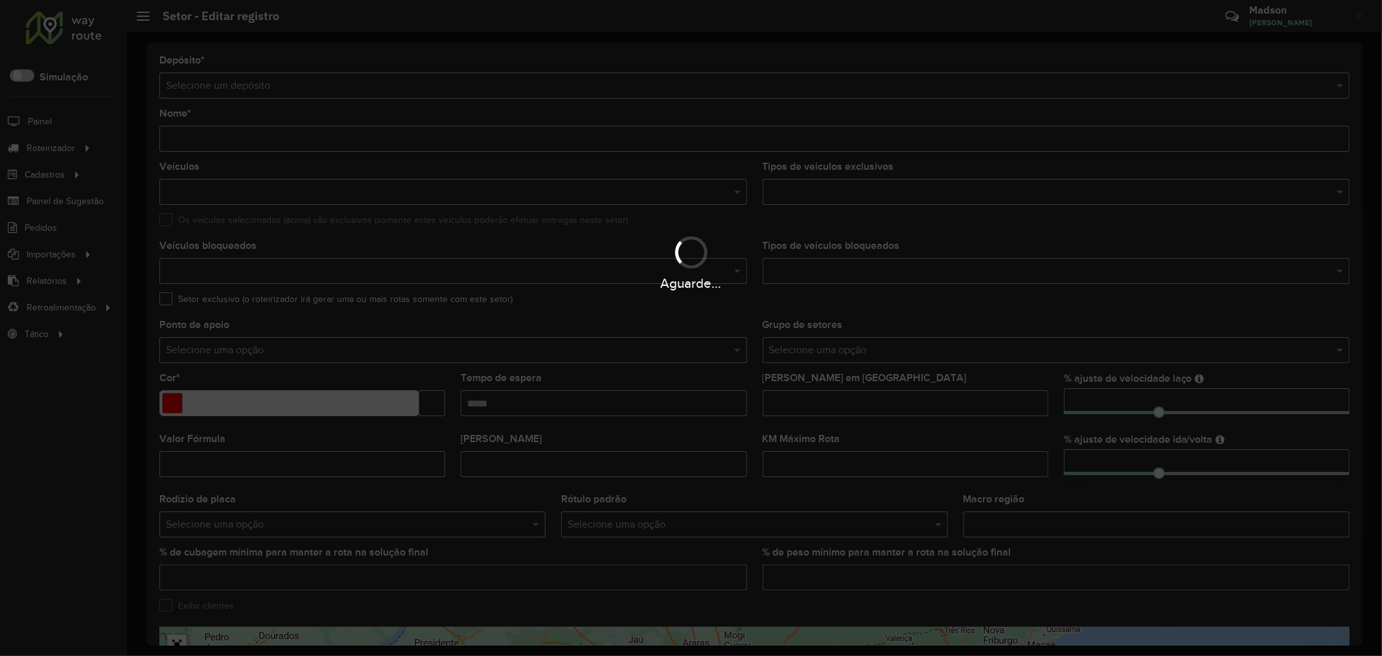
type input "******"
type input "*******"
type input "*****"
type input "*"
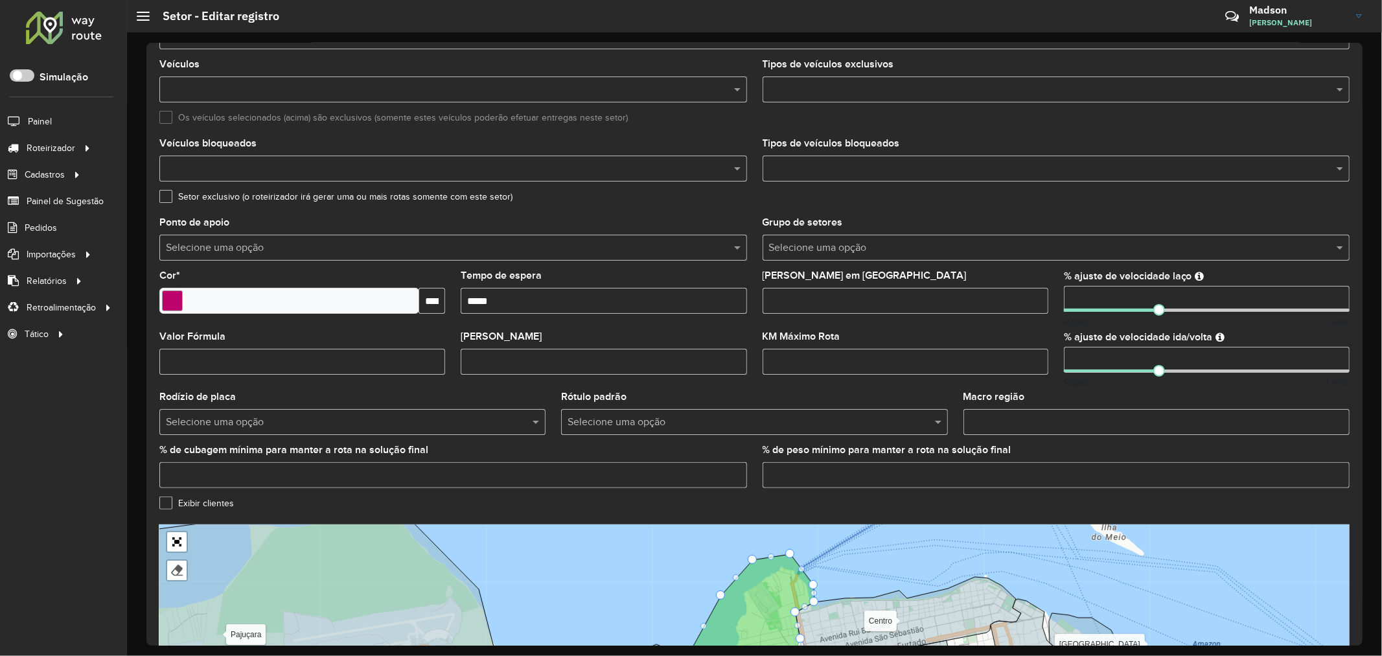
scroll to position [235, 0]
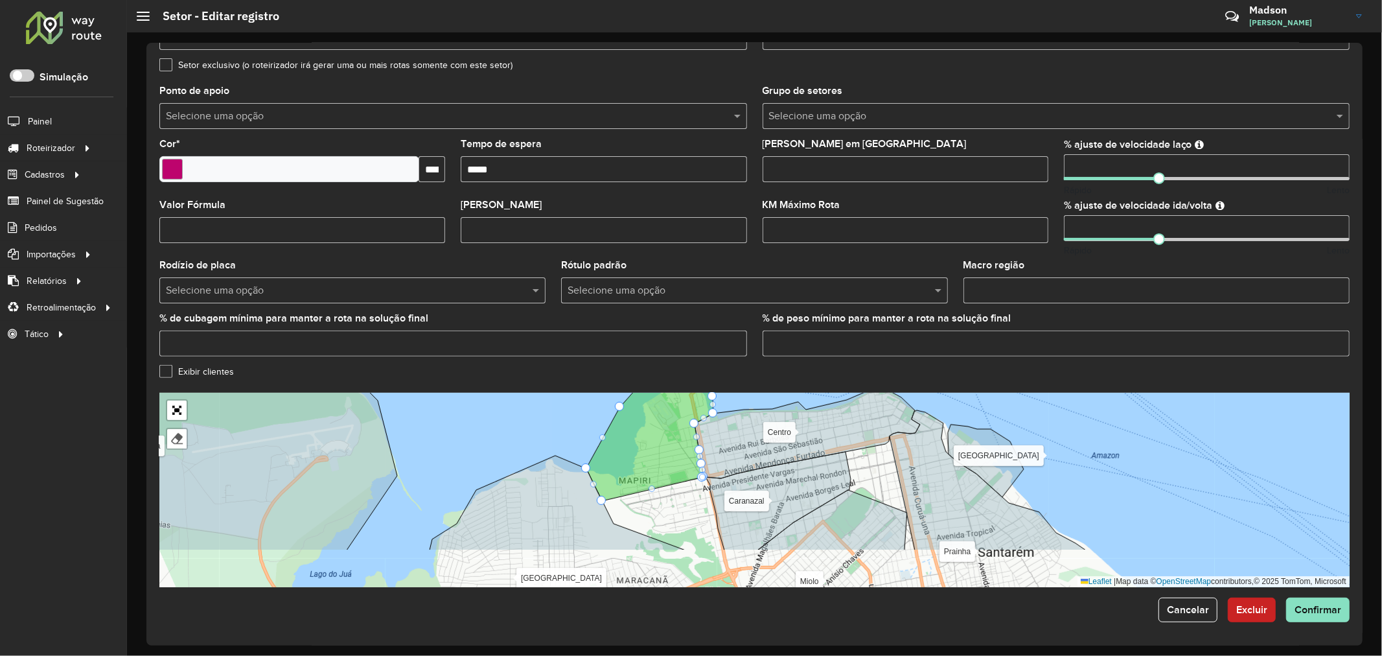
drag, startPoint x: 873, startPoint y: 546, endPoint x: 772, endPoint y: 490, distance: 115.7
click at [772, 490] on icon at bounding box center [778, 501] width 145 height 98
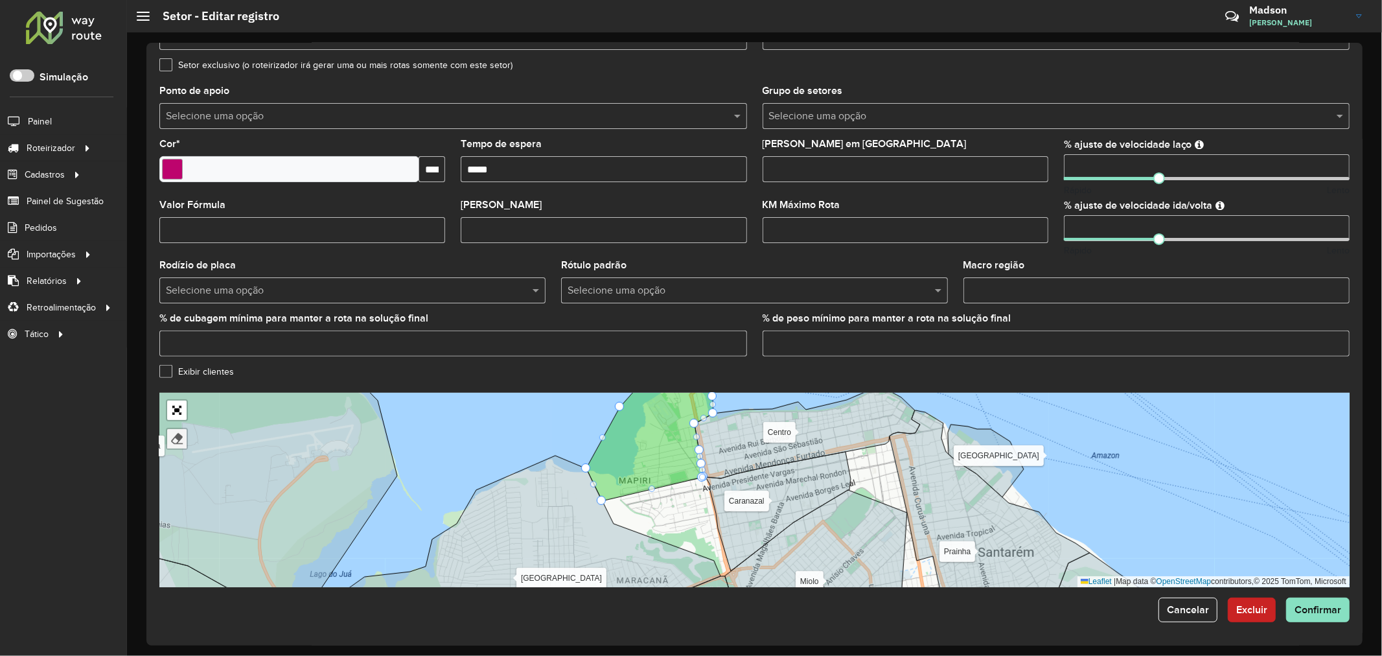
click at [185, 439] on link at bounding box center [176, 438] width 19 height 19
click at [628, 464] on icon at bounding box center [649, 437] width 127 height 128
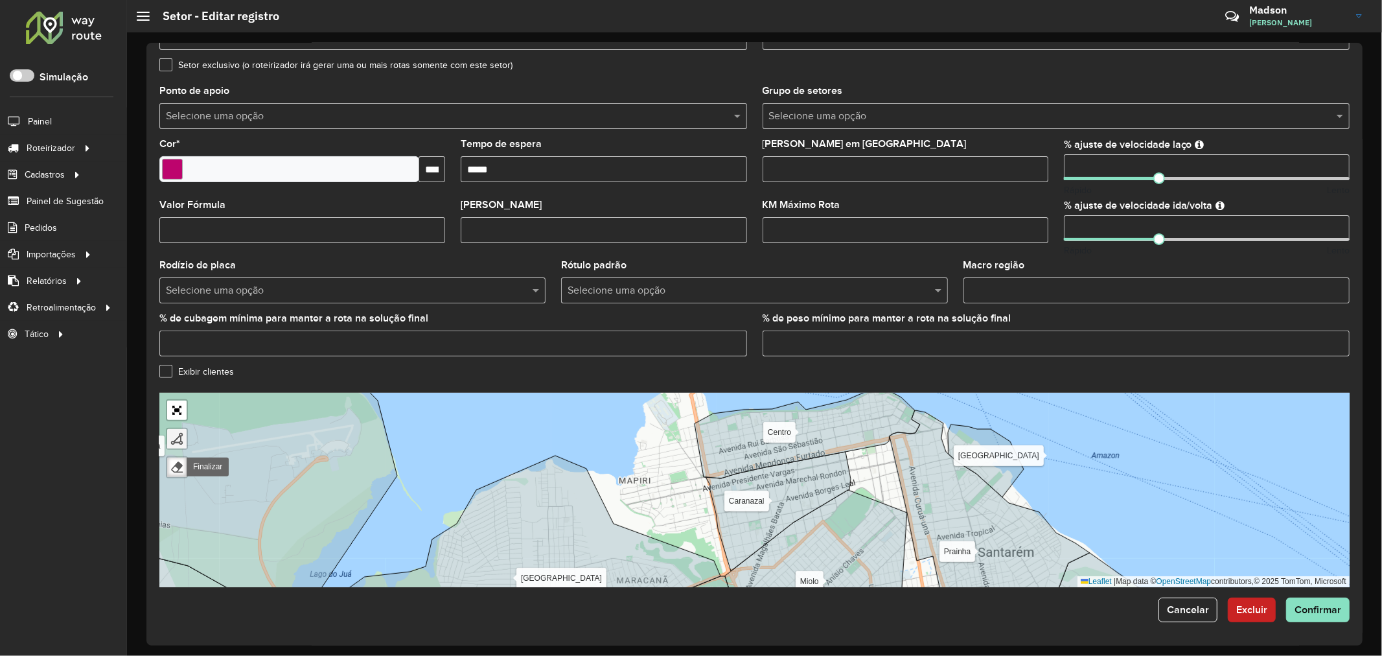
click at [174, 432] on div at bounding box center [176, 438] width 13 height 13
drag, startPoint x: 617, startPoint y: 476, endPoint x: 617, endPoint y: 486, distance: 10.4
click at [617, 476] on div "Alter do chão Belterra Caranazal [GEOGRAPHIC_DATA] Mararu Miolo Mojuí dos campo…" at bounding box center [754, 490] width 1190 height 194
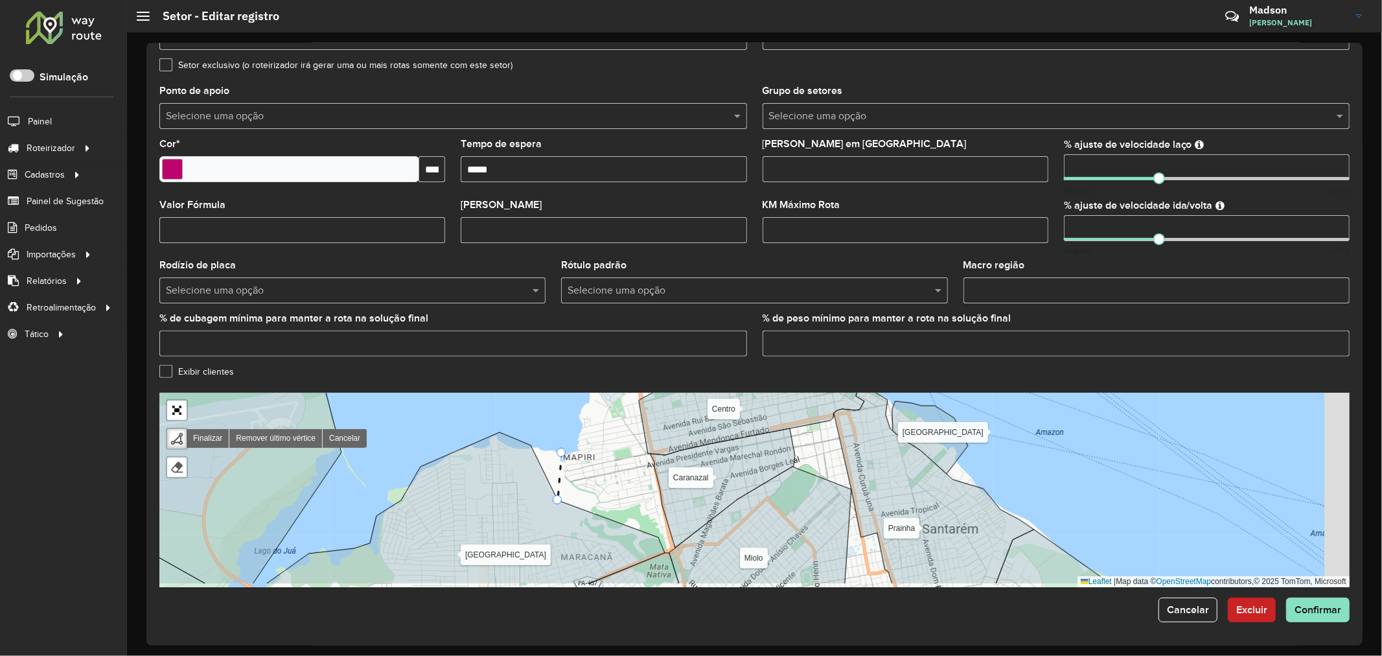
drag, startPoint x: 622, startPoint y: 514, endPoint x: 566, endPoint y: 490, distance: 60.7
click at [566, 490] on div "Alter do chão Belterra Caranazal [GEOGRAPHIC_DATA] Mararu Miolo Mojuí dos campo…" at bounding box center [754, 490] width 1190 height 194
click at [575, 490] on icon at bounding box center [569, 471] width 14 height 38
click at [605, 503] on div "Alter do chão Belterra Caranazal [GEOGRAPHIC_DATA] Mararu Miolo Mojuí dos campo…" at bounding box center [754, 490] width 1190 height 194
click at [638, 506] on div "Alter do chão Belterra Caranazal [GEOGRAPHIC_DATA] Mararu Miolo Mojuí dos campo…" at bounding box center [754, 490] width 1190 height 194
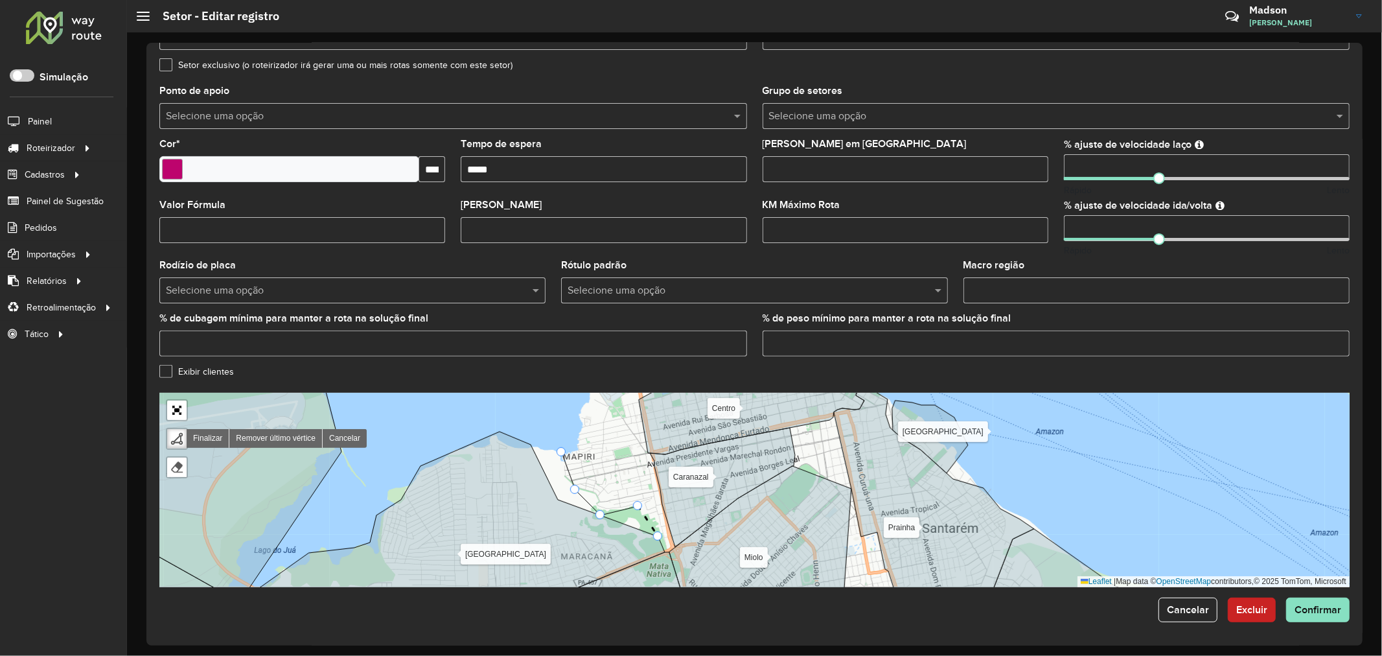
click at [656, 533] on div "Alter do chão Belterra Caranazal [GEOGRAPHIC_DATA] Mararu Miolo Mojuí dos campo…" at bounding box center [754, 490] width 1190 height 194
click at [653, 490] on div "Alter do chão Belterra Caranazal [GEOGRAPHIC_DATA] Mararu Miolo Mojuí dos campo…" at bounding box center [754, 490] width 1190 height 194
click at [649, 465] on div "Alter do chão Belterra Caranazal [GEOGRAPHIC_DATA] Mararu Miolo Mojuí dos campo…" at bounding box center [754, 490] width 1190 height 194
click at [641, 433] on div "Alter do chão Belterra Caranazal [GEOGRAPHIC_DATA] Mararu Miolo Mojuí dos campo…" at bounding box center [754, 490] width 1190 height 194
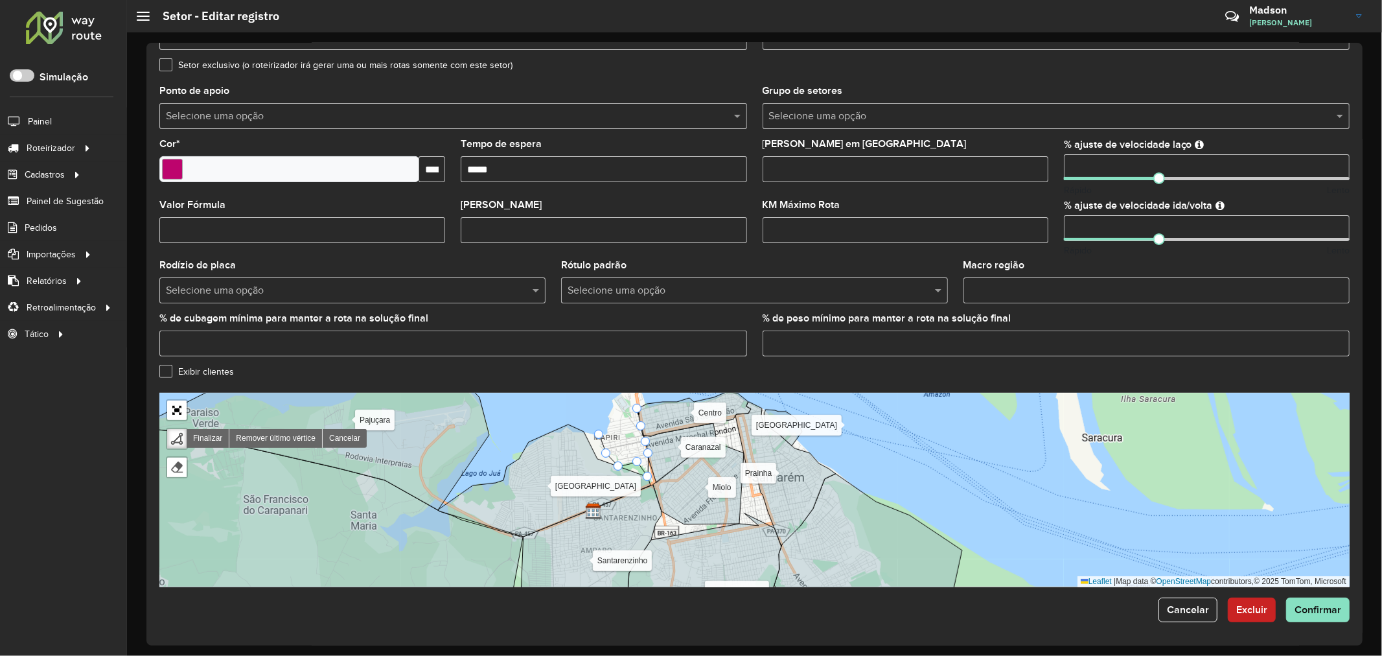
click at [632, 408] on div "Alter do chão Belterra Caranazal [GEOGRAPHIC_DATA] Mararu Miolo Mojuí dos campo…" at bounding box center [754, 490] width 1190 height 194
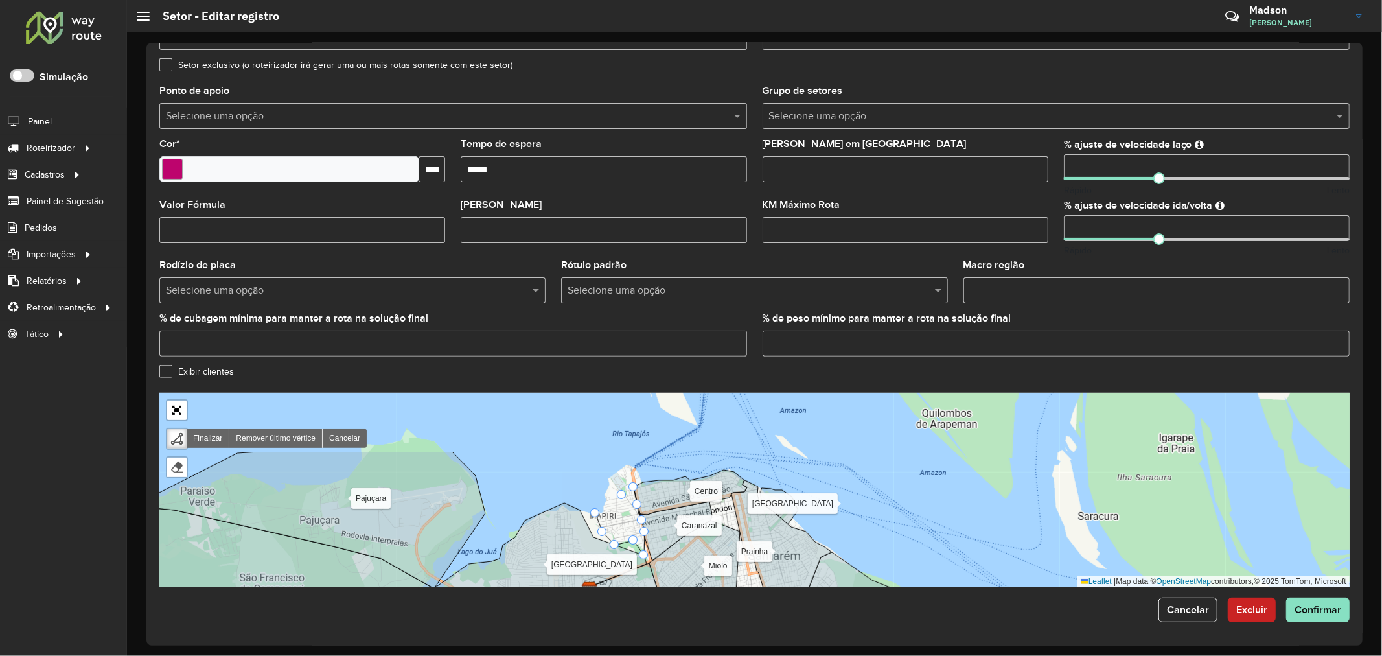
drag, startPoint x: 626, startPoint y: 416, endPoint x: 622, endPoint y: 494, distance: 78.5
click at [622, 494] on div "Alter do chão Belterra Caranazal [GEOGRAPHIC_DATA] Mararu Miolo Mojuí dos campo…" at bounding box center [754, 490] width 1190 height 194
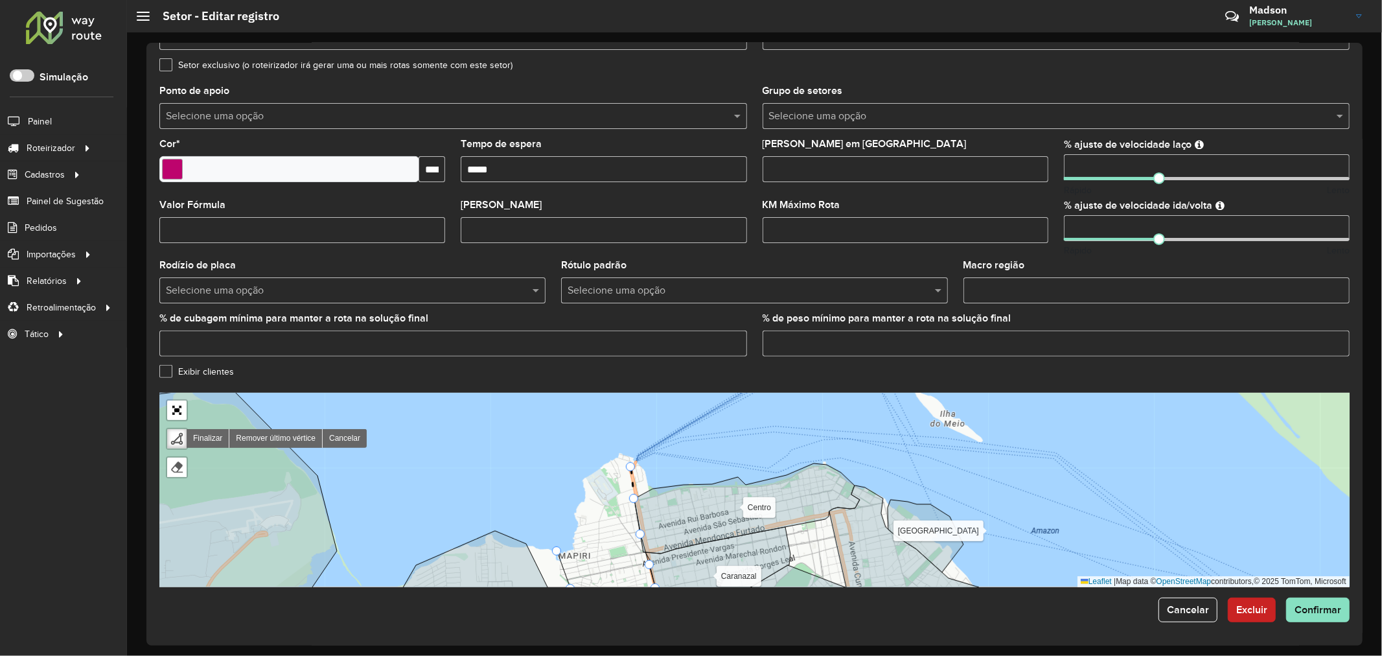
click at [631, 467] on div "Alter do chão Belterra Caranazal [GEOGRAPHIC_DATA] Mararu Miolo Mojuí dos campo…" at bounding box center [754, 490] width 1190 height 194
click at [625, 461] on div "Alter do chão Belterra Caranazal [GEOGRAPHIC_DATA] Mararu Miolo Mojuí dos campo…" at bounding box center [754, 490] width 1190 height 194
click at [590, 475] on div "Alter do chão Belterra Caranazal [GEOGRAPHIC_DATA] Mararu Miolo Mojuí dos campo…" at bounding box center [754, 490] width 1190 height 194
click at [584, 496] on div "Alter do chão Belterra Caranazal [GEOGRAPHIC_DATA] Mararu Miolo Mojuí dos campo…" at bounding box center [754, 490] width 1190 height 194
click at [577, 517] on div "Alter do chão Belterra Caranazal [GEOGRAPHIC_DATA] Mararu Miolo Mojuí dos campo…" at bounding box center [754, 490] width 1190 height 194
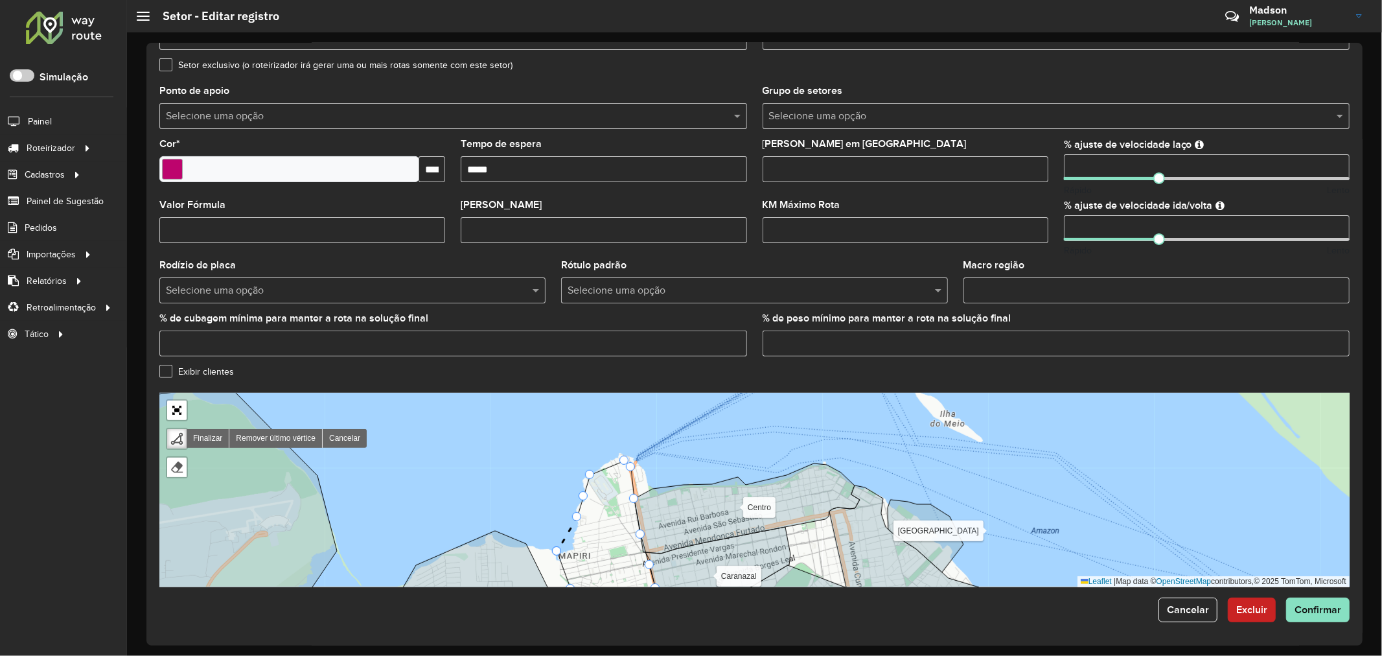
click at [561, 547] on div "Alter do chão Belterra Caranazal [GEOGRAPHIC_DATA] Mararu Miolo Mojuí dos campo…" at bounding box center [754, 490] width 1190 height 194
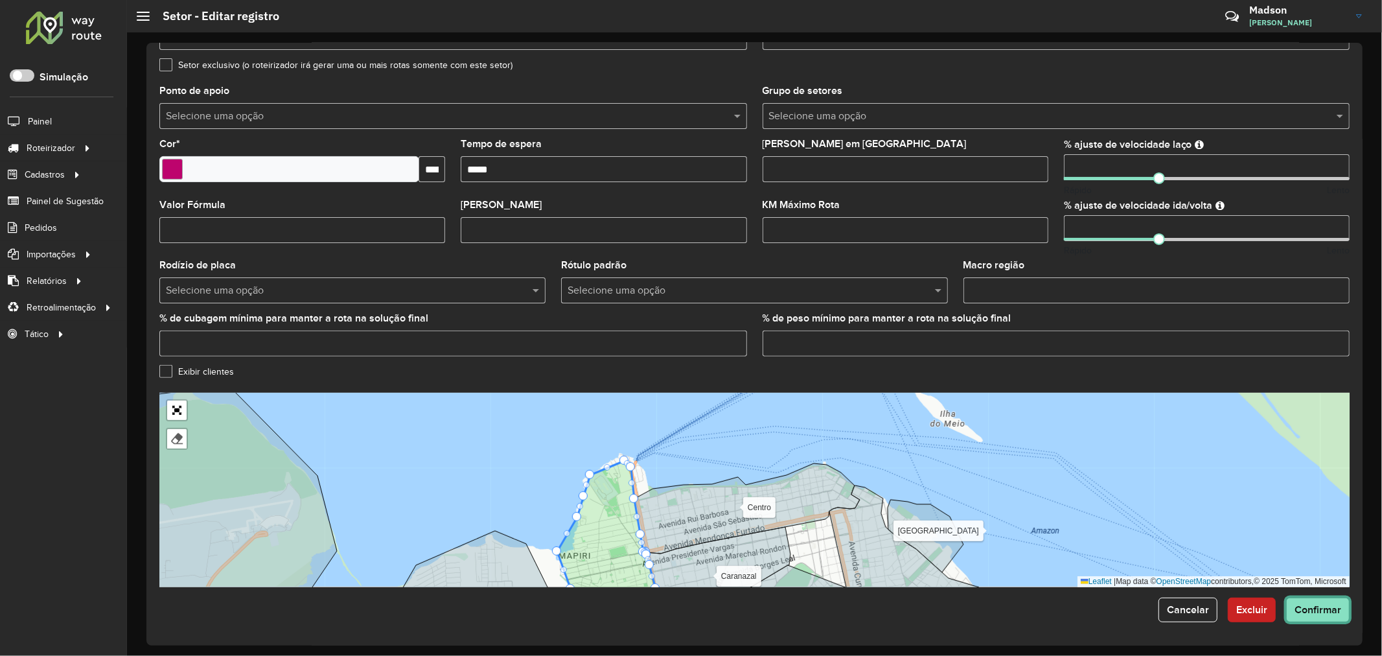
click at [1323, 613] on span "Confirmar" at bounding box center [1318, 609] width 47 height 11
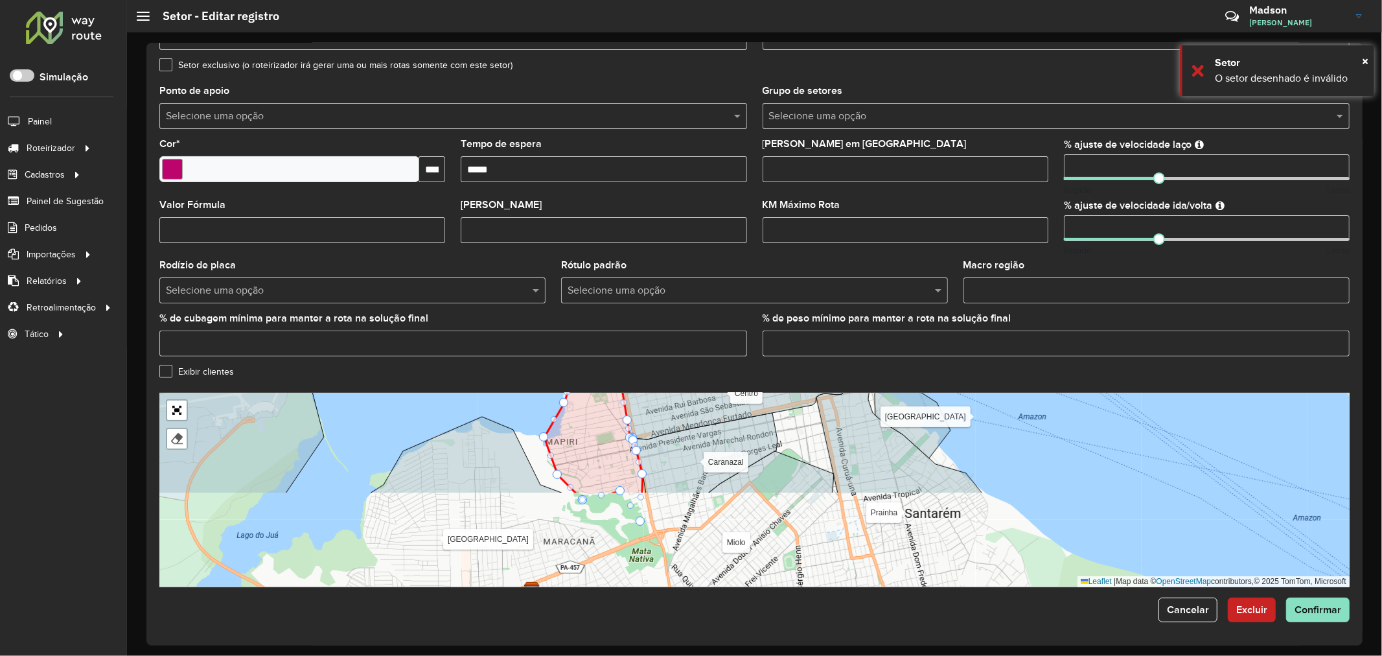
drag, startPoint x: 1163, startPoint y: 533, endPoint x: 1151, endPoint y: 419, distance: 115.3
click at [1151, 419] on div "Alter do chão Belterra Caranazal [GEOGRAPHIC_DATA] Mararu [GEOGRAPHIC_DATA] Moj…" at bounding box center [754, 490] width 1190 height 194
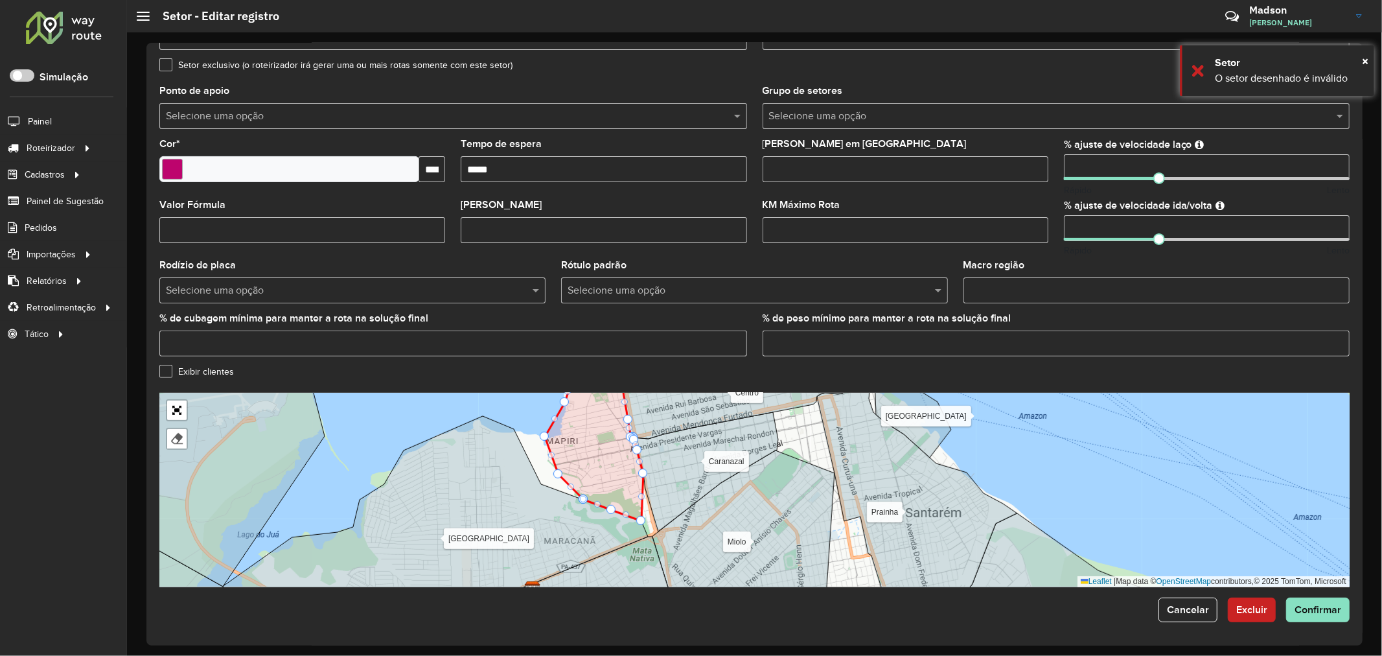
drag, startPoint x: 620, startPoint y: 494, endPoint x: 612, endPoint y: 508, distance: 16.2
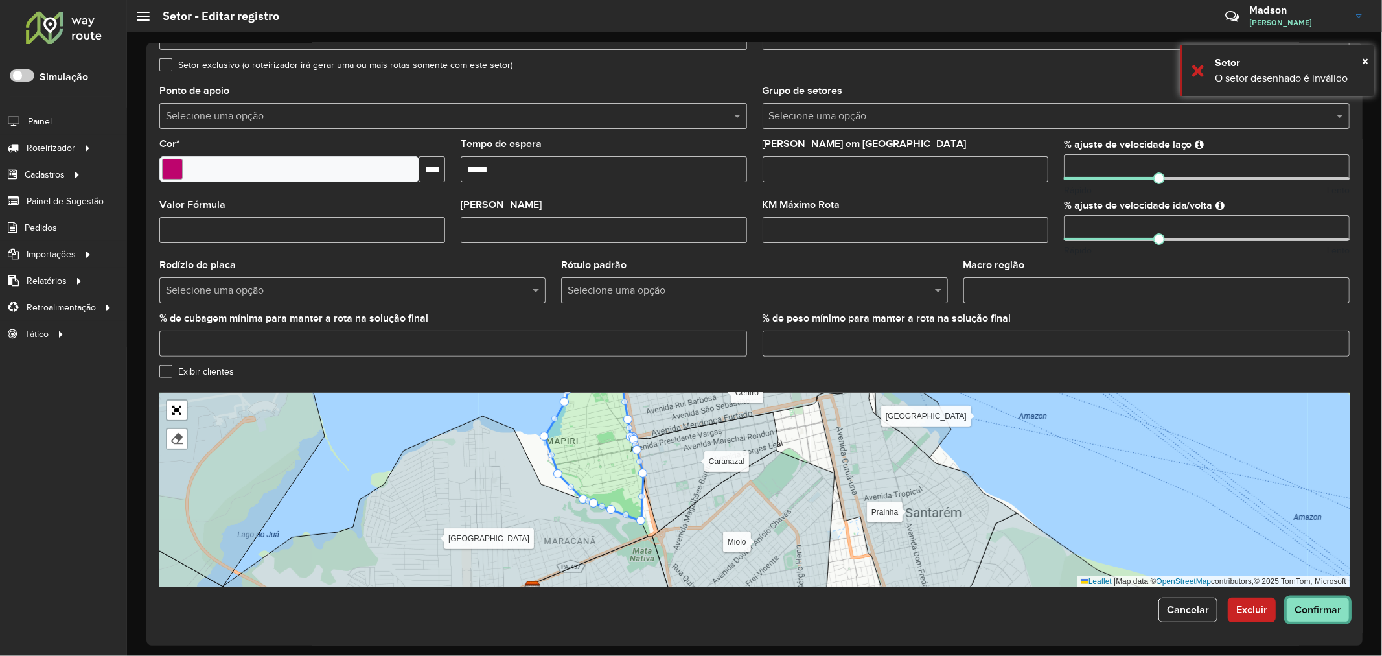
click at [1315, 616] on button "Confirmar" at bounding box center [1317, 609] width 63 height 25
drag, startPoint x: 637, startPoint y: 471, endPoint x: 626, endPoint y: 474, distance: 11.3
click at [626, 474] on div at bounding box center [629, 475] width 9 height 9
drag, startPoint x: 634, startPoint y: 438, endPoint x: 622, endPoint y: 441, distance: 11.9
click at [1304, 610] on span "Confirmar" at bounding box center [1318, 609] width 47 height 11
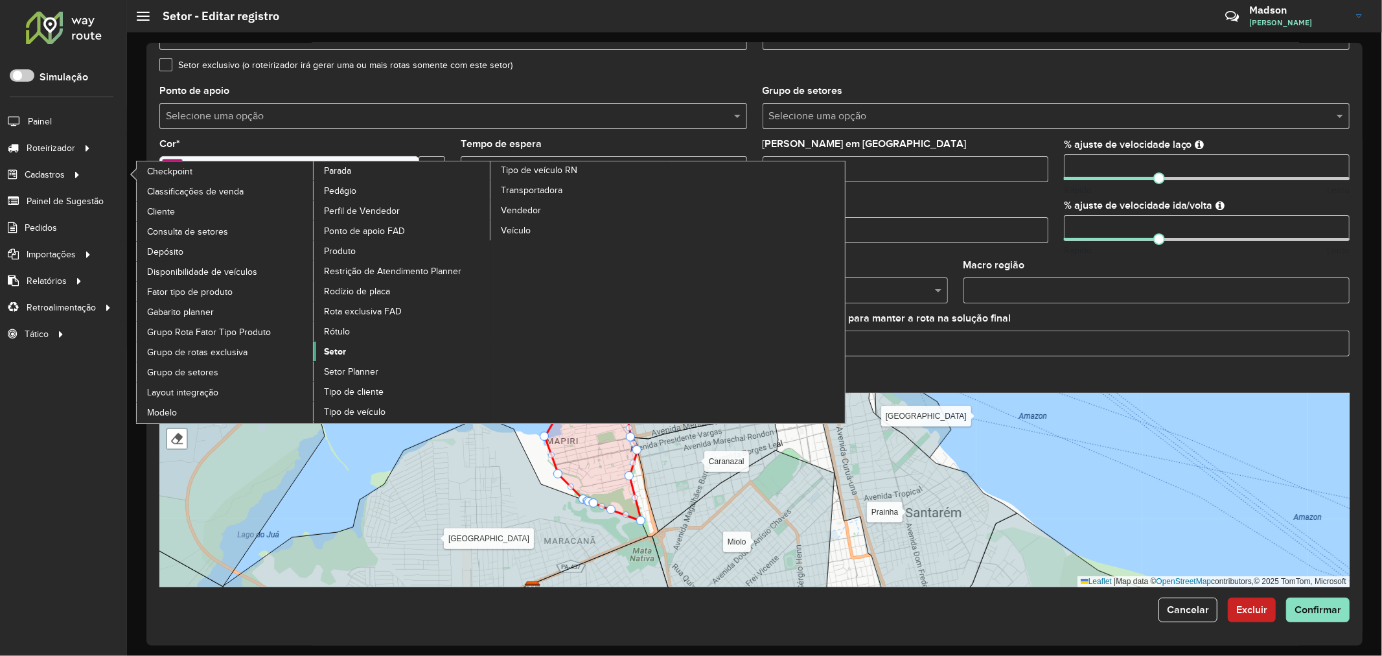
click at [339, 358] on span "Setor" at bounding box center [335, 352] width 22 height 14
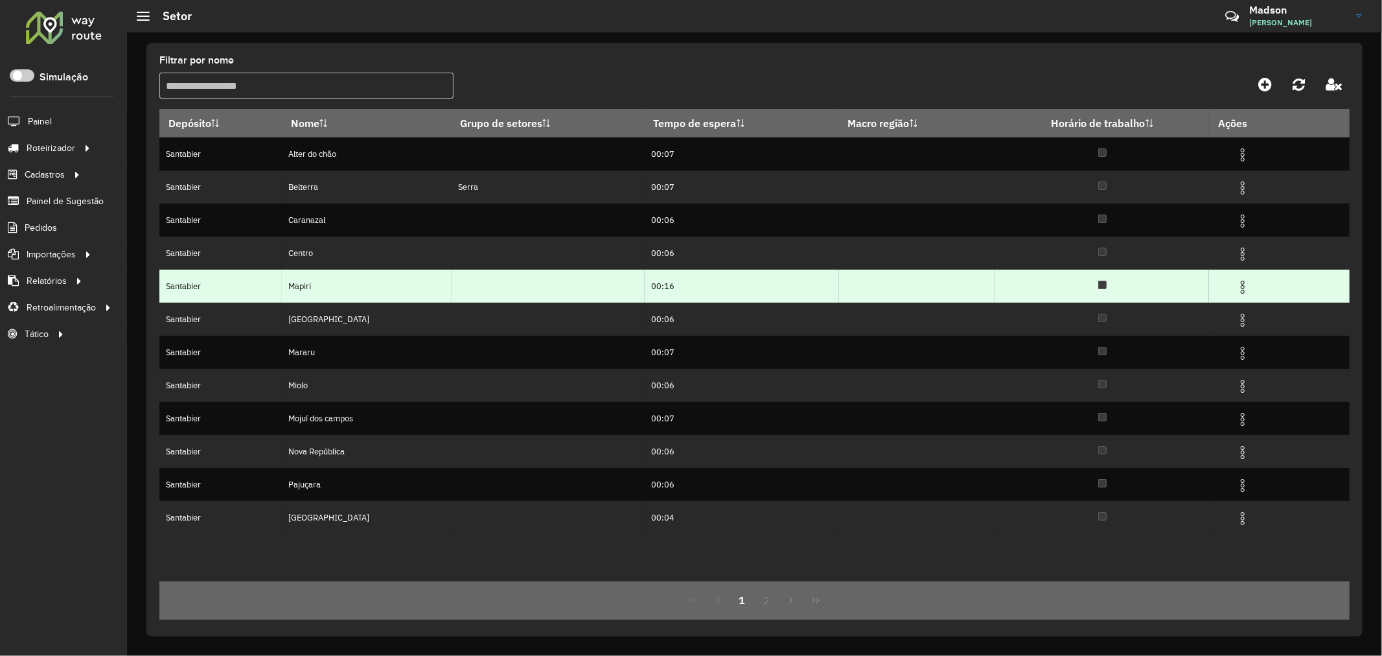
click at [1245, 283] on img at bounding box center [1243, 287] width 16 height 16
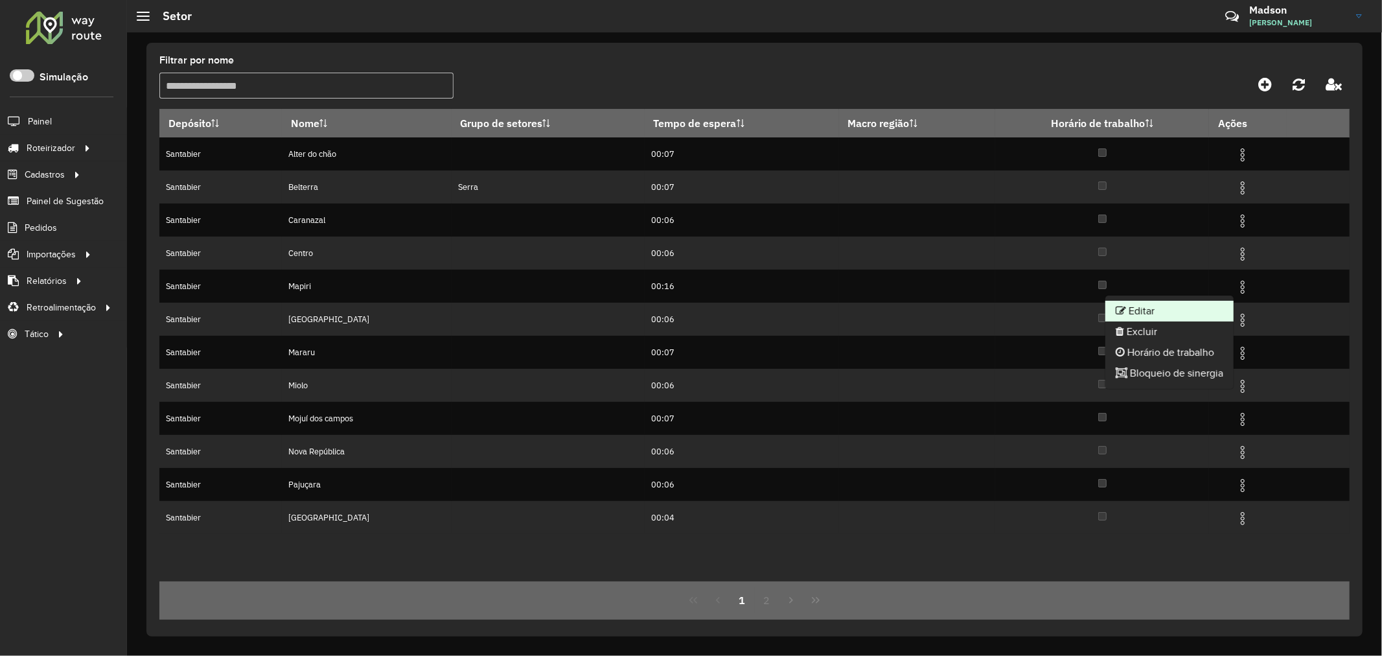
click at [1171, 311] on li "Editar" at bounding box center [1169, 311] width 128 height 21
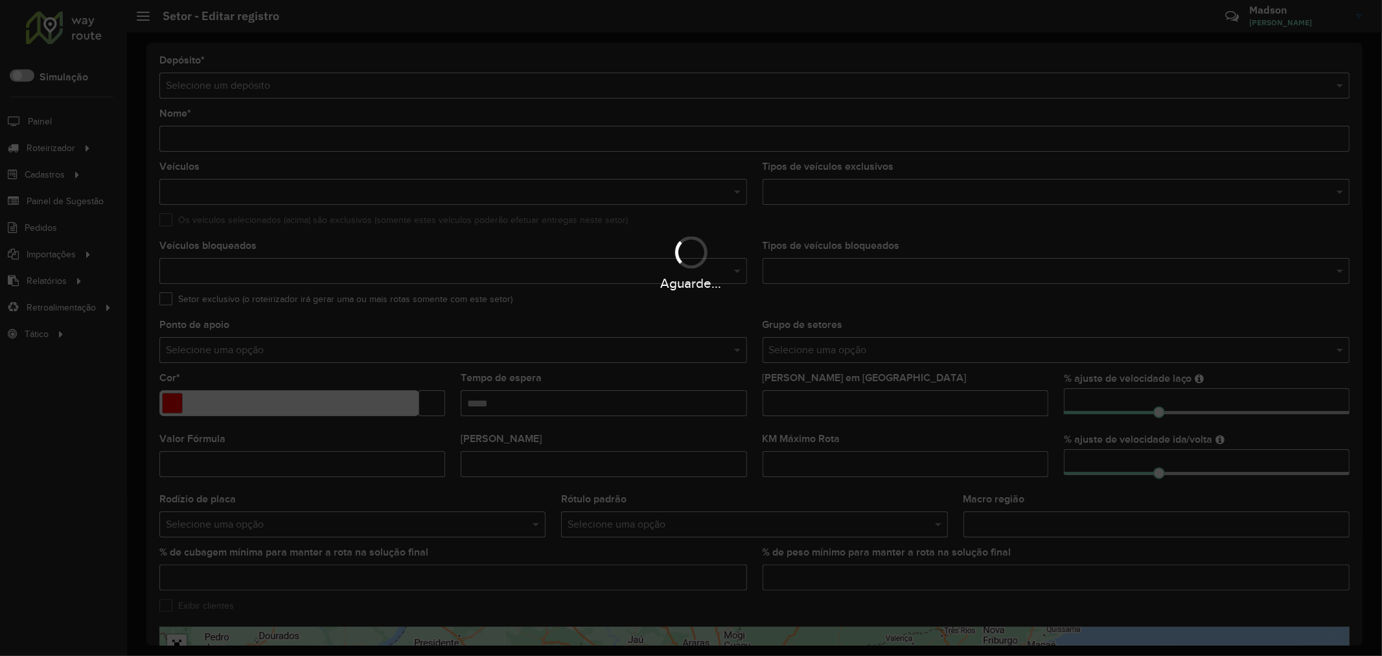
type input "******"
type input "*******"
type input "*****"
type input "*"
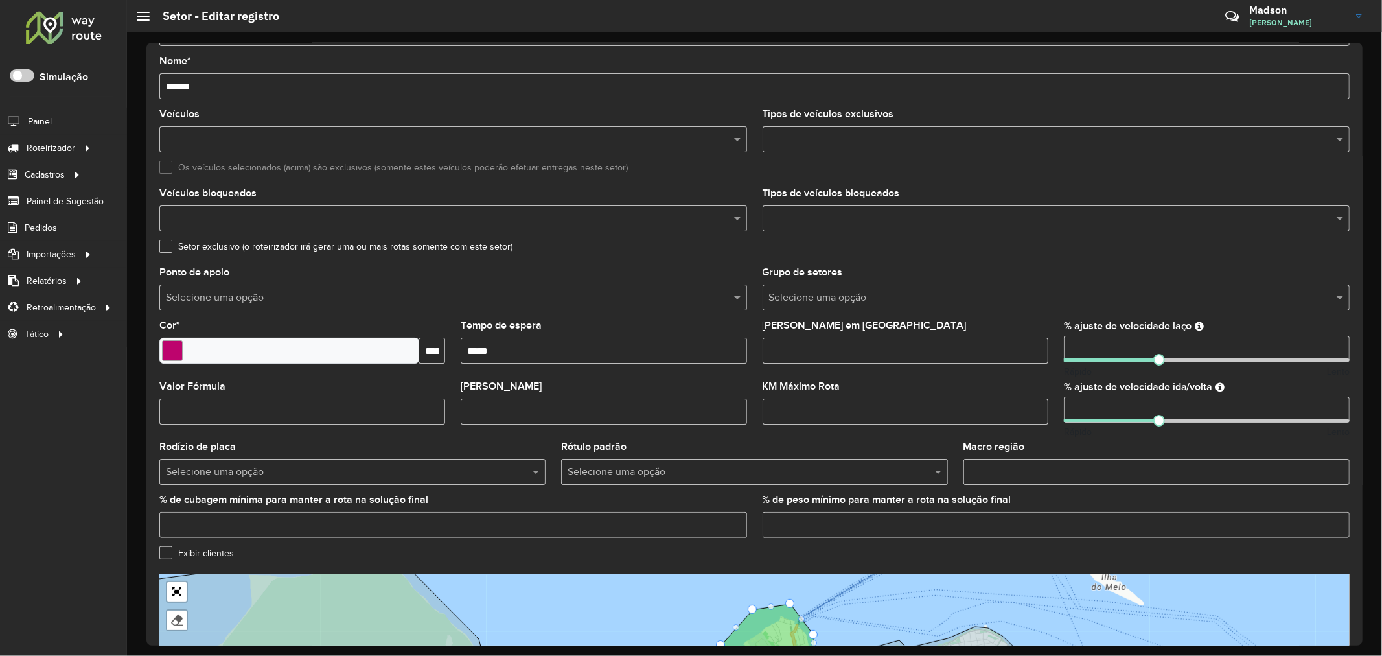
scroll to position [235, 0]
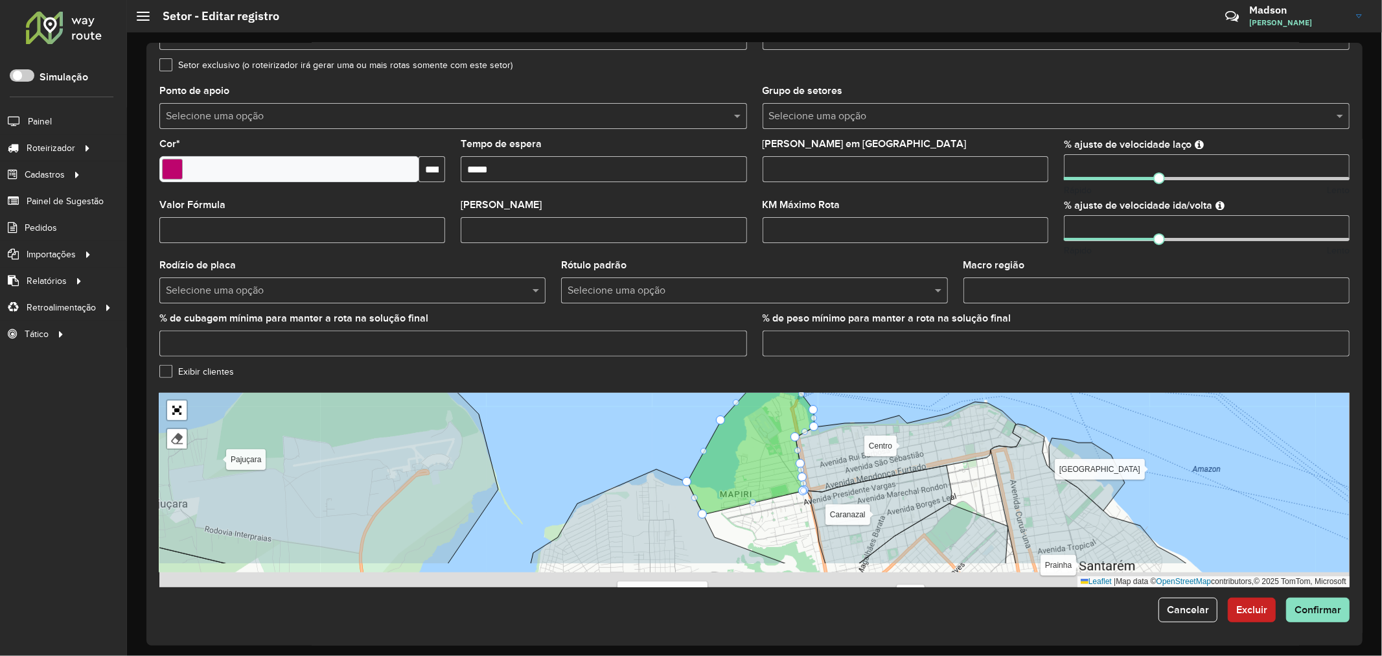
drag, startPoint x: 888, startPoint y: 509, endPoint x: 879, endPoint y: 437, distance: 72.5
click at [879, 437] on icon at bounding box center [908, 447] width 225 height 90
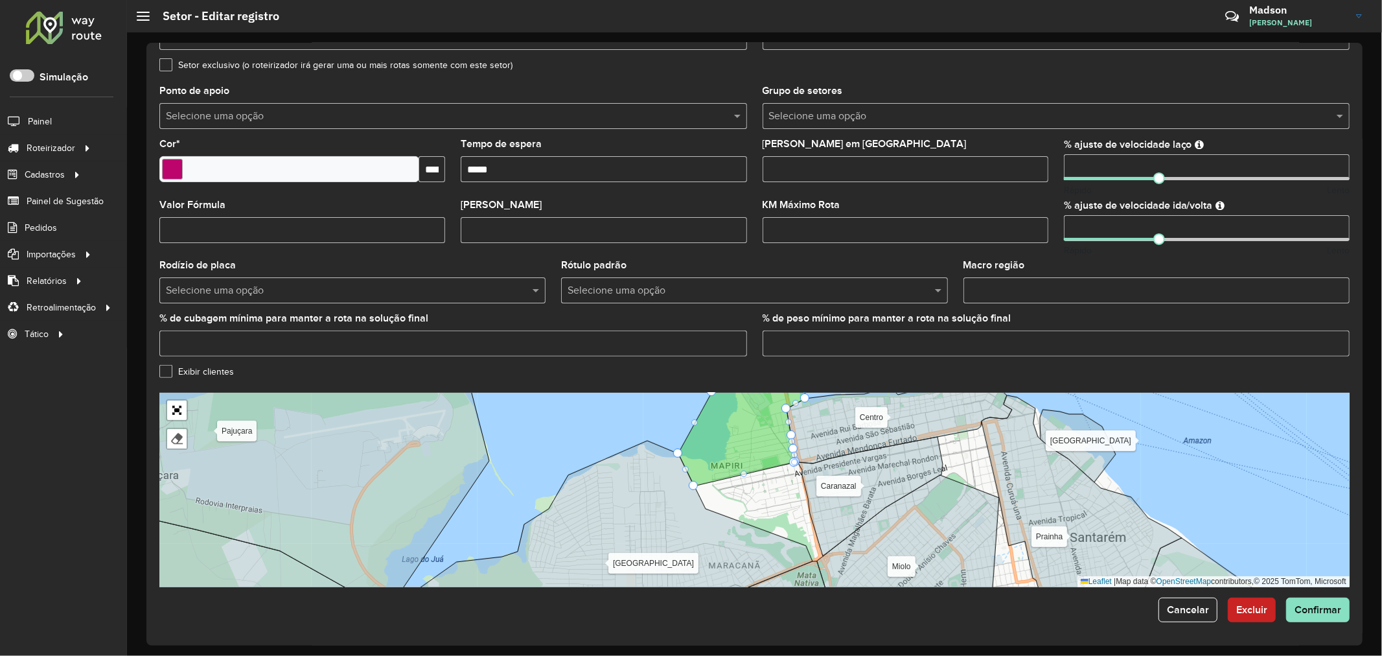
click at [747, 479] on div "Alter do chão Belterra Caranazal [GEOGRAPHIC_DATA] Mararu [GEOGRAPHIC_DATA] Moj…" at bounding box center [754, 490] width 1190 height 194
click at [746, 479] on div "Alter do chão Belterra Caranazal [GEOGRAPHIC_DATA] Mararu [GEOGRAPHIC_DATA] Moj…" at bounding box center [754, 490] width 1190 height 194
click at [748, 470] on icon at bounding box center [741, 429] width 127 height 113
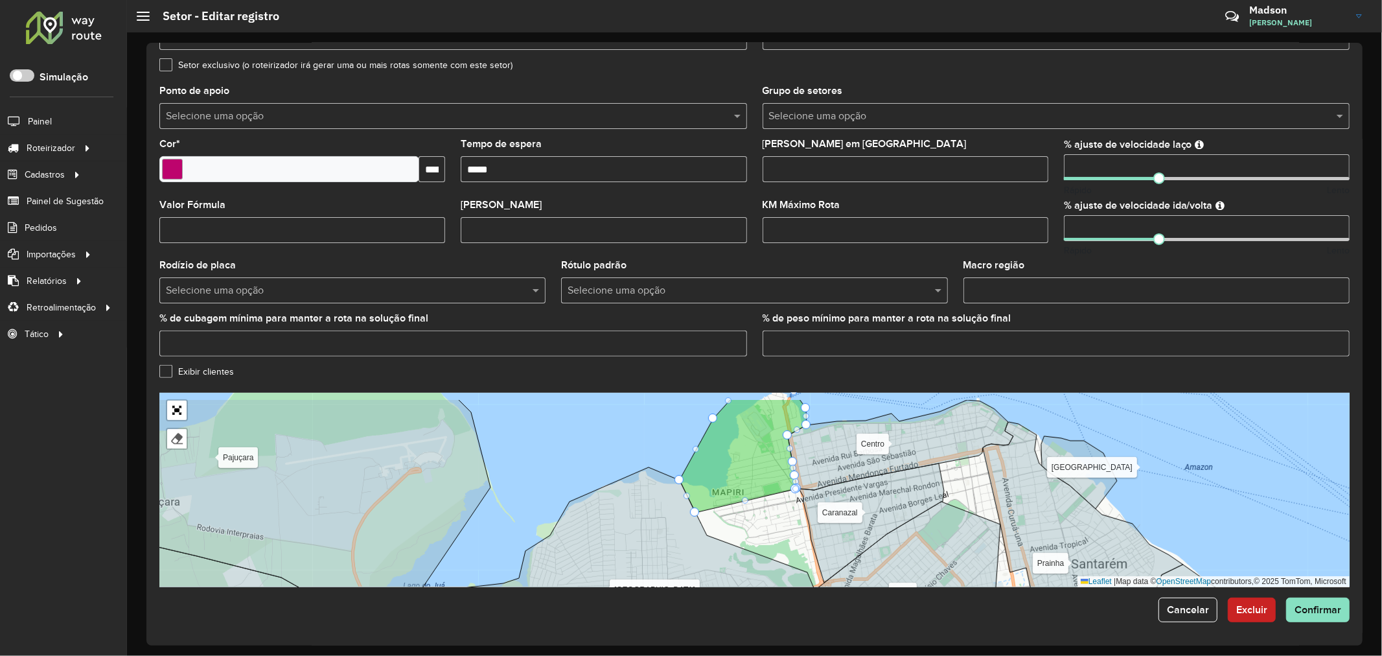
drag, startPoint x: 747, startPoint y: 478, endPoint x: 749, endPoint y: 505, distance: 27.9
click at [749, 505] on div "Alter do chão Belterra Caranazal [GEOGRAPHIC_DATA] Mararu [GEOGRAPHIC_DATA] Moj…" at bounding box center [754, 490] width 1190 height 194
click at [747, 481] on icon at bounding box center [743, 445] width 127 height 135
click at [748, 508] on div "Alter do chão Belterra Caranazal [GEOGRAPHIC_DATA] Mararu [GEOGRAPHIC_DATA] Moj…" at bounding box center [754, 490] width 1190 height 194
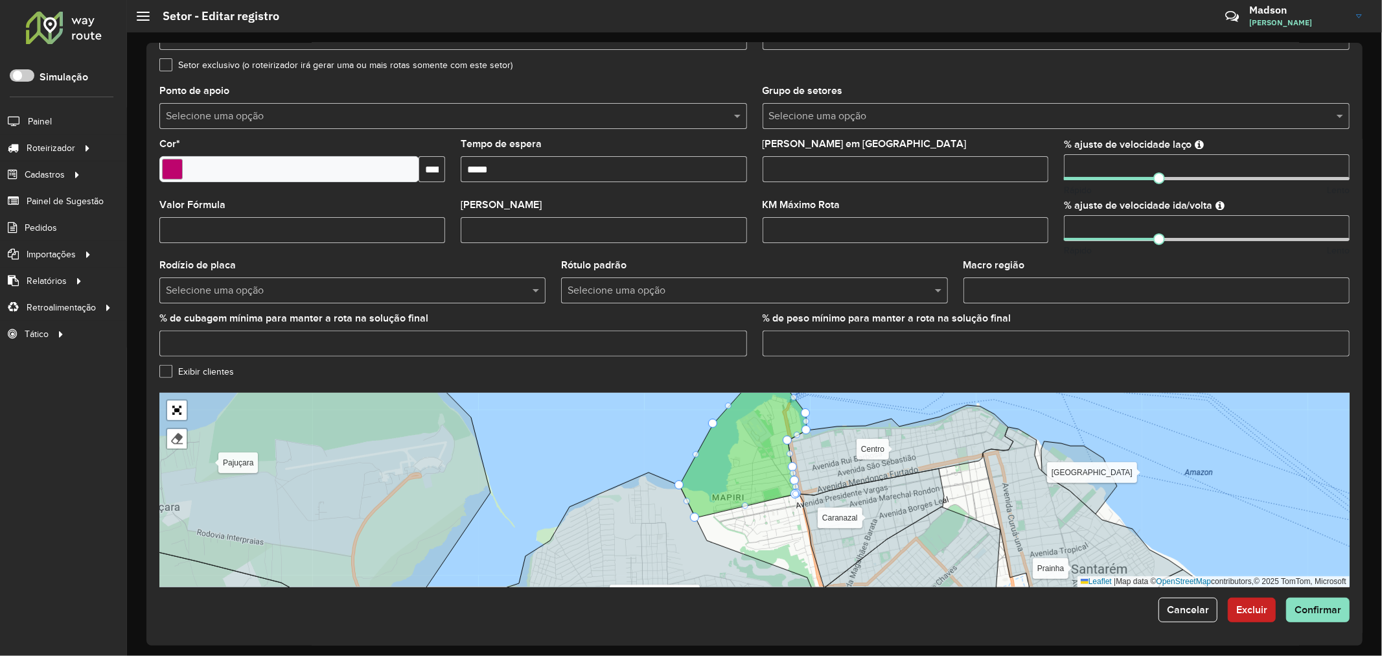
drag, startPoint x: 748, startPoint y: 506, endPoint x: 750, endPoint y: 520, distance: 13.7
click at [750, 520] on div "Alter do chão Belterra Caranazal [GEOGRAPHIC_DATA] Mararu [GEOGRAPHIC_DATA] Moj…" at bounding box center [754, 490] width 1190 height 194
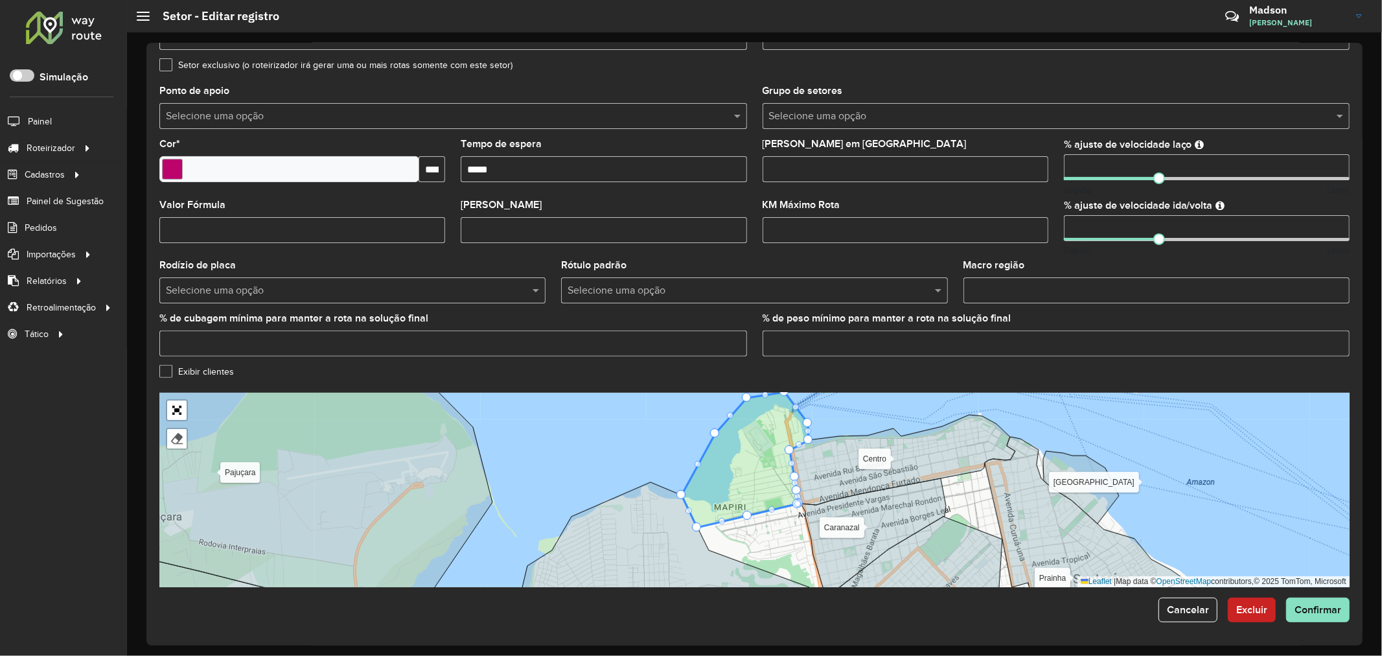
drag, startPoint x: 746, startPoint y: 518, endPoint x: 748, endPoint y: 536, distance: 17.5
drag, startPoint x: 746, startPoint y: 515, endPoint x: 814, endPoint y: 585, distance: 97.6
click at [1323, 617] on button "Confirmar" at bounding box center [1317, 609] width 63 height 25
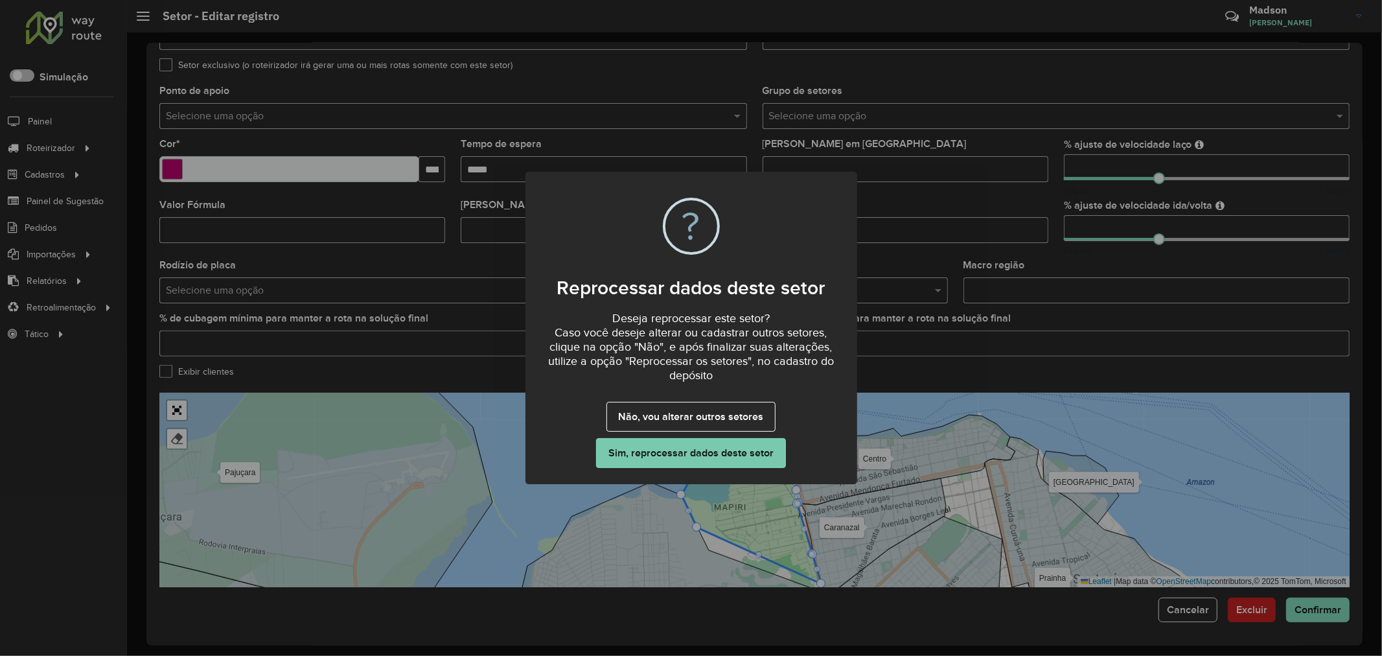
click at [759, 455] on button "Sim, reprocessar dados deste setor" at bounding box center [690, 453] width 189 height 30
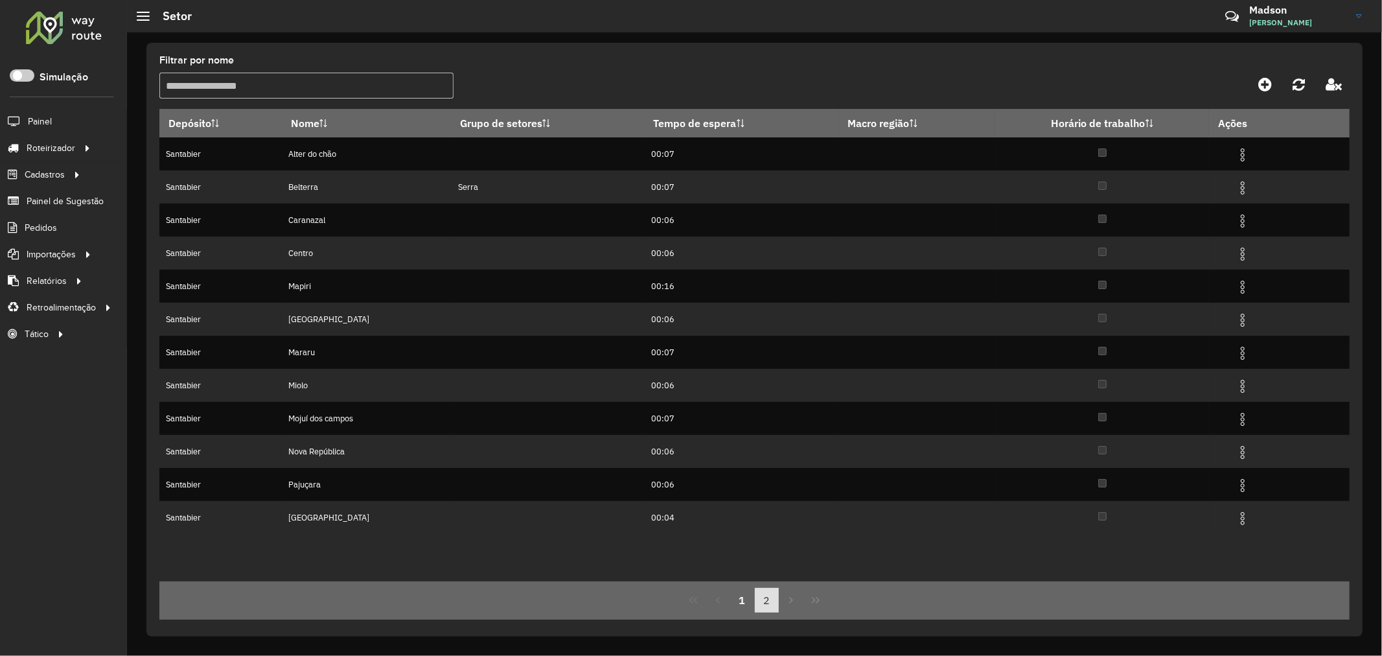
click at [756, 604] on button "2" at bounding box center [767, 600] width 25 height 25
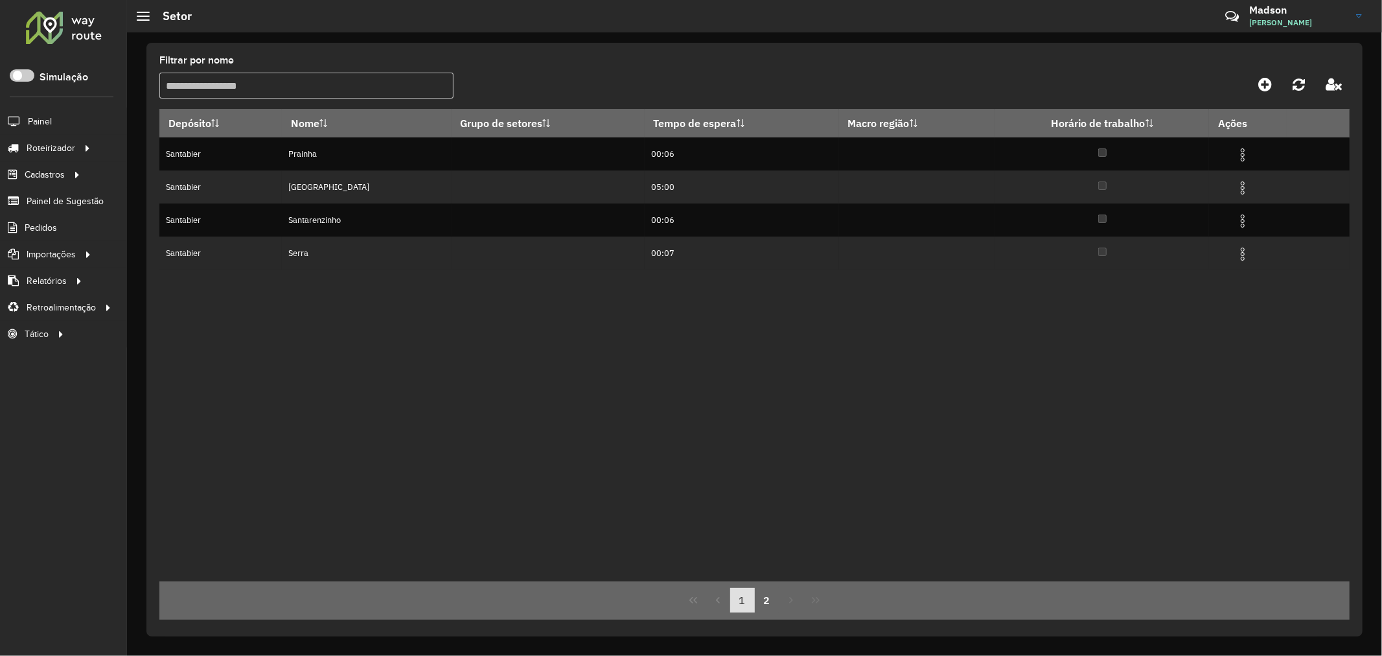
click at [743, 610] on button "1" at bounding box center [742, 600] width 25 height 25
